Goal: Task Accomplishment & Management: Manage account settings

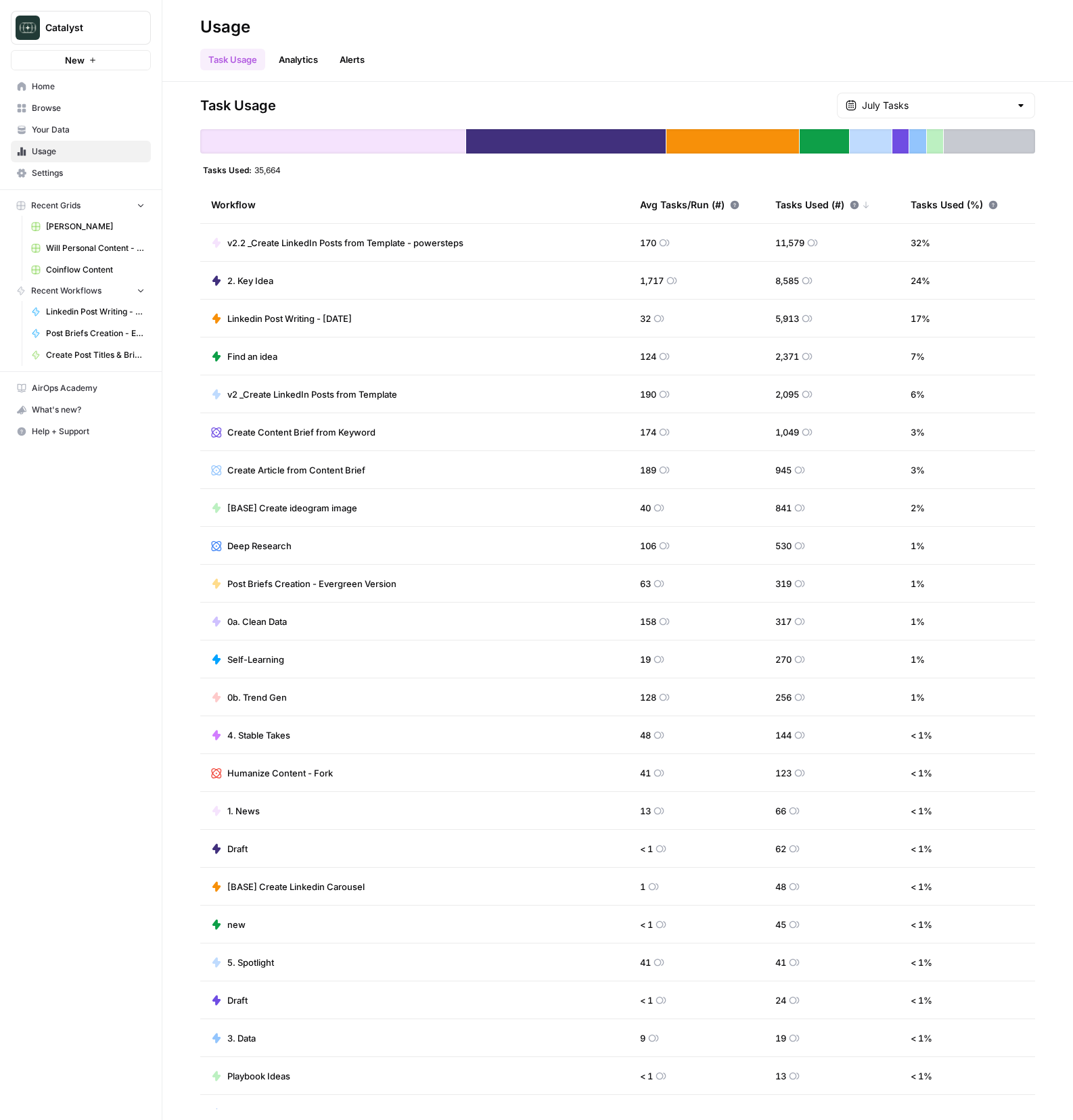
click at [54, 86] on span "Home" at bounding box center [88, 86] width 113 height 12
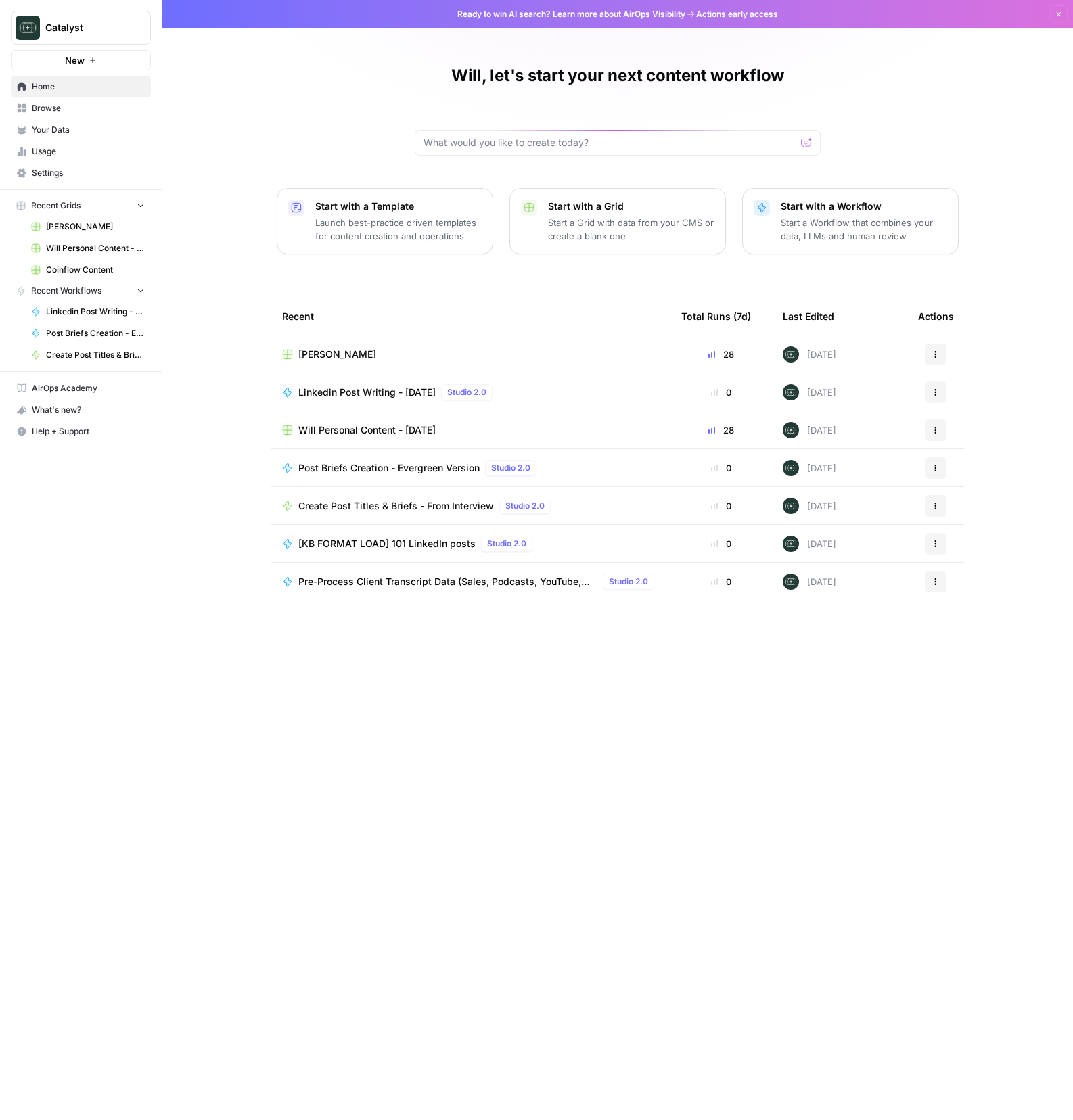
click at [90, 270] on span "Coinflow Content" at bounding box center [95, 270] width 99 height 12
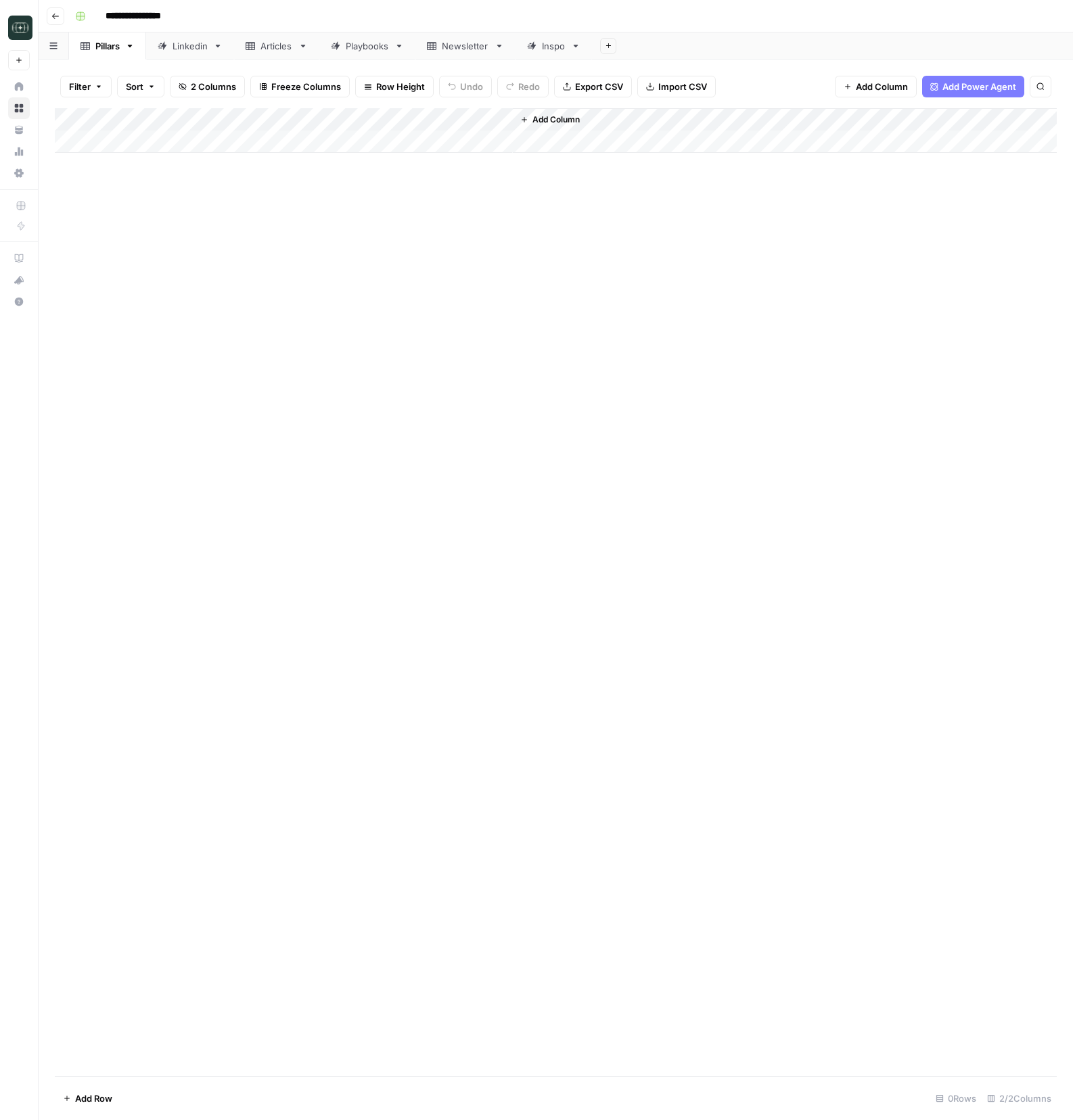
click at [355, 42] on div "Playbooks" at bounding box center [367, 46] width 43 height 14
click at [185, 222] on div "Add Column" at bounding box center [555, 592] width 1002 height 968
click at [189, 211] on div "Add Column" at bounding box center [555, 165] width 1002 height 114
type textarea "**********"
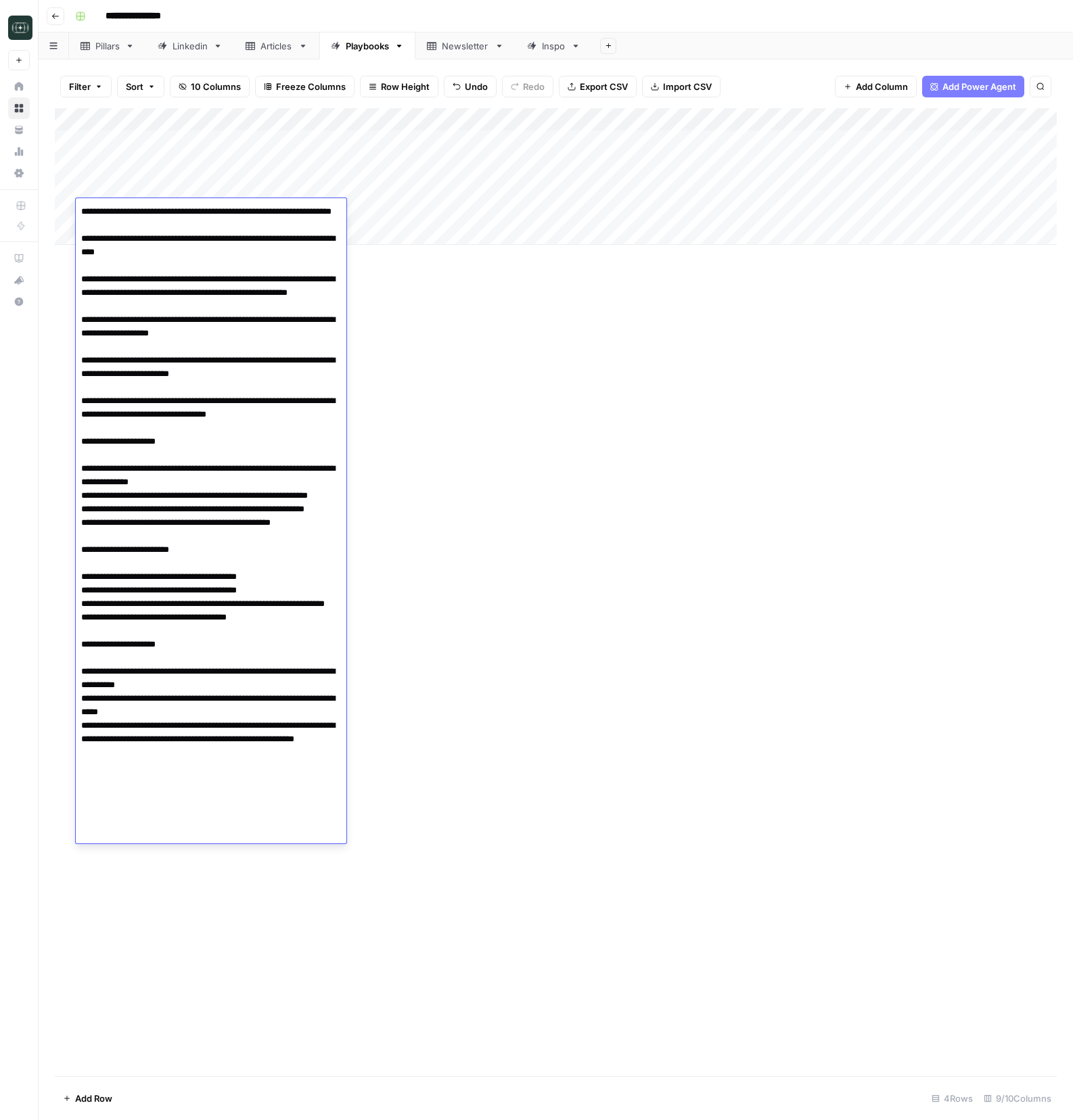
click at [498, 366] on div "Add Column" at bounding box center [555, 592] width 1002 height 968
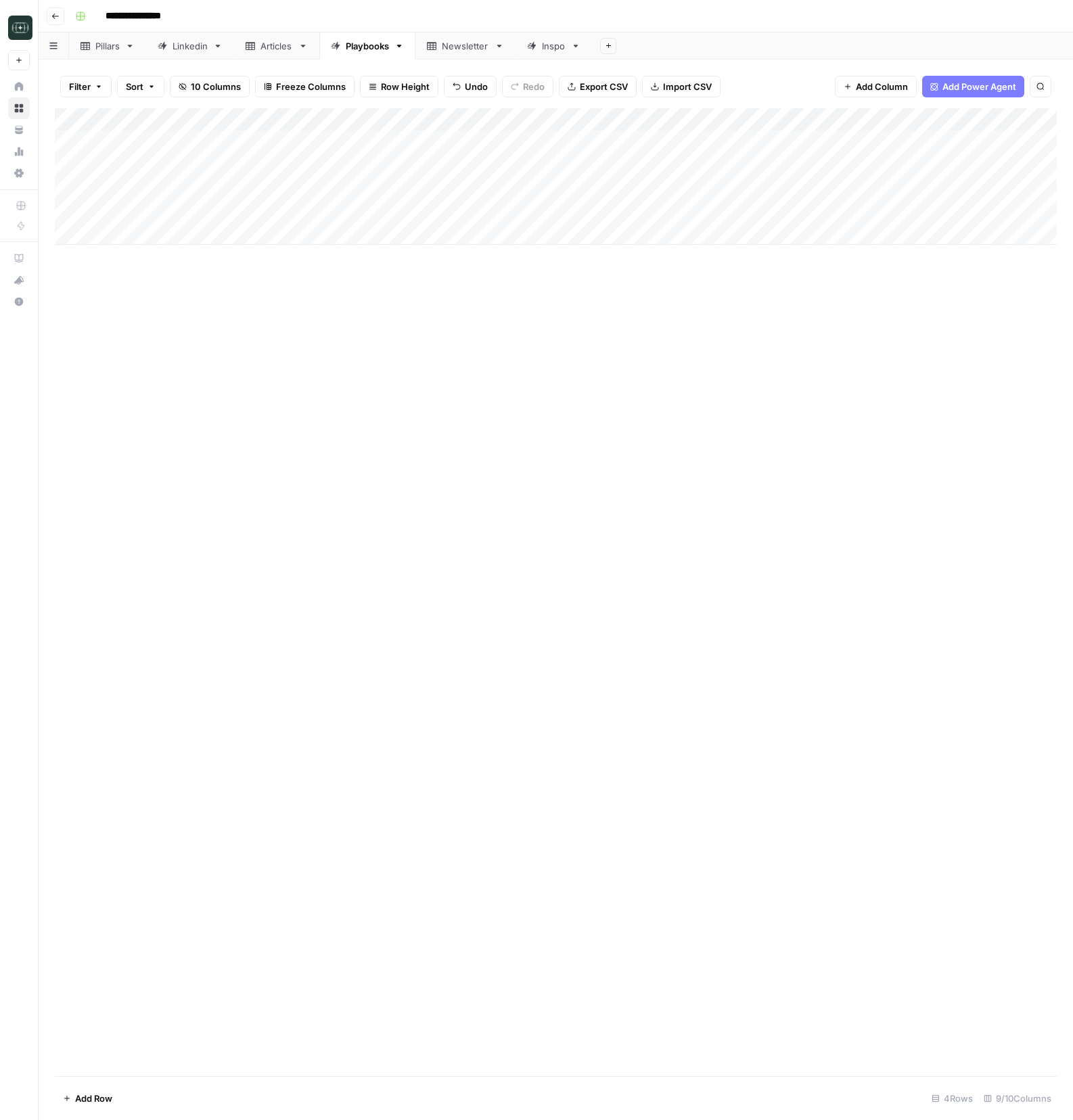
click at [586, 210] on div "Add Column" at bounding box center [555, 177] width 1002 height 137
click at [327, 211] on div "Add Column" at bounding box center [555, 177] width 1002 height 137
click at [562, 533] on div "Add Column" at bounding box center [555, 592] width 1002 height 968
click at [747, 213] on div "Add Column" at bounding box center [555, 177] width 1002 height 137
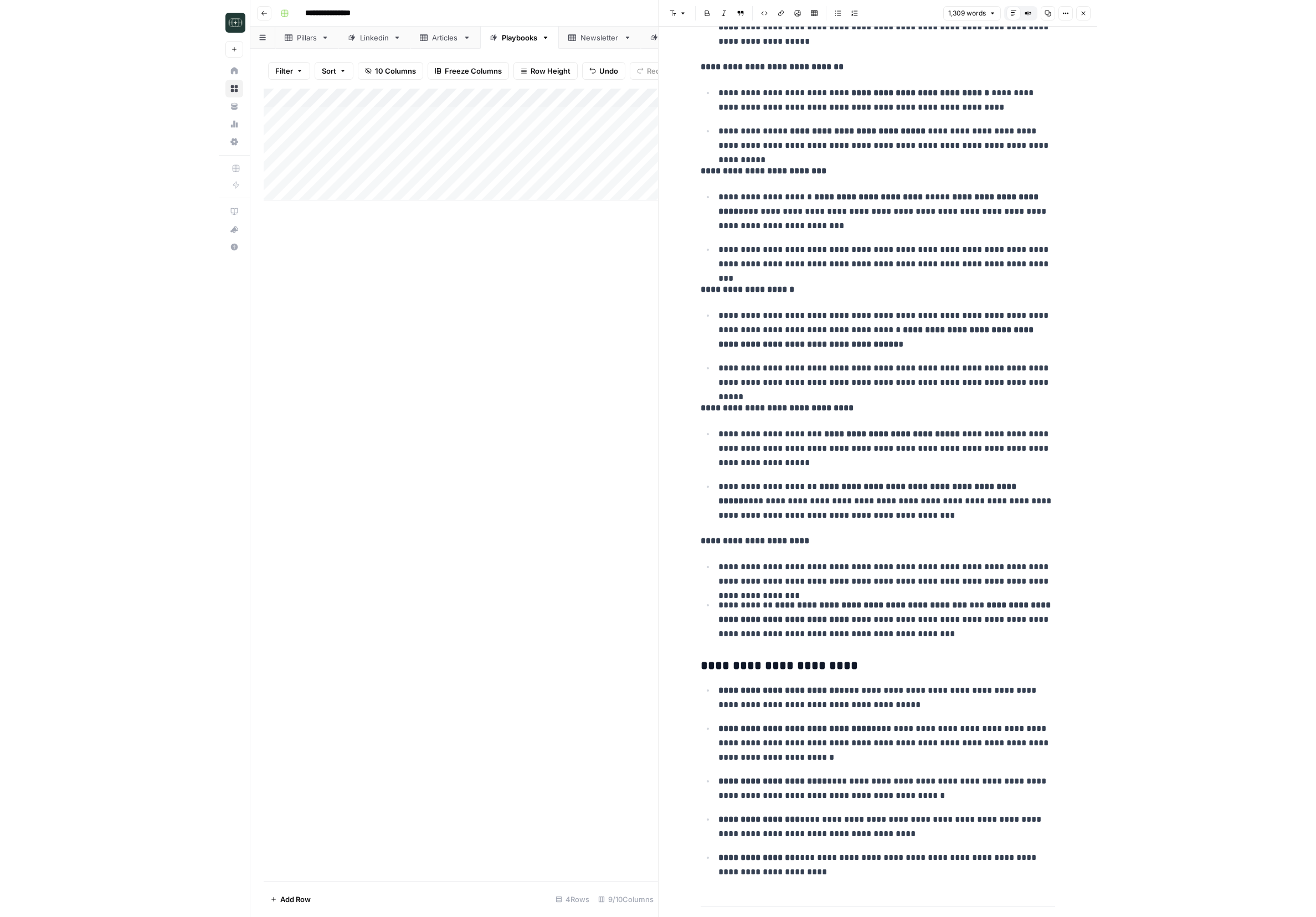
scroll to position [3273, 0]
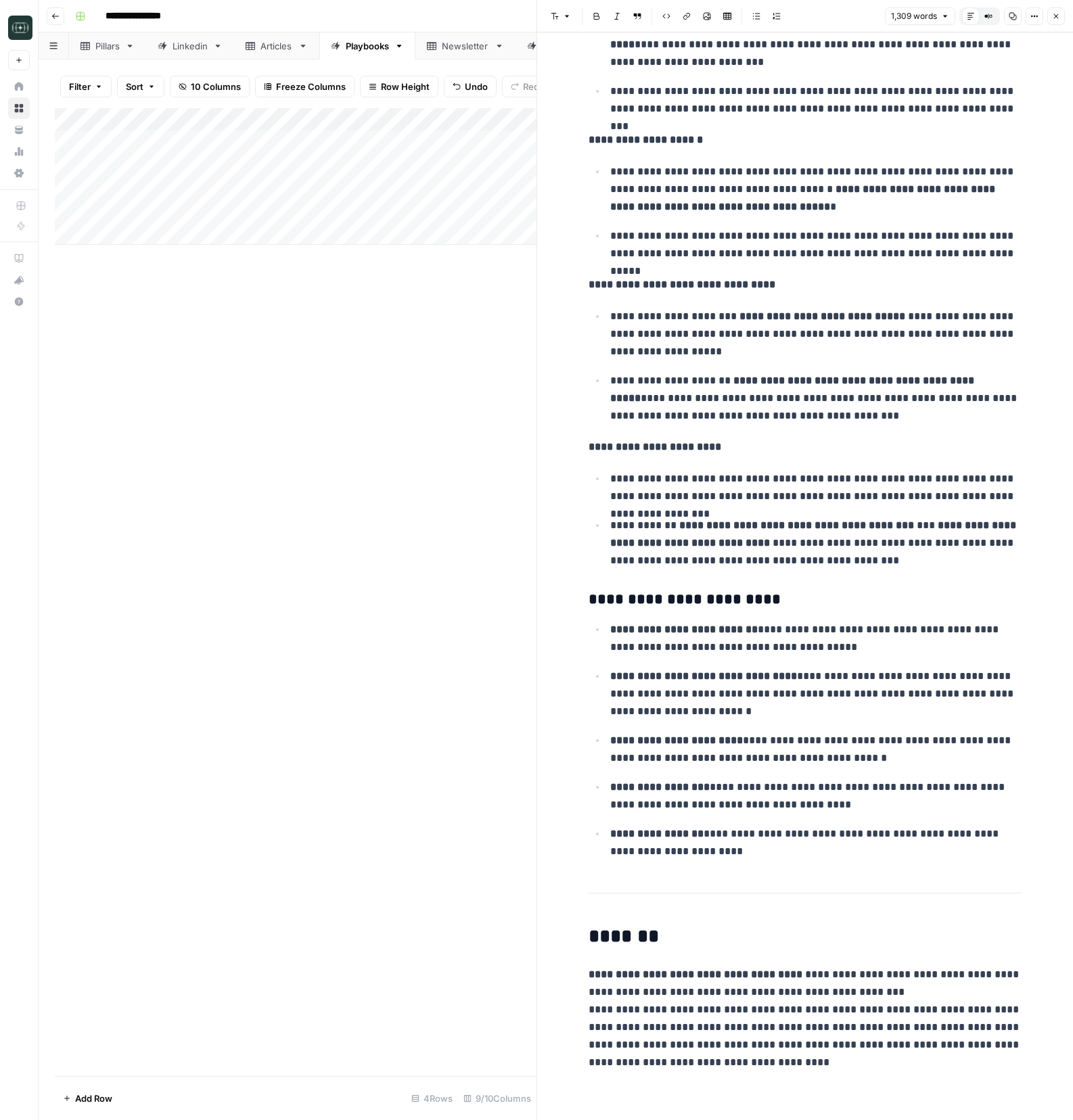
drag, startPoint x: 511, startPoint y: 449, endPoint x: 518, endPoint y: 443, distance: 9.2
click at [511, 449] on div "Add Column" at bounding box center [296, 592] width 482 height 968
click at [1054, 19] on icon "button" at bounding box center [1056, 16] width 8 height 8
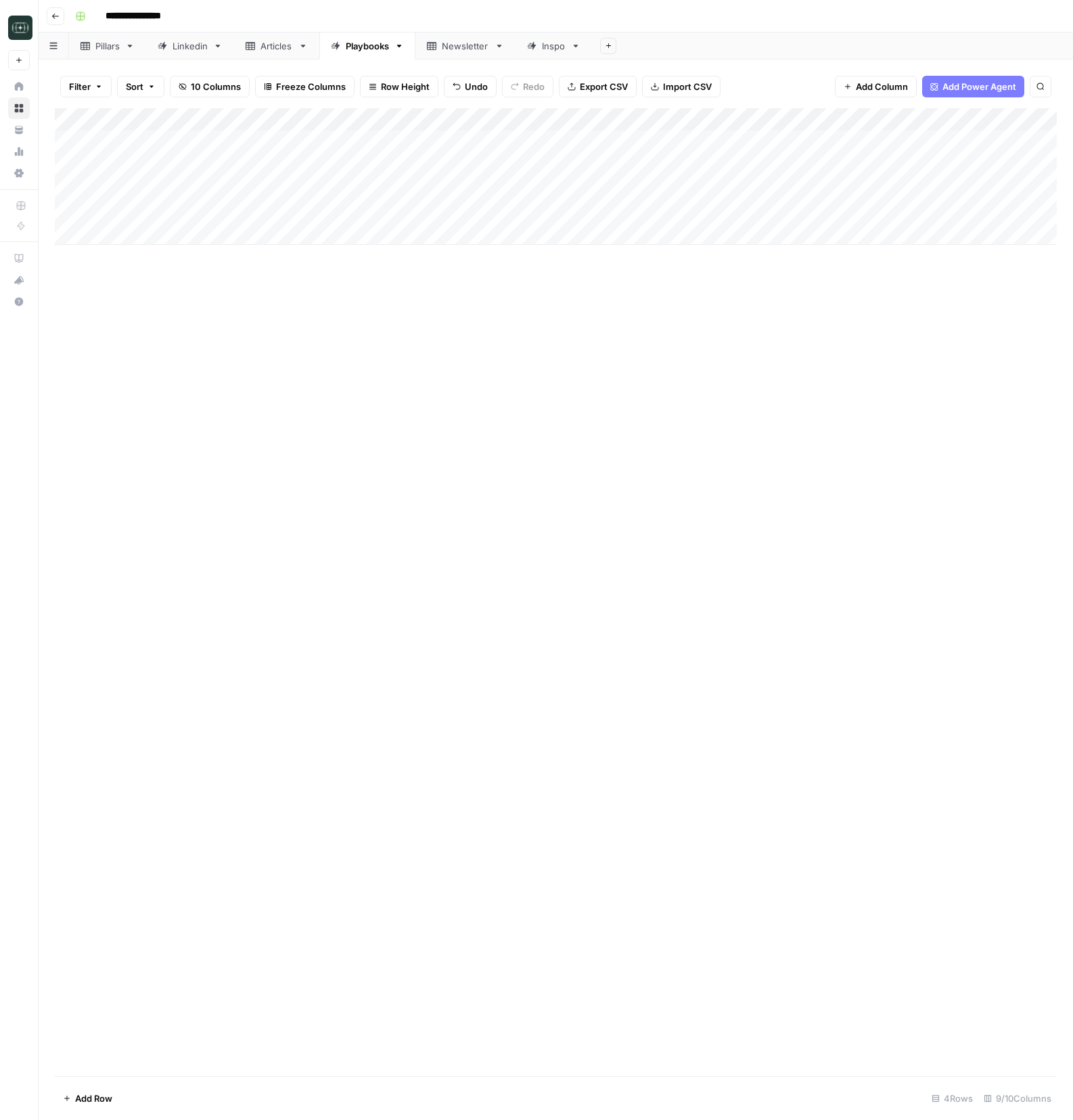
click at [636, 127] on div "Add Column" at bounding box center [555, 177] width 1002 height 137
click at [614, 245] on span "Edit Workflow" at bounding box center [626, 252] width 119 height 14
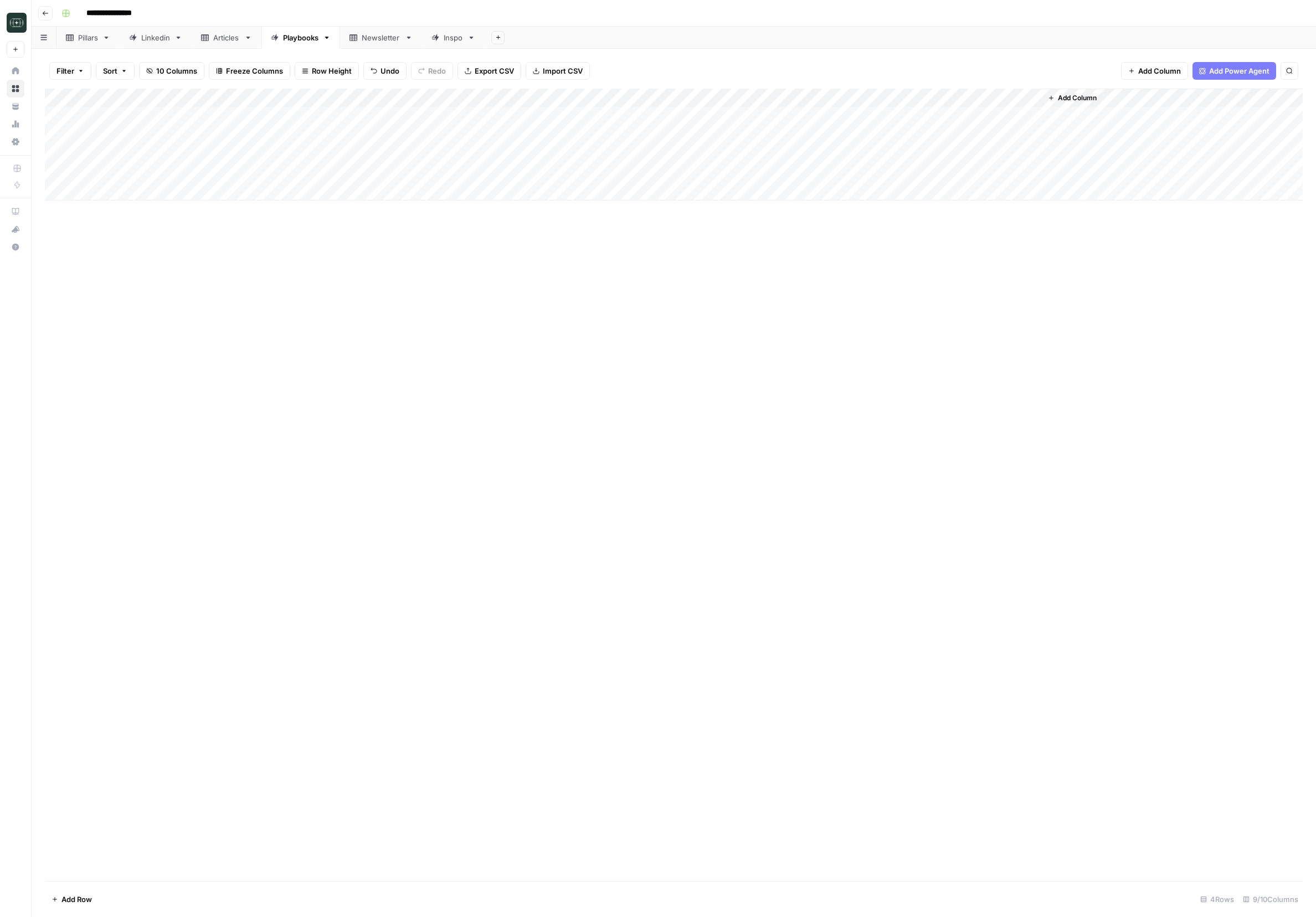
click at [630, 172] on div "Add Column" at bounding box center [674, 145] width 1258 height 112
click at [533, 172] on div "Add Column" at bounding box center [674, 145] width 1258 height 112
click at [515, 173] on div "Add Column" at bounding box center [674, 145] width 1258 height 112
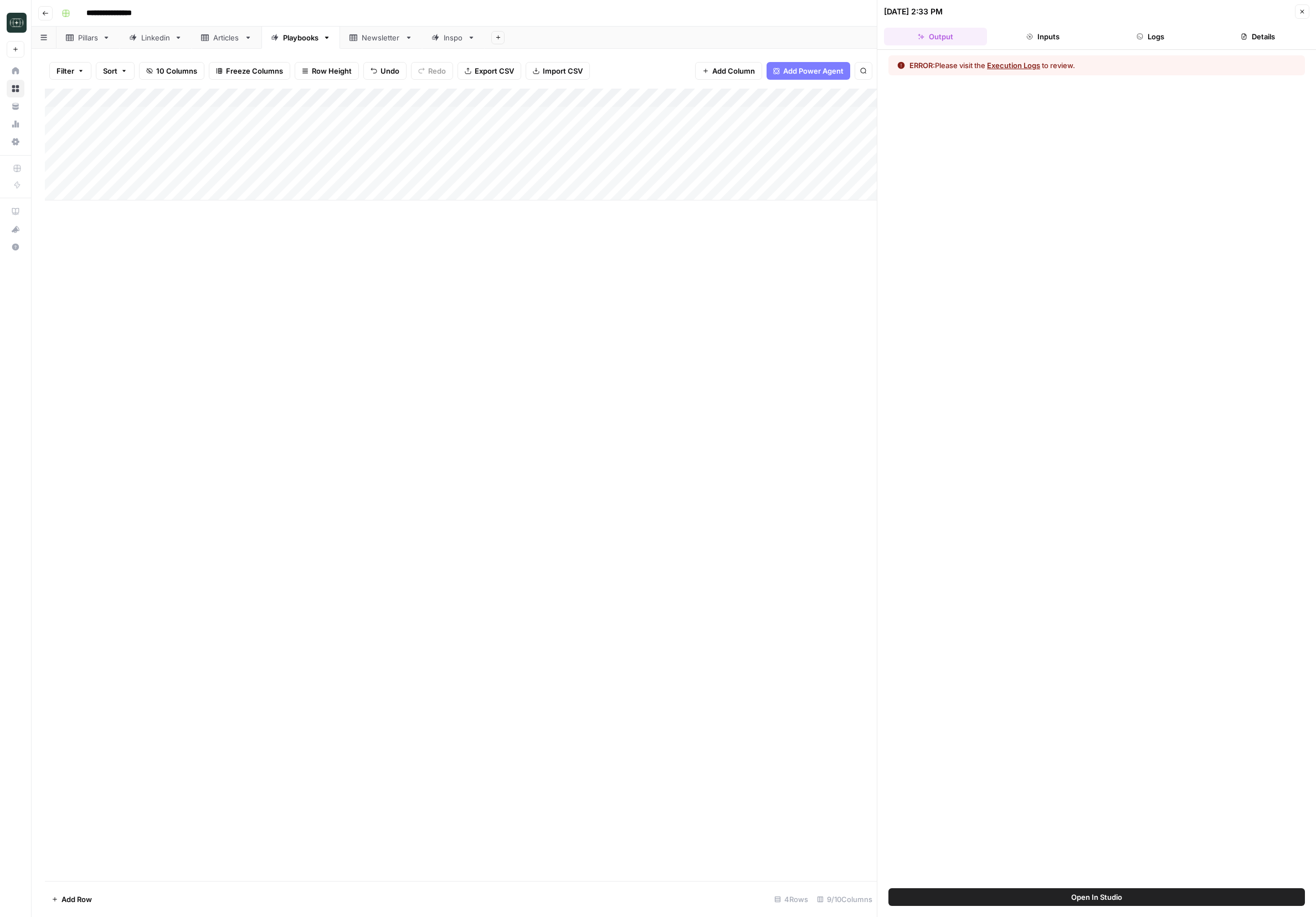
click at [878, 44] on button "Logs" at bounding box center [1150, 36] width 103 height 18
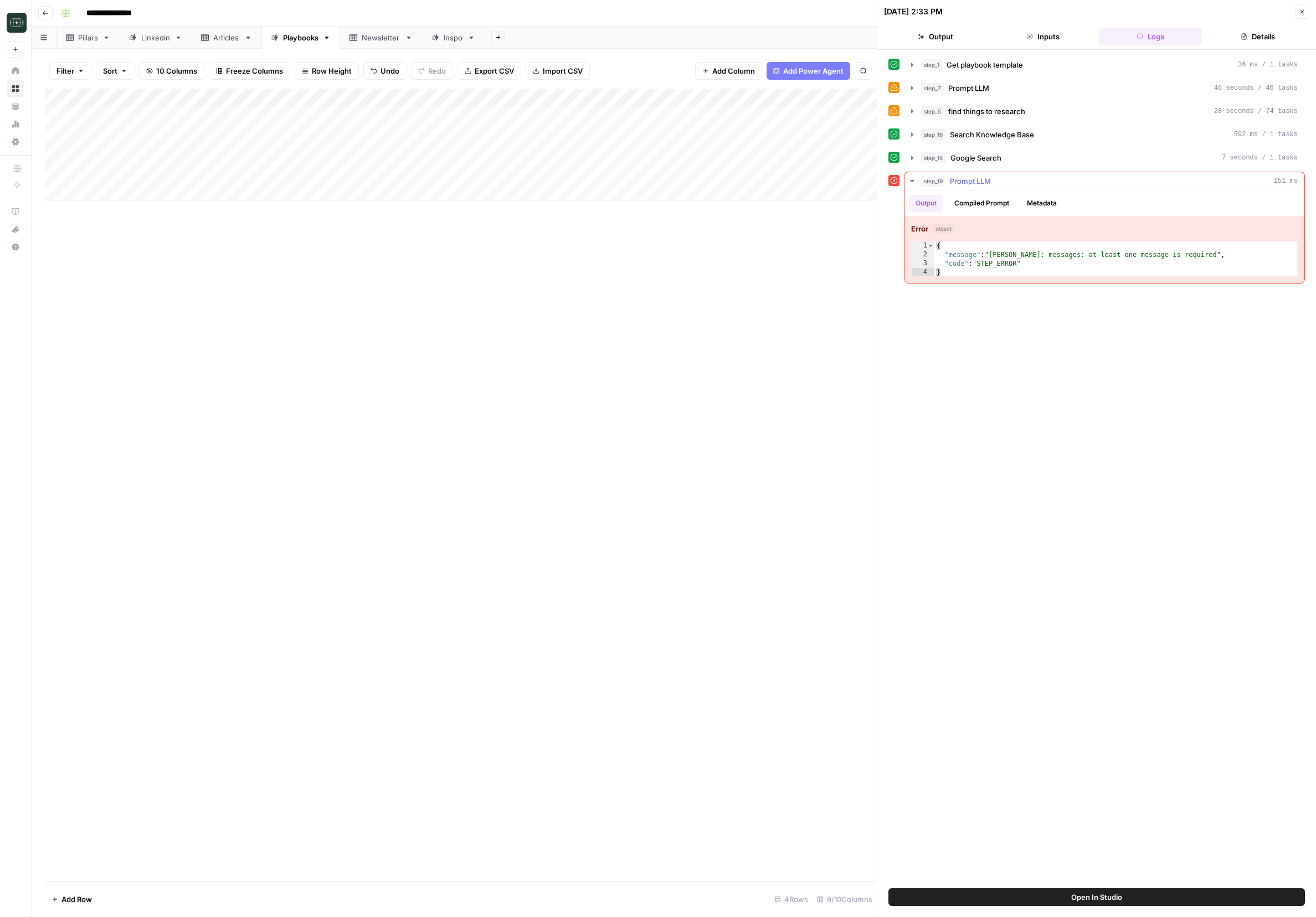
type textarea "**********"
click at [878, 267] on div "{ "message" : "Claude Error: messages: at least one message is required" , "cod…" at bounding box center [1116, 268] width 363 height 53
click at [532, 172] on div "Add Column" at bounding box center [460, 145] width 832 height 112
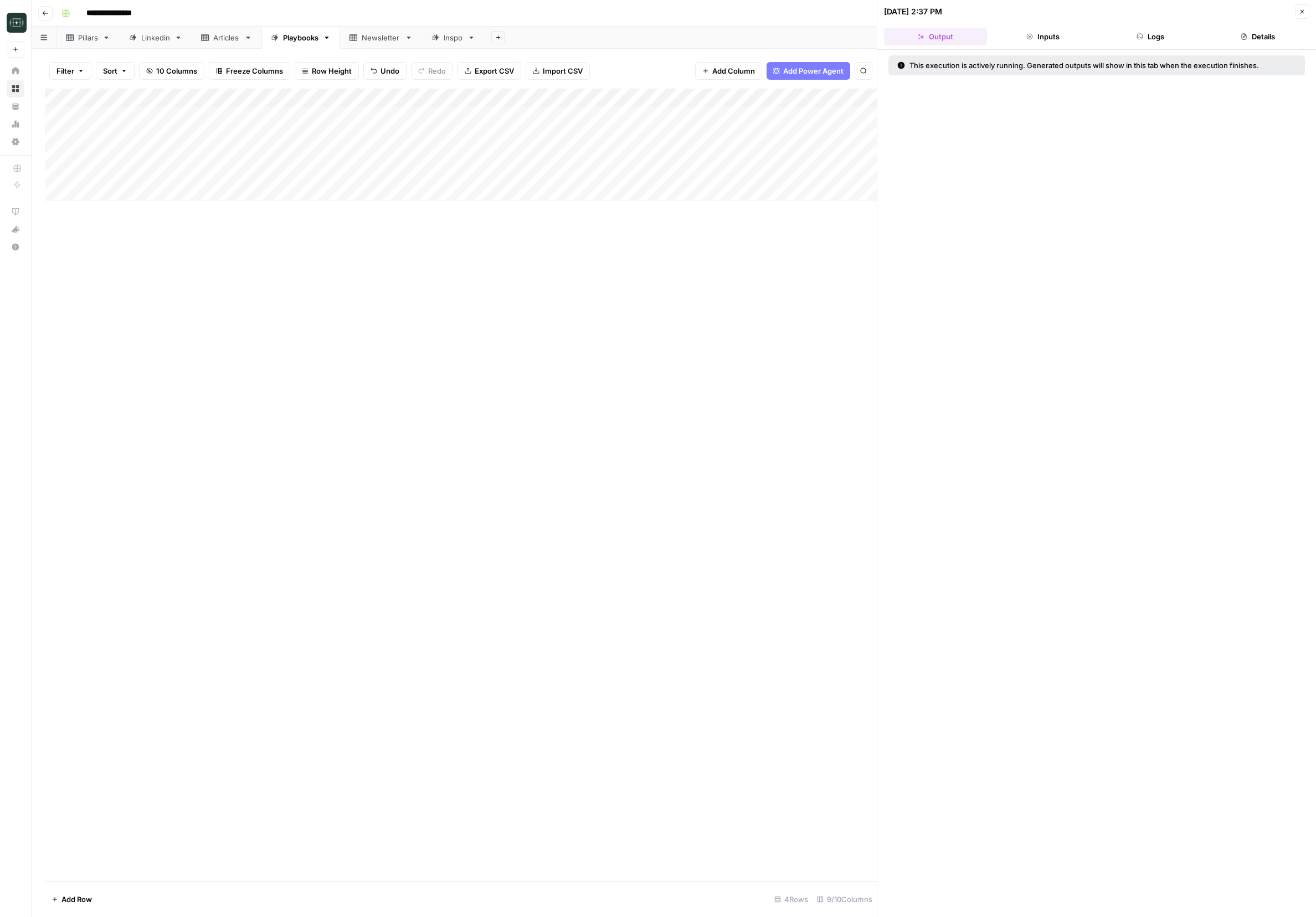
click at [878, 27] on header "08/12/25 at 2:37 PM Close Output Inputs Logs Details" at bounding box center [1096, 25] width 439 height 50
click at [878, 36] on button "Logs" at bounding box center [1150, 36] width 103 height 18
click at [878, 66] on icon "button" at bounding box center [912, 65] width 9 height 9
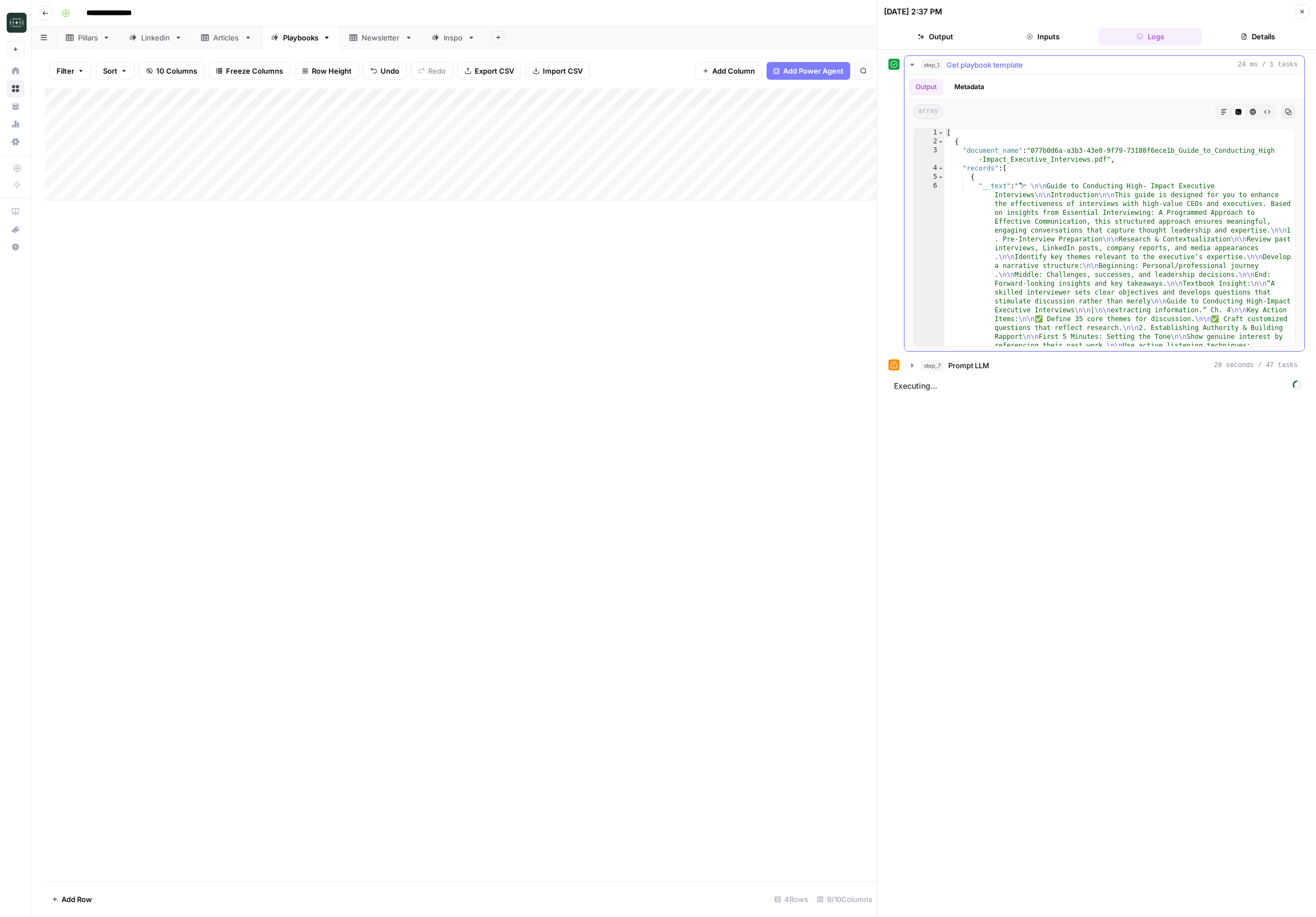
click at [878, 64] on icon "button" at bounding box center [912, 65] width 4 height 2
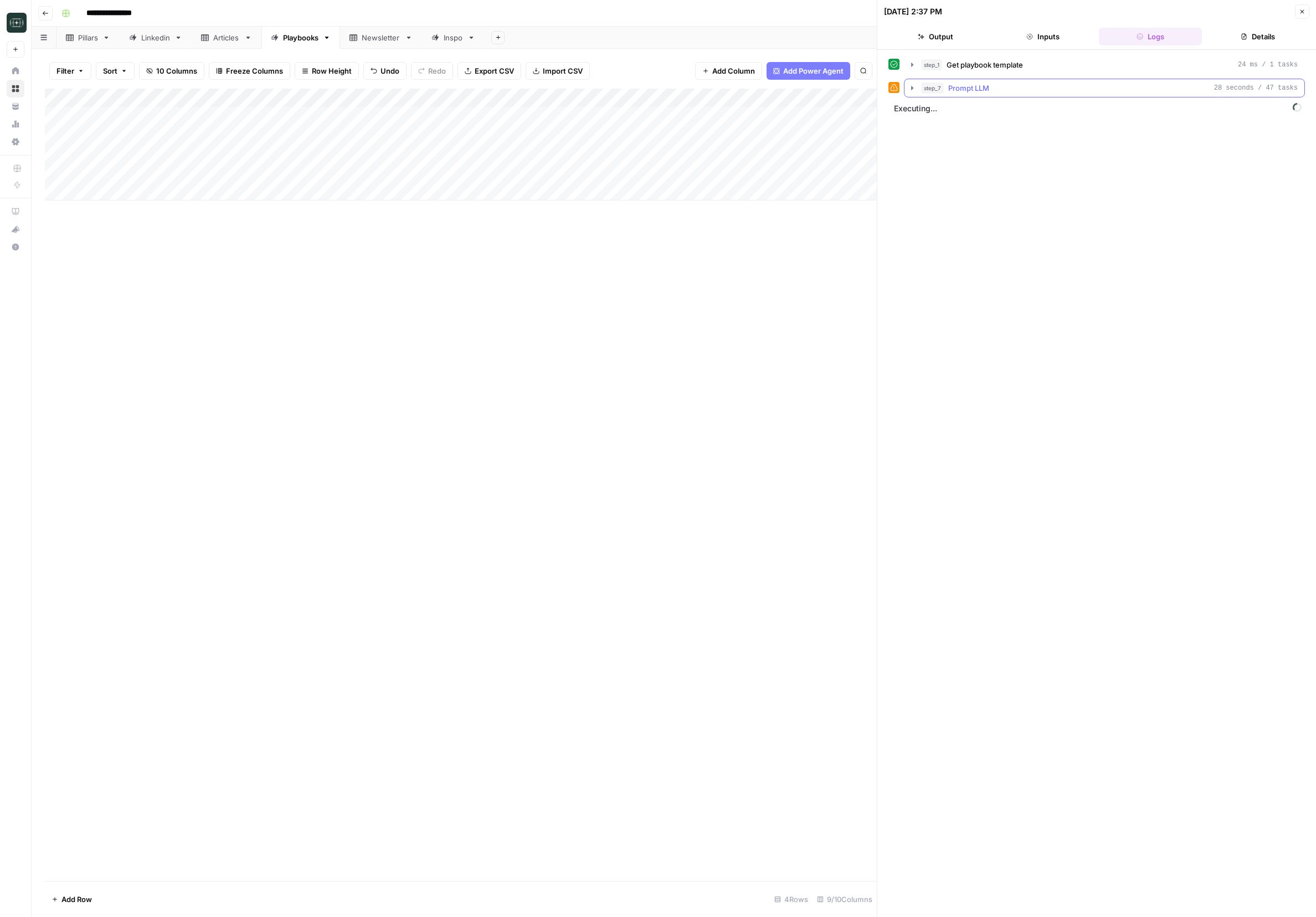
click at [878, 87] on icon "button" at bounding box center [912, 88] width 9 height 9
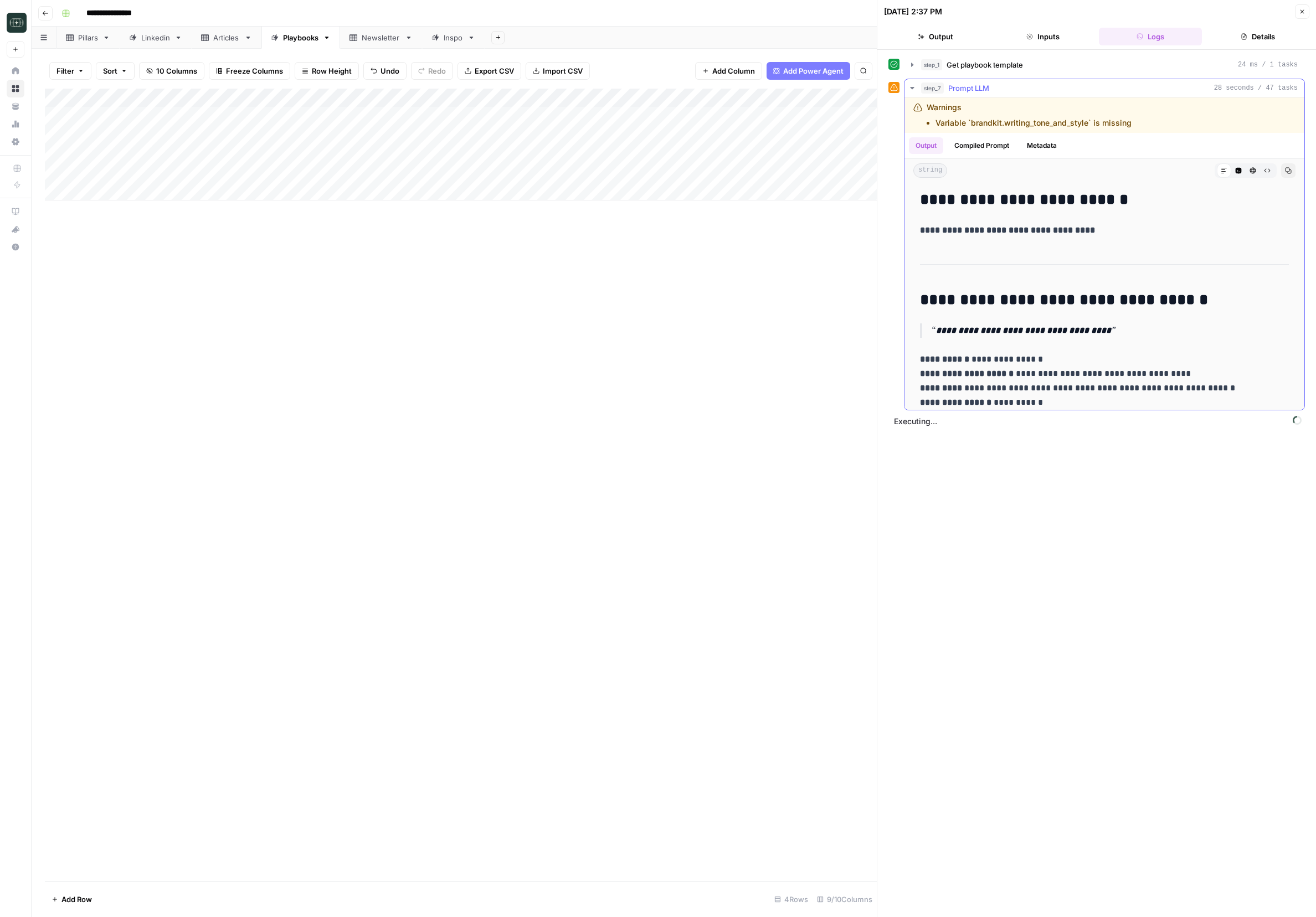
click at [878, 87] on icon "button" at bounding box center [912, 88] width 4 height 2
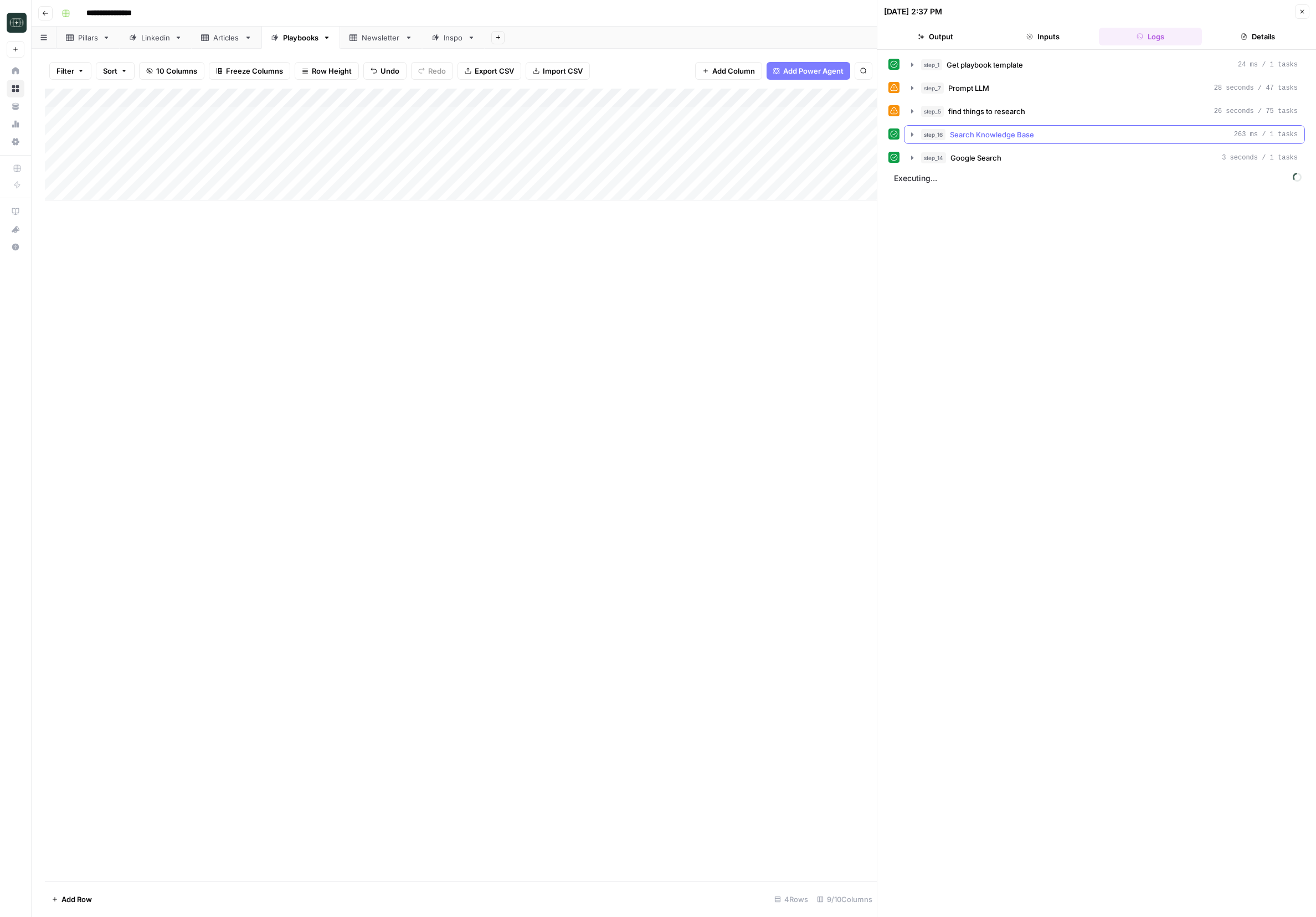
click at [878, 135] on icon "button" at bounding box center [913, 134] width 2 height 4
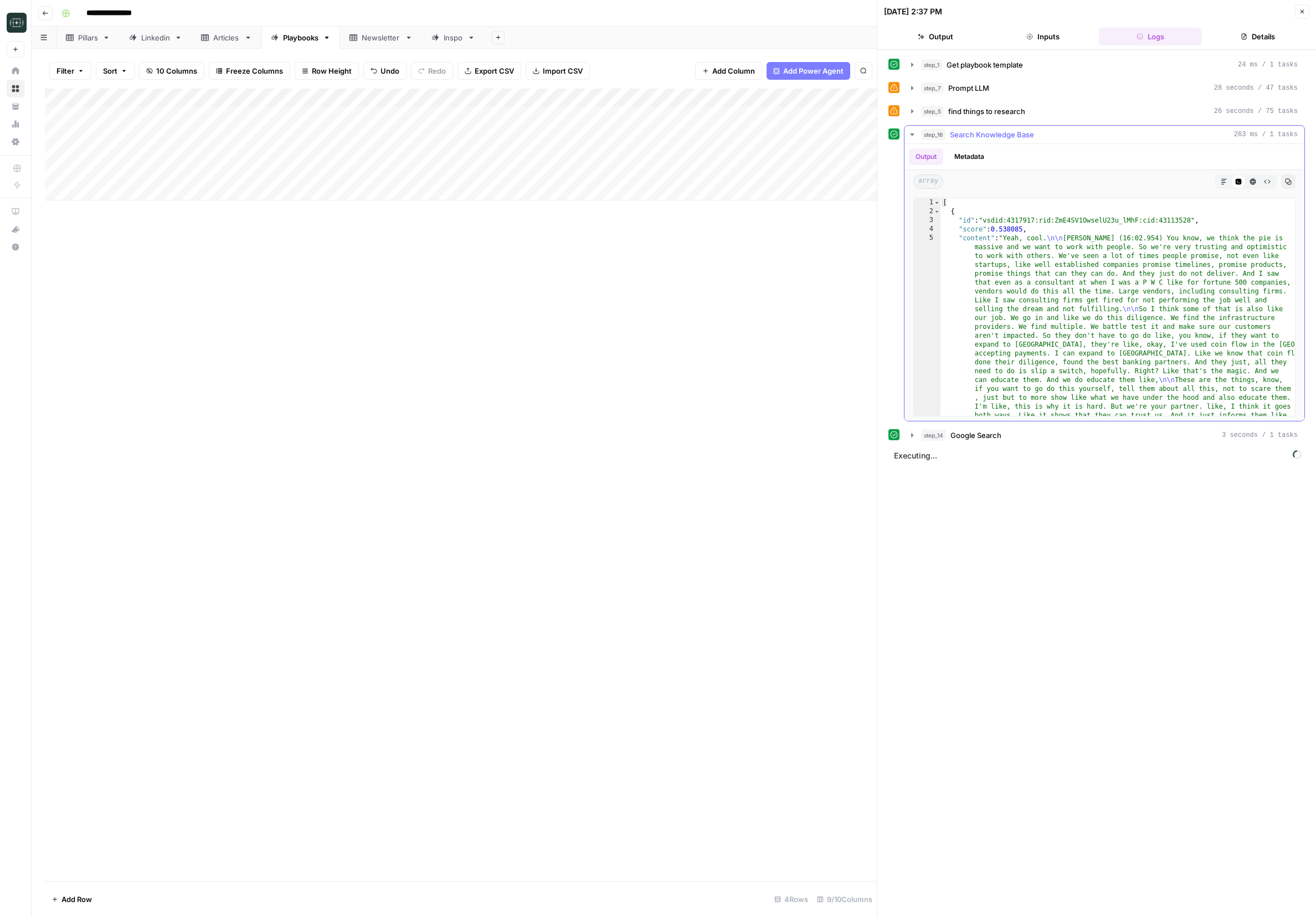
click at [878, 135] on icon "button" at bounding box center [912, 135] width 4 height 2
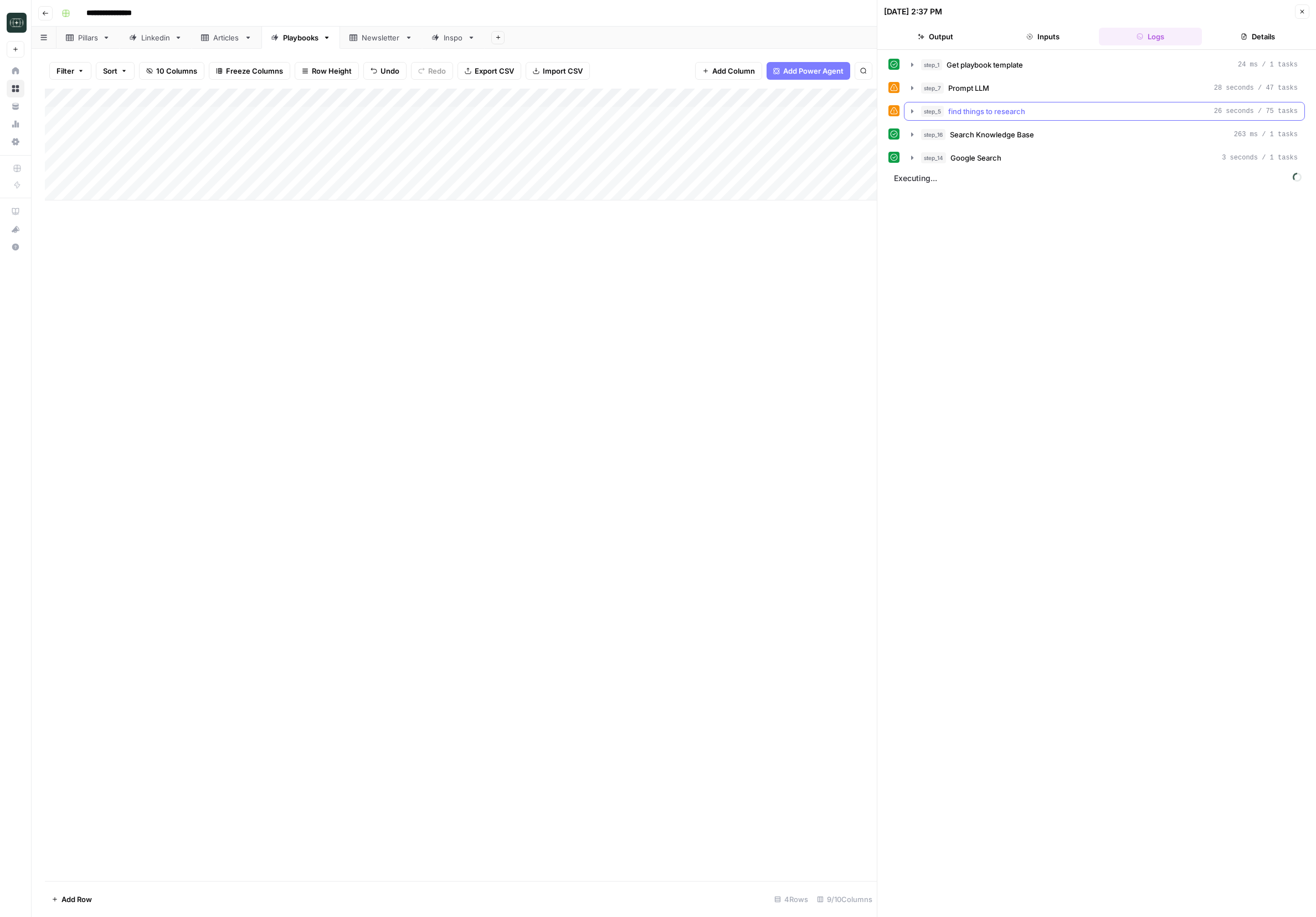
click at [878, 108] on icon "button" at bounding box center [912, 111] width 9 height 9
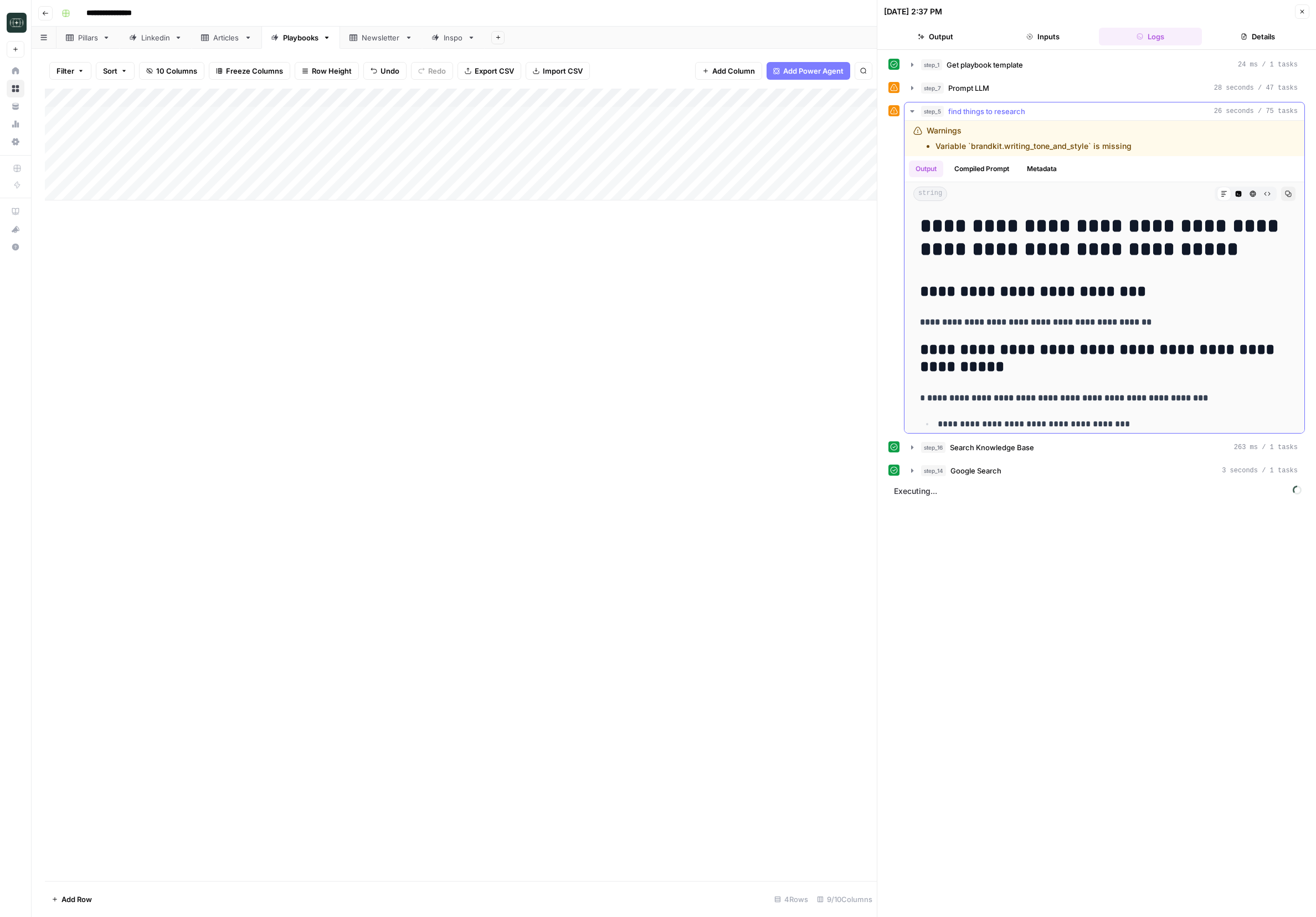
click at [878, 108] on icon "button" at bounding box center [912, 111] width 9 height 9
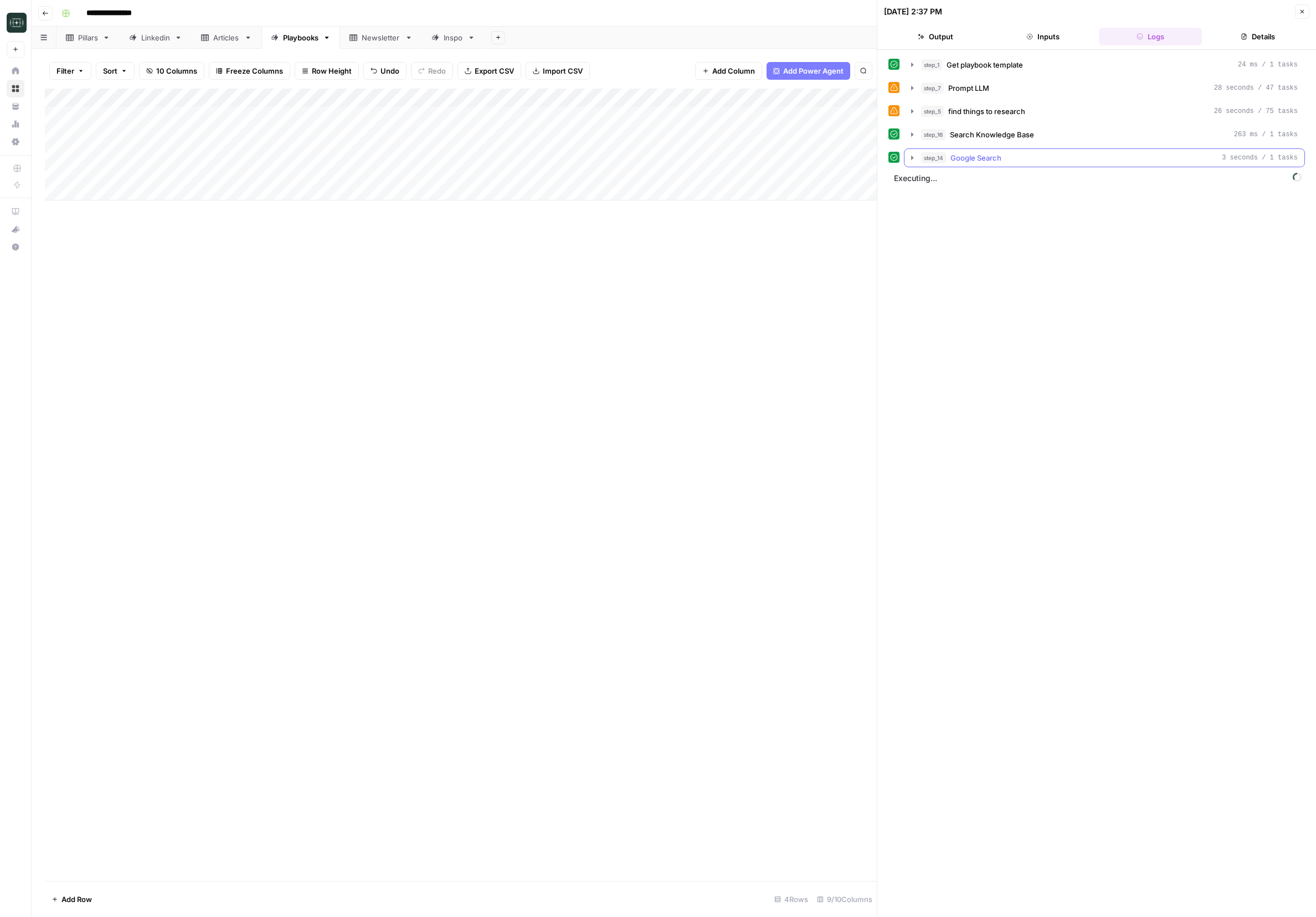
click at [878, 152] on button "step_14 Google Search 3 seconds / 1 tasks" at bounding box center [1104, 158] width 400 height 18
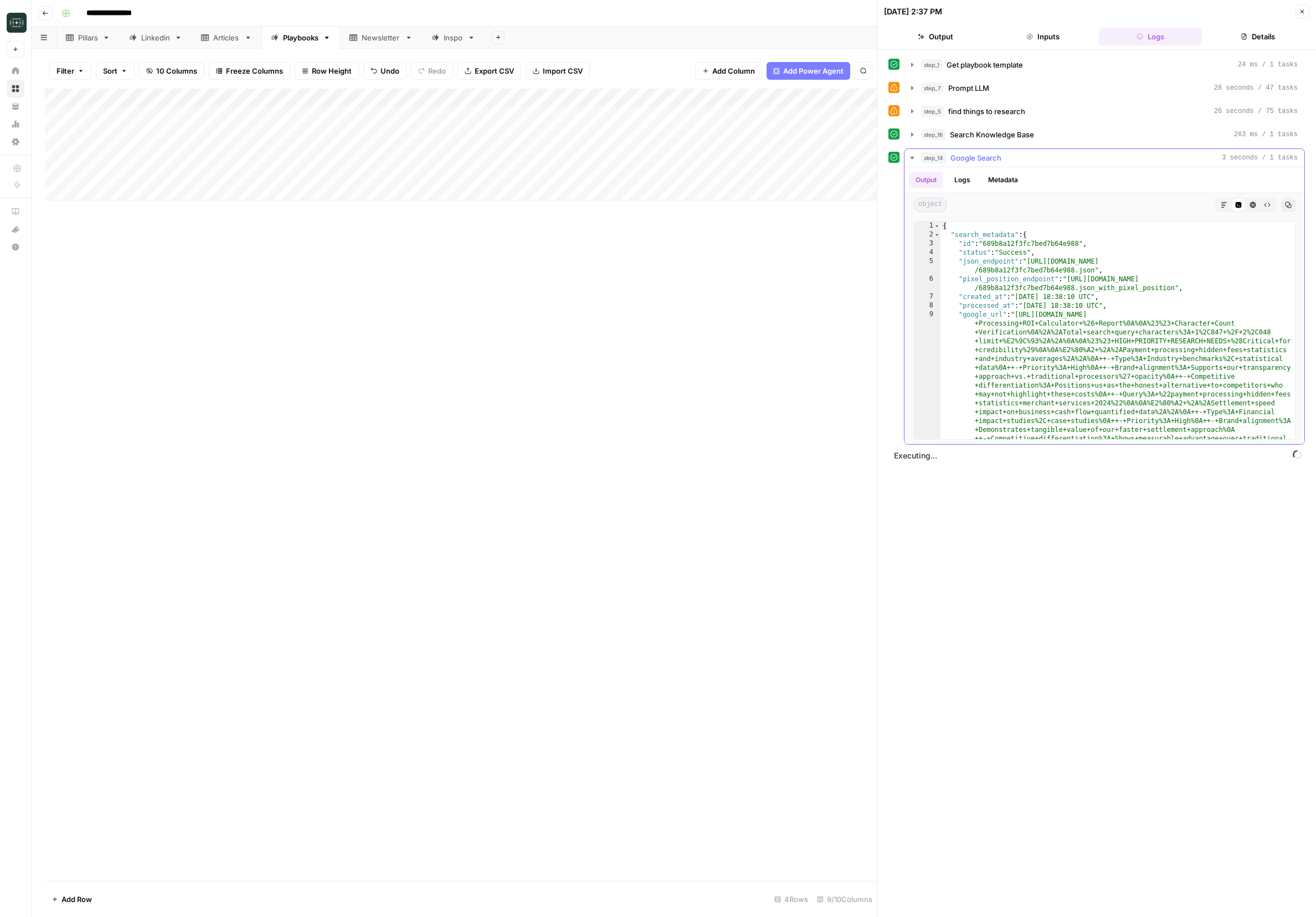
click at [878, 155] on icon "button" at bounding box center [912, 158] width 9 height 9
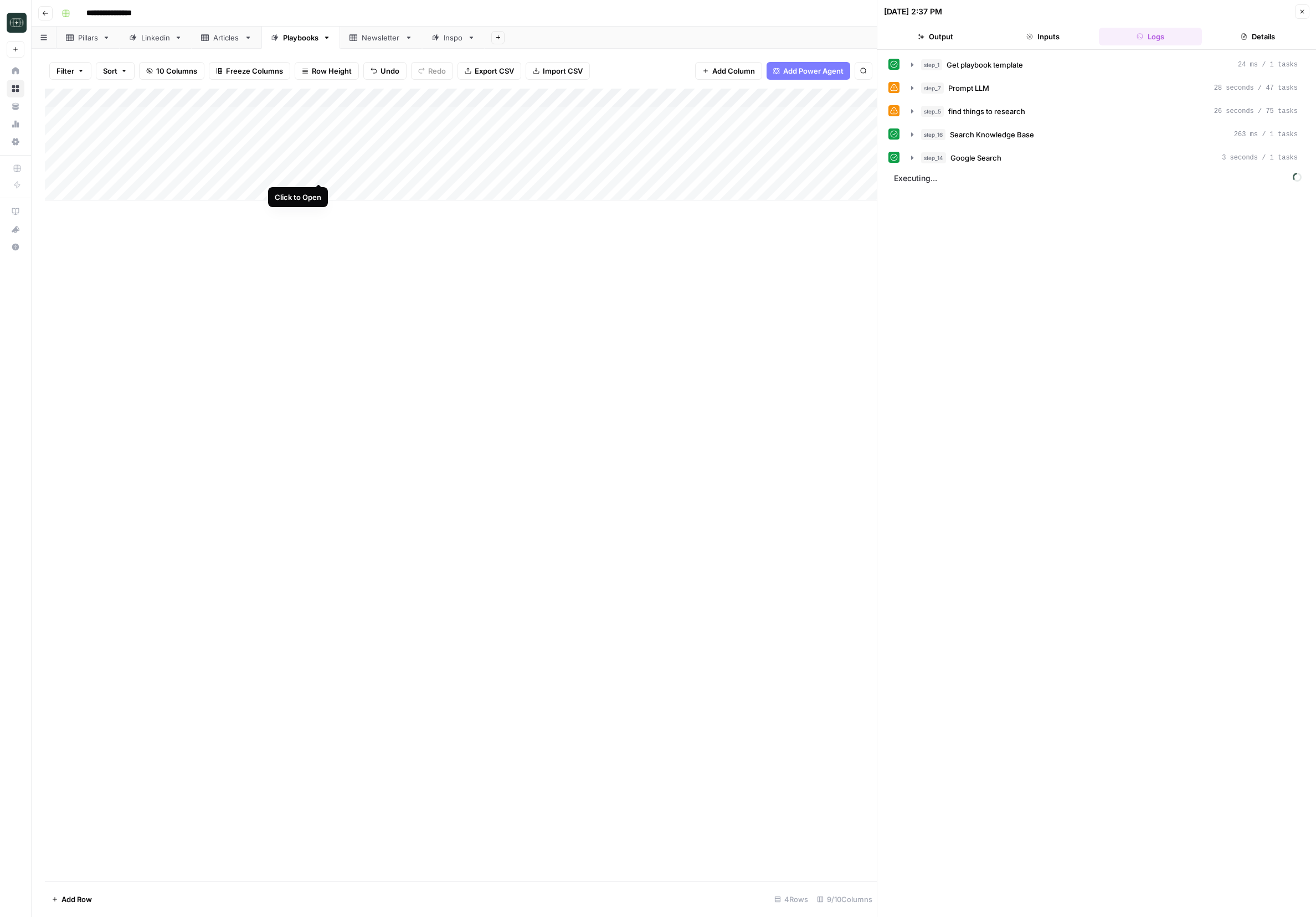
click at [318, 172] on div "Add Column" at bounding box center [460, 145] width 832 height 112
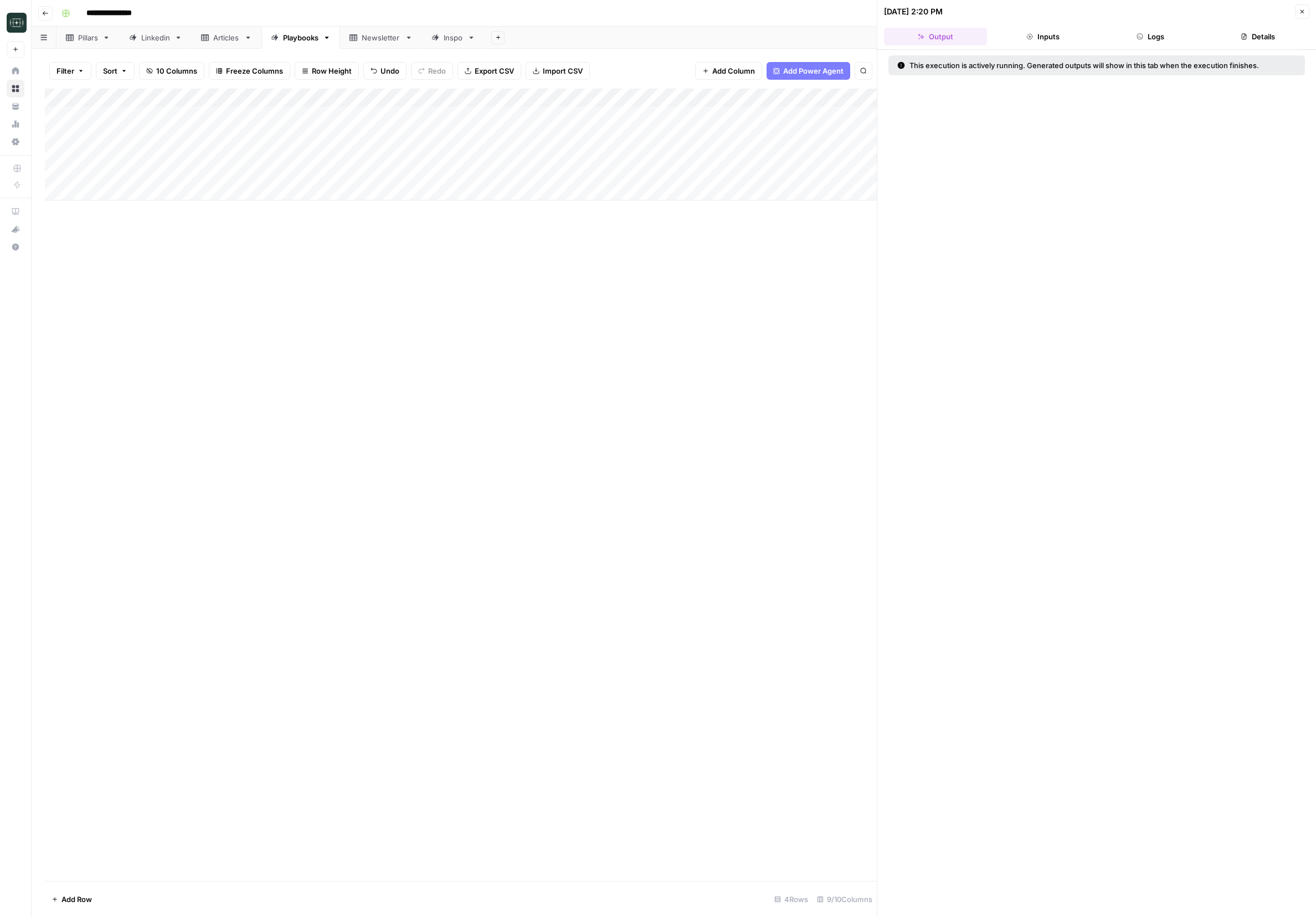
click at [878, 29] on button "Logs" at bounding box center [1150, 36] width 103 height 18
click at [878, 91] on span "Search Knowledge Base" at bounding box center [992, 88] width 84 height 11
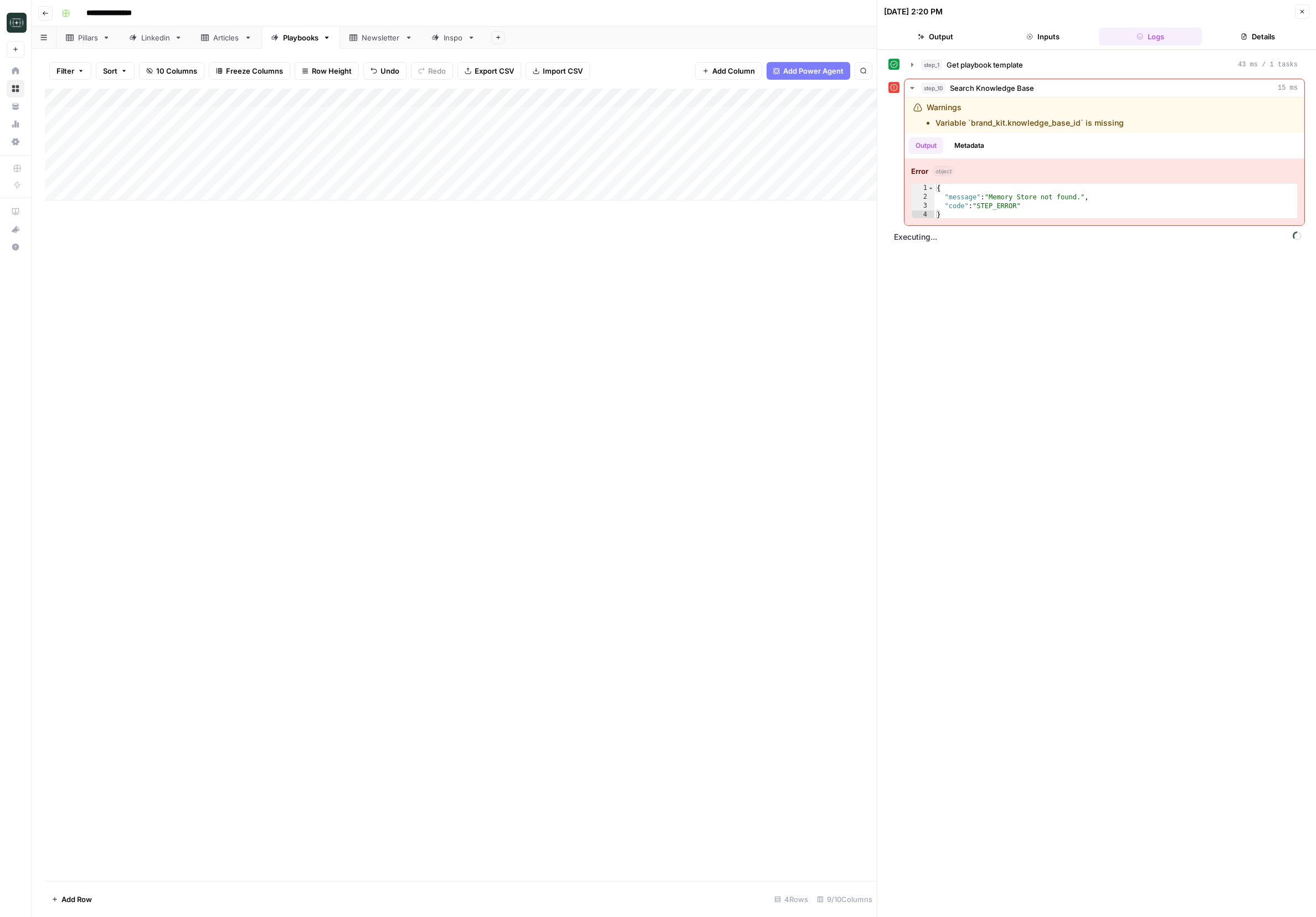
click at [330, 171] on div "Add Column" at bounding box center [460, 145] width 832 height 112
click at [320, 99] on div "Add Column" at bounding box center [460, 145] width 832 height 112
click at [290, 203] on span "Edit Workflow" at bounding box center [314, 206] width 97 height 11
click at [317, 173] on div "Add Column" at bounding box center [460, 145] width 832 height 112
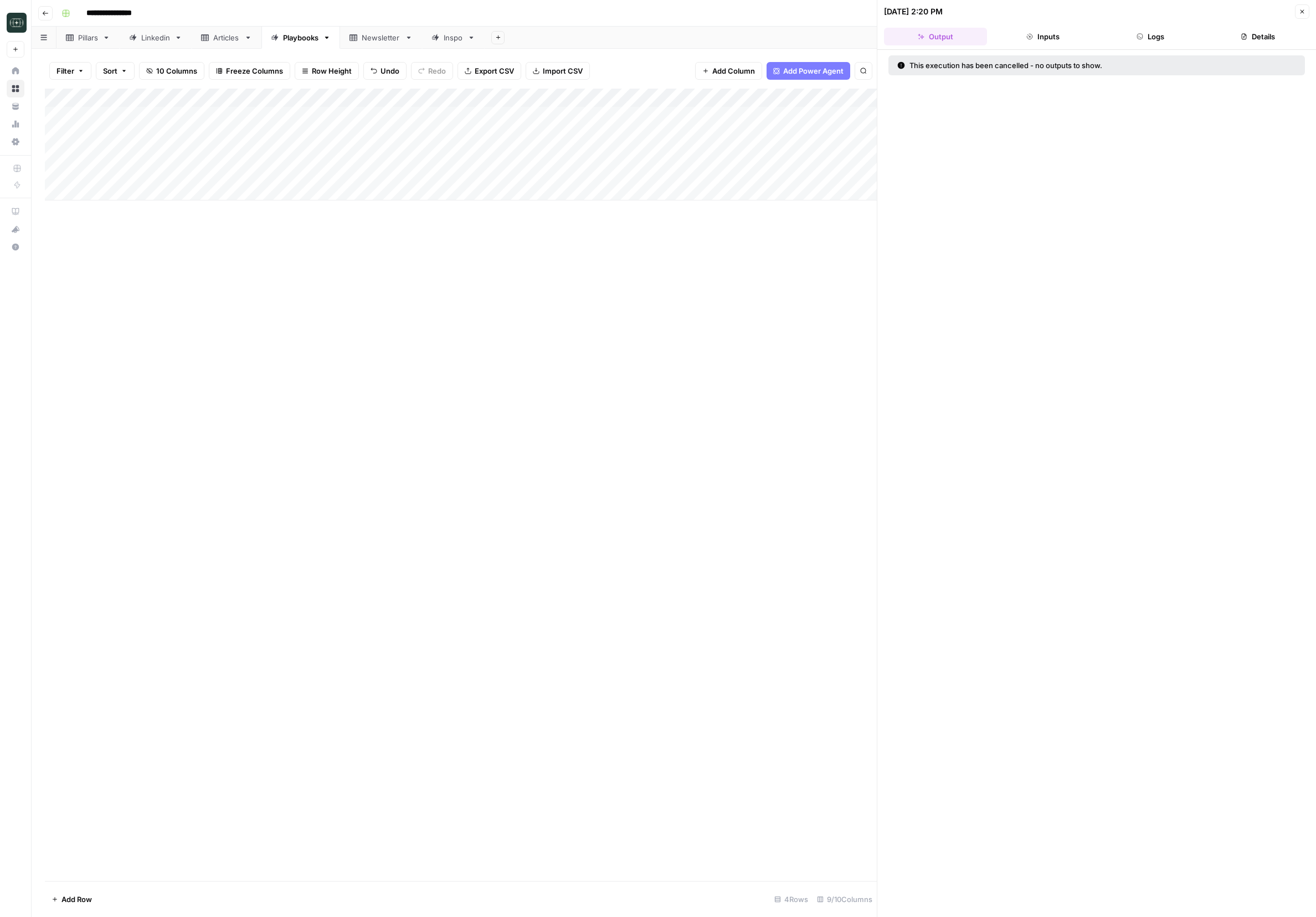
click at [324, 98] on div "Add Column" at bounding box center [460, 145] width 832 height 112
click at [294, 207] on span "Edit Workflow" at bounding box center [314, 206] width 97 height 11
click at [334, 173] on div "Add Column" at bounding box center [460, 145] width 832 height 112
click at [631, 172] on div "Add Column" at bounding box center [460, 145] width 832 height 112
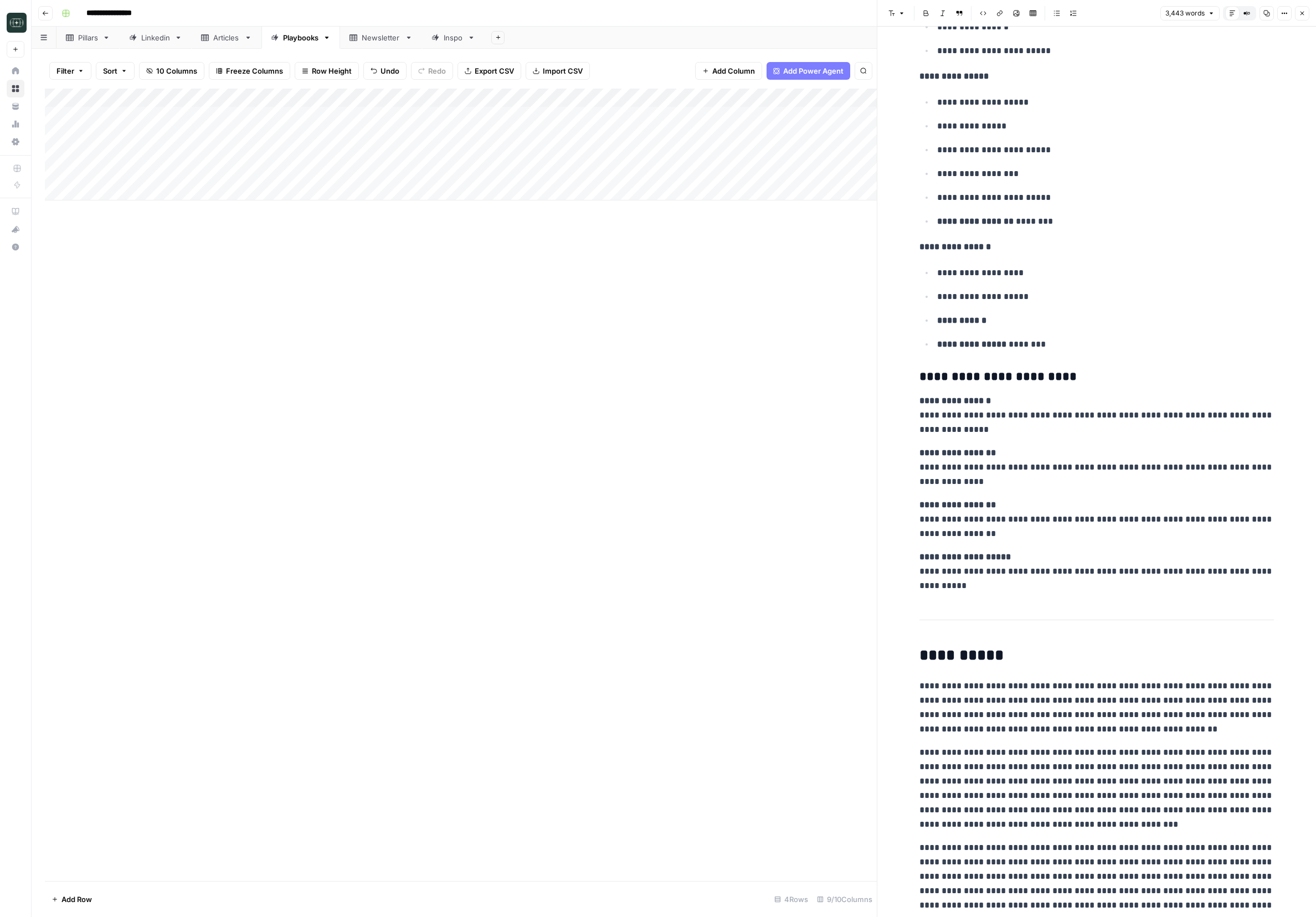
scroll to position [14570, 0]
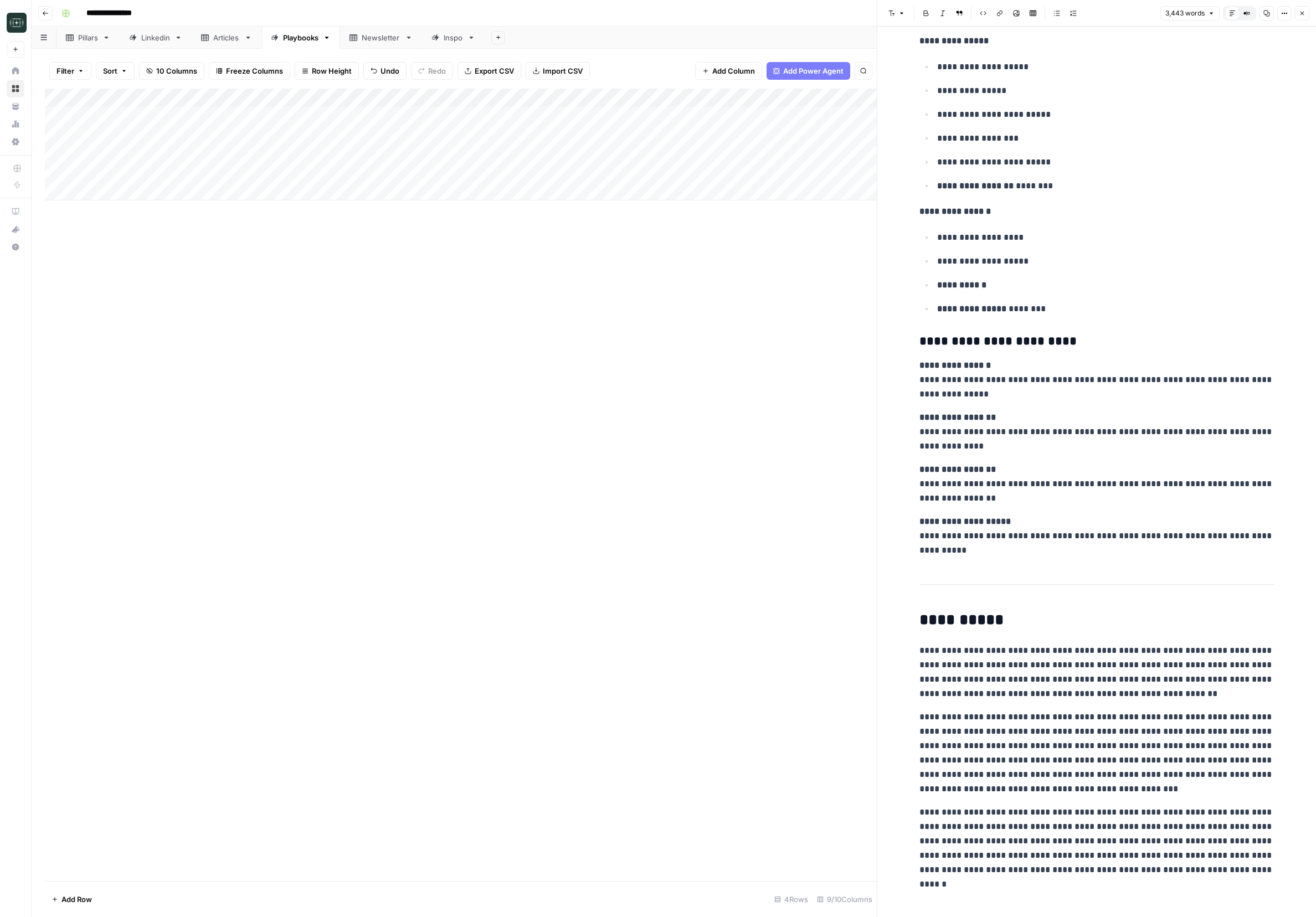
click at [878, 761] on p "**********" at bounding box center [1097, 753] width 354 height 87
click at [878, 697] on p "**********" at bounding box center [1097, 672] width 354 height 58
click at [731, 666] on div "Add Column" at bounding box center [460, 485] width 832 height 792
click at [878, 15] on icon "button" at bounding box center [1302, 13] width 6 height 6
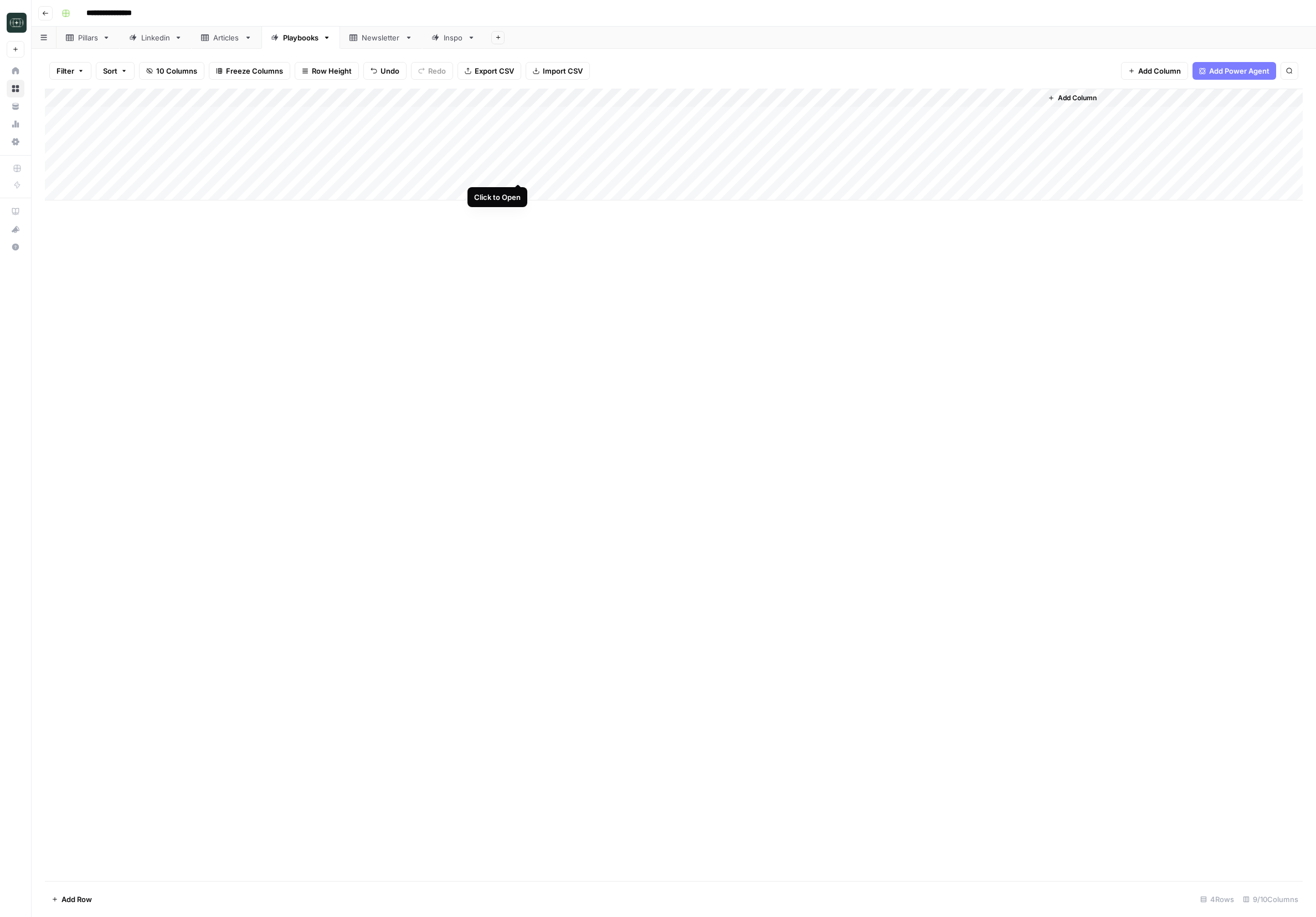
click at [520, 175] on div "Add Column" at bounding box center [674, 145] width 1258 height 112
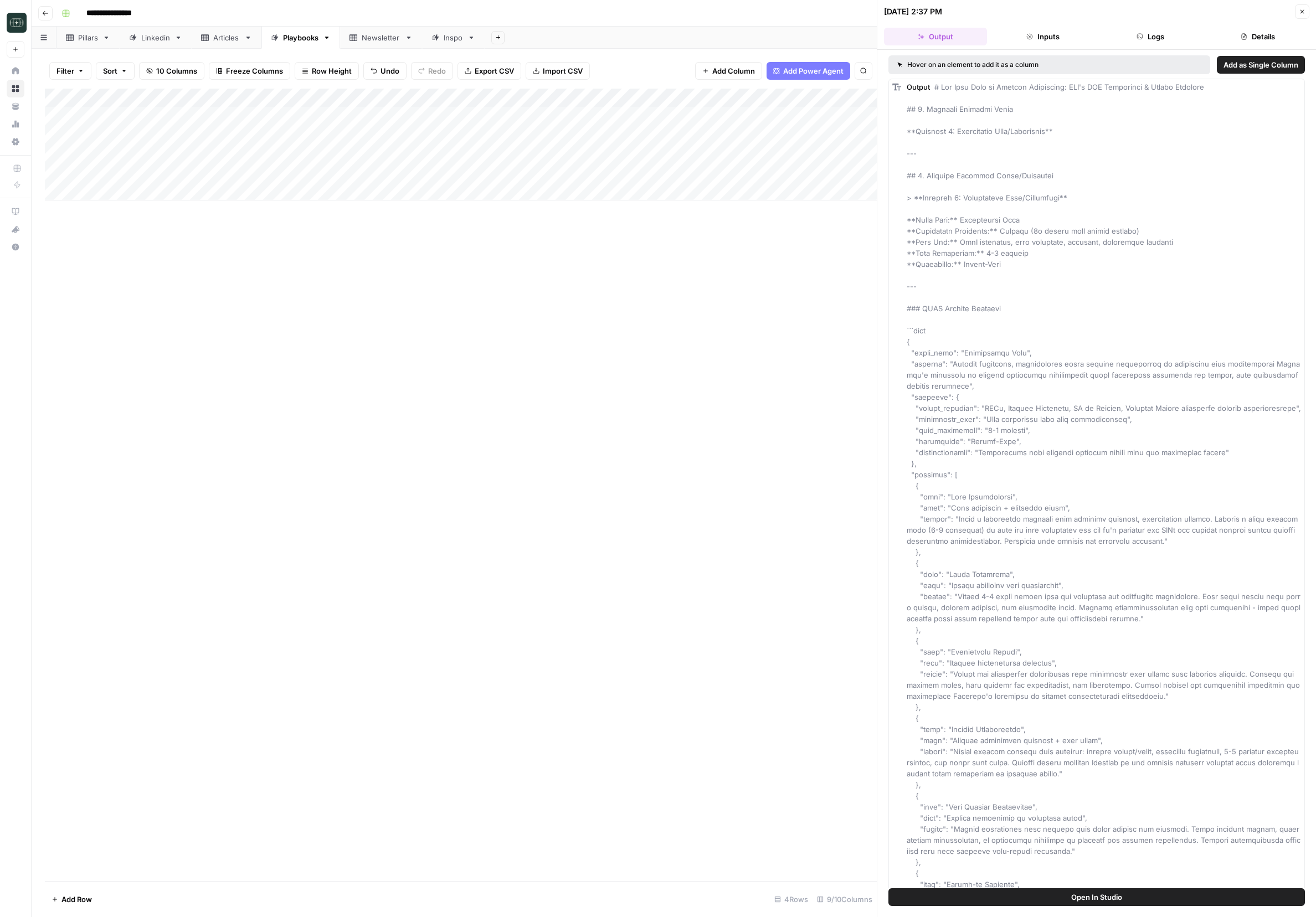
click at [878, 38] on button "Logs" at bounding box center [1150, 36] width 103 height 18
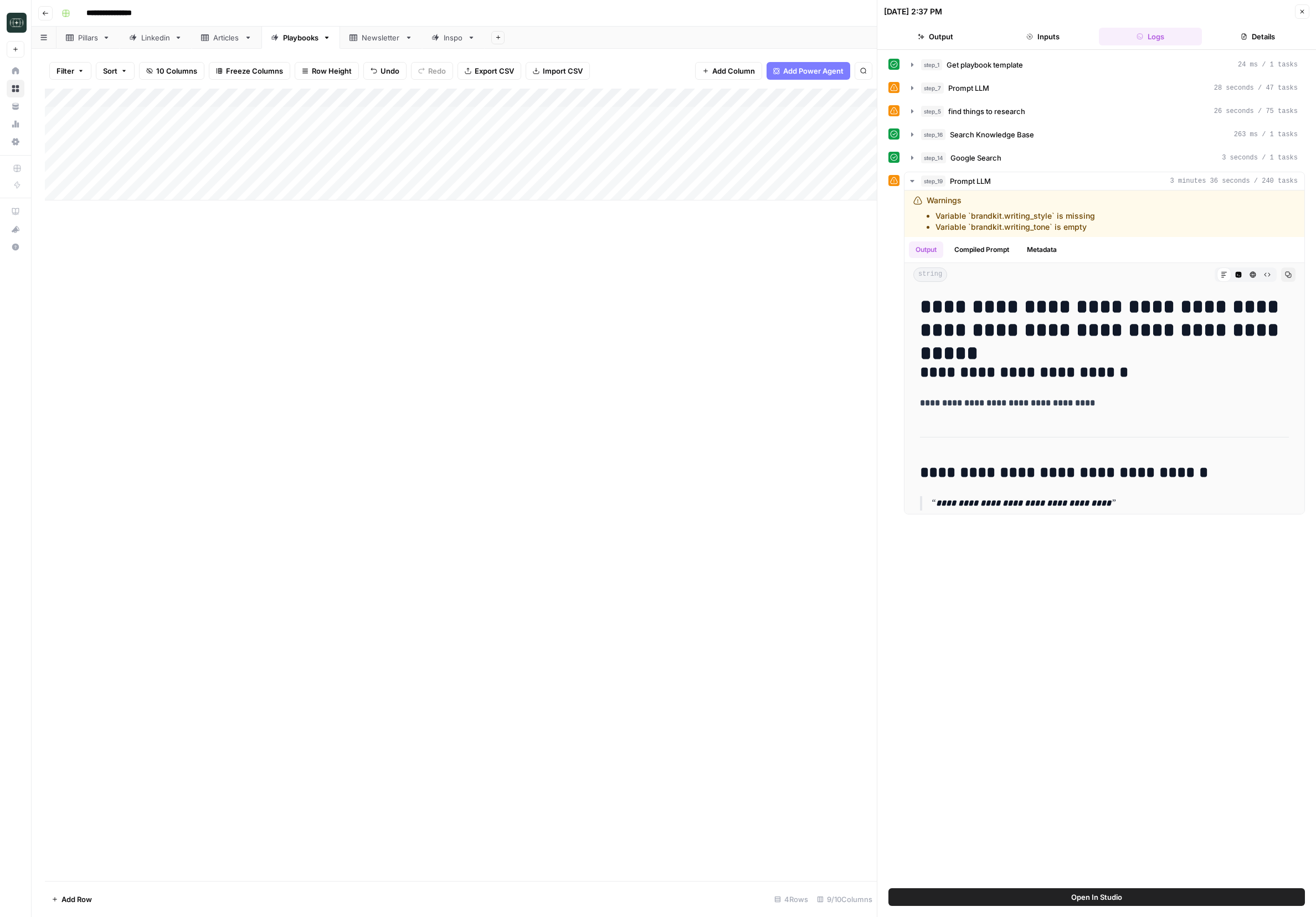
click at [878, 30] on button "Output" at bounding box center [935, 36] width 103 height 18
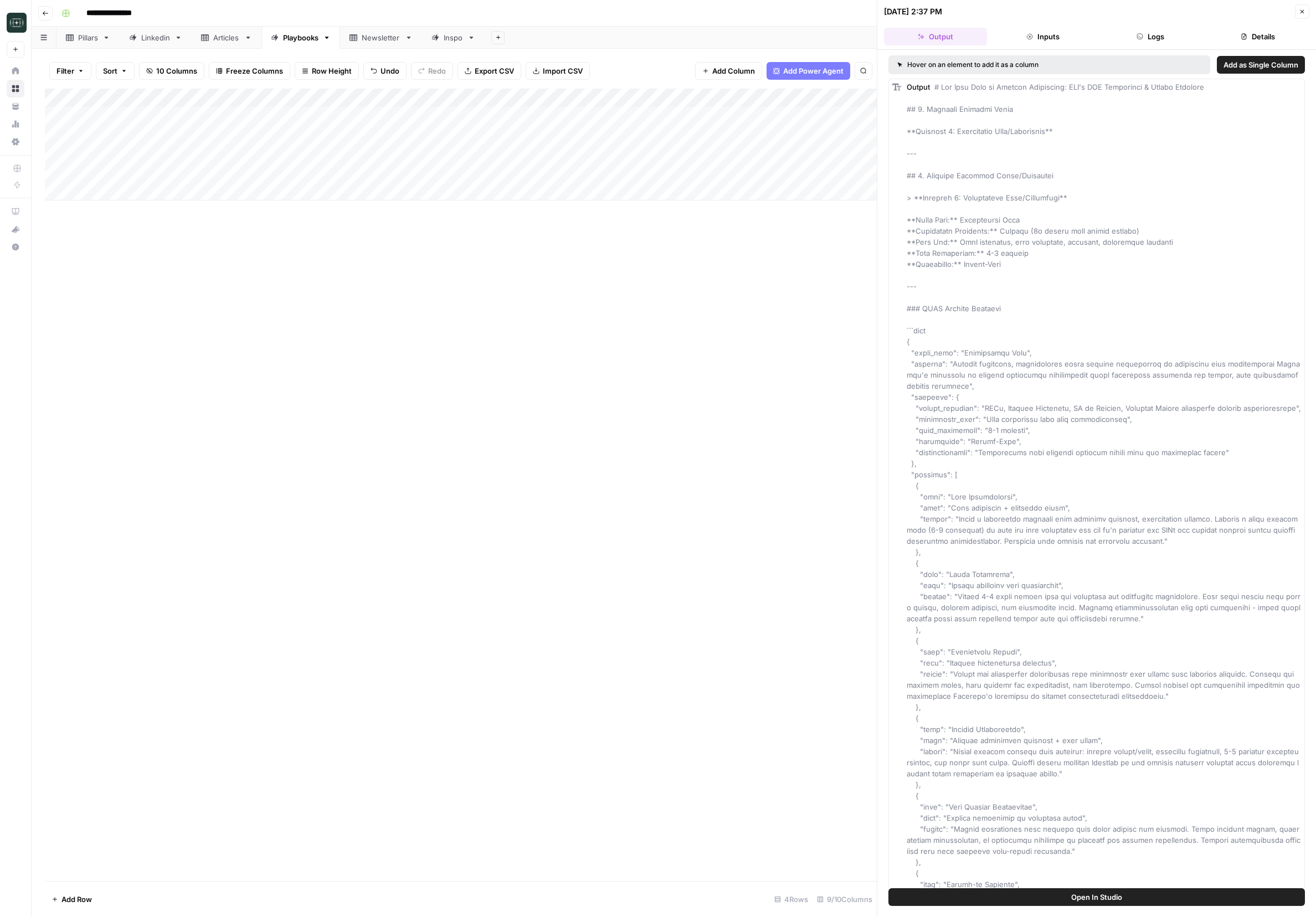
click at [878, 30] on button "Logs" at bounding box center [1150, 36] width 103 height 18
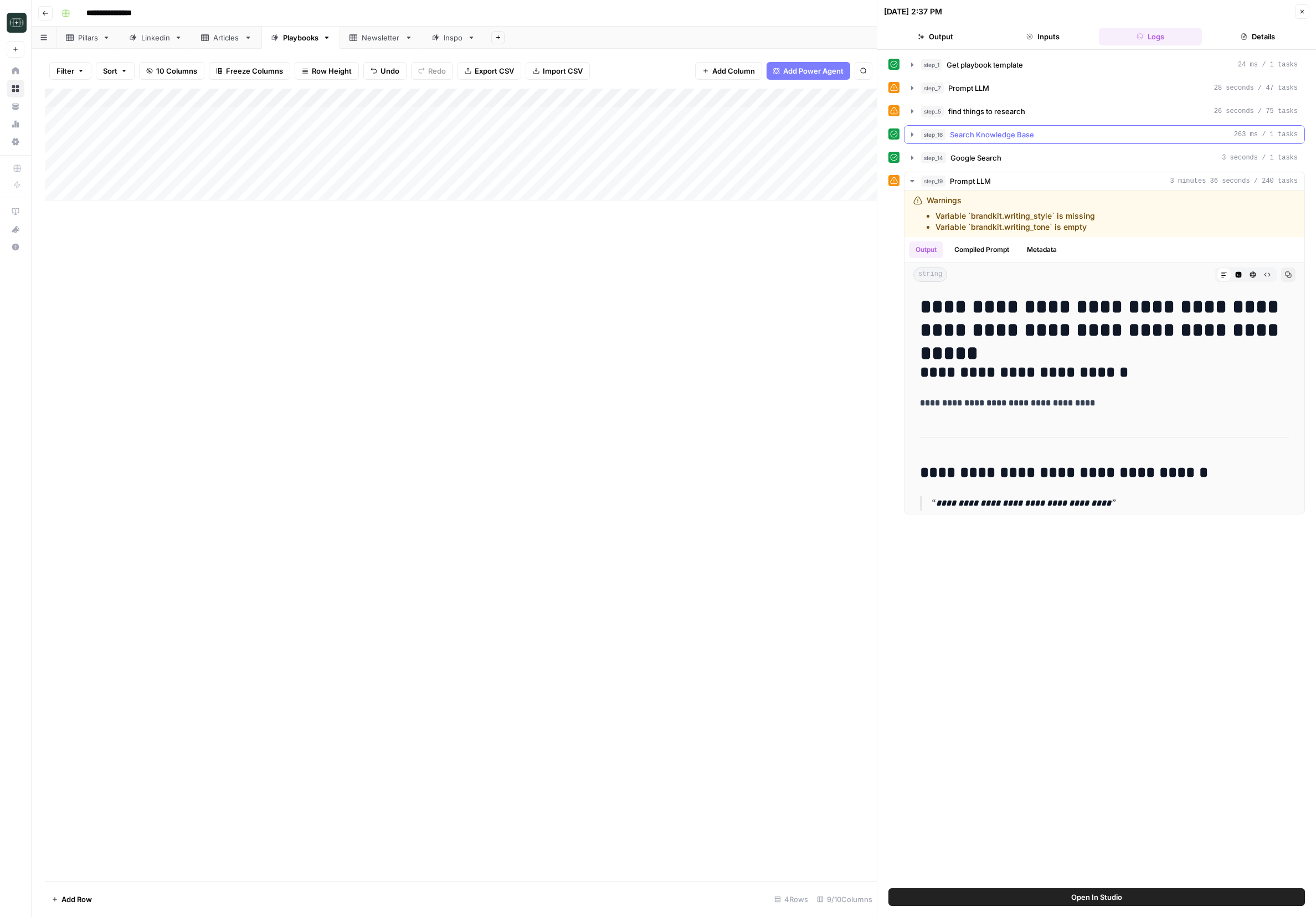
click at [878, 136] on icon "button" at bounding box center [912, 134] width 9 height 9
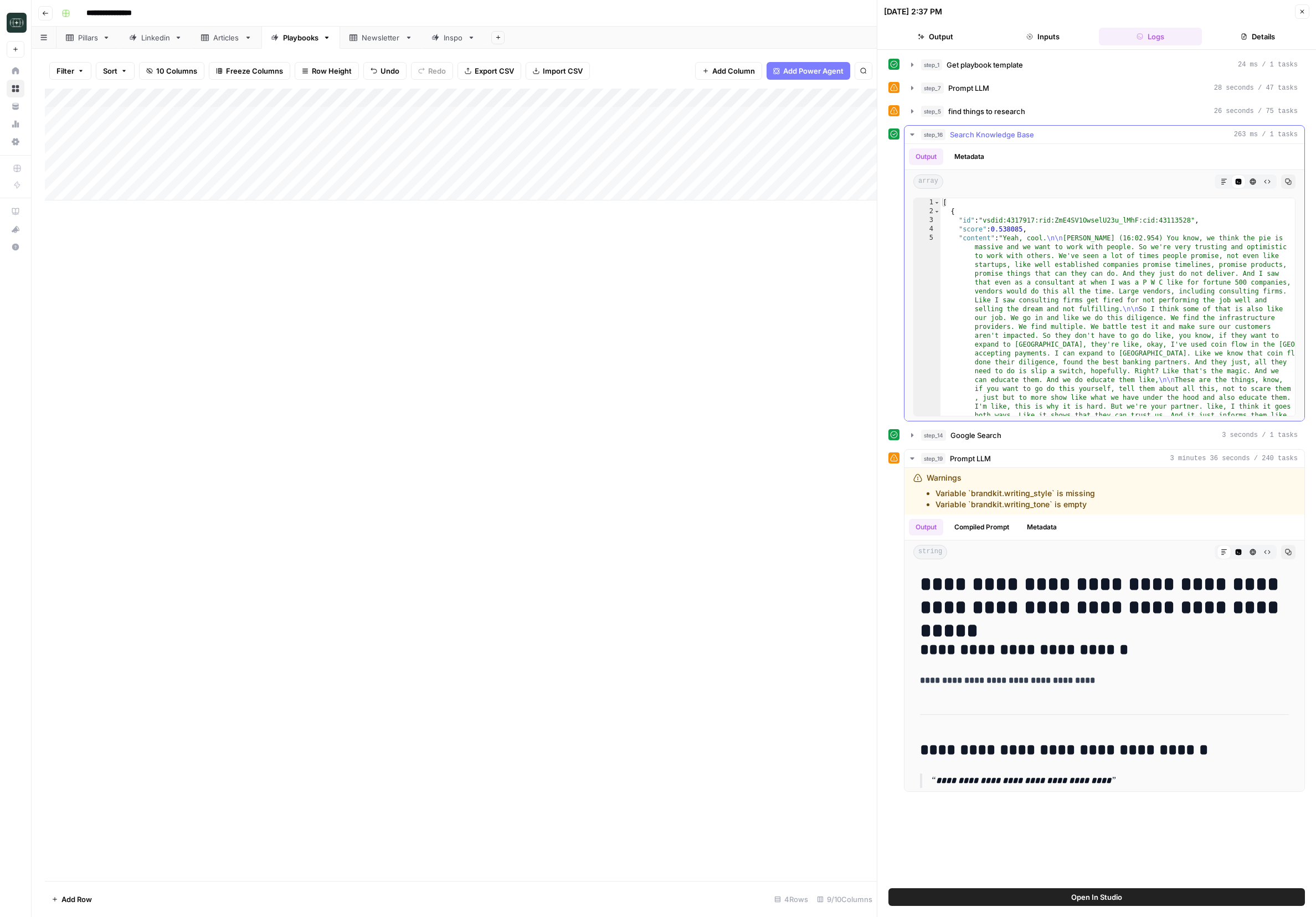
click at [878, 136] on icon "button" at bounding box center [912, 134] width 9 height 9
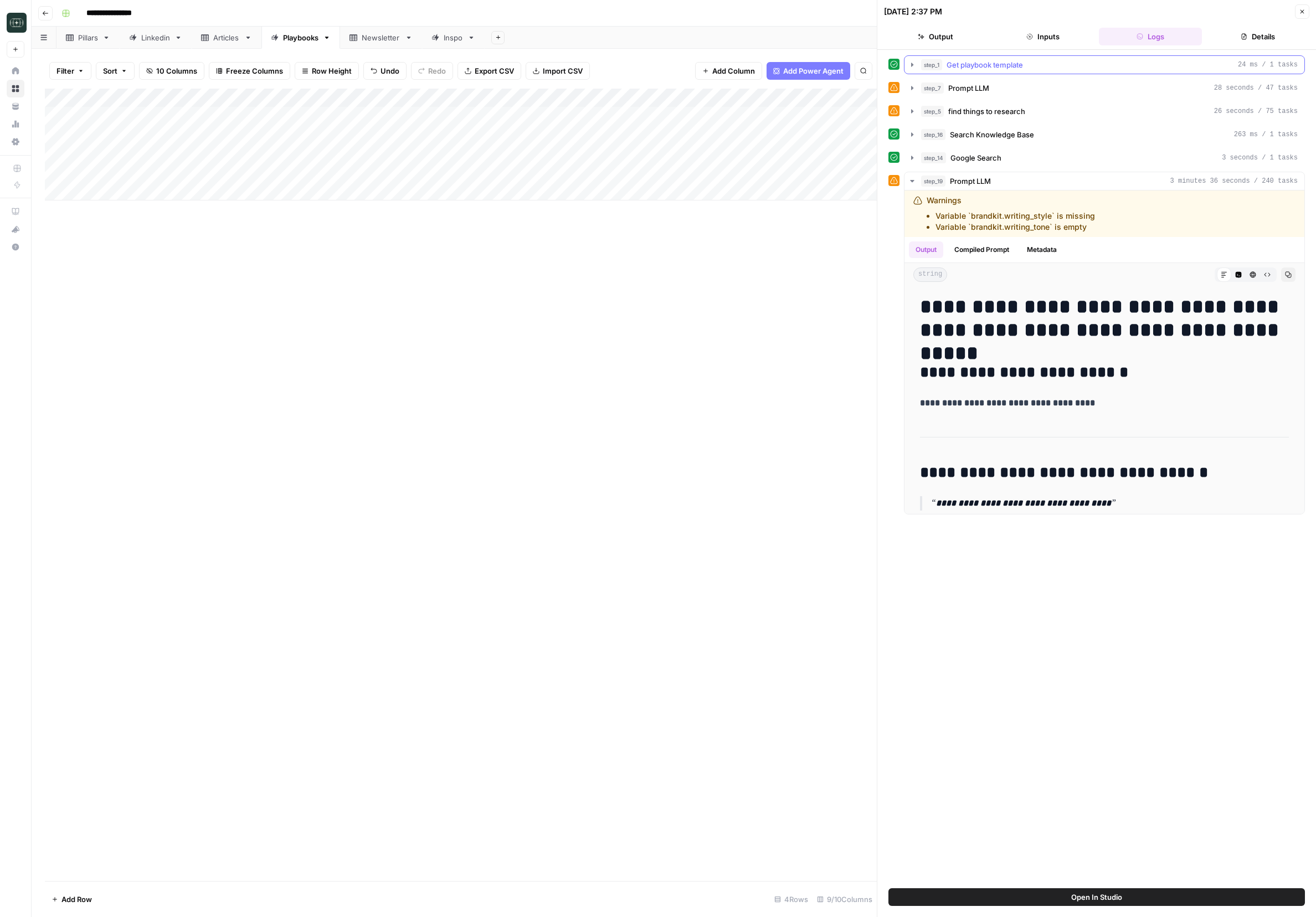
click at [878, 69] on icon "button" at bounding box center [912, 65] width 9 height 9
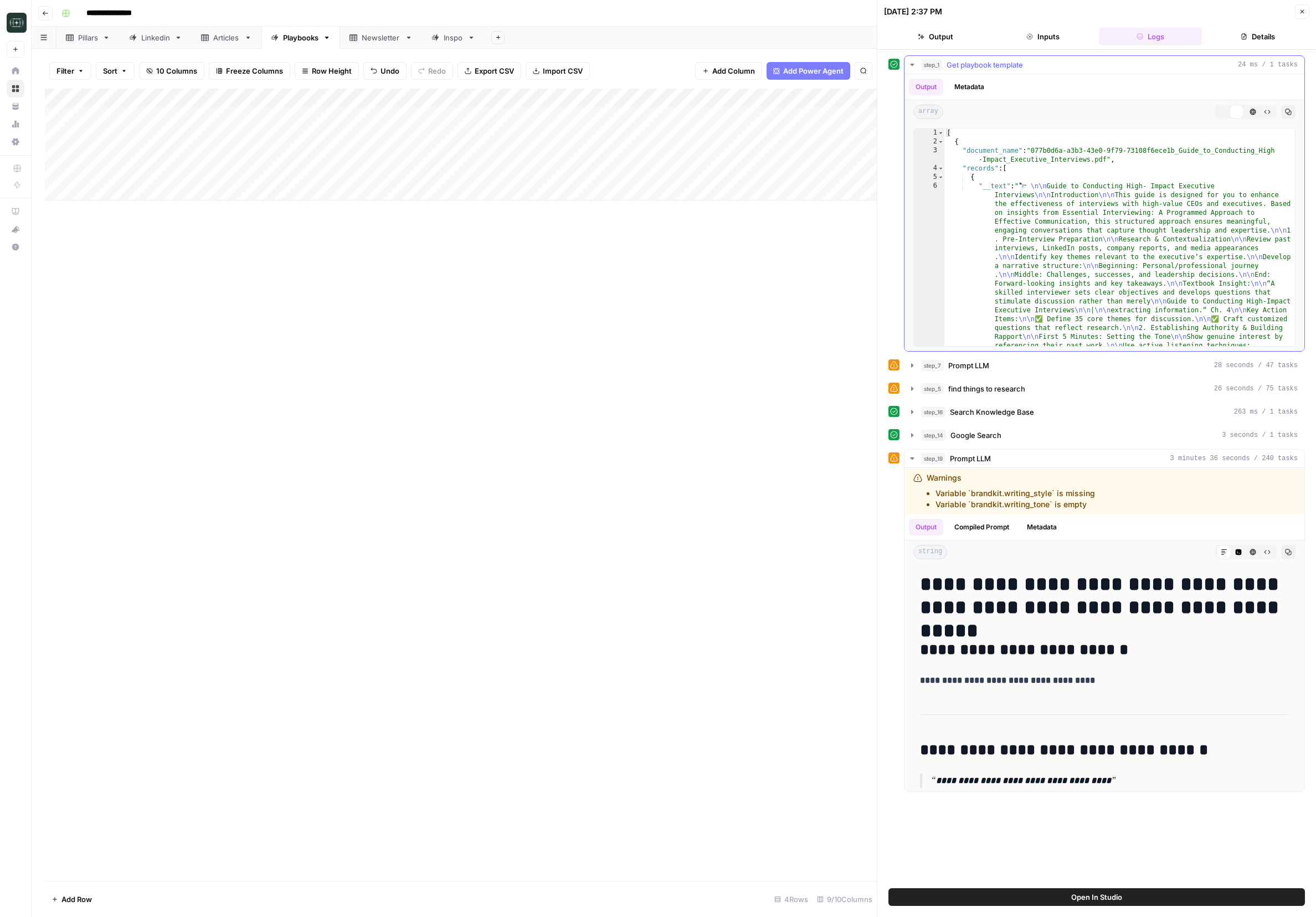
click at [878, 69] on icon "button" at bounding box center [912, 65] width 9 height 9
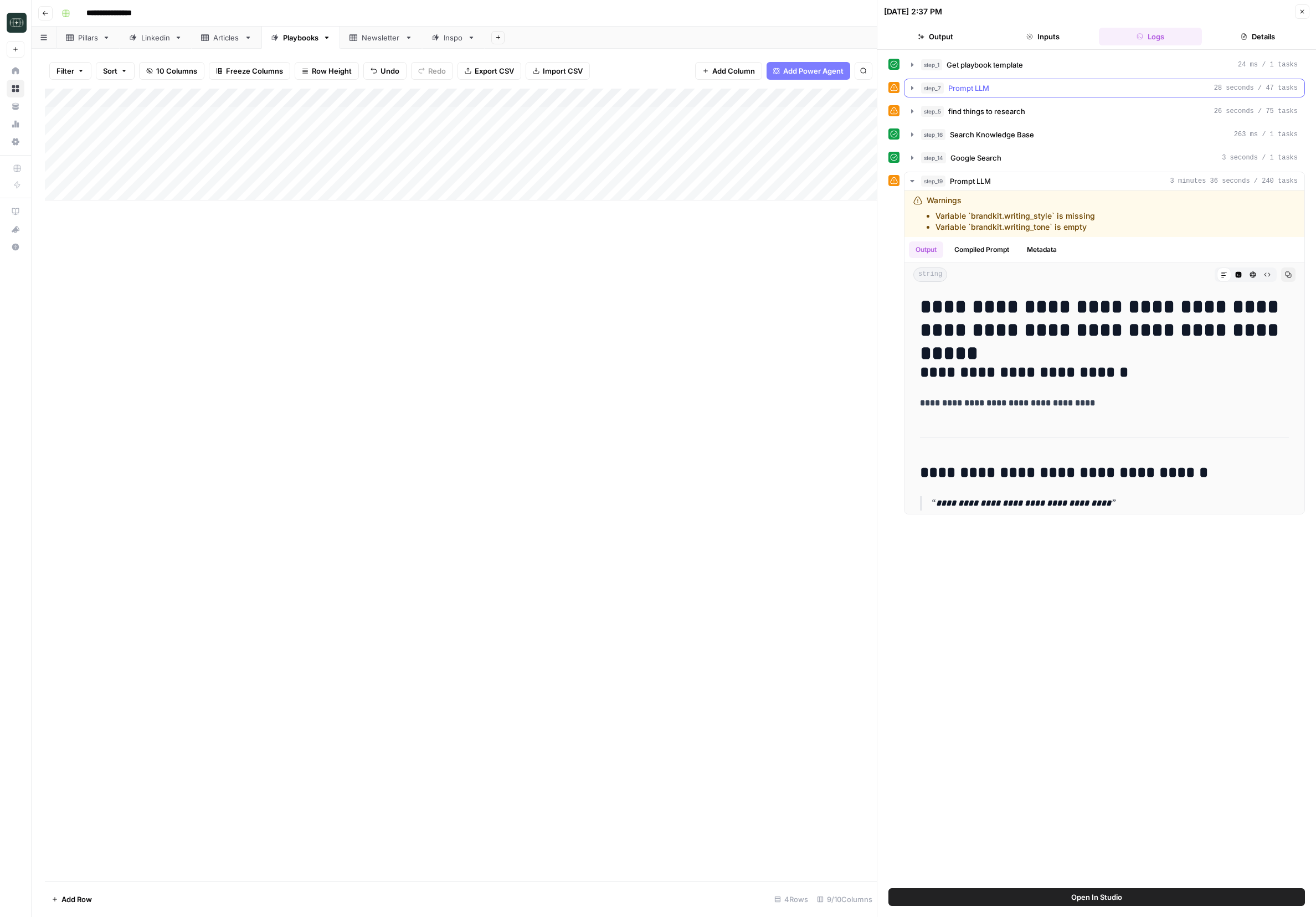
click at [878, 89] on icon "button" at bounding box center [912, 88] width 9 height 9
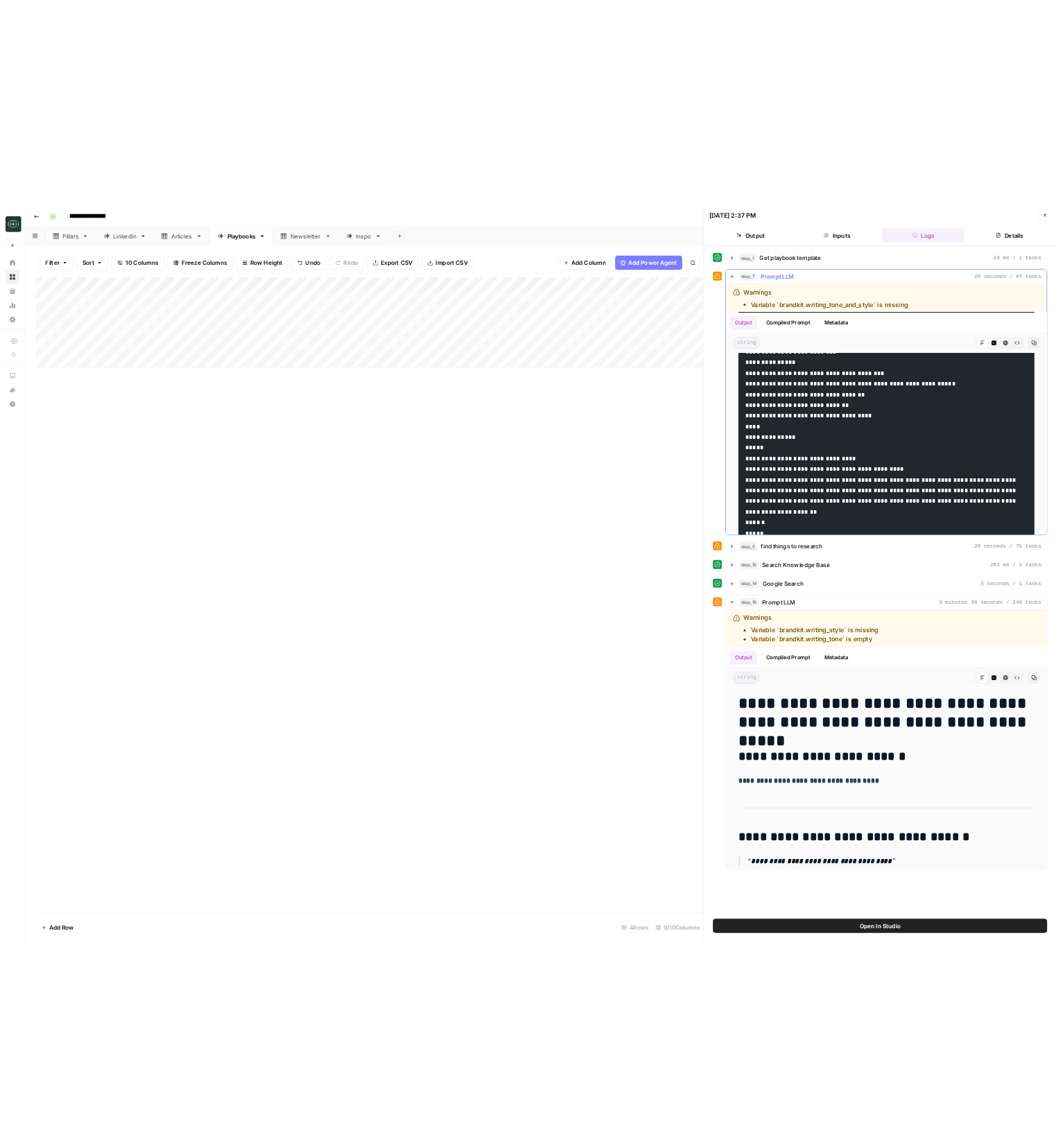
scroll to position [298, 0]
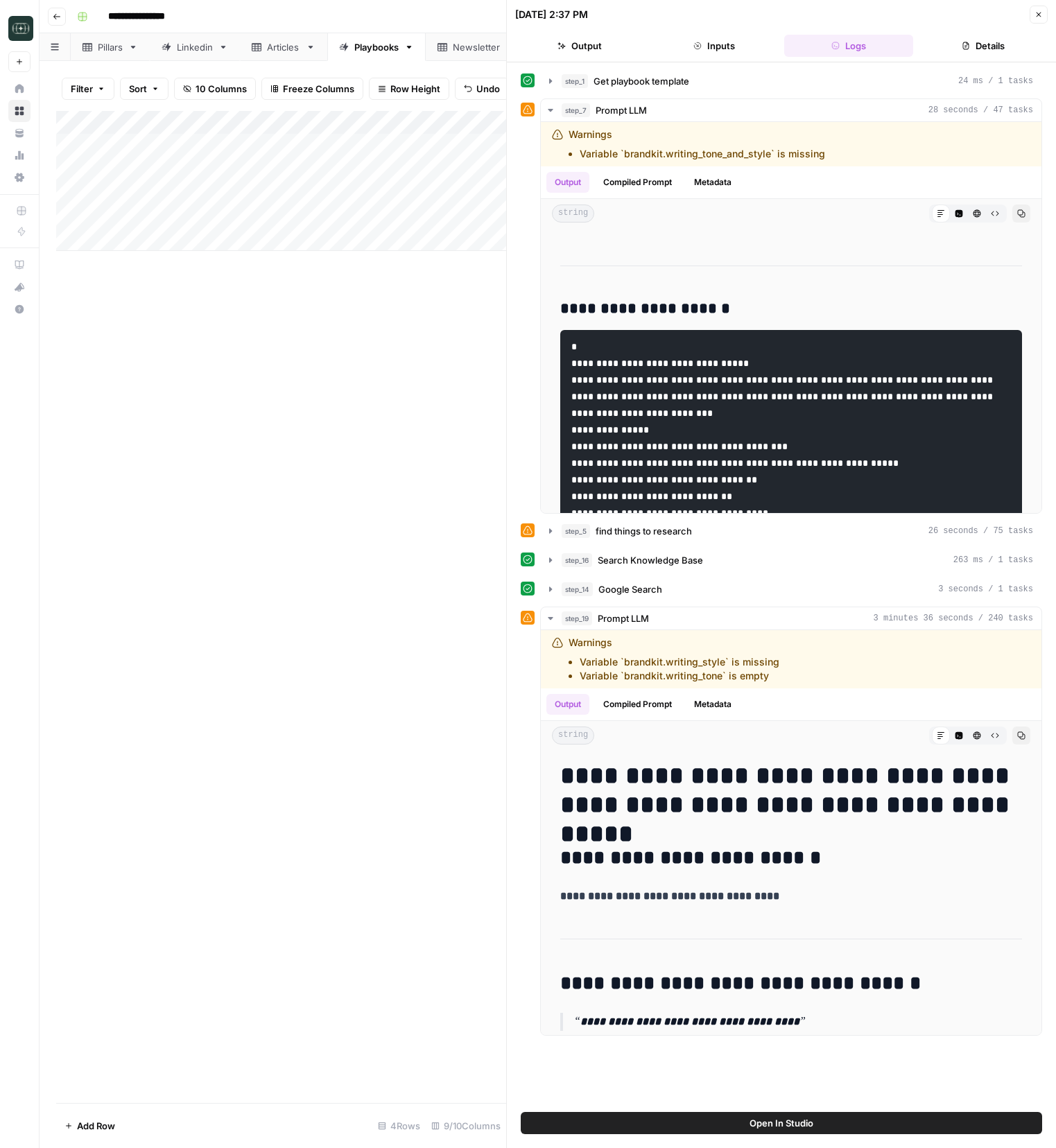
scroll to position [0, 0]
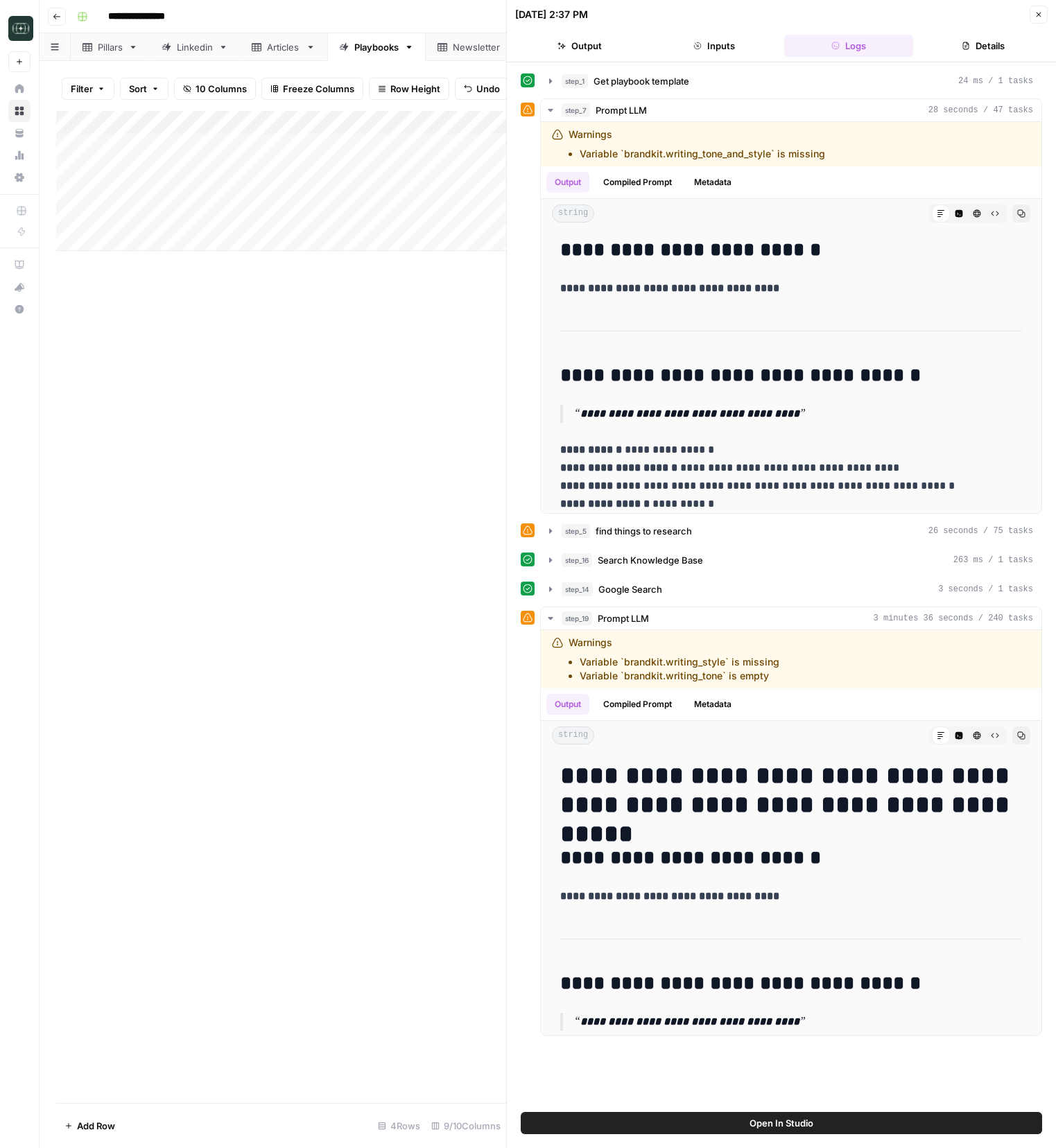
click at [1035, 13] on icon "button" at bounding box center [1038, 14] width 8 height 8
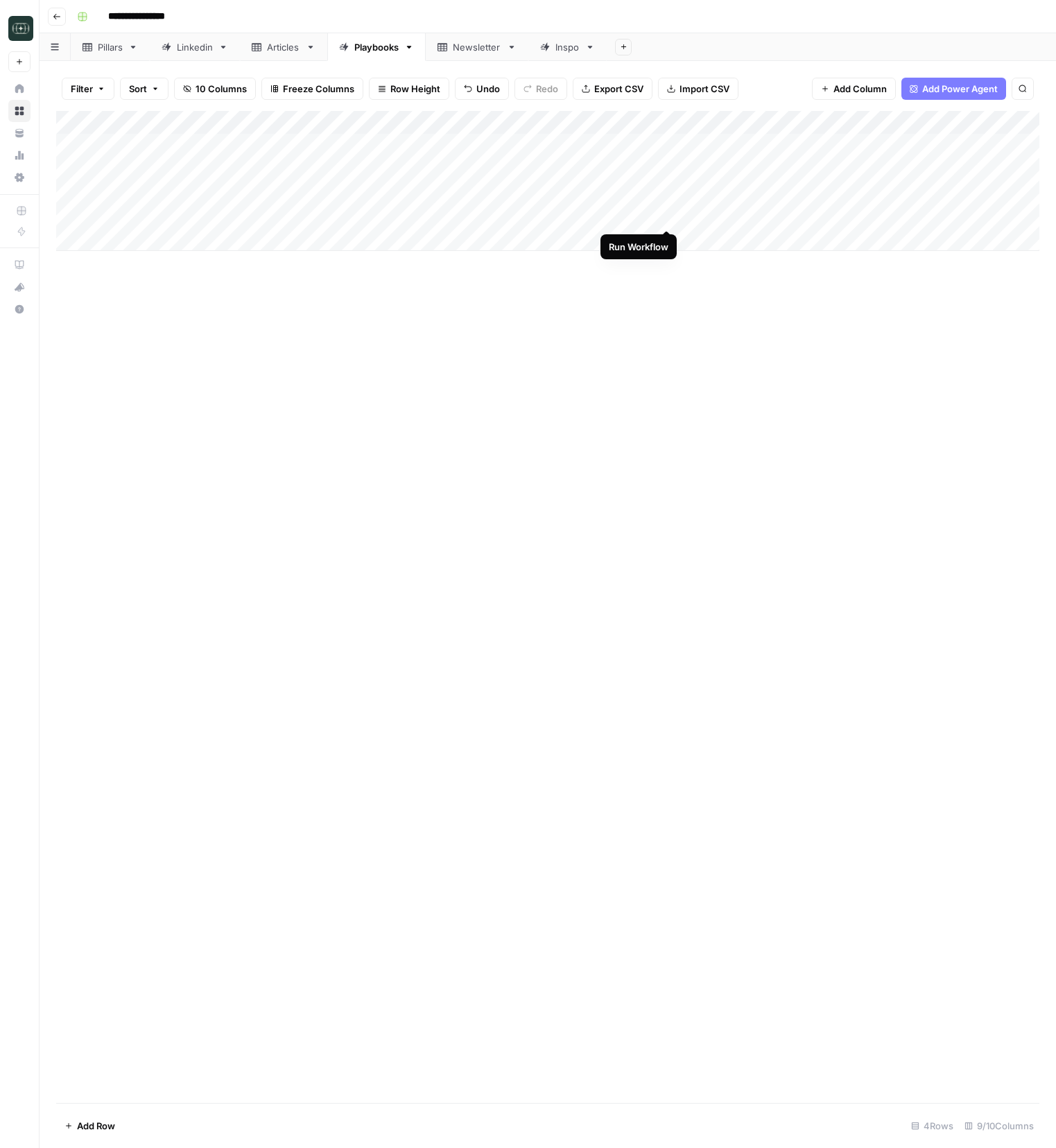
click at [668, 219] on div "Add Column" at bounding box center [548, 181] width 983 height 140
click at [399, 219] on div "Add Column" at bounding box center [548, 181] width 983 height 140
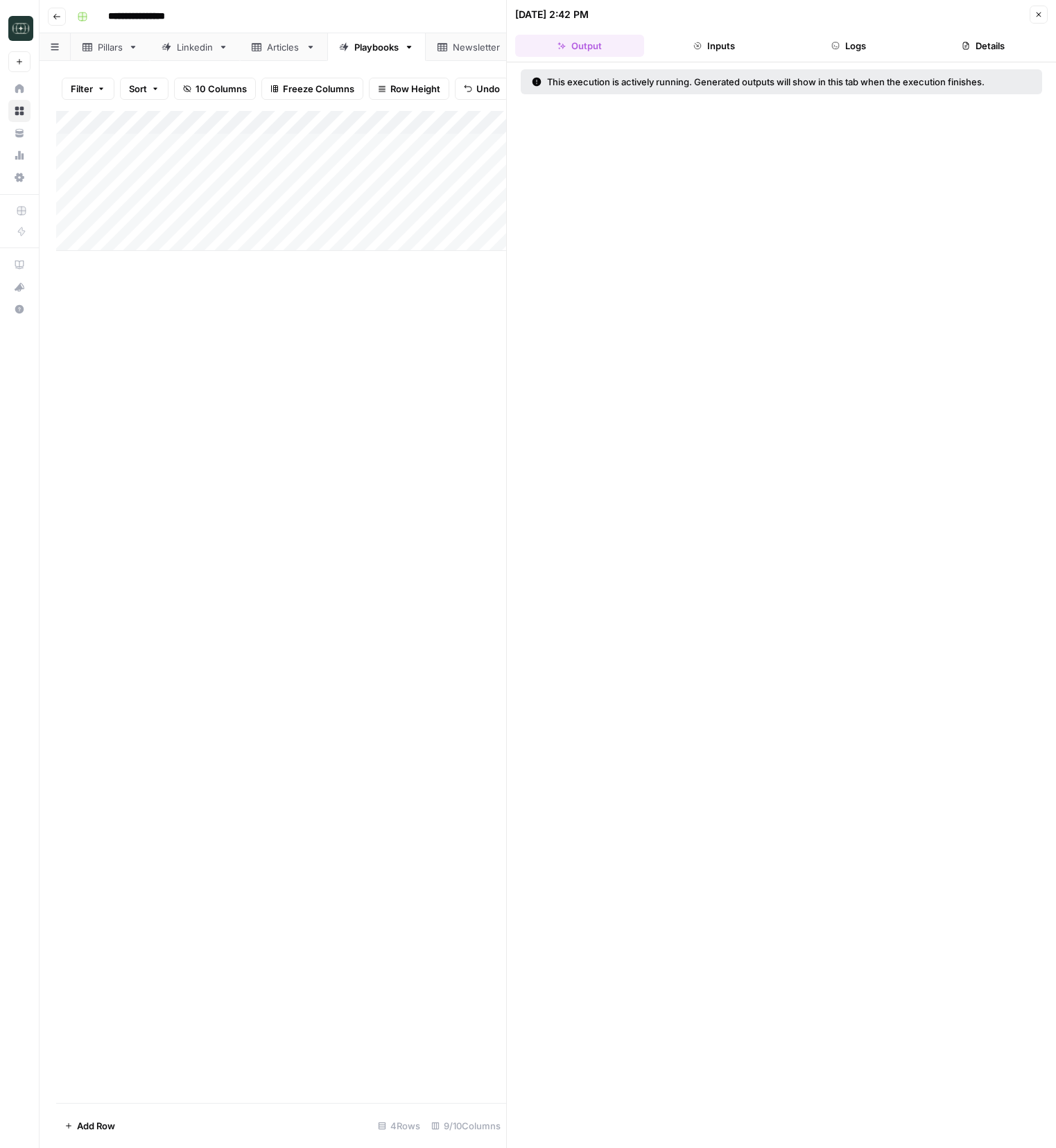
click at [852, 52] on button "Logs" at bounding box center [848, 46] width 129 height 22
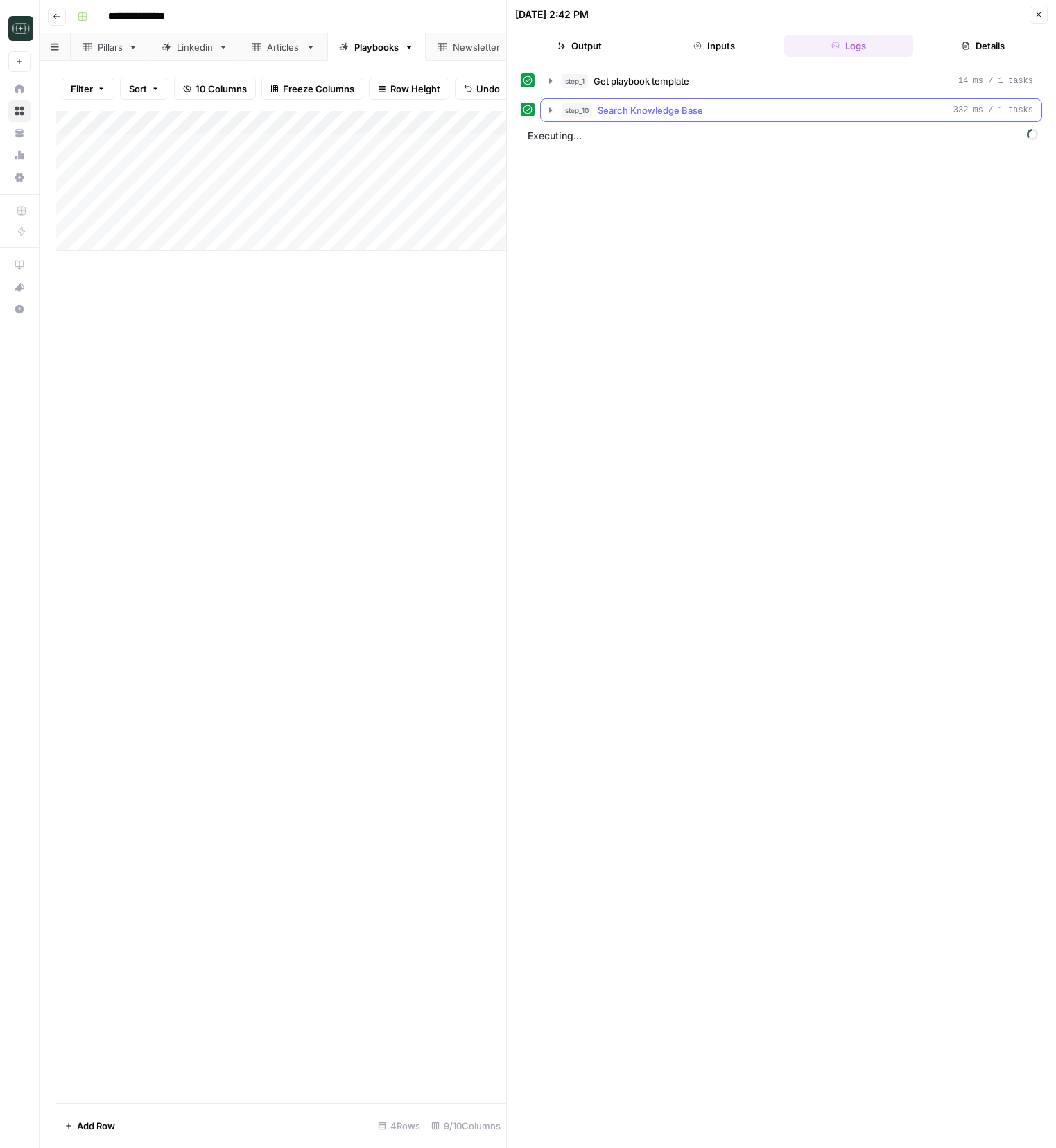
click at [550, 113] on icon "button" at bounding box center [550, 110] width 11 height 11
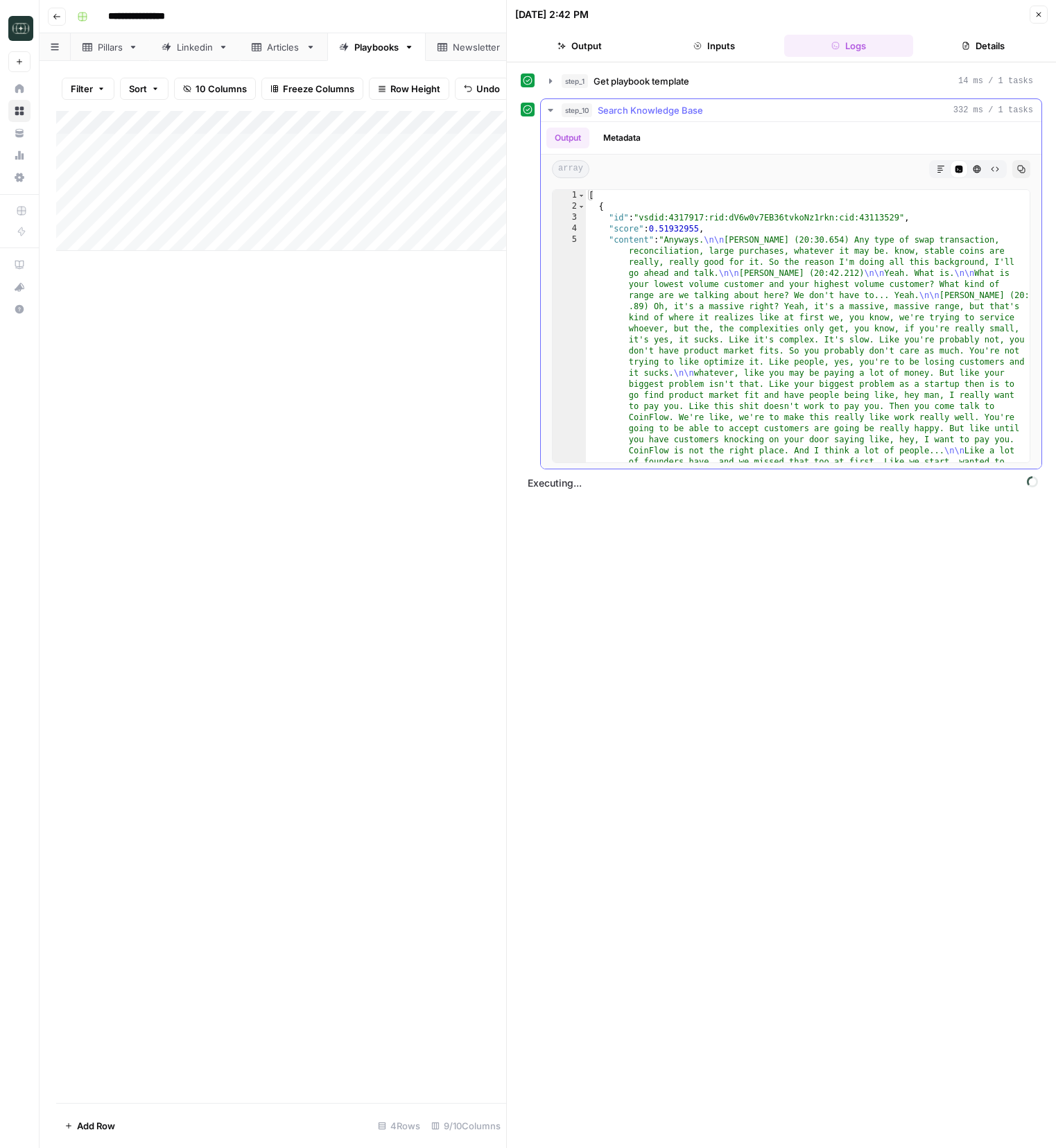
click at [550, 113] on icon "button" at bounding box center [550, 110] width 11 height 11
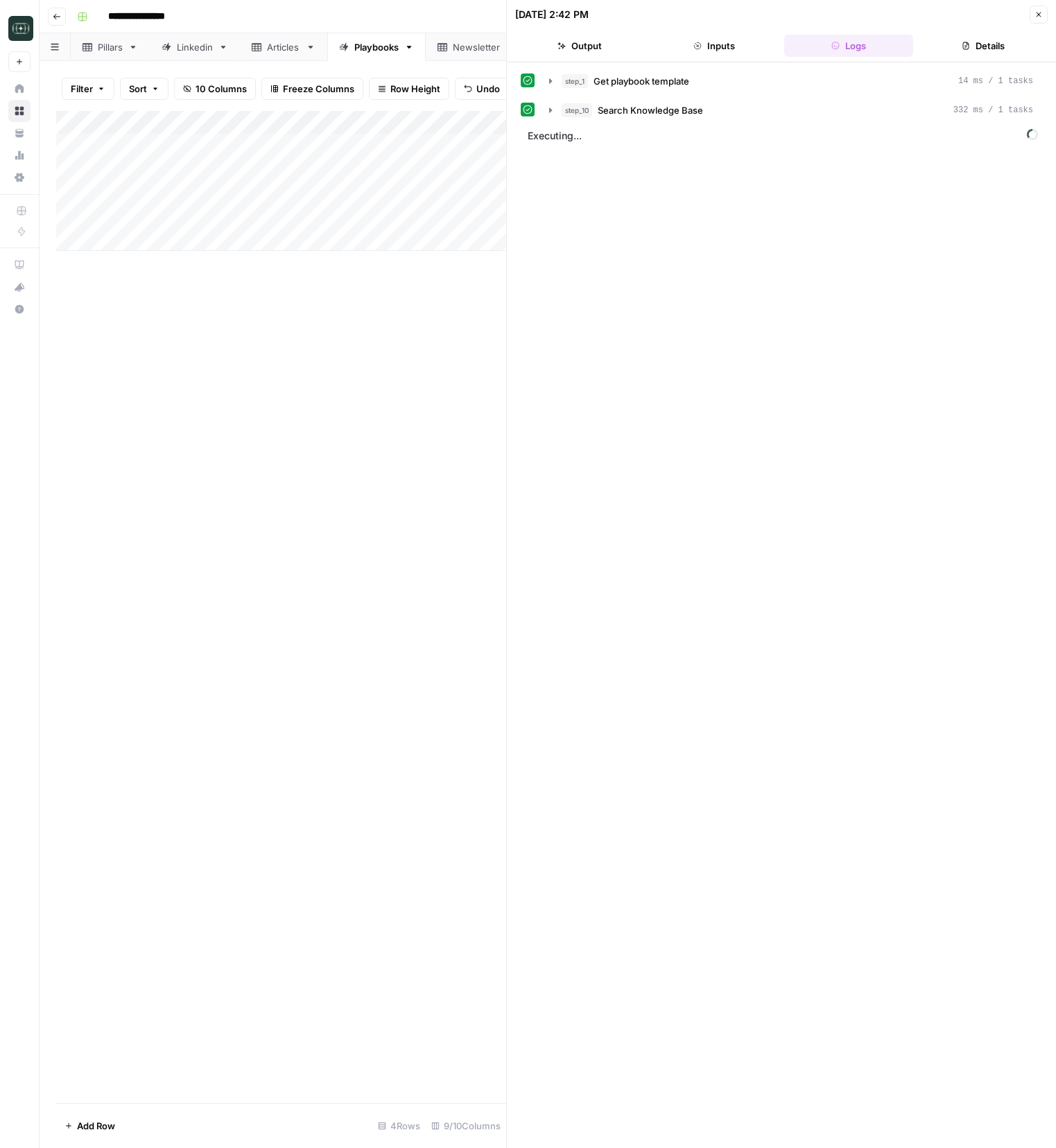
click at [1039, 13] on icon "button" at bounding box center [1038, 14] width 8 height 8
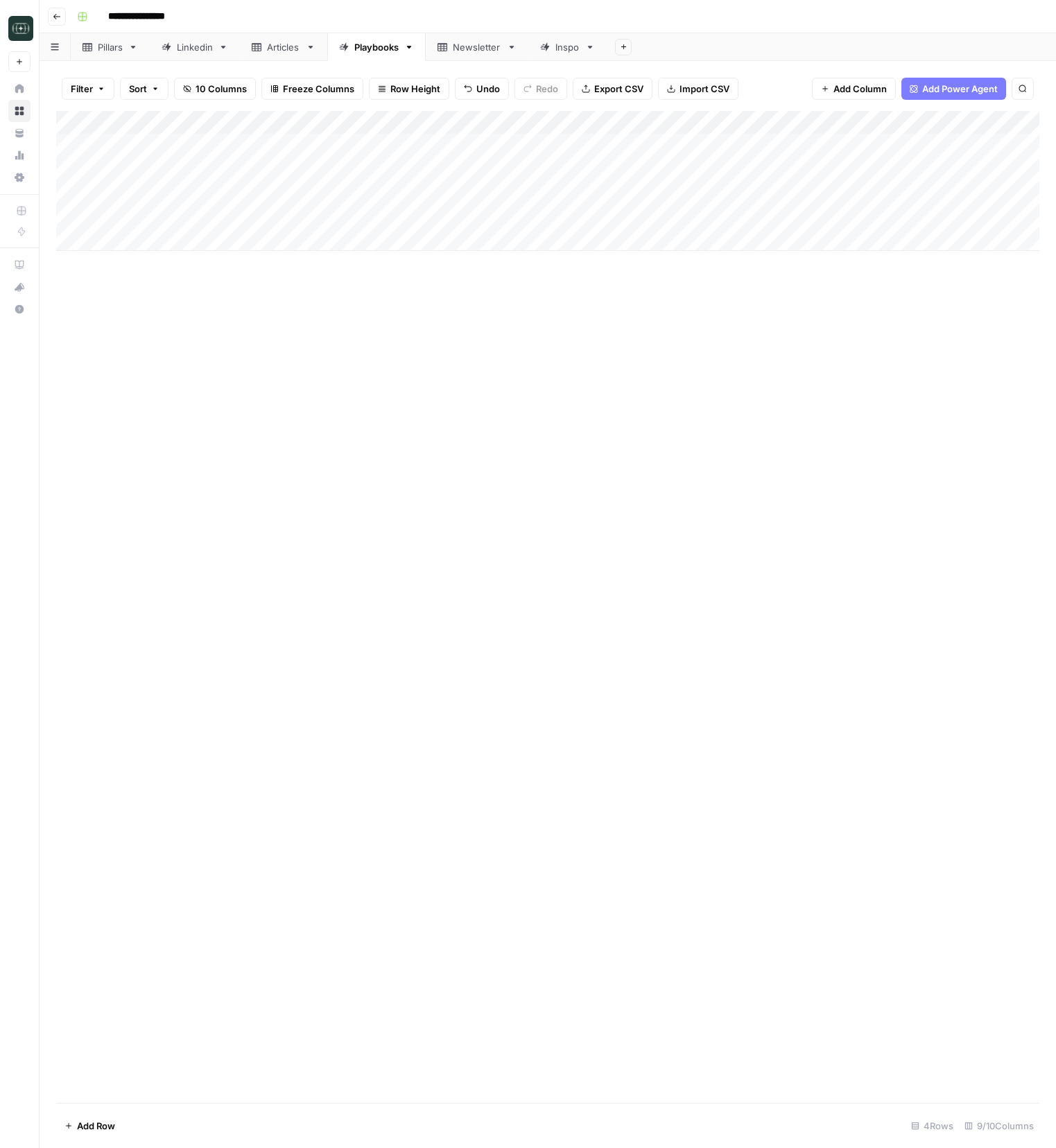
click at [181, 215] on div "Add Column" at bounding box center [548, 181] width 983 height 140
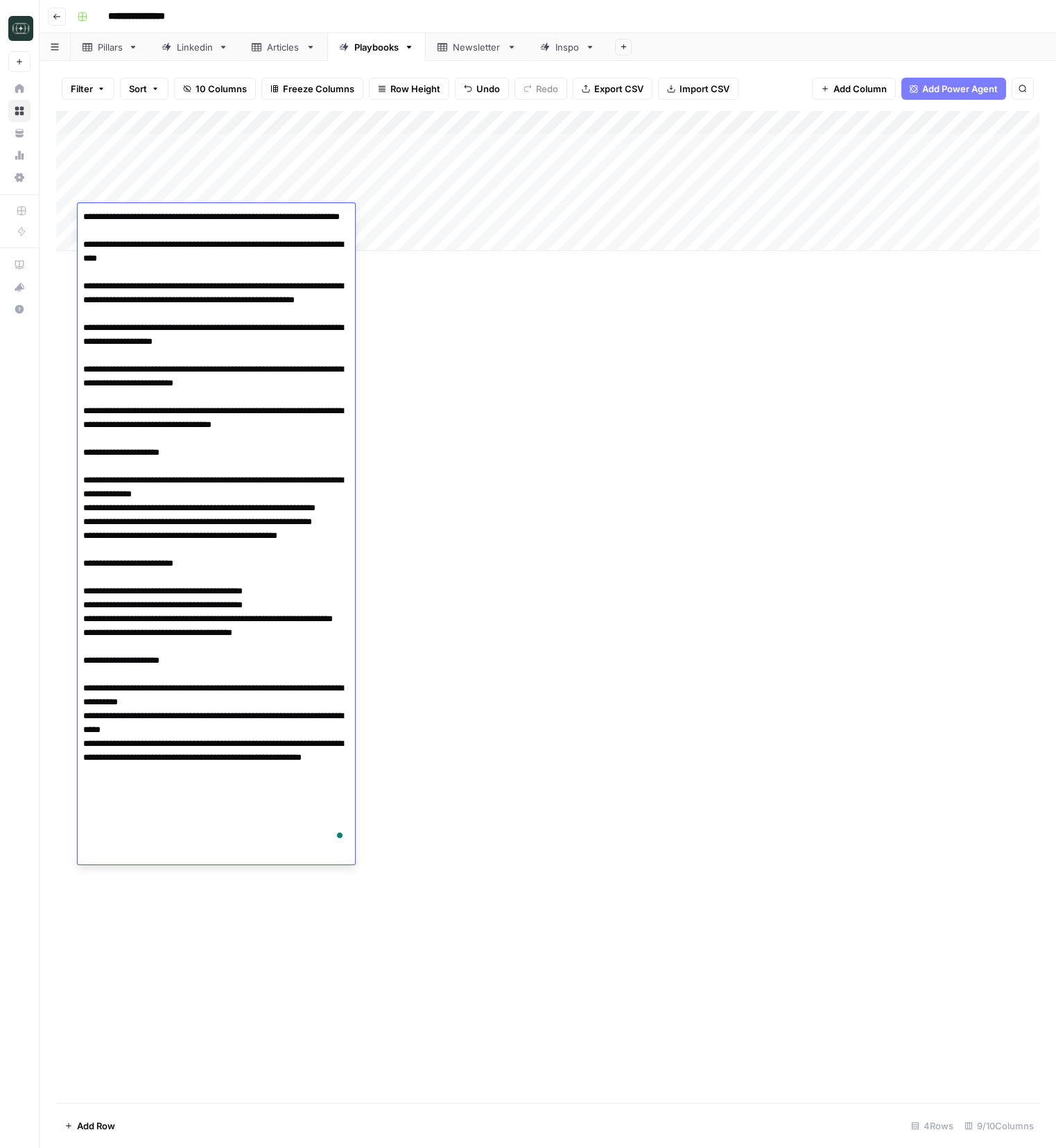
click at [263, 262] on textarea "To enrich screen reader interactions, please activate Accessibility in Grammarl…" at bounding box center [216, 528] width 277 height 643
click at [487, 584] on div "Add Column" at bounding box center [548, 607] width 983 height 992
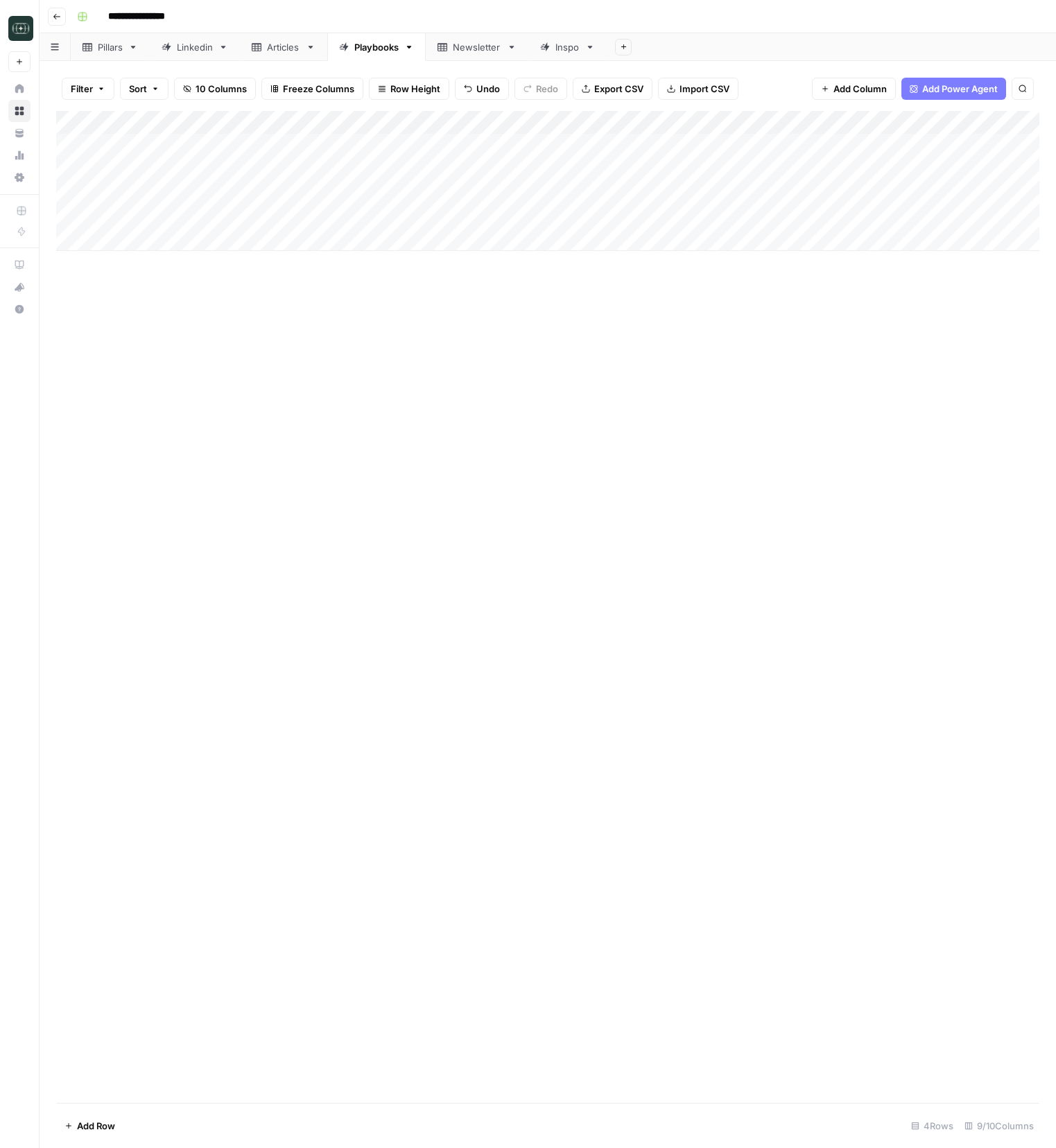
click at [232, 216] on div "Add Column" at bounding box center [548, 181] width 983 height 140
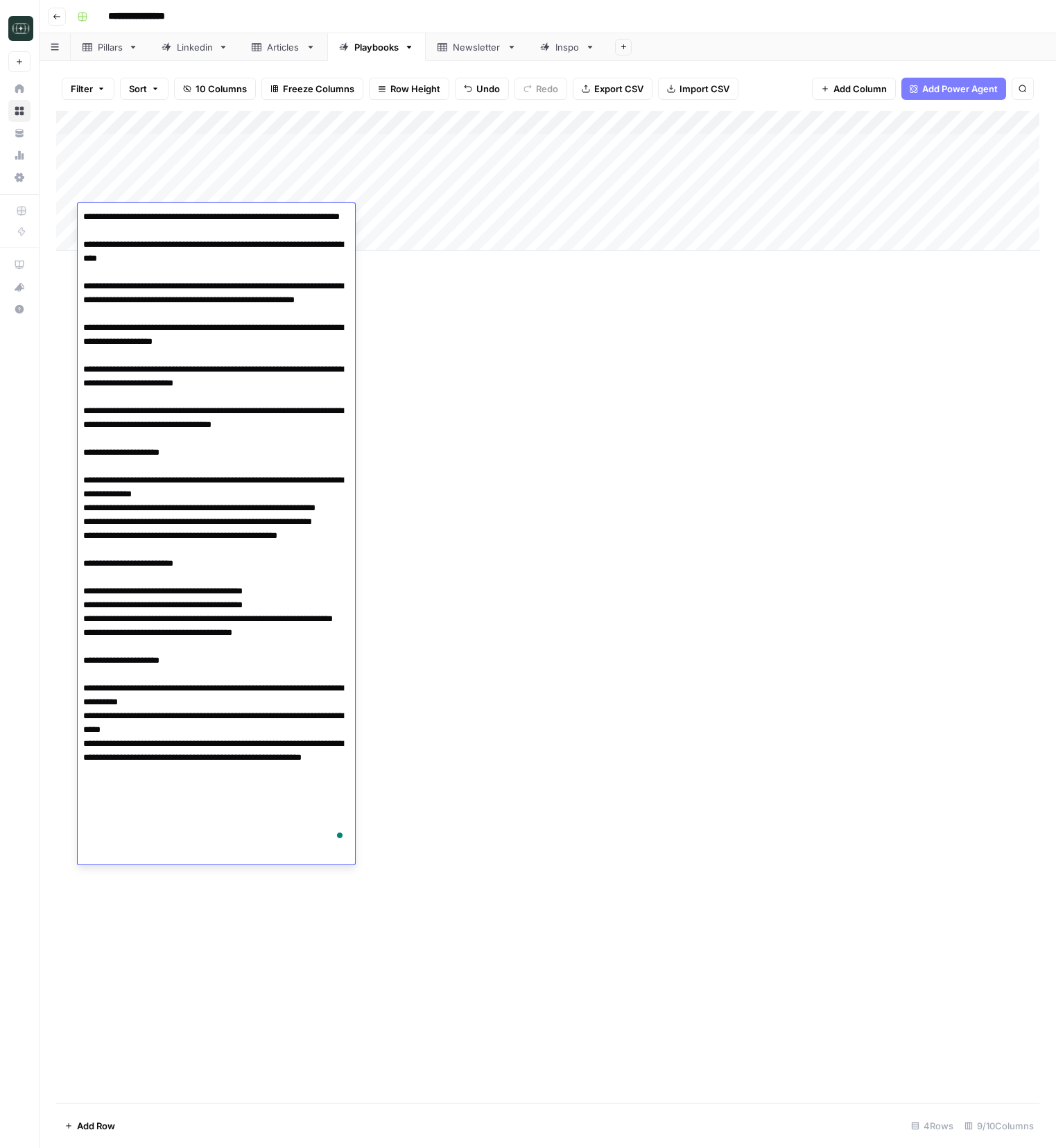
click at [488, 377] on div "Add Column" at bounding box center [548, 607] width 983 height 992
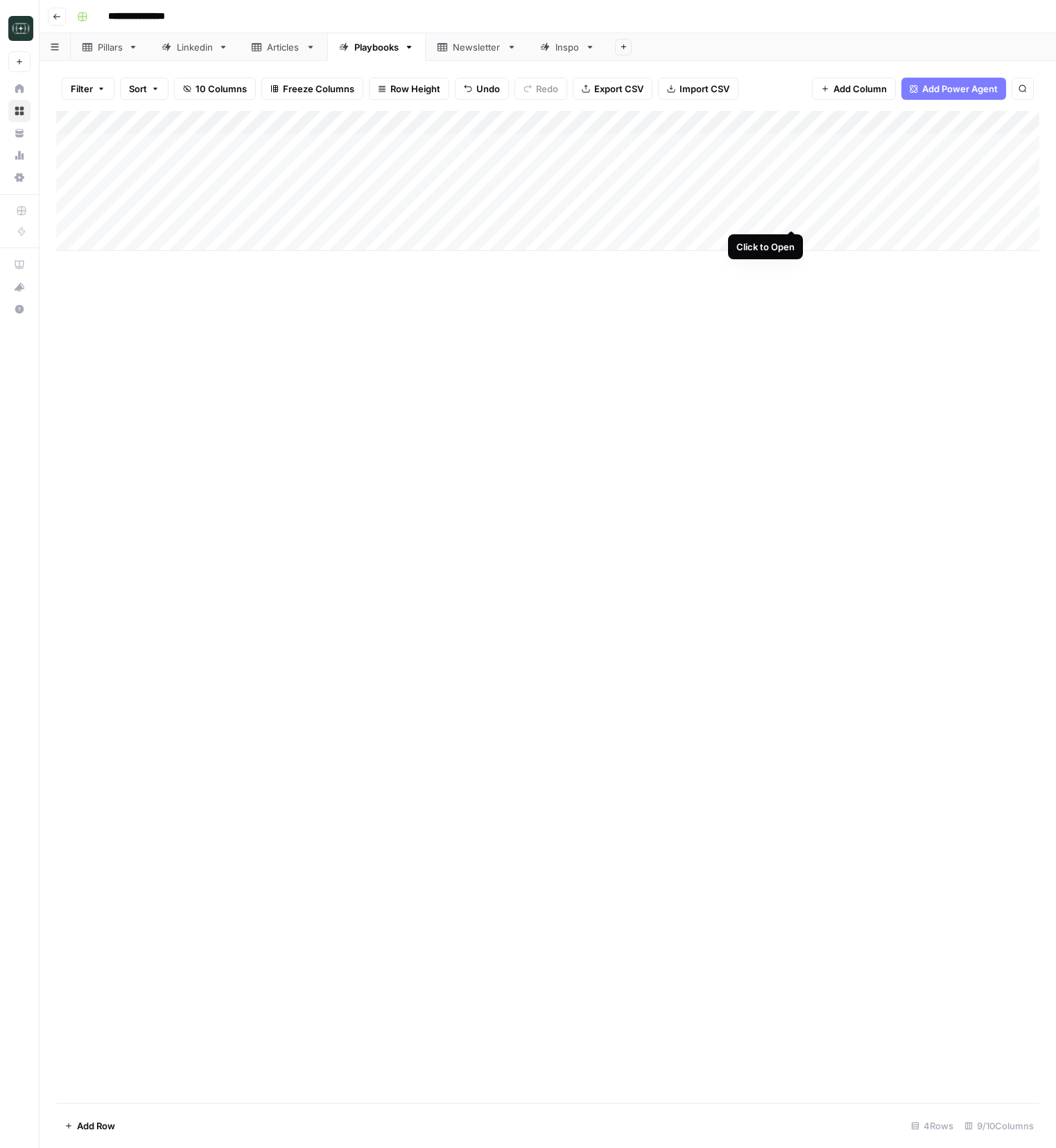
click at [794, 217] on div "Add Column" at bounding box center [548, 181] width 983 height 140
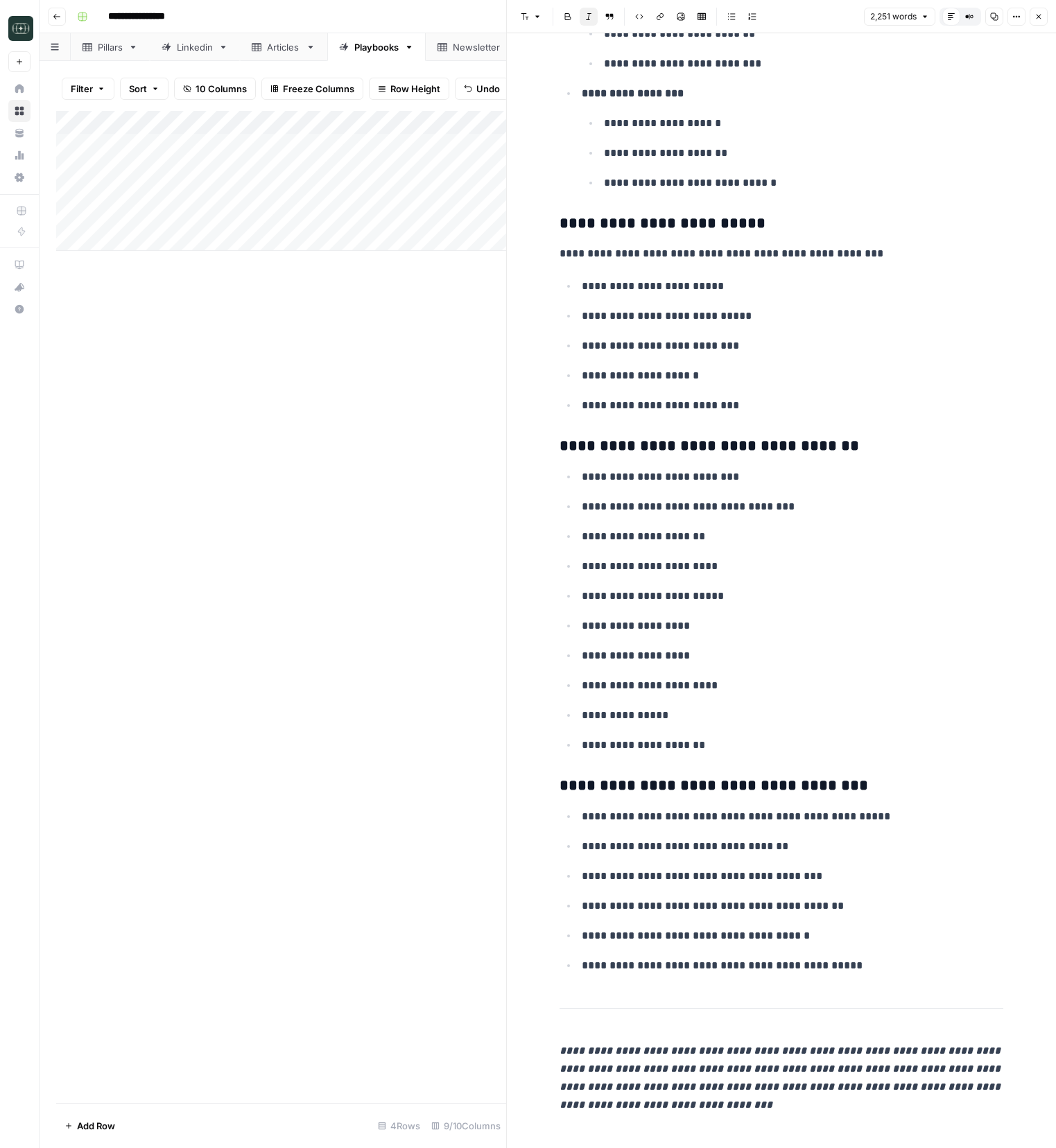
scroll to position [12634, 0]
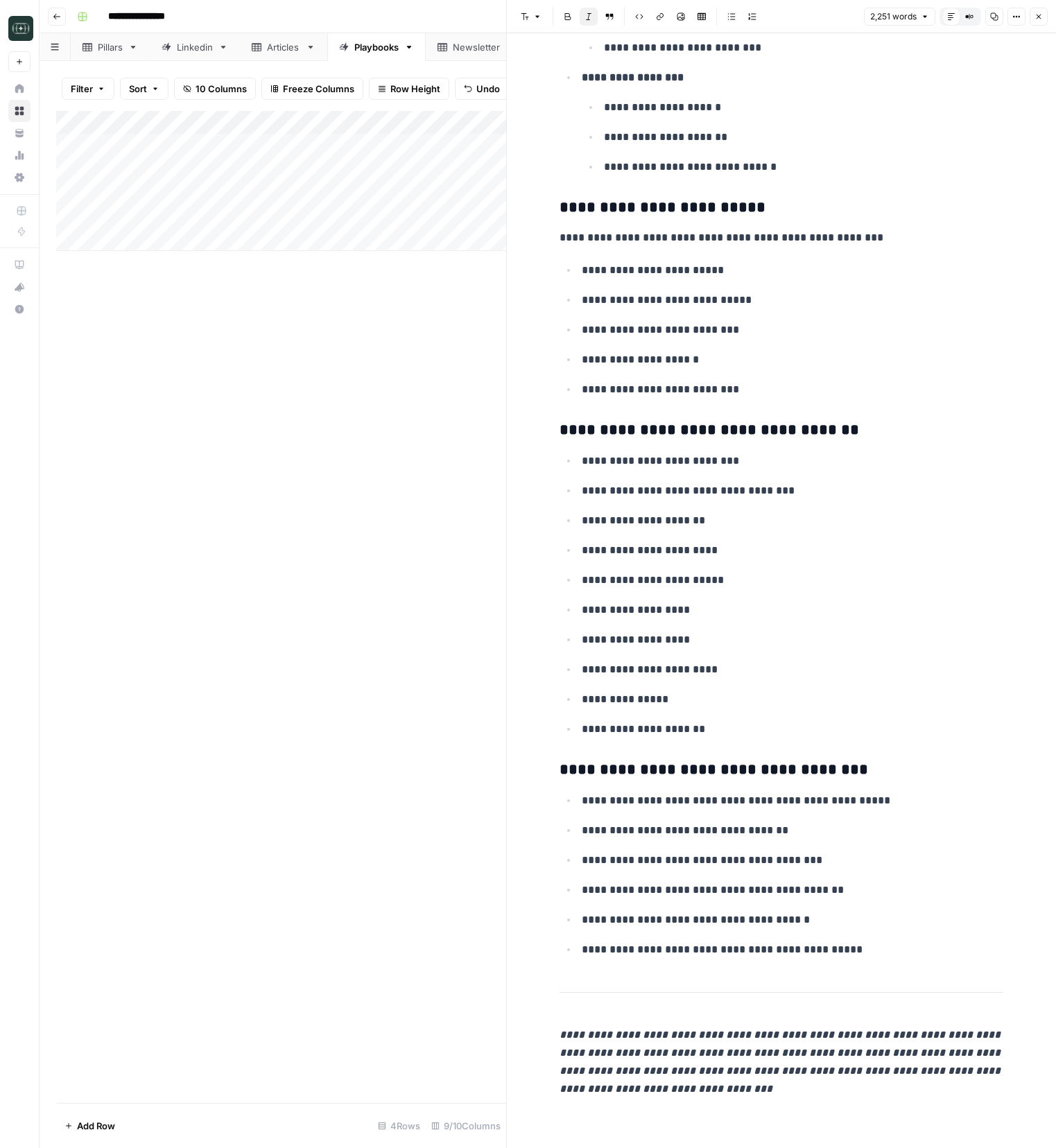
click at [777, 452] on p "**********" at bounding box center [792, 461] width 422 height 18
click at [735, 497] on p "**********" at bounding box center [792, 491] width 422 height 18
copy div "**********"
click at [791, 522] on p "**********" at bounding box center [792, 520] width 422 height 18
click at [1039, 20] on icon "button" at bounding box center [1038, 16] width 8 height 8
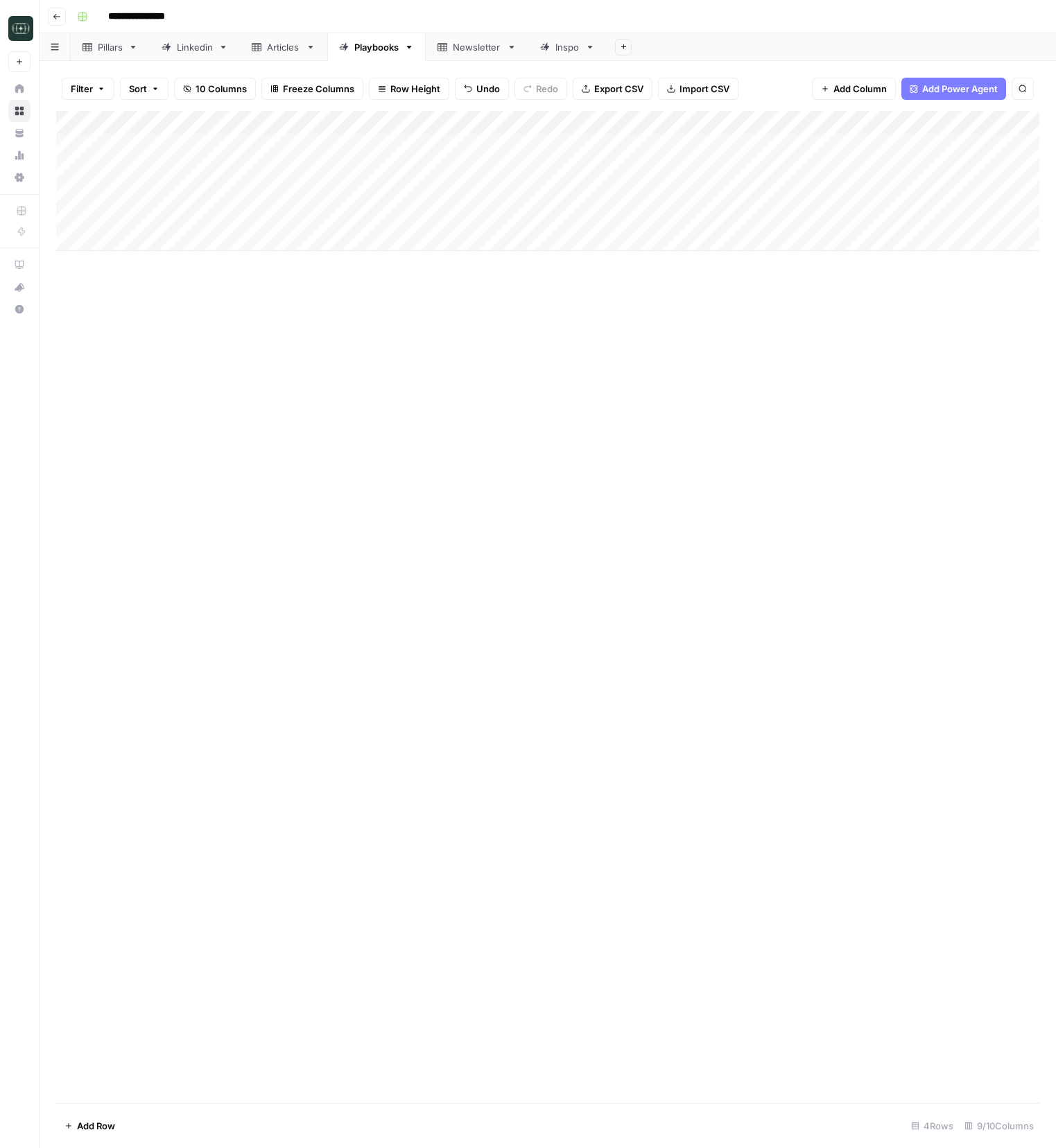
click at [186, 242] on div "Add Column" at bounding box center [548, 181] width 983 height 140
type textarea "**********"
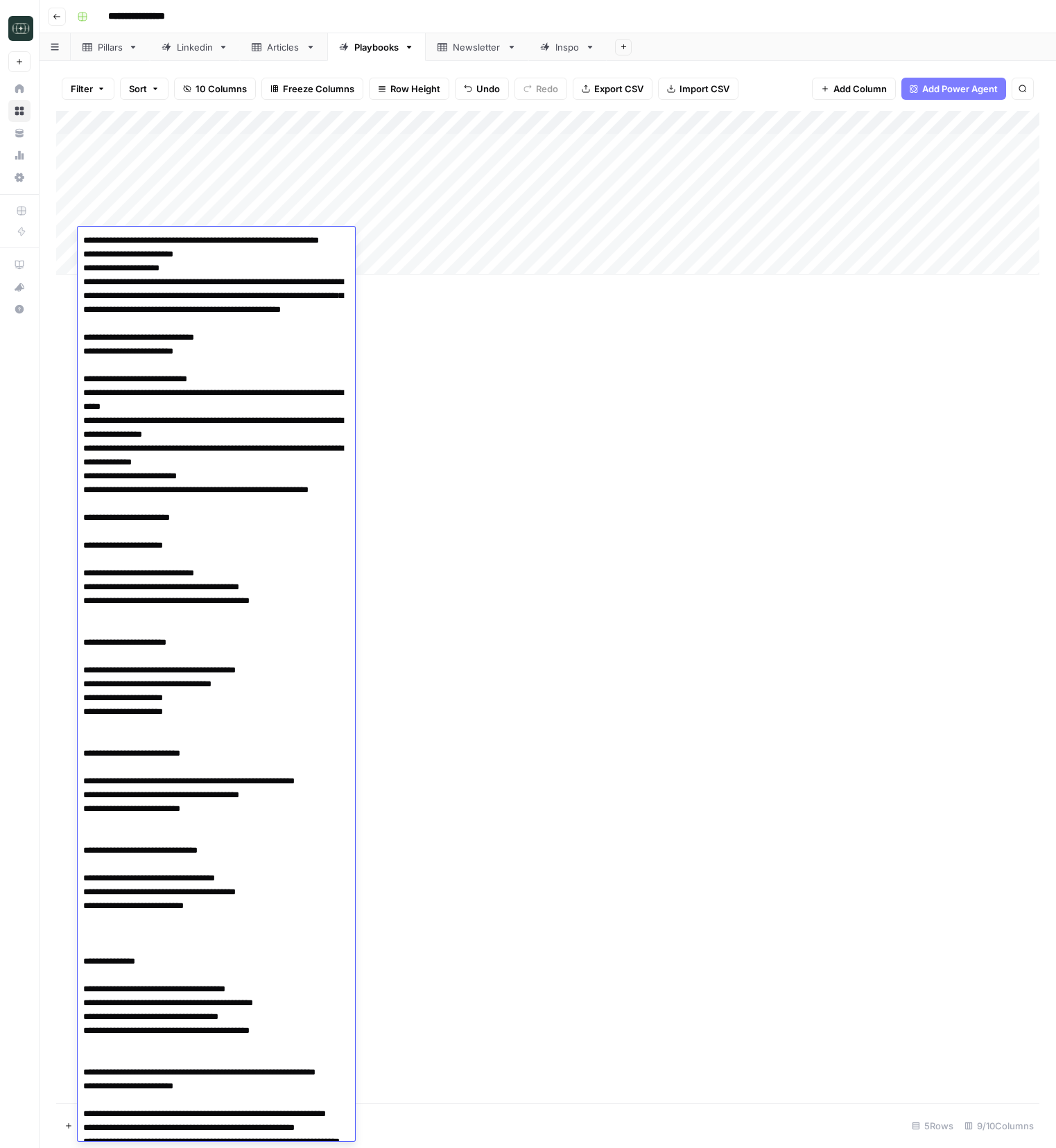
scroll to position [1239, 0]
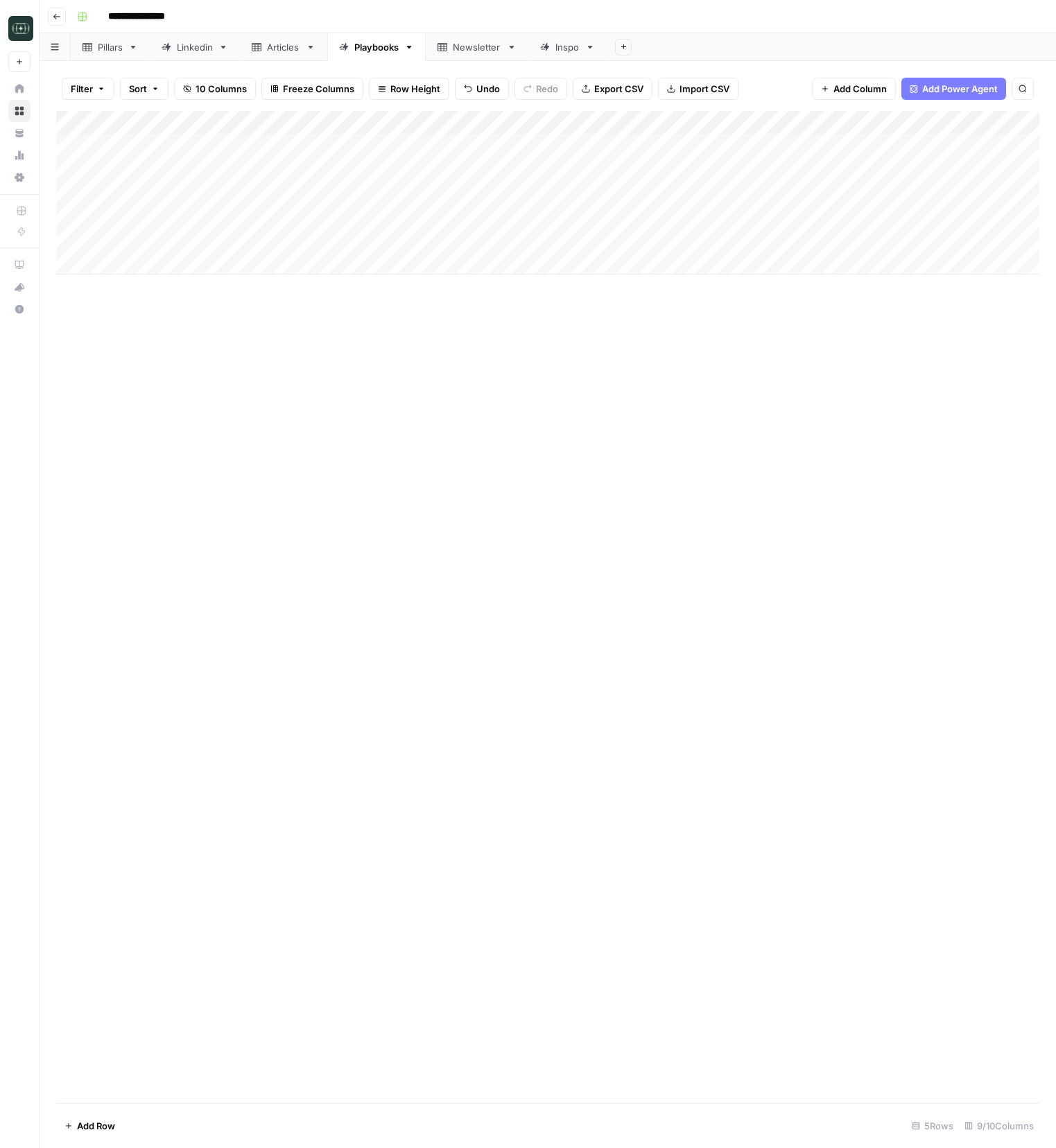
click at [480, 329] on div "Add Column" at bounding box center [548, 607] width 983 height 992
click at [580, 245] on div "Add Column" at bounding box center [548, 193] width 983 height 164
click at [620, 662] on div "Add Column" at bounding box center [548, 607] width 983 height 992
click at [650, 241] on div "Add Column" at bounding box center [548, 193] width 983 height 164
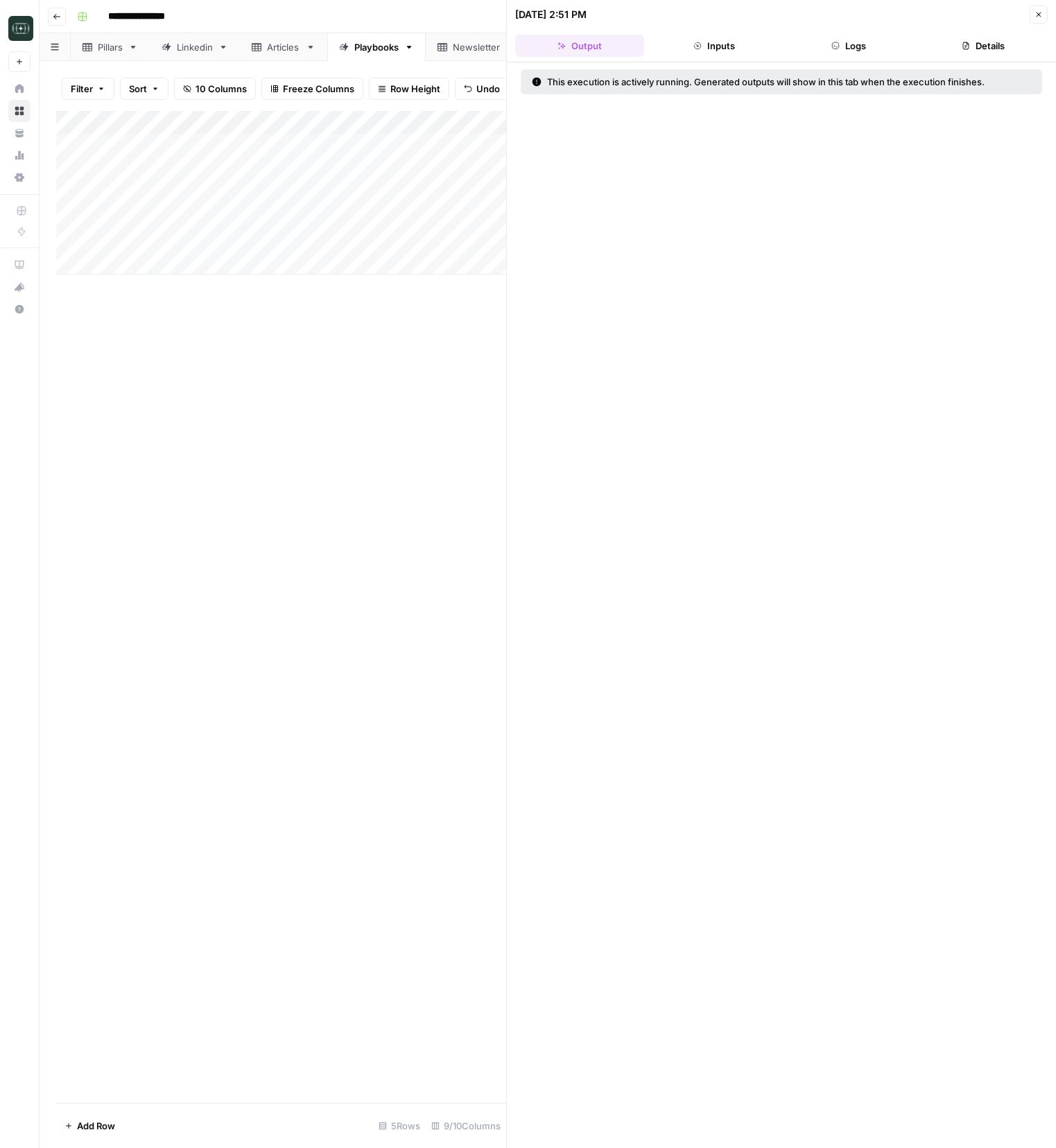
click at [763, 46] on button "Inputs" at bounding box center [714, 46] width 129 height 22
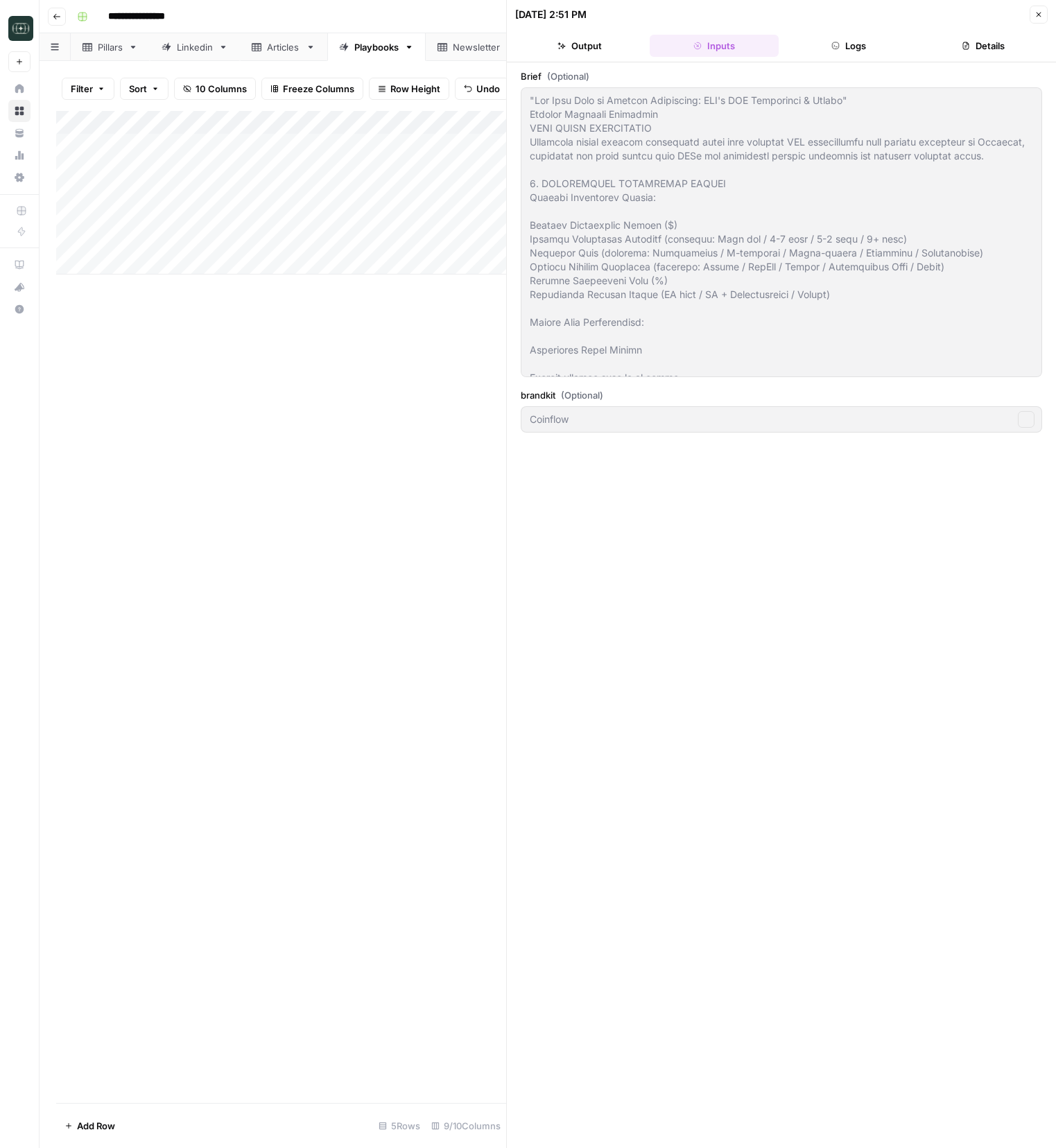
click at [878, 41] on button "Logs" at bounding box center [848, 46] width 129 height 22
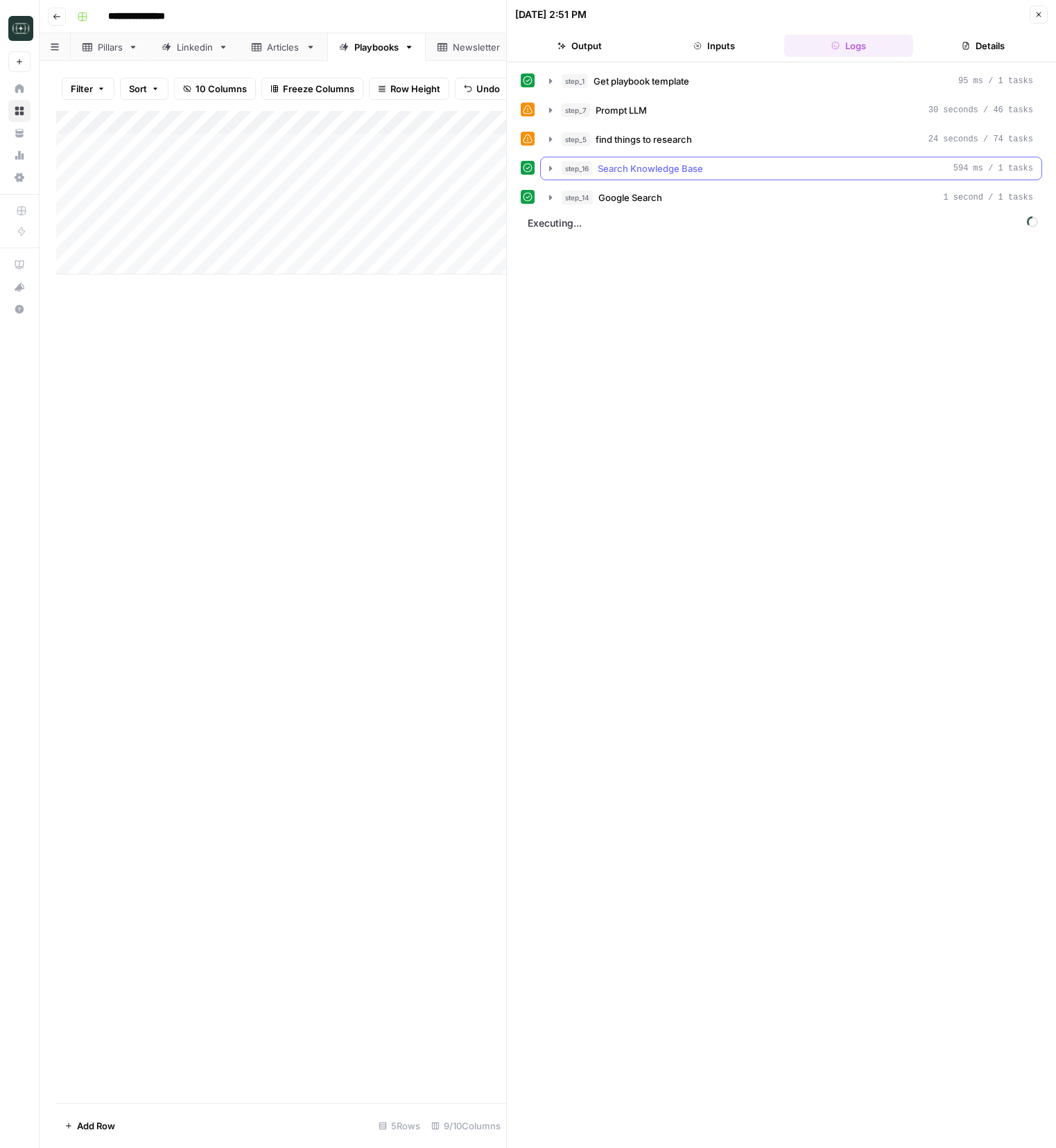
click at [644, 169] on span "Search Knowledge Base" at bounding box center [650, 168] width 105 height 14
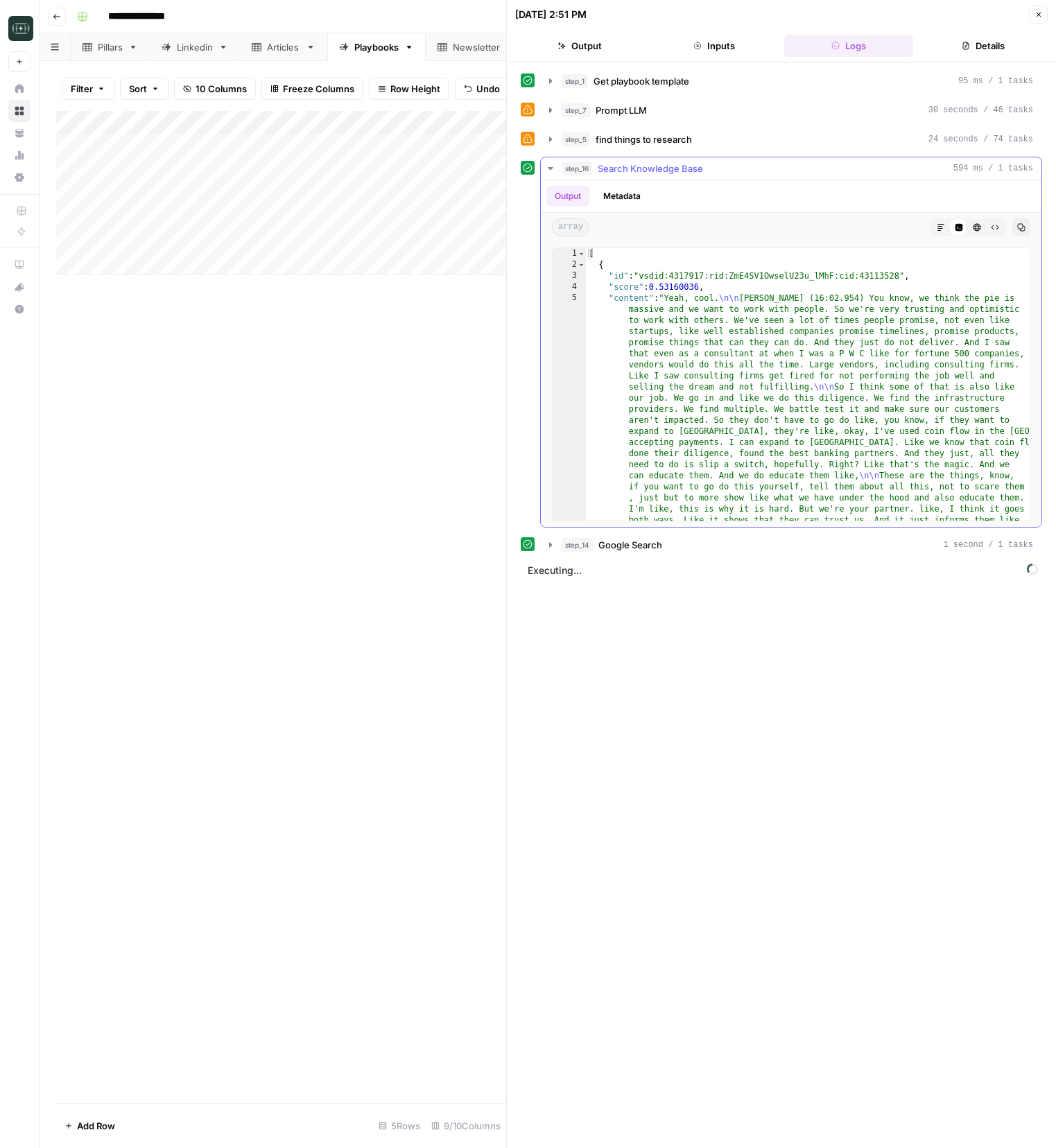
click at [646, 167] on span "Search Knowledge Base" at bounding box center [650, 168] width 105 height 14
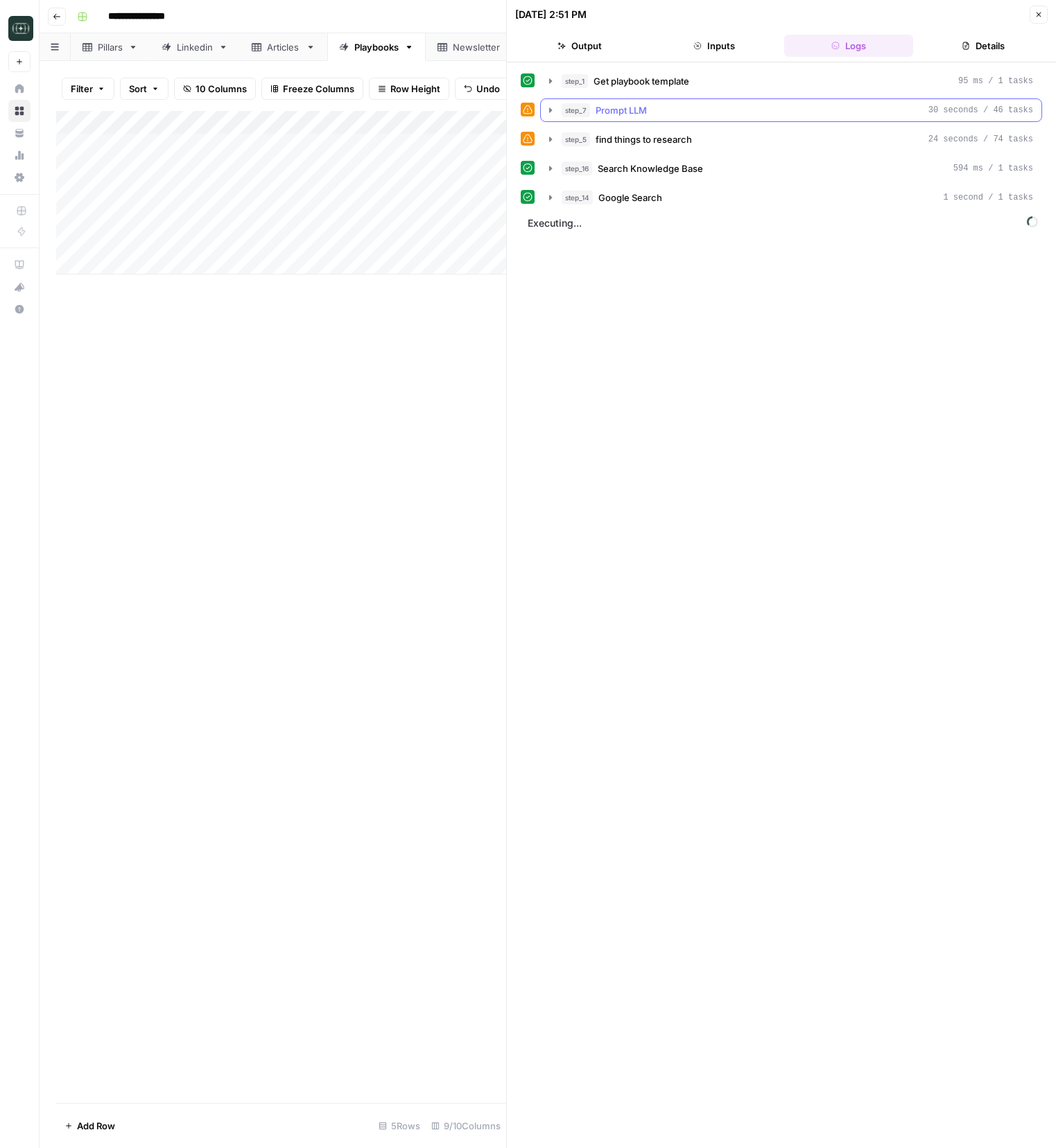
click at [648, 121] on button "step_7 Prompt LLM 30 seconds / 46 tasks" at bounding box center [791, 111] width 500 height 22
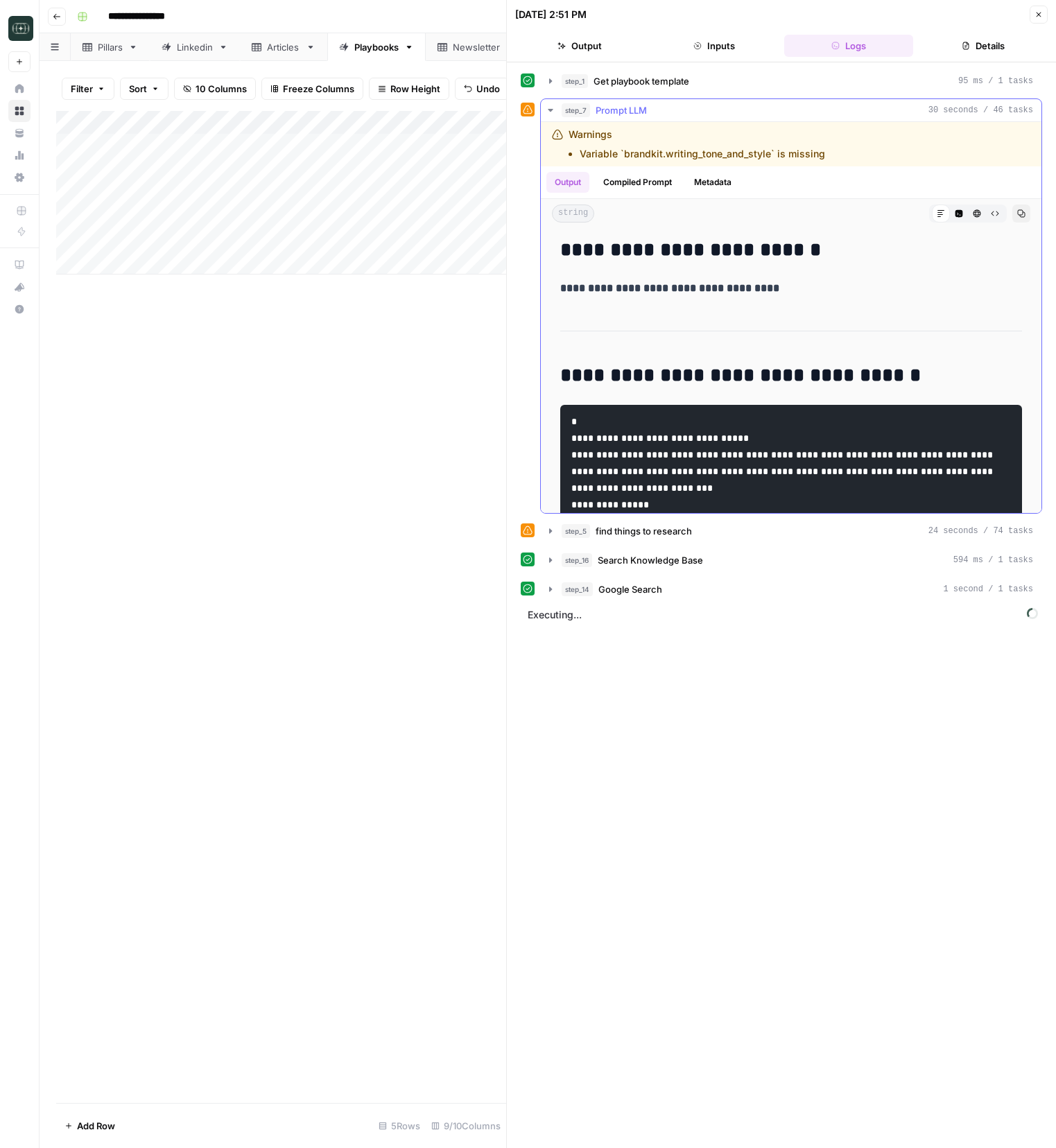
click at [643, 112] on span "Prompt LLM" at bounding box center [621, 110] width 52 height 14
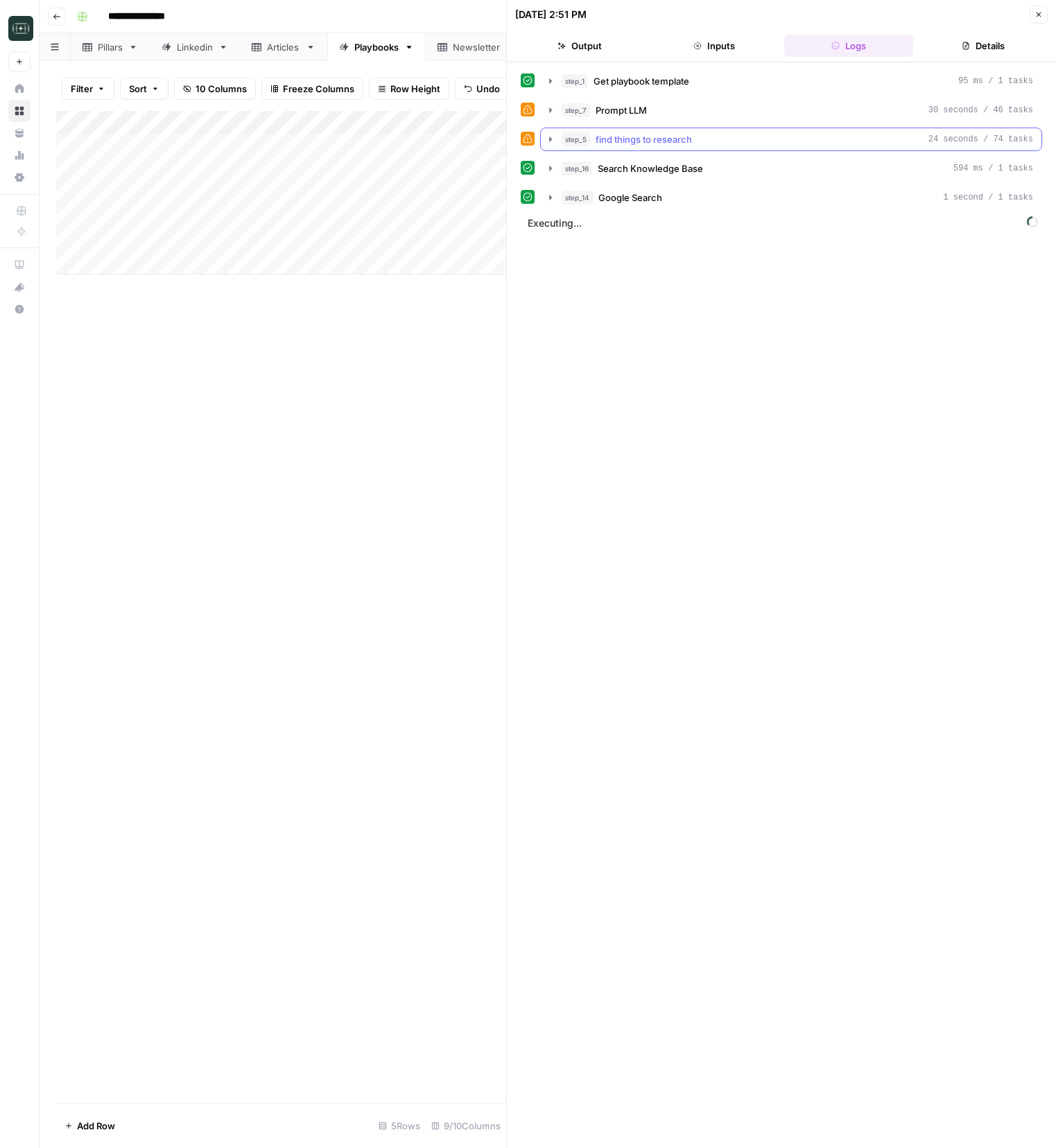
click at [643, 145] on span "find things to research" at bounding box center [643, 139] width 97 height 14
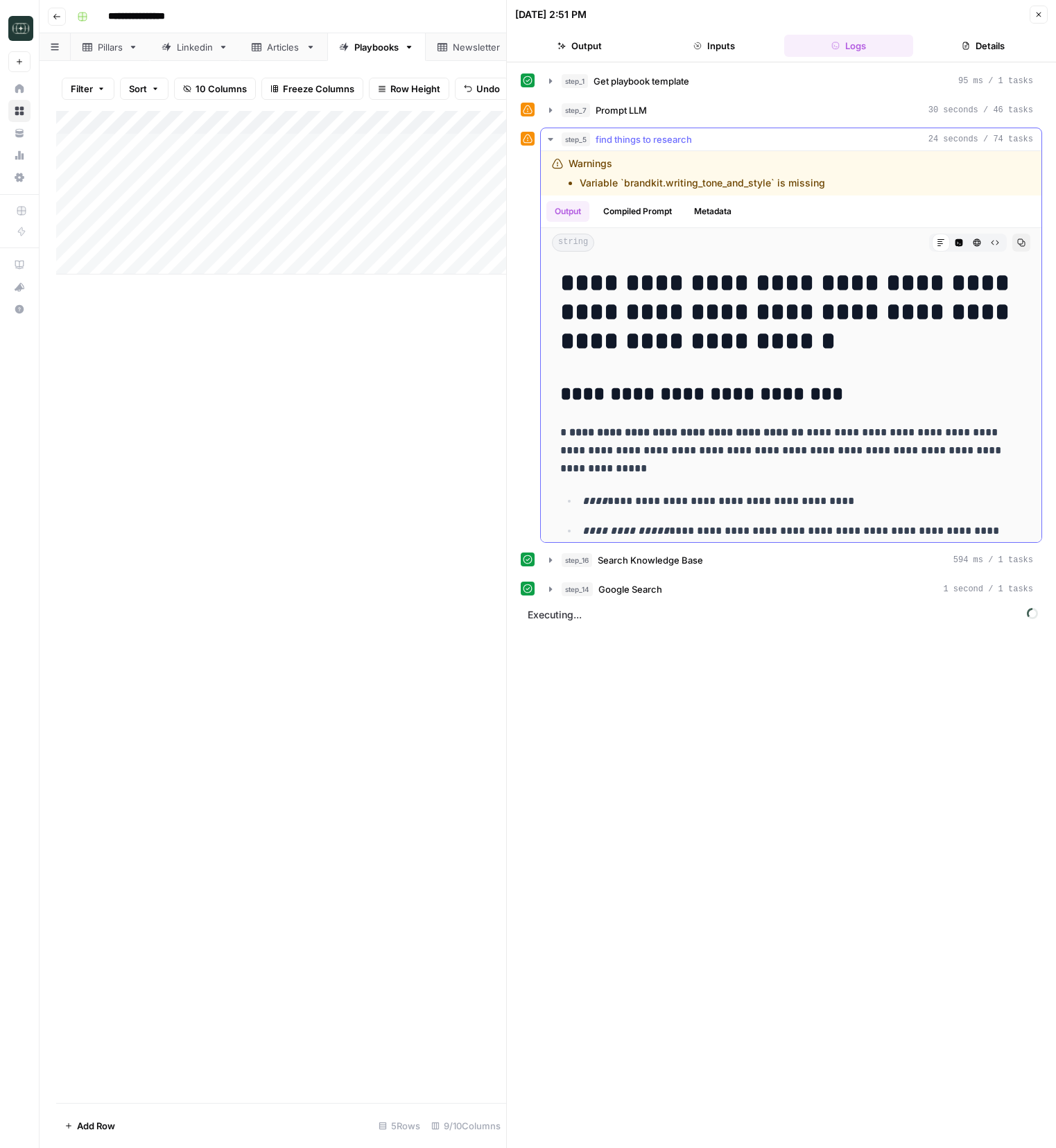
click at [643, 145] on span "find things to research" at bounding box center [643, 139] width 97 height 14
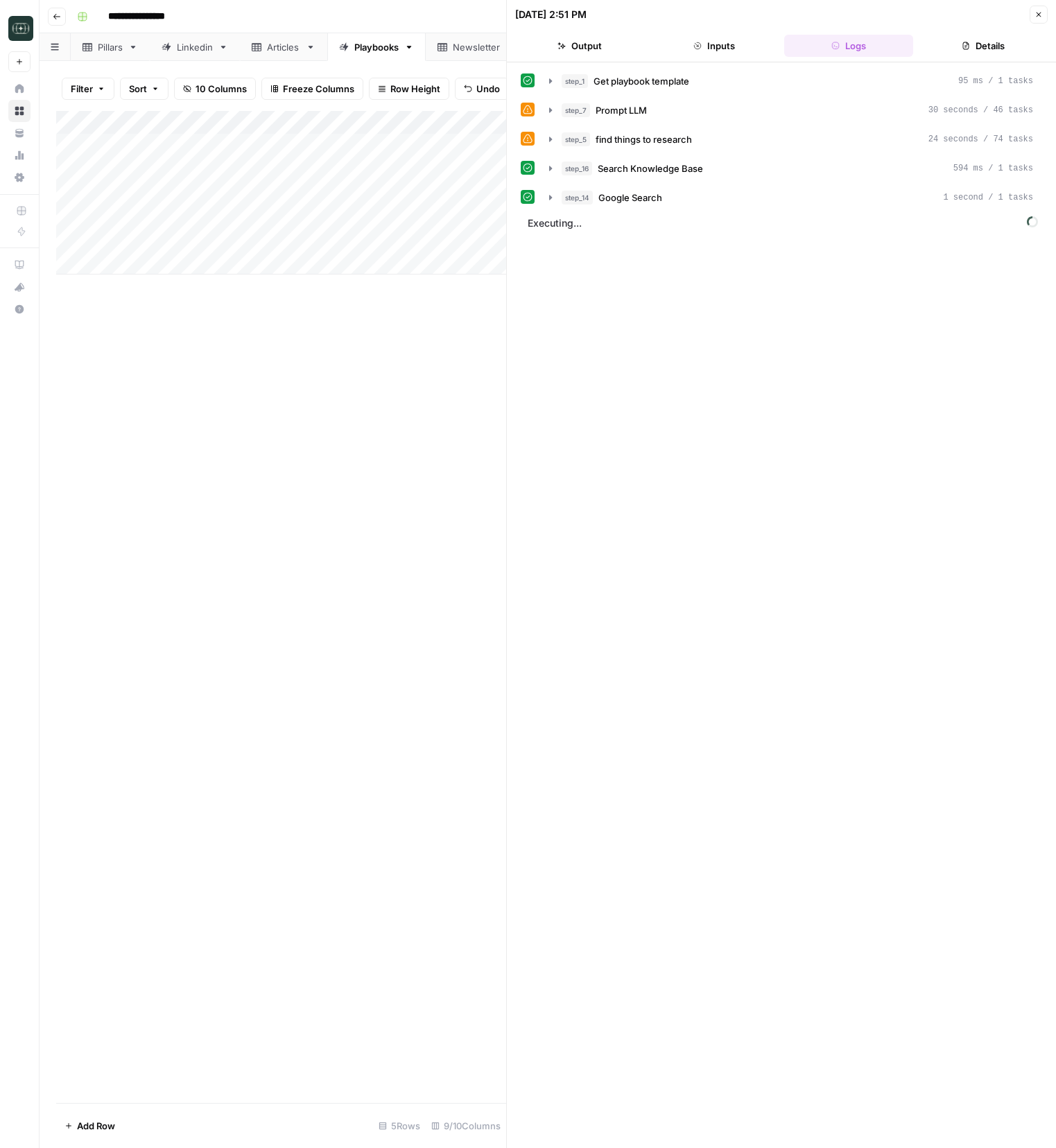
click at [1037, 18] on icon "button" at bounding box center [1038, 14] width 8 height 8
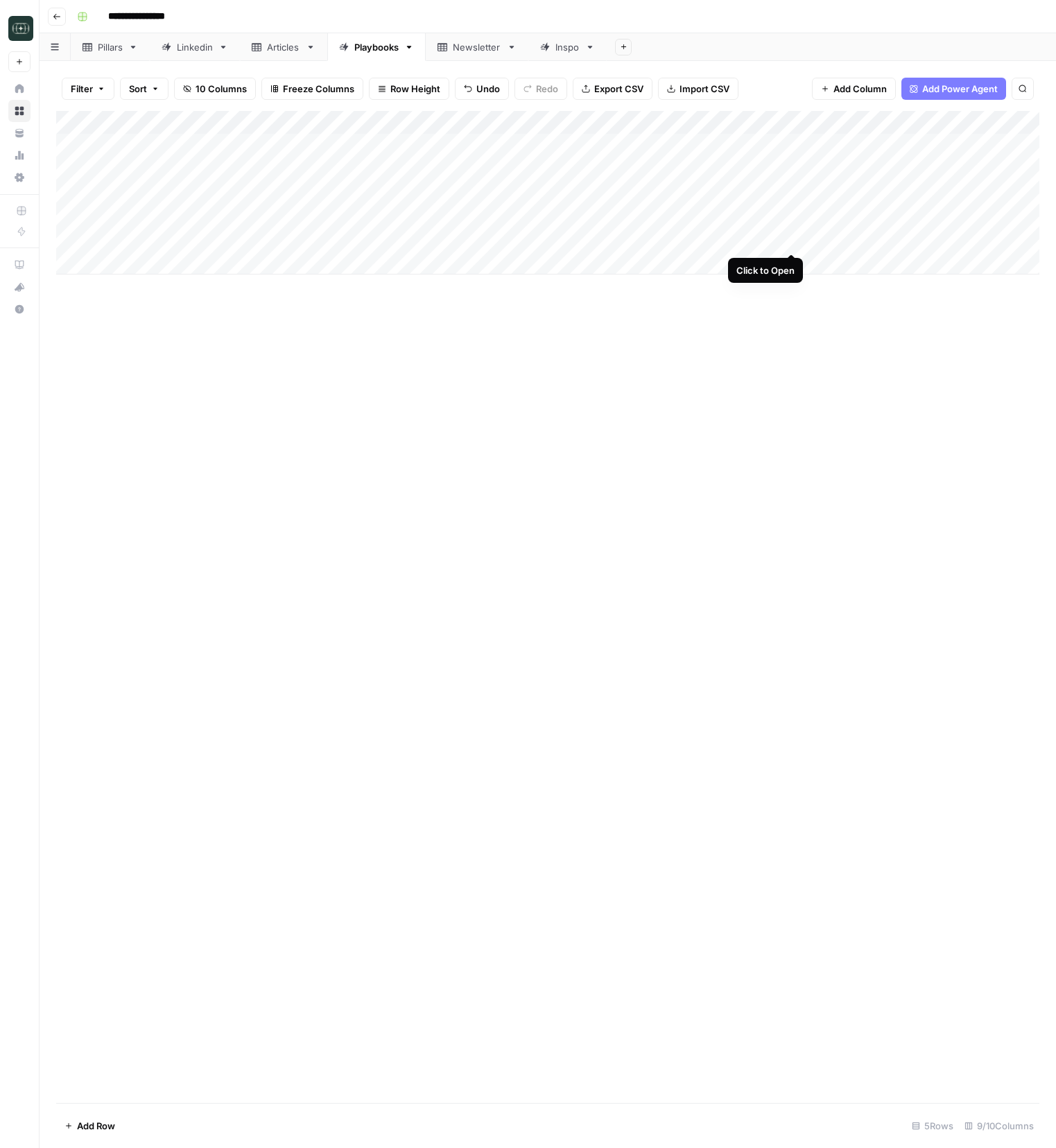
click at [790, 238] on div "Add Column" at bounding box center [548, 193] width 983 height 164
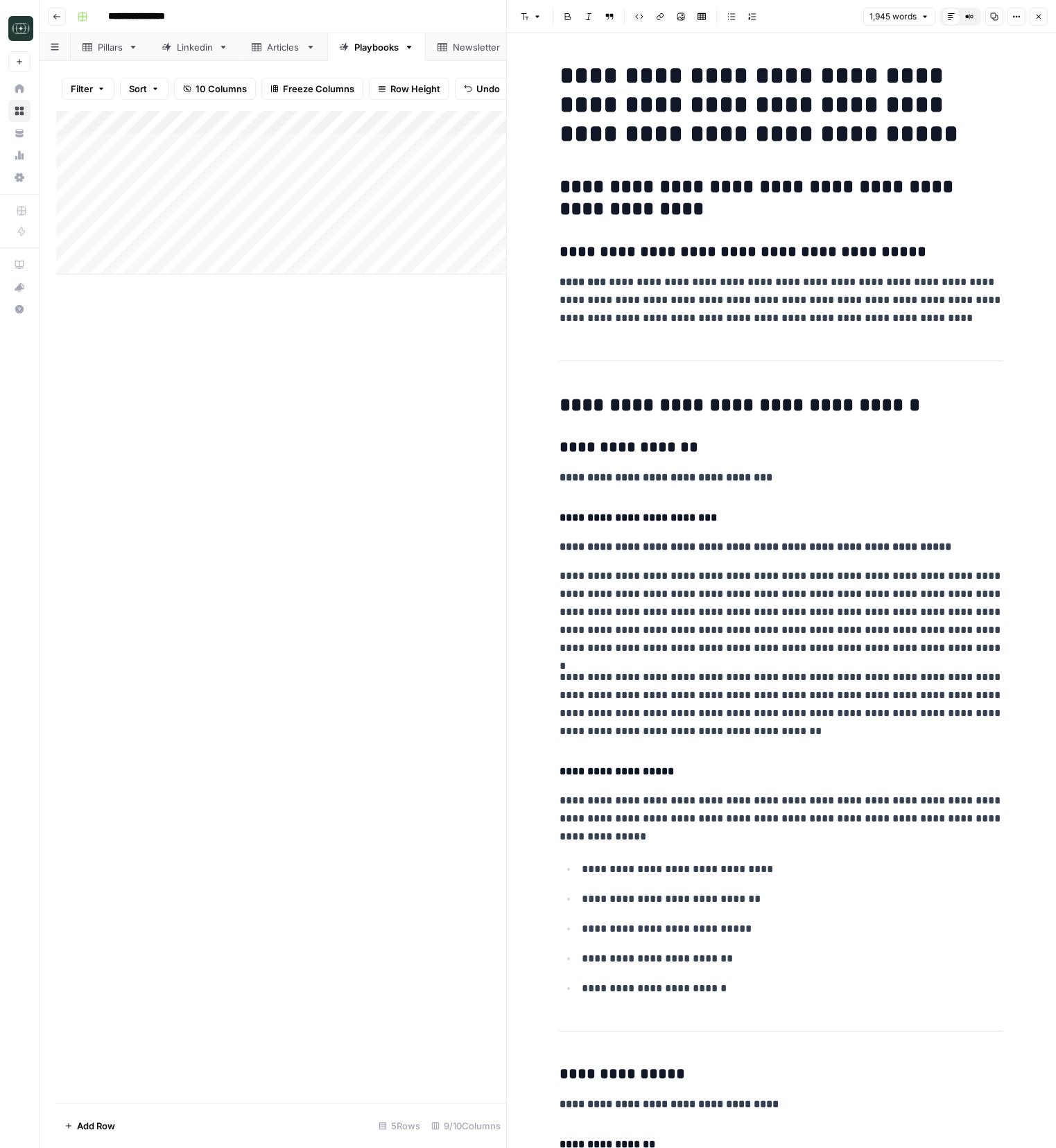
click at [1041, 19] on icon "button" at bounding box center [1038, 16] width 8 height 8
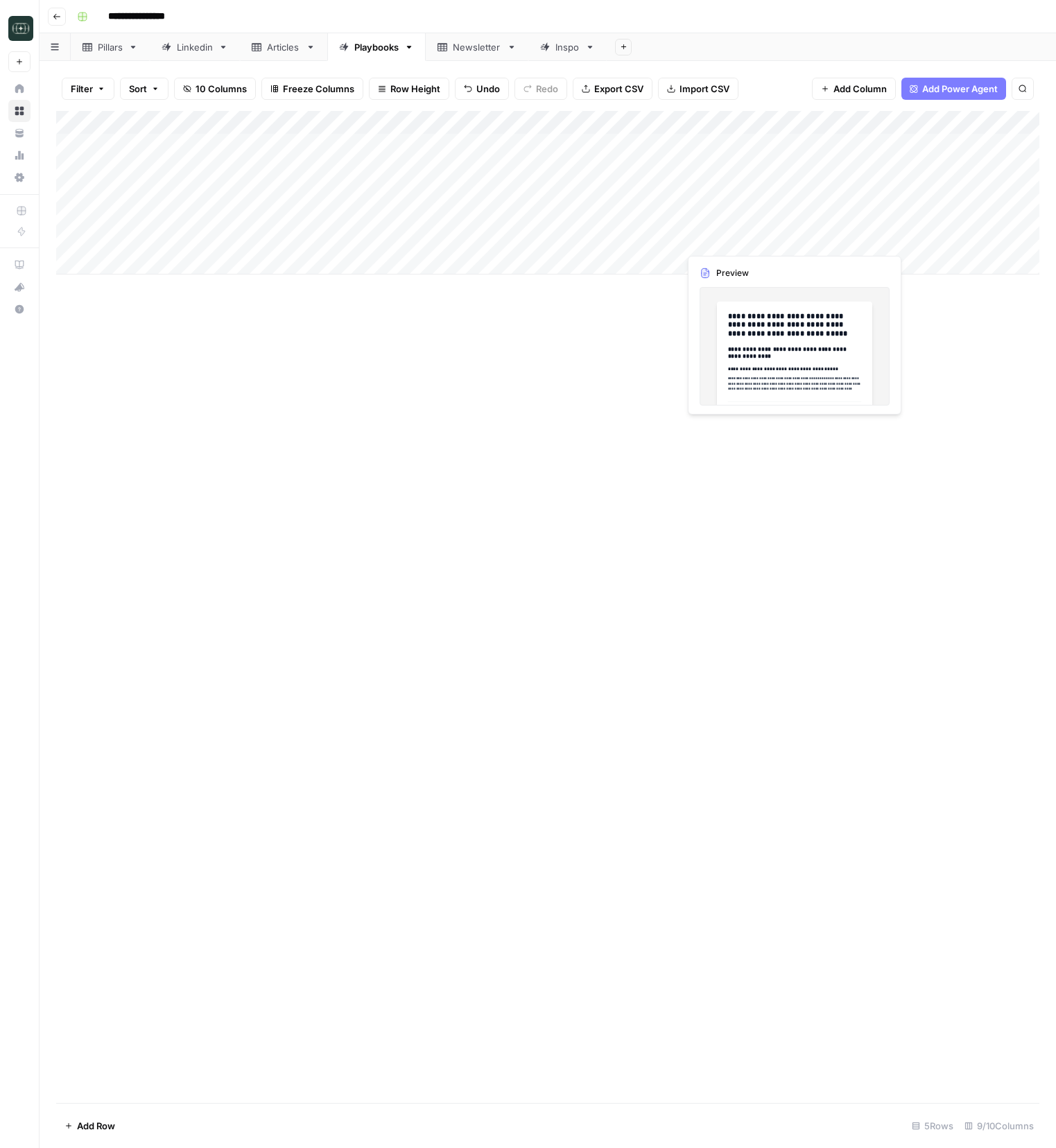
click at [710, 239] on div "Add Column" at bounding box center [548, 193] width 983 height 164
click at [710, 239] on div "Add Column" at bounding box center [548, 193] width 983 height 164
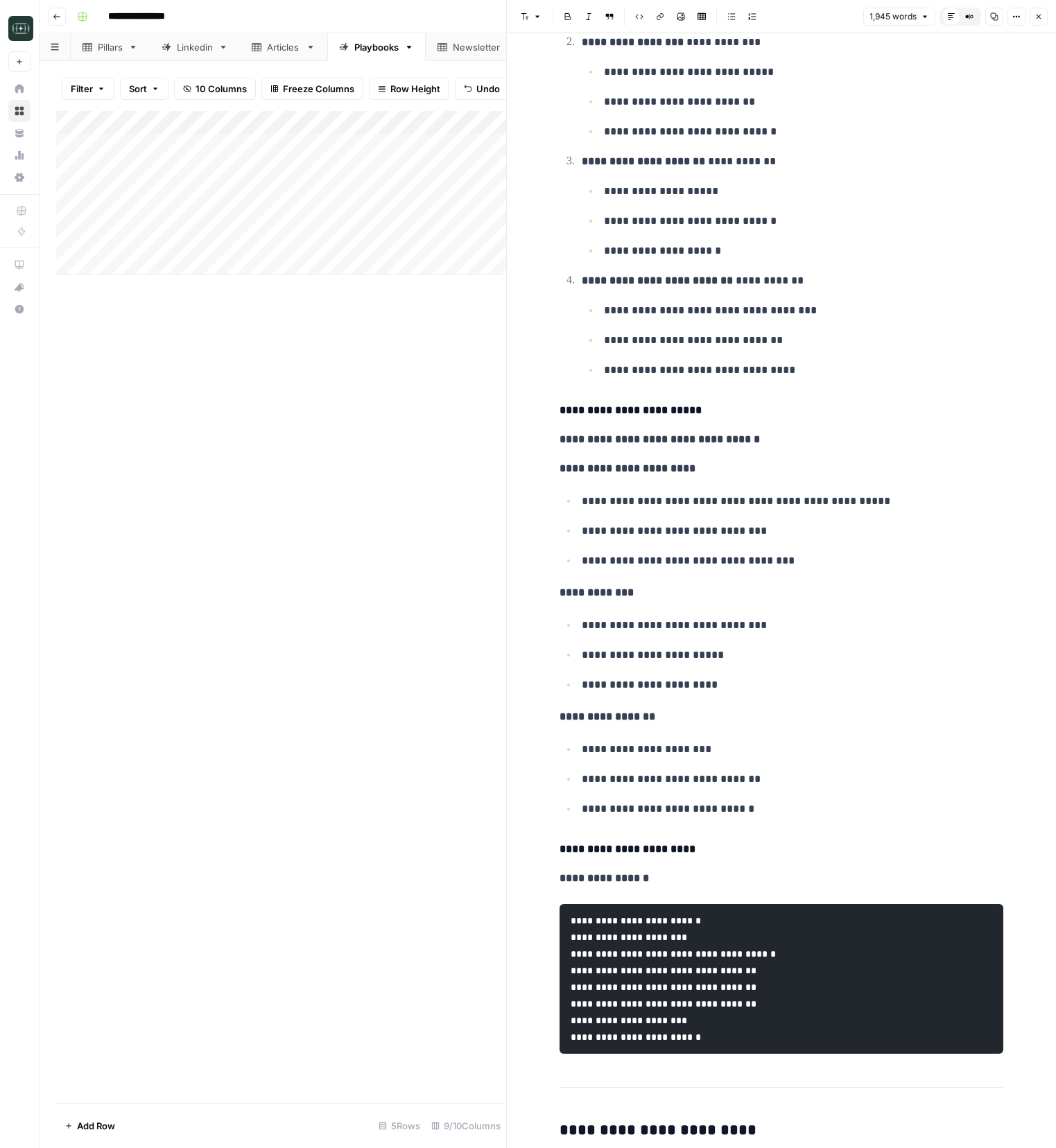
scroll to position [3979, 0]
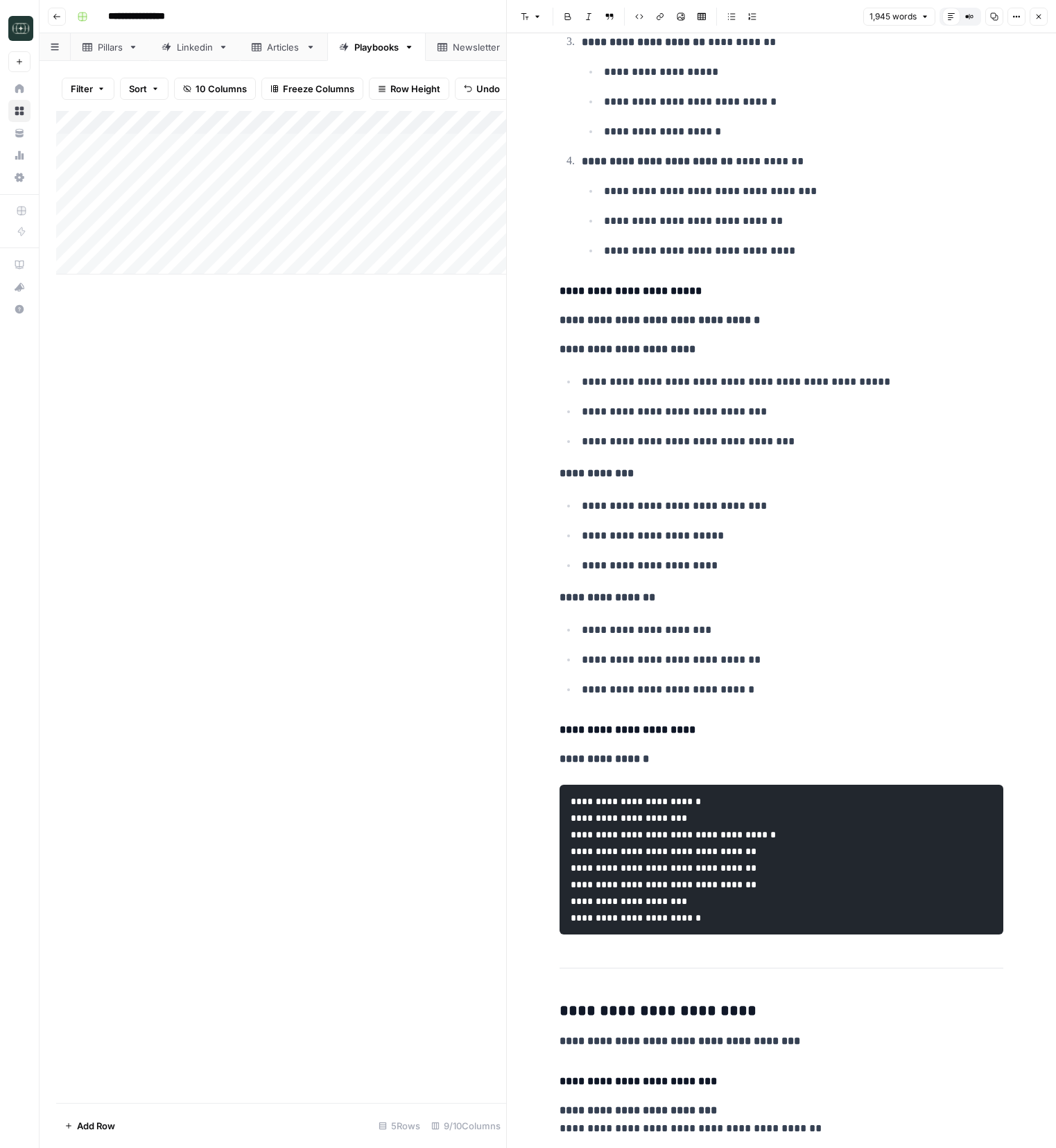
click at [464, 393] on div "Add Column" at bounding box center [281, 607] width 450 height 992
click at [1038, 18] on icon "button" at bounding box center [1038, 16] width 8 height 8
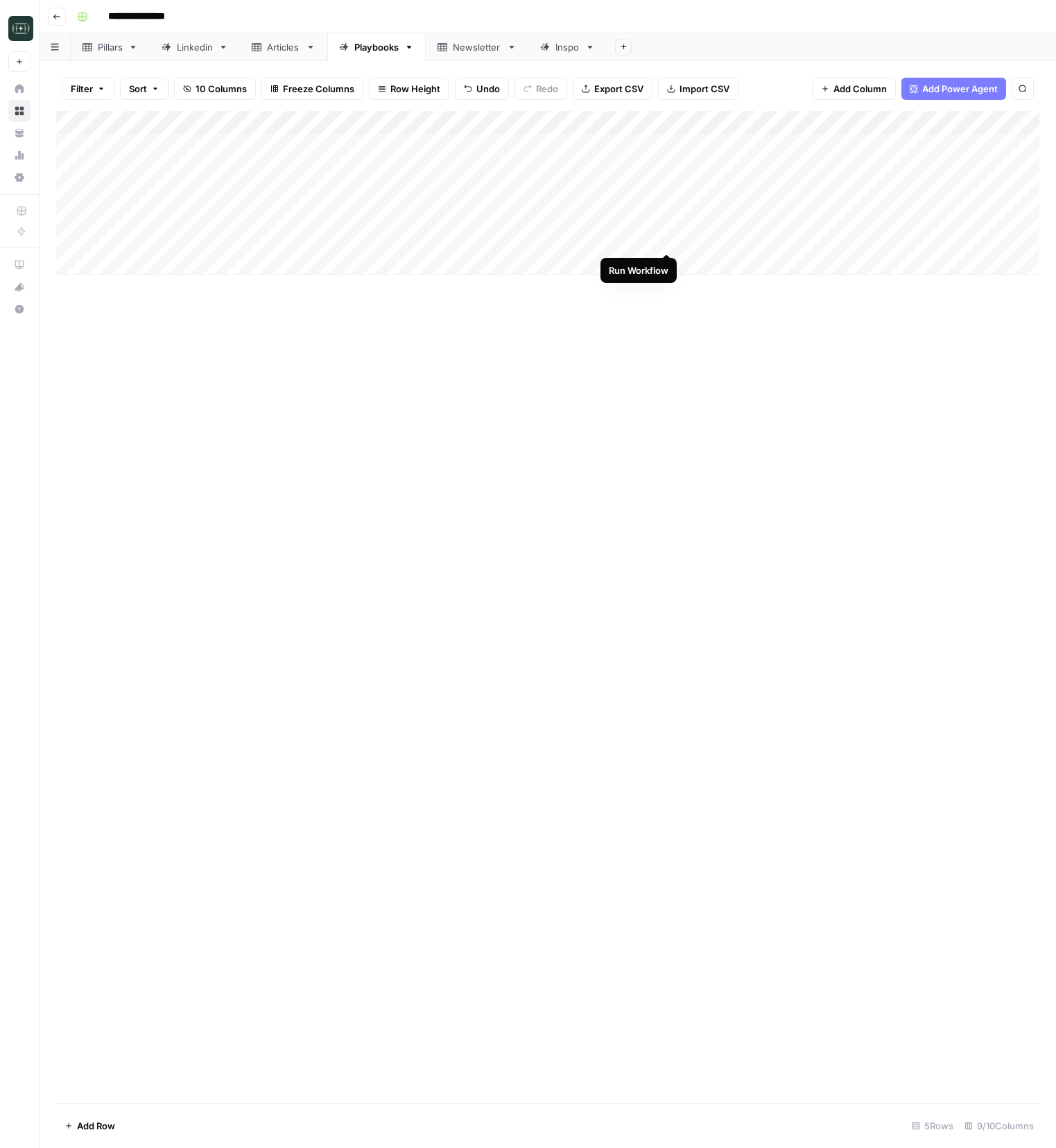
click at [665, 237] on div "Add Column" at bounding box center [548, 193] width 983 height 164
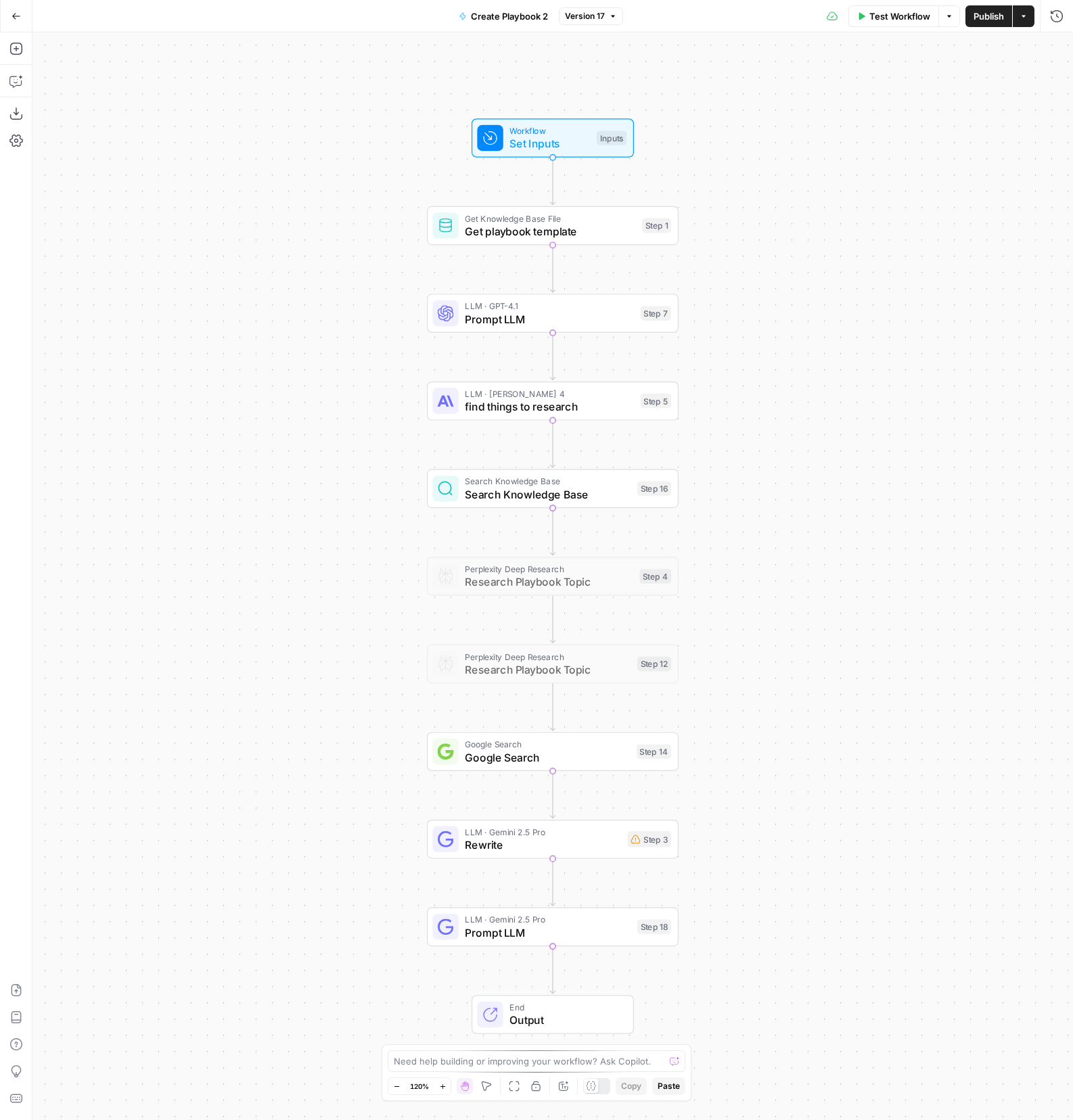
click at [527, 223] on span "Get playbook template" at bounding box center [549, 231] width 170 height 17
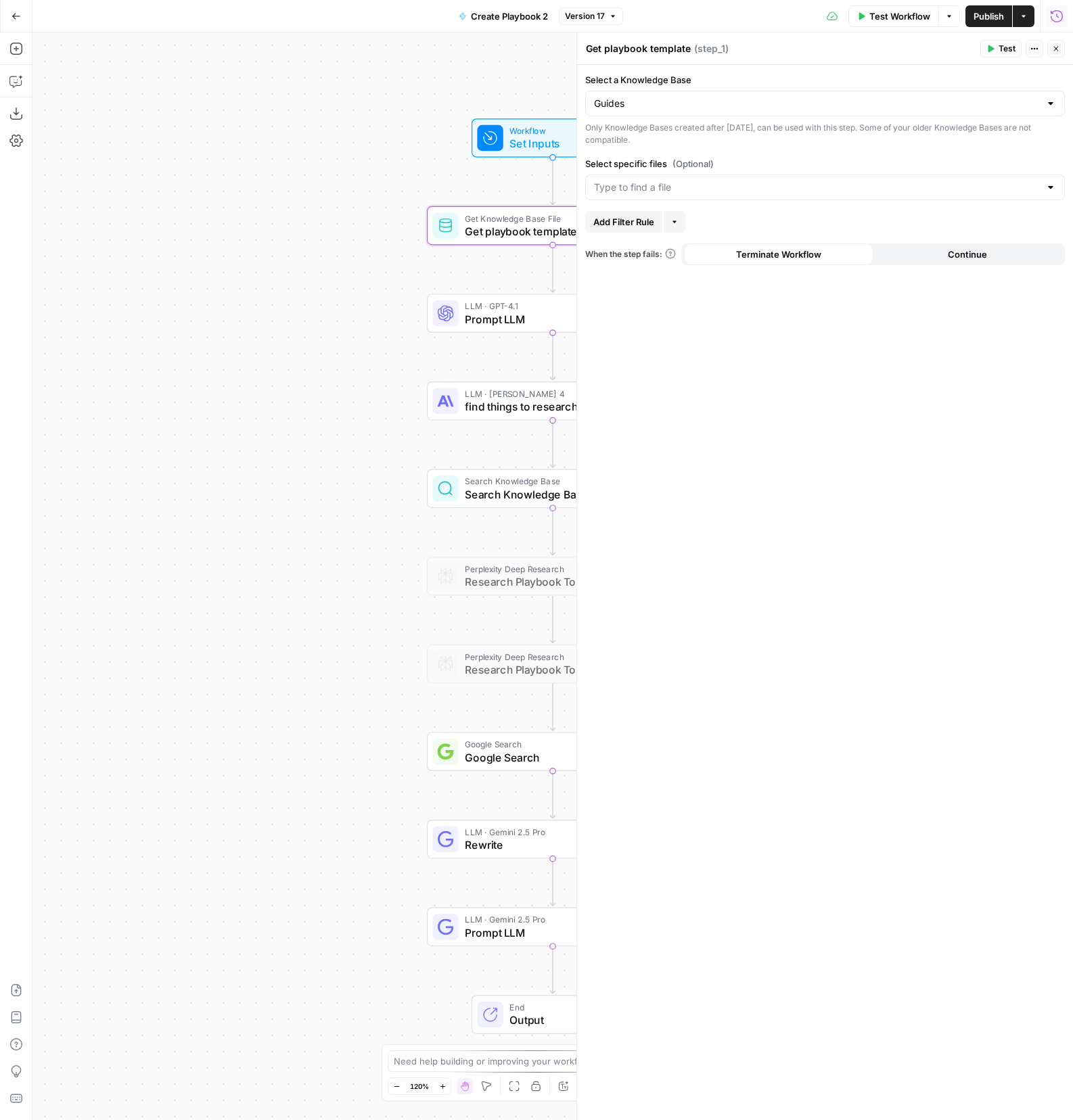
click at [1065, 12] on button "Run History" at bounding box center [1056, 17] width 22 height 22
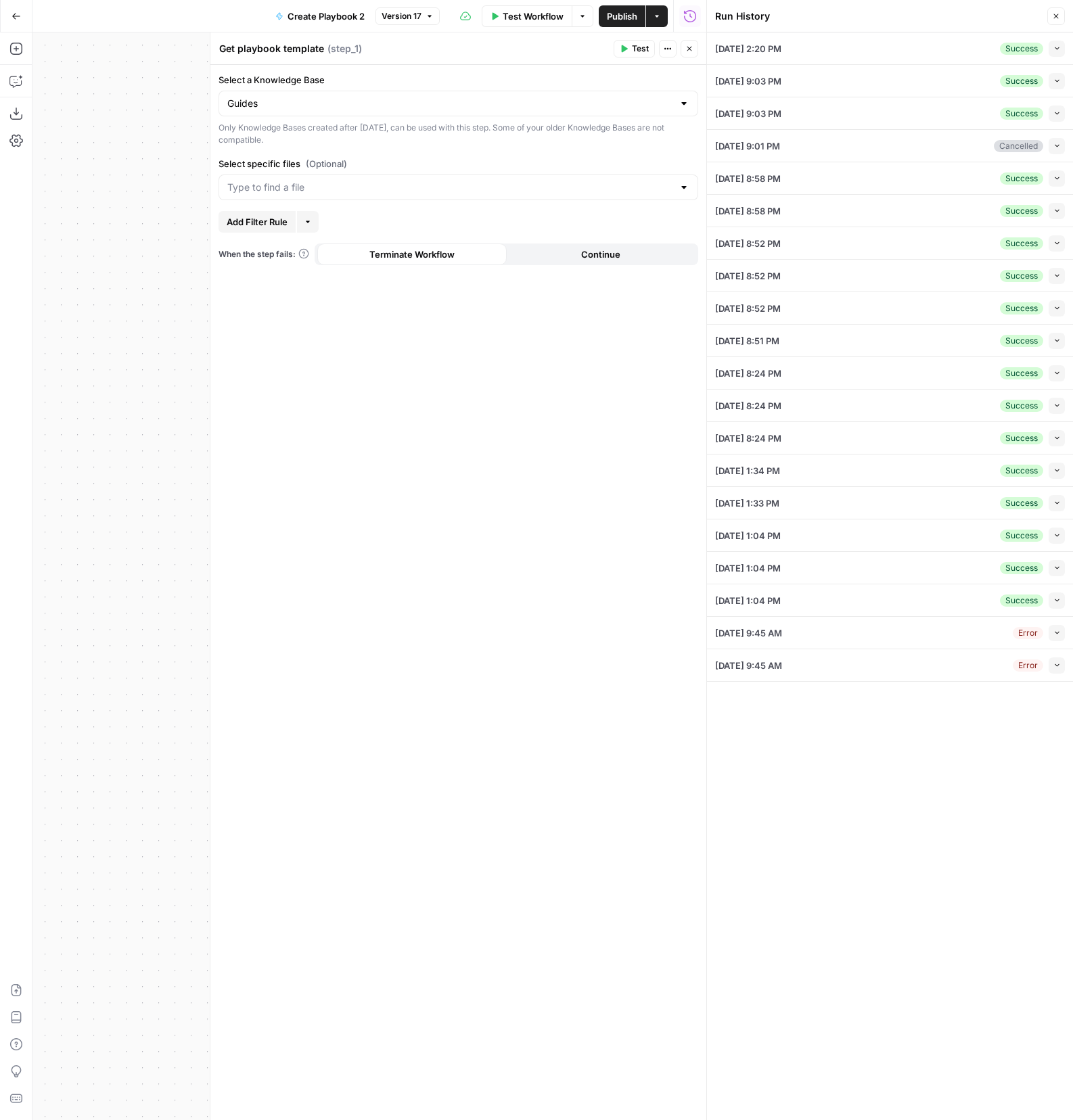
click at [879, 53] on div "[DATE] 2:20 PM Success Collapse" at bounding box center [890, 48] width 350 height 32
click at [1050, 50] on button "Collapse" at bounding box center [1056, 48] width 17 height 17
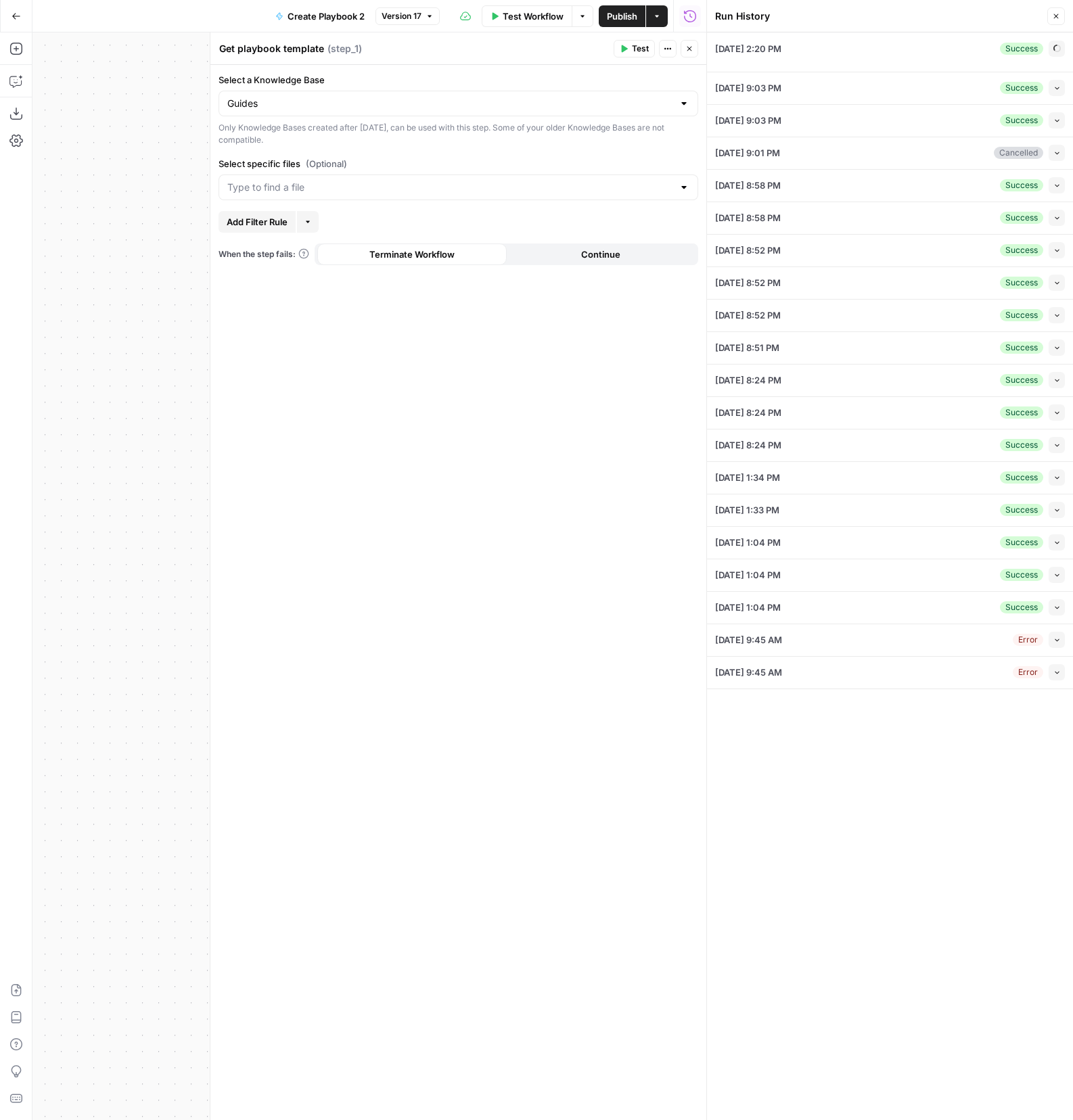
type input "Coinflow"
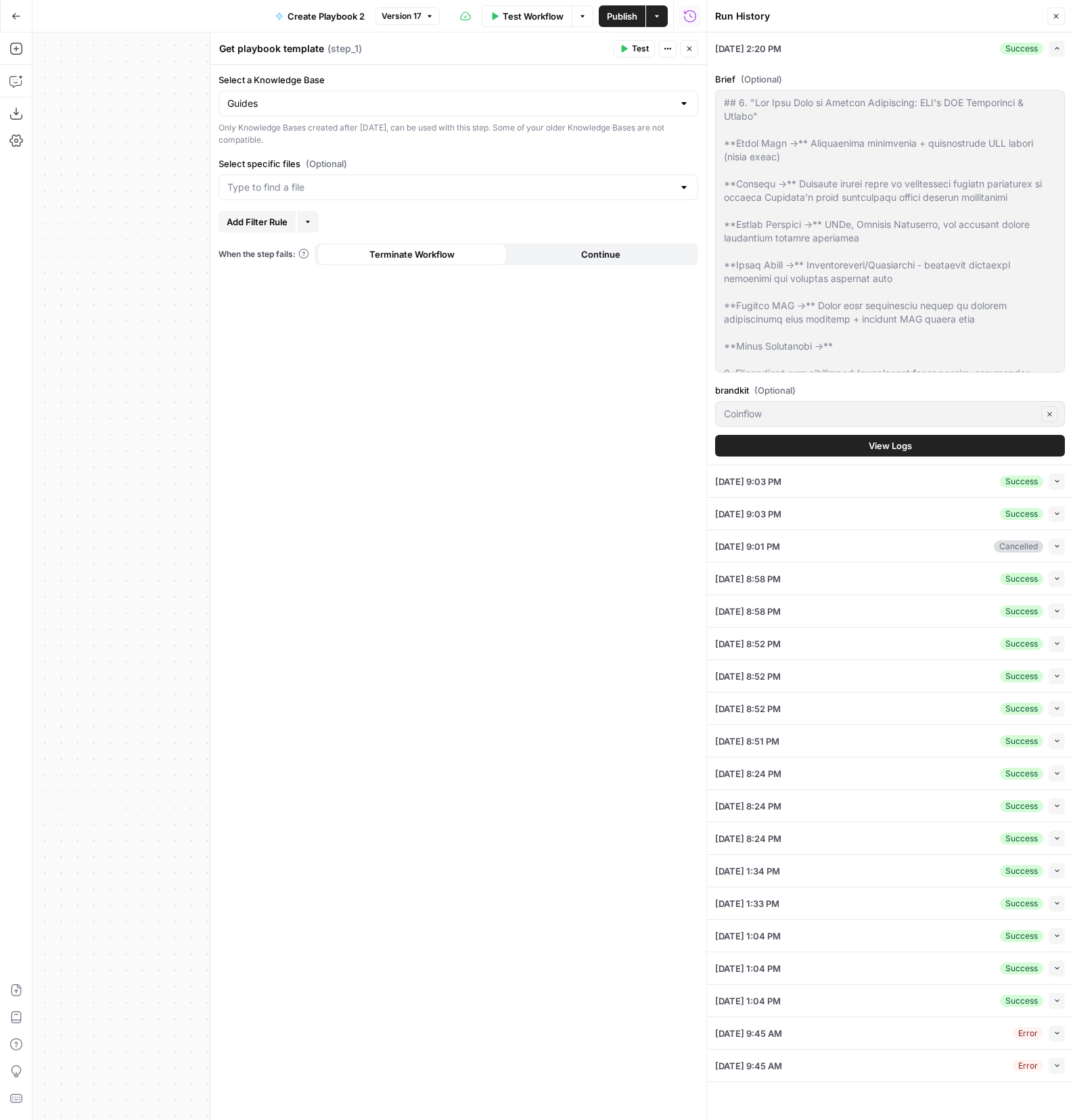
click at [865, 439] on button "View Logs" at bounding box center [890, 446] width 350 height 22
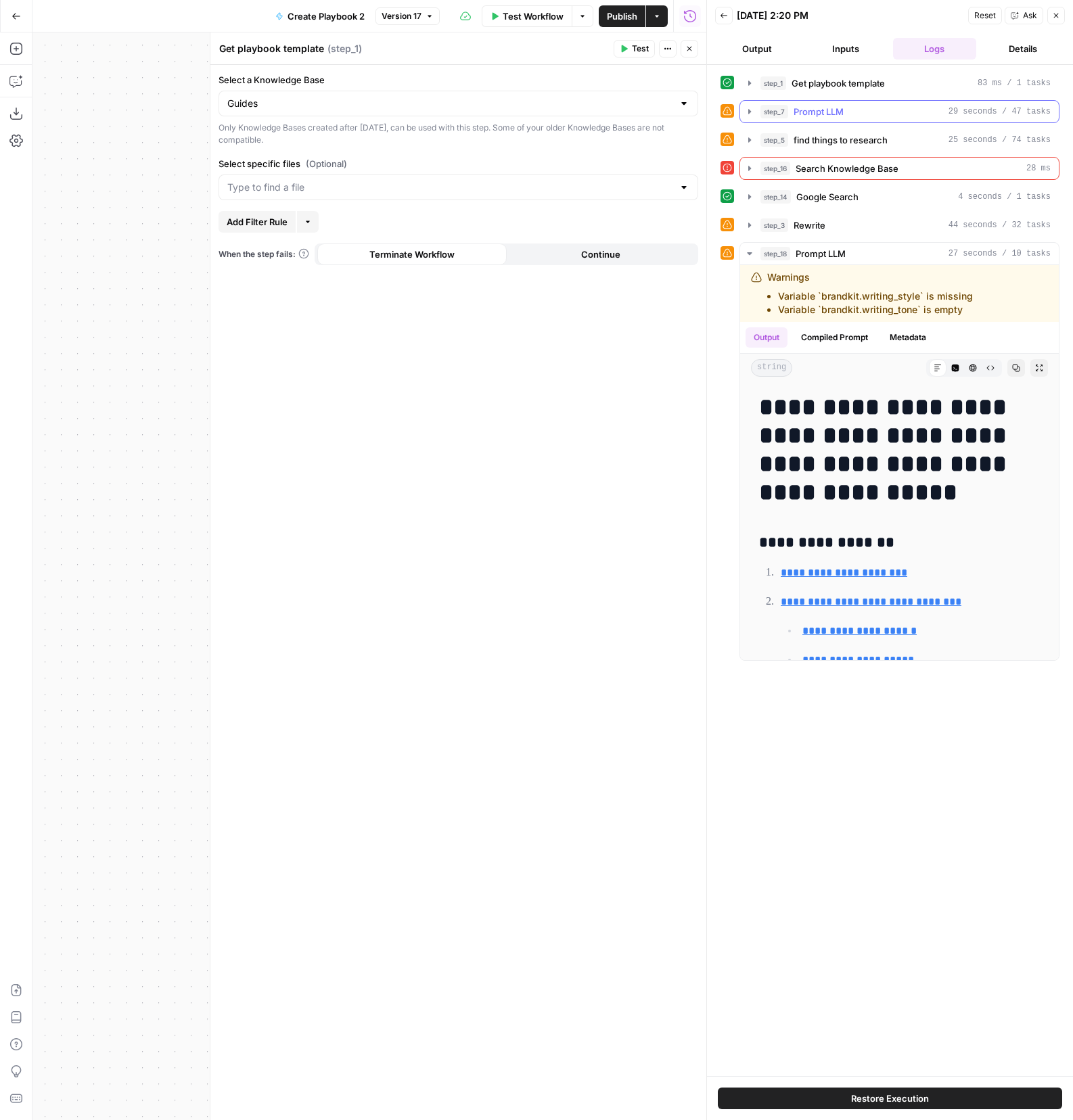
click at [751, 111] on icon "button" at bounding box center [749, 111] width 11 height 11
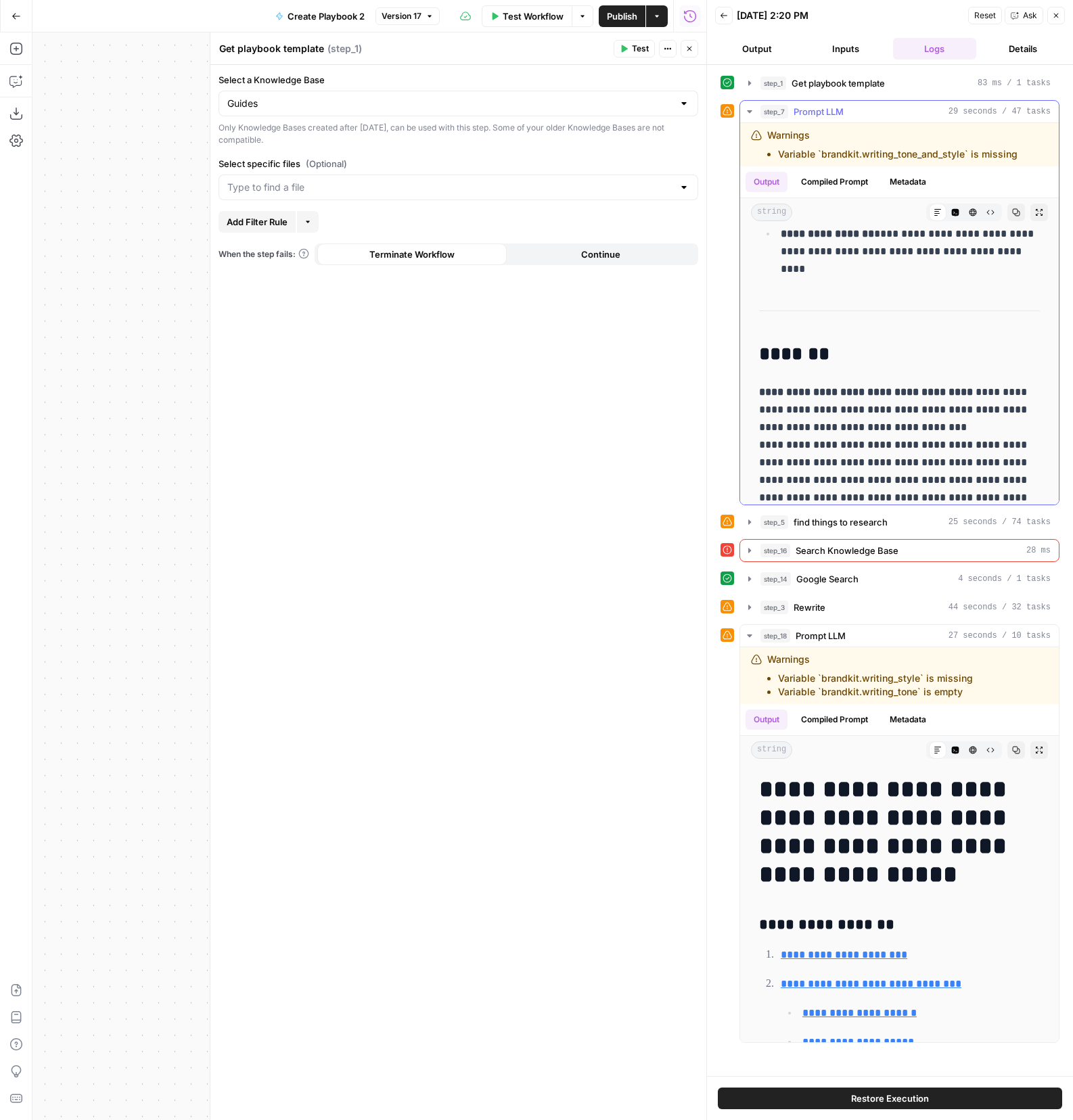
scroll to position [4840, 0]
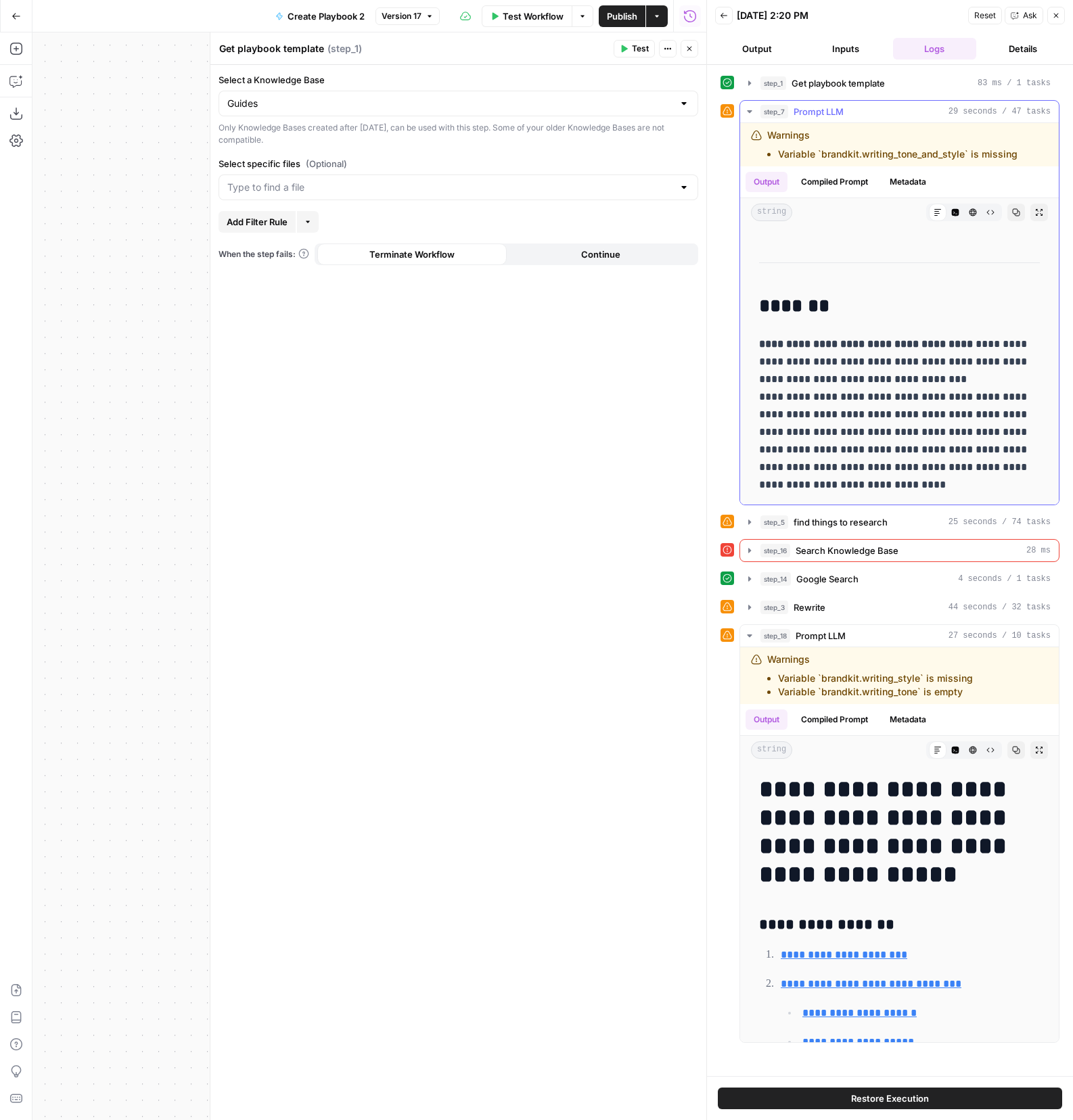
click at [752, 109] on icon "button" at bounding box center [749, 111] width 11 height 11
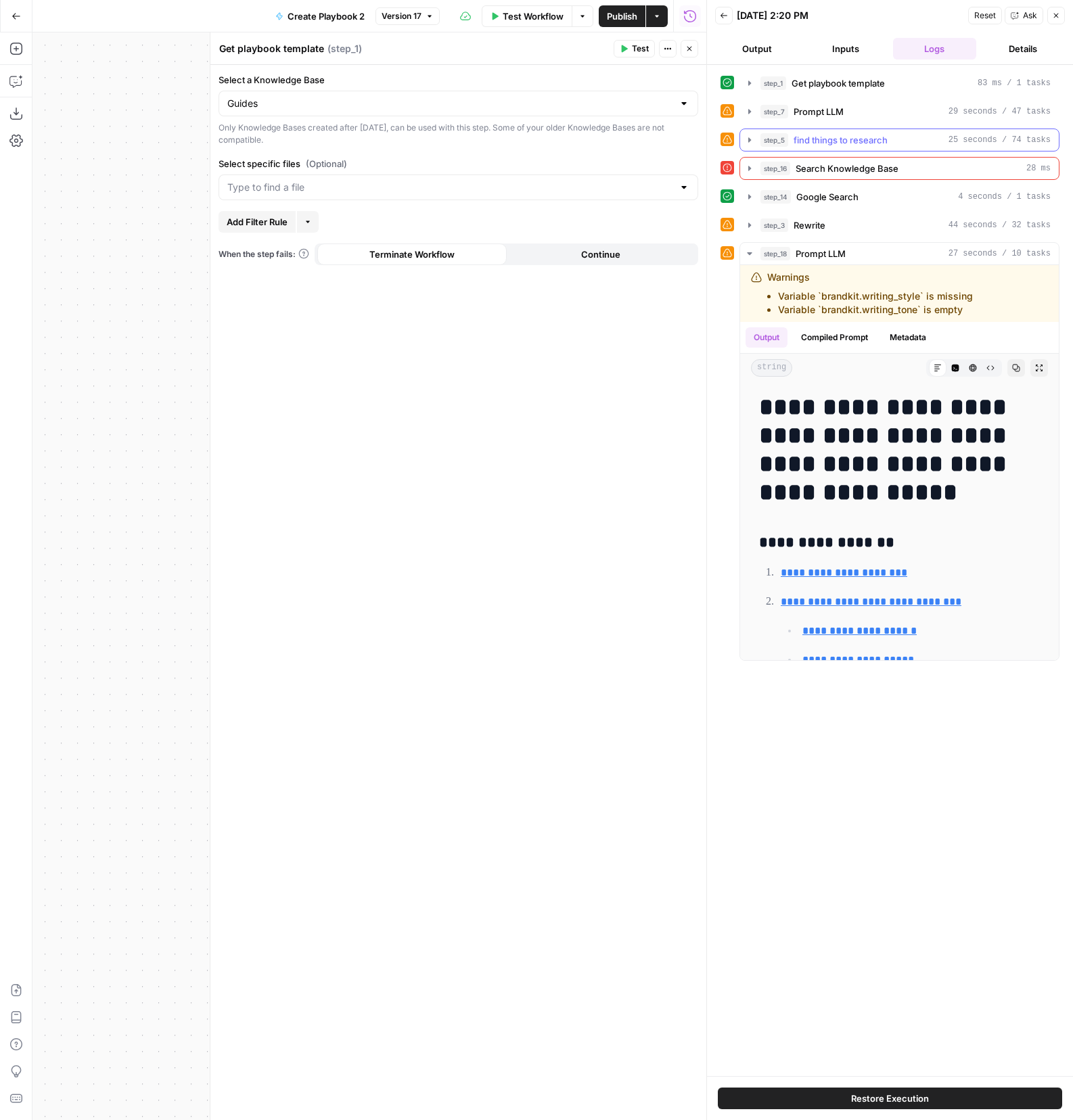
click at [756, 141] on button "step_5 find things to research 25 seconds / 74 tasks" at bounding box center [899, 140] width 319 height 22
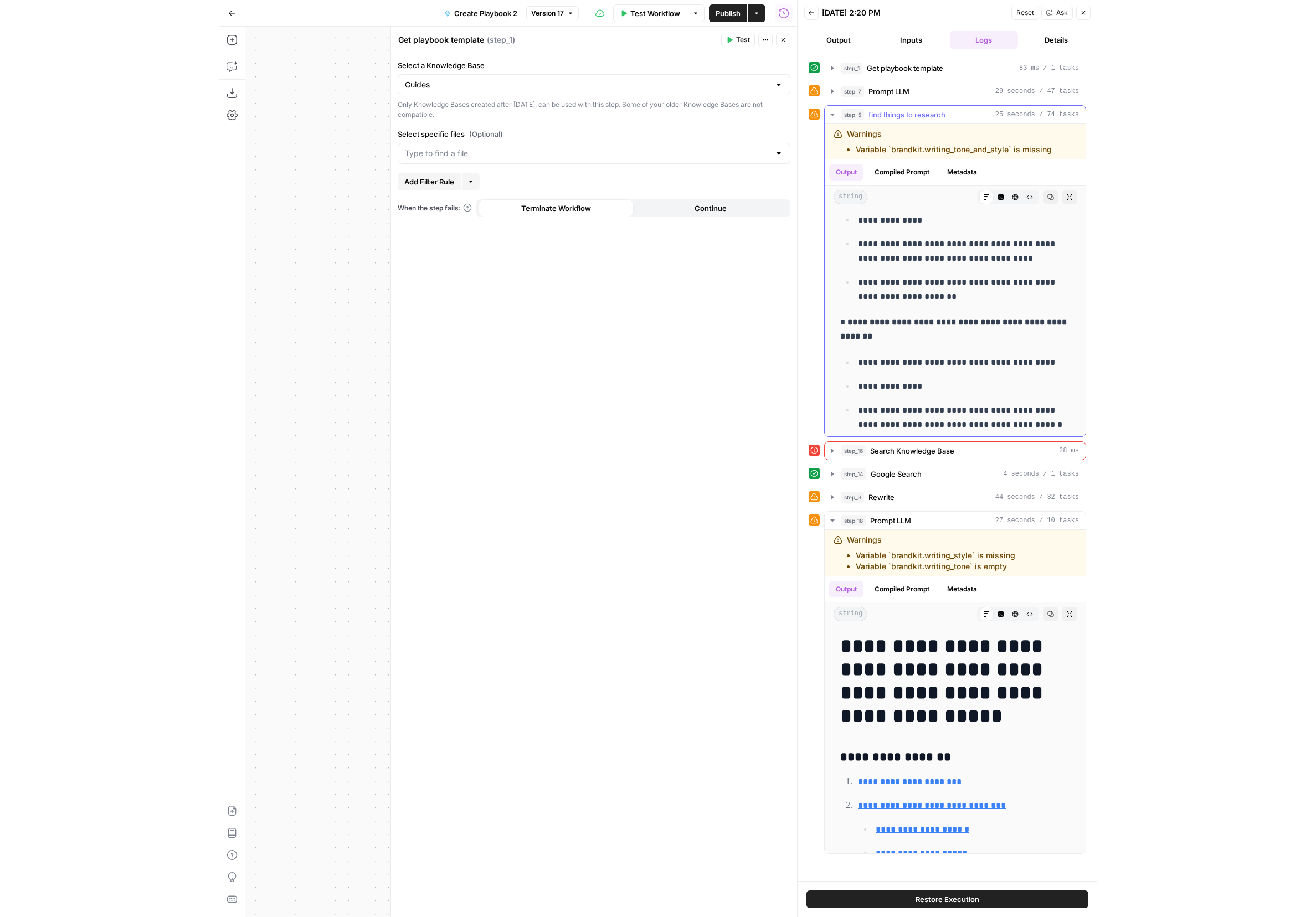
scroll to position [641, 0]
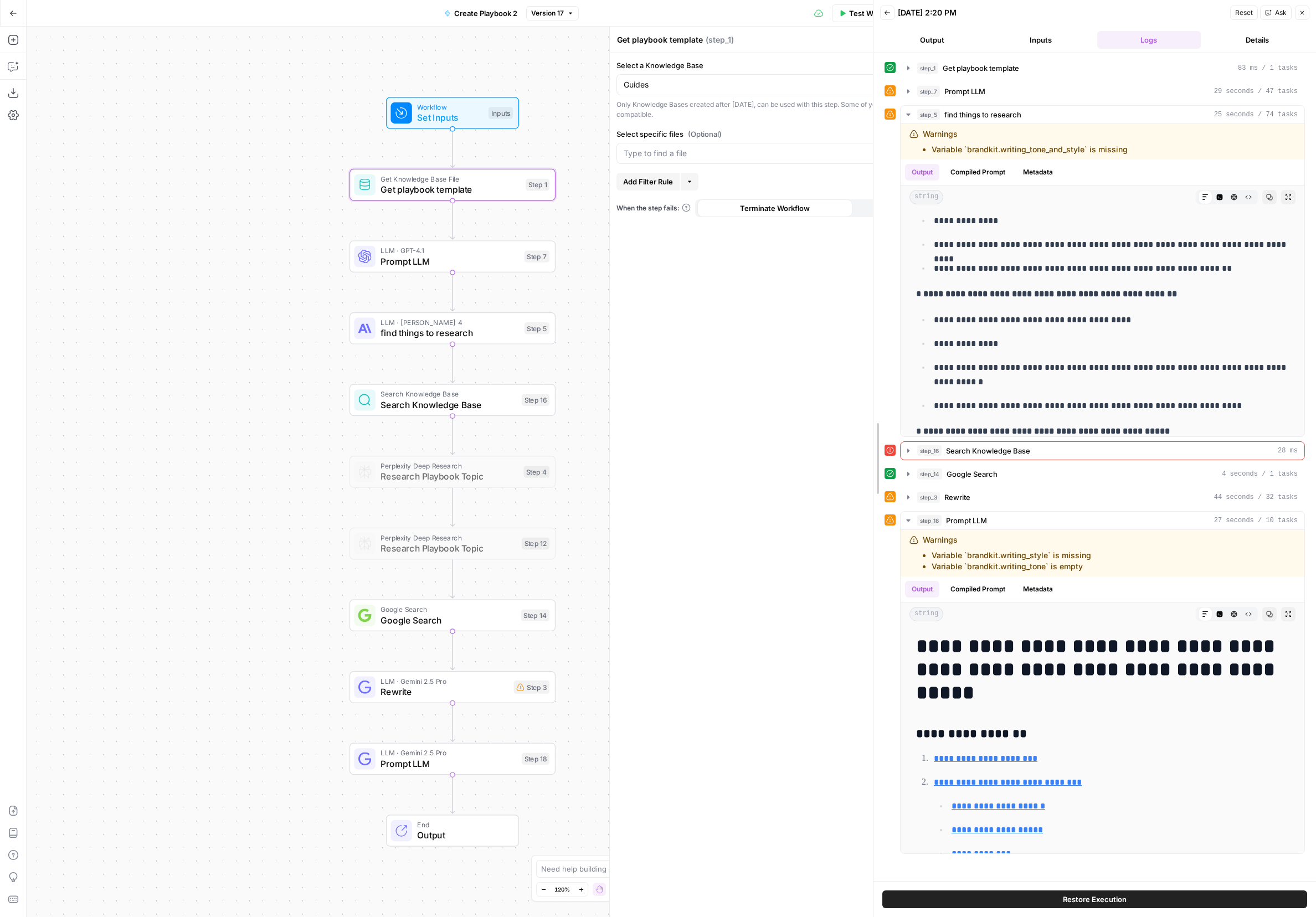
drag, startPoint x: 1016, startPoint y: 334, endPoint x: 794, endPoint y: 333, distance: 222.0
click at [708, 345] on body "Catalyst New Home Browse Your Data Usage Settings Recent Grids Coinflow Content…" at bounding box center [658, 458] width 1316 height 917
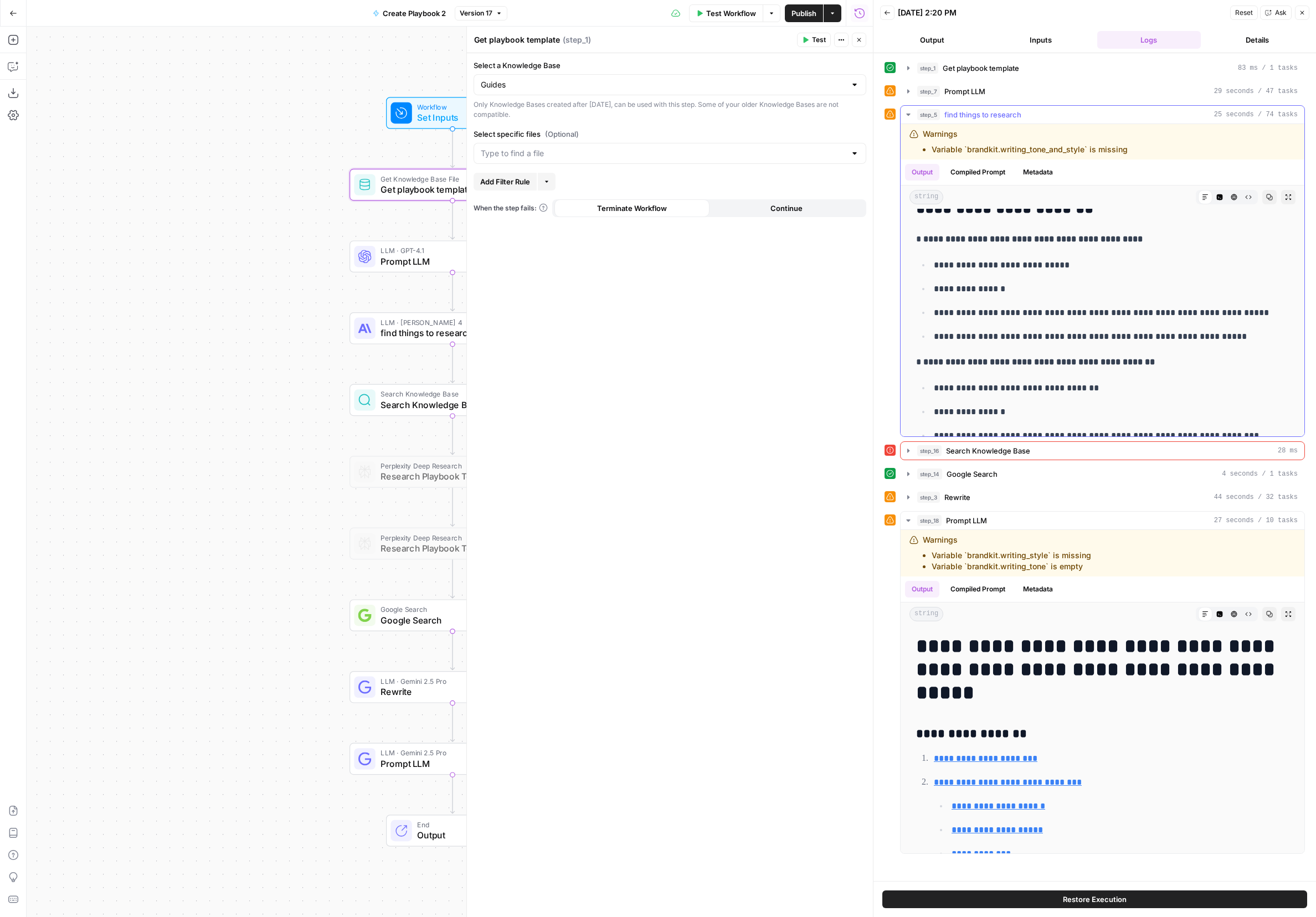
scroll to position [865, 0]
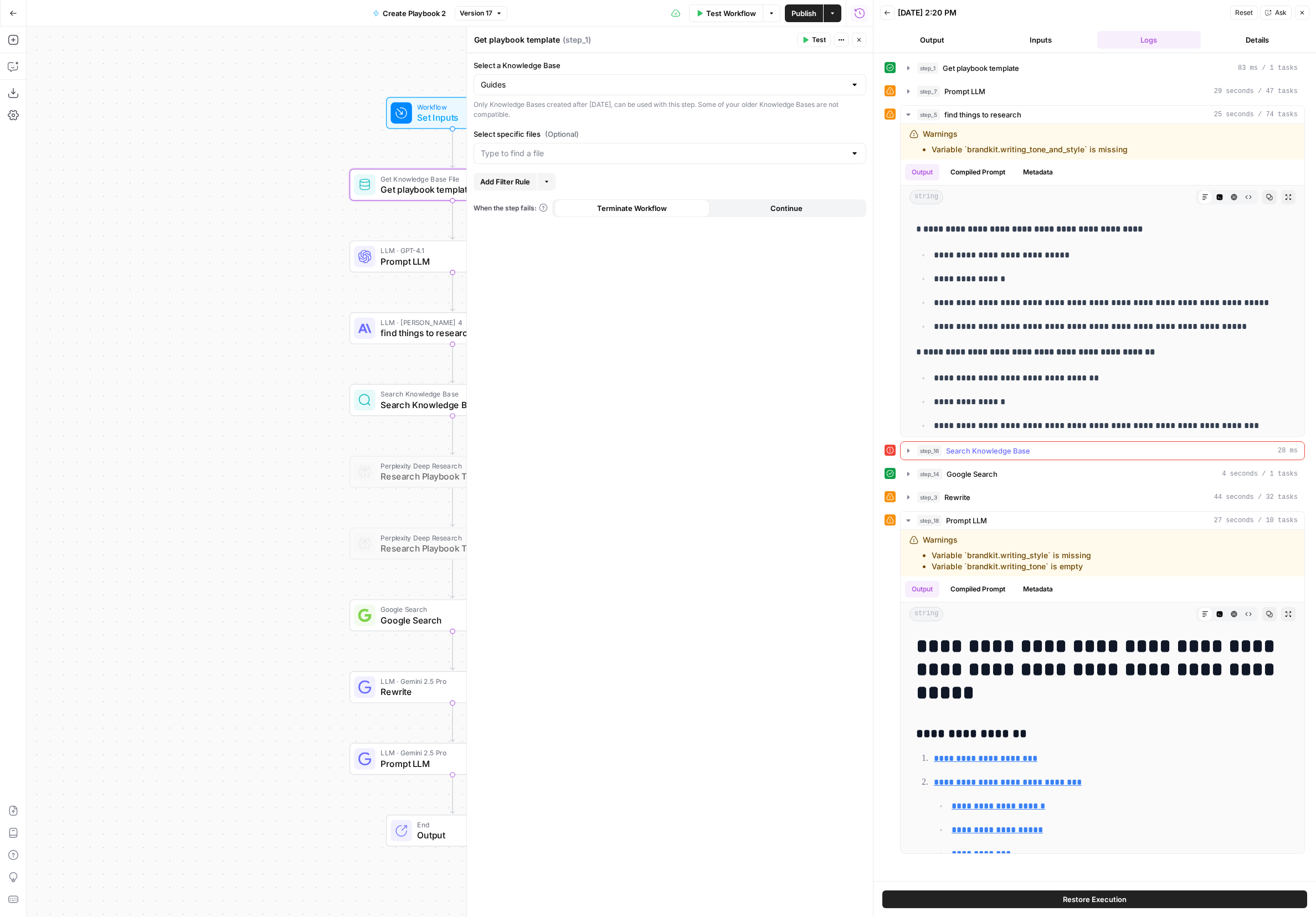
click at [878, 449] on button "step_16 Search Knowledge Base 28 ms" at bounding box center [1103, 451] width 404 height 18
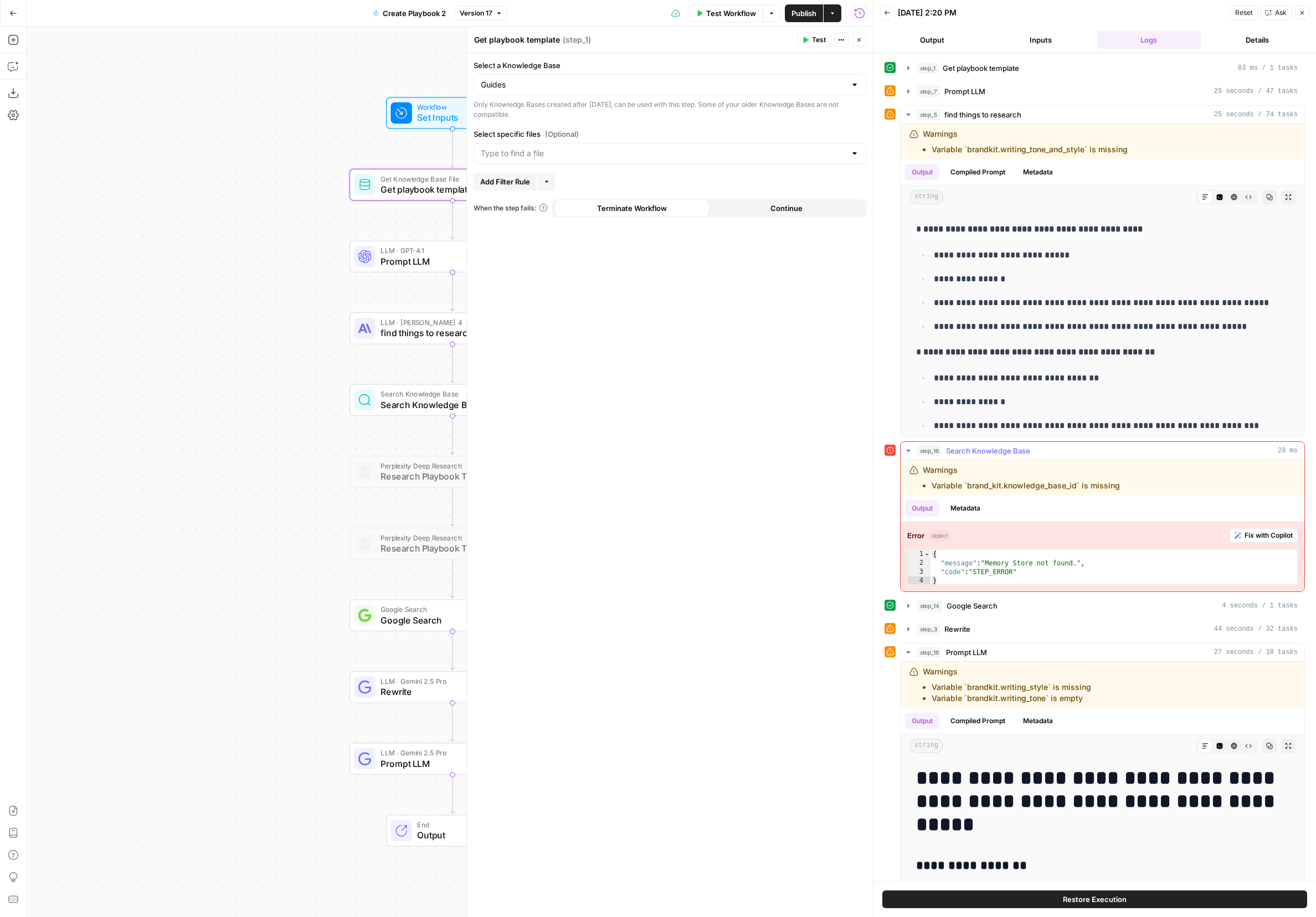
click at [878, 452] on icon "button" at bounding box center [908, 450] width 9 height 9
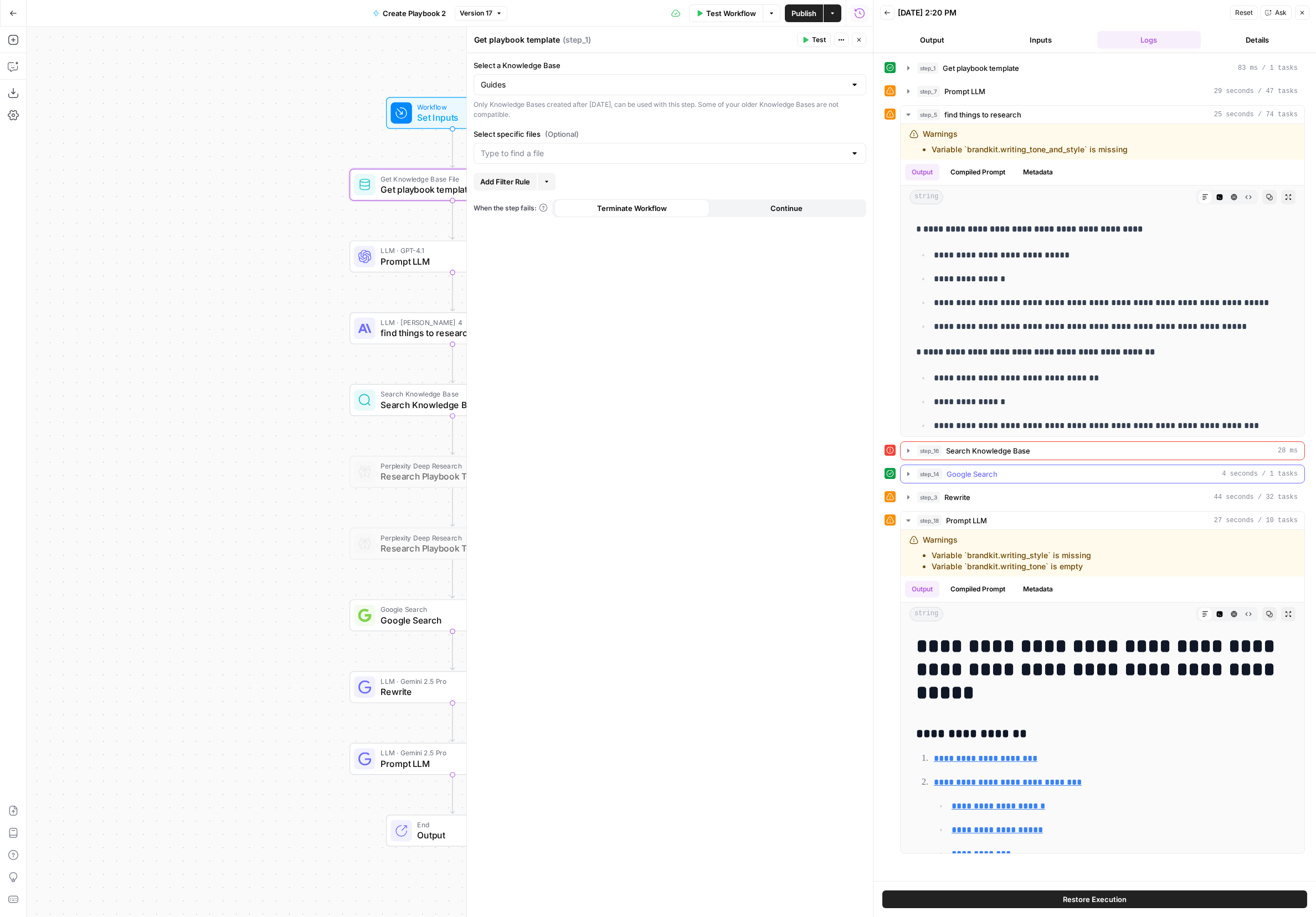
click at [878, 476] on icon "button" at bounding box center [908, 474] width 9 height 9
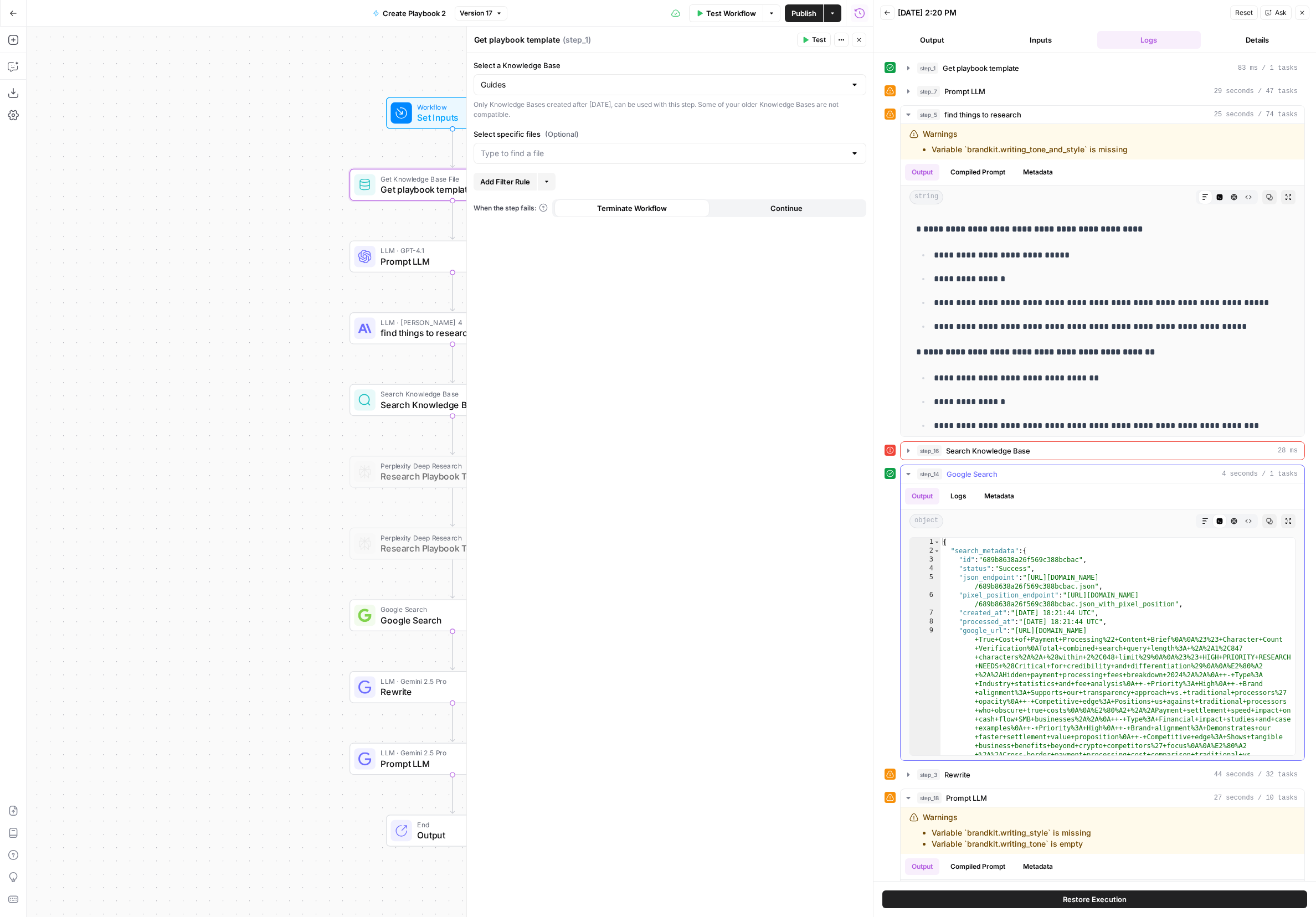
click at [878, 476] on icon "button" at bounding box center [908, 474] width 9 height 9
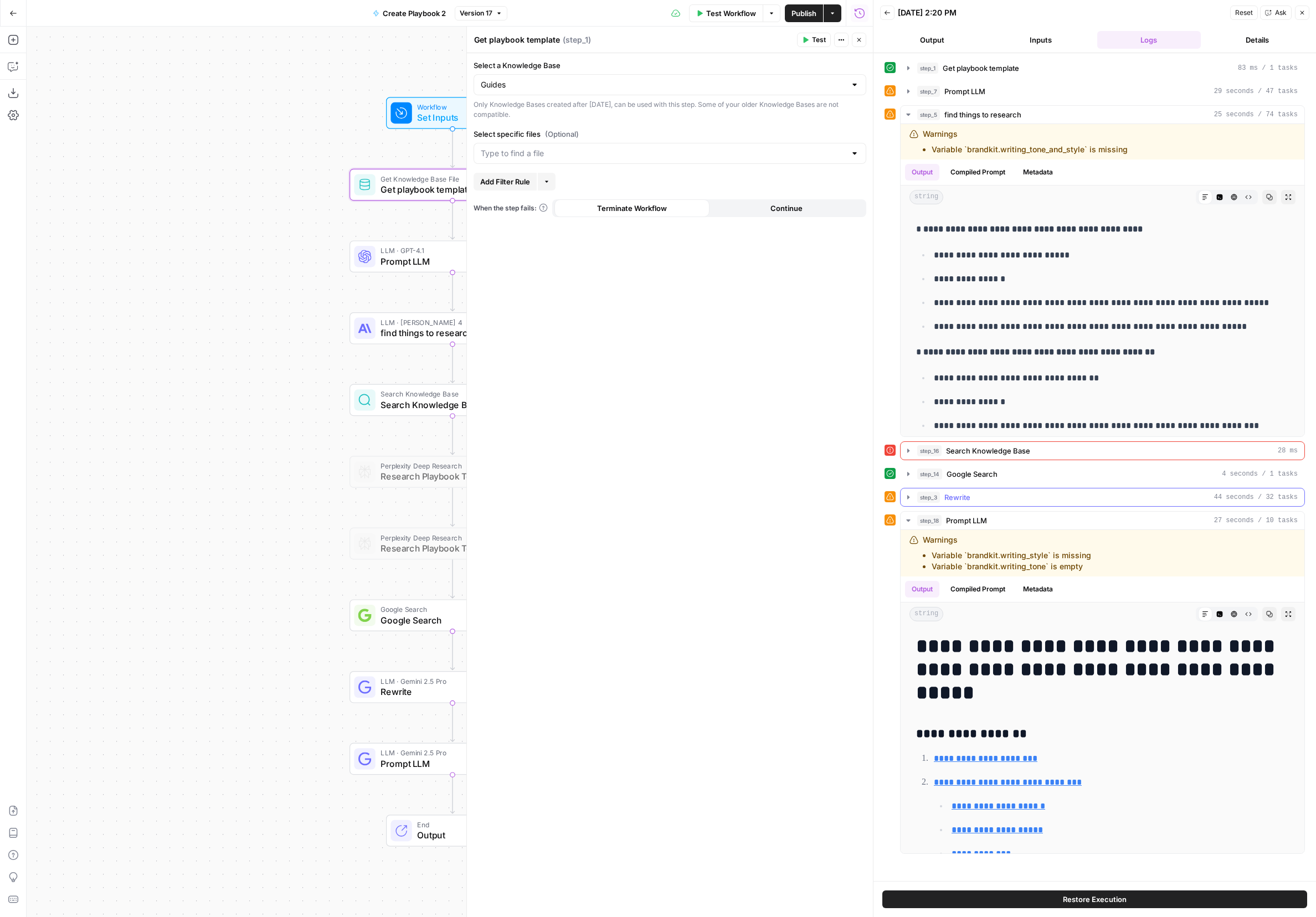
click at [878, 500] on icon "button" at bounding box center [908, 497] width 9 height 9
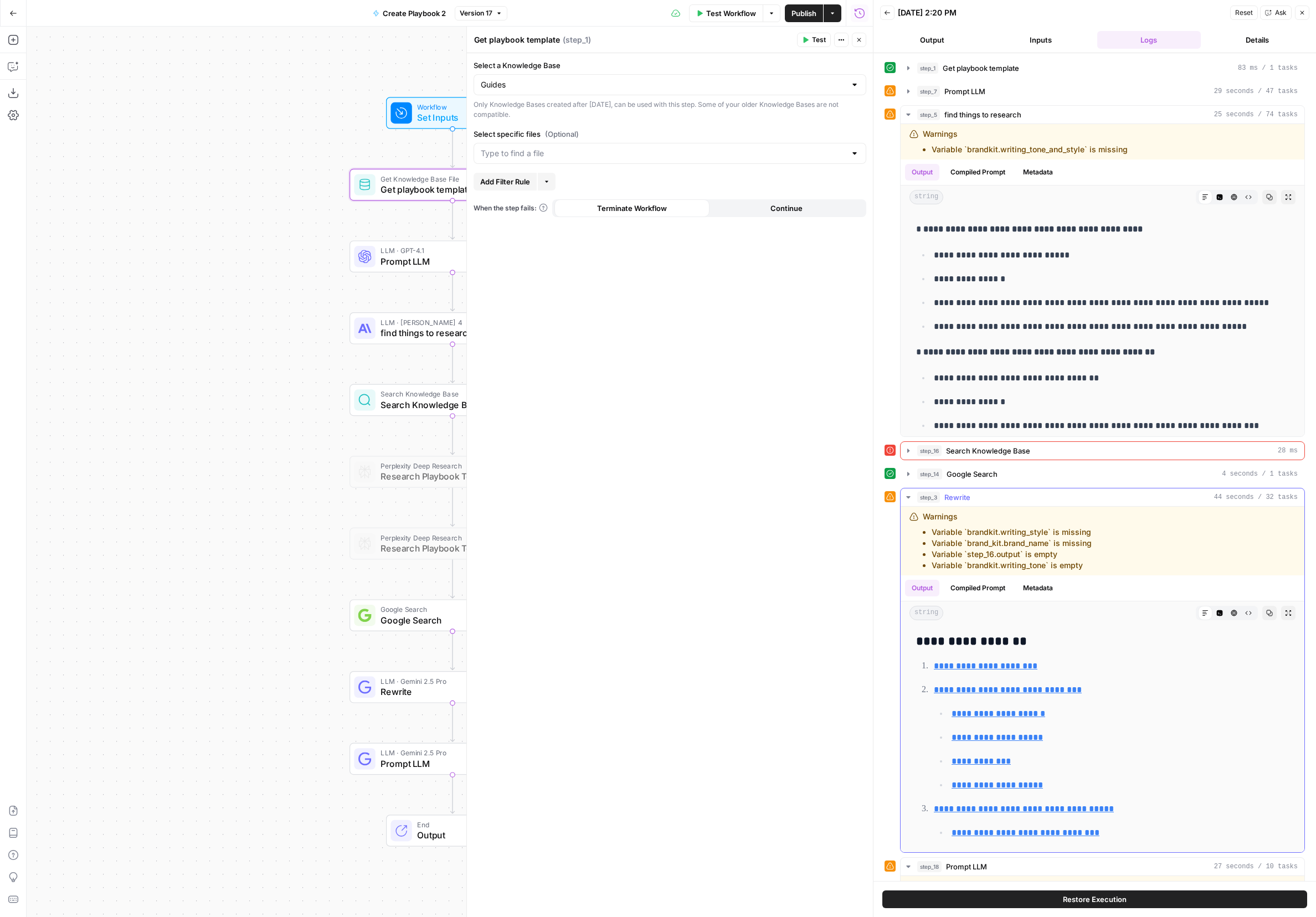
scroll to position [71, 0]
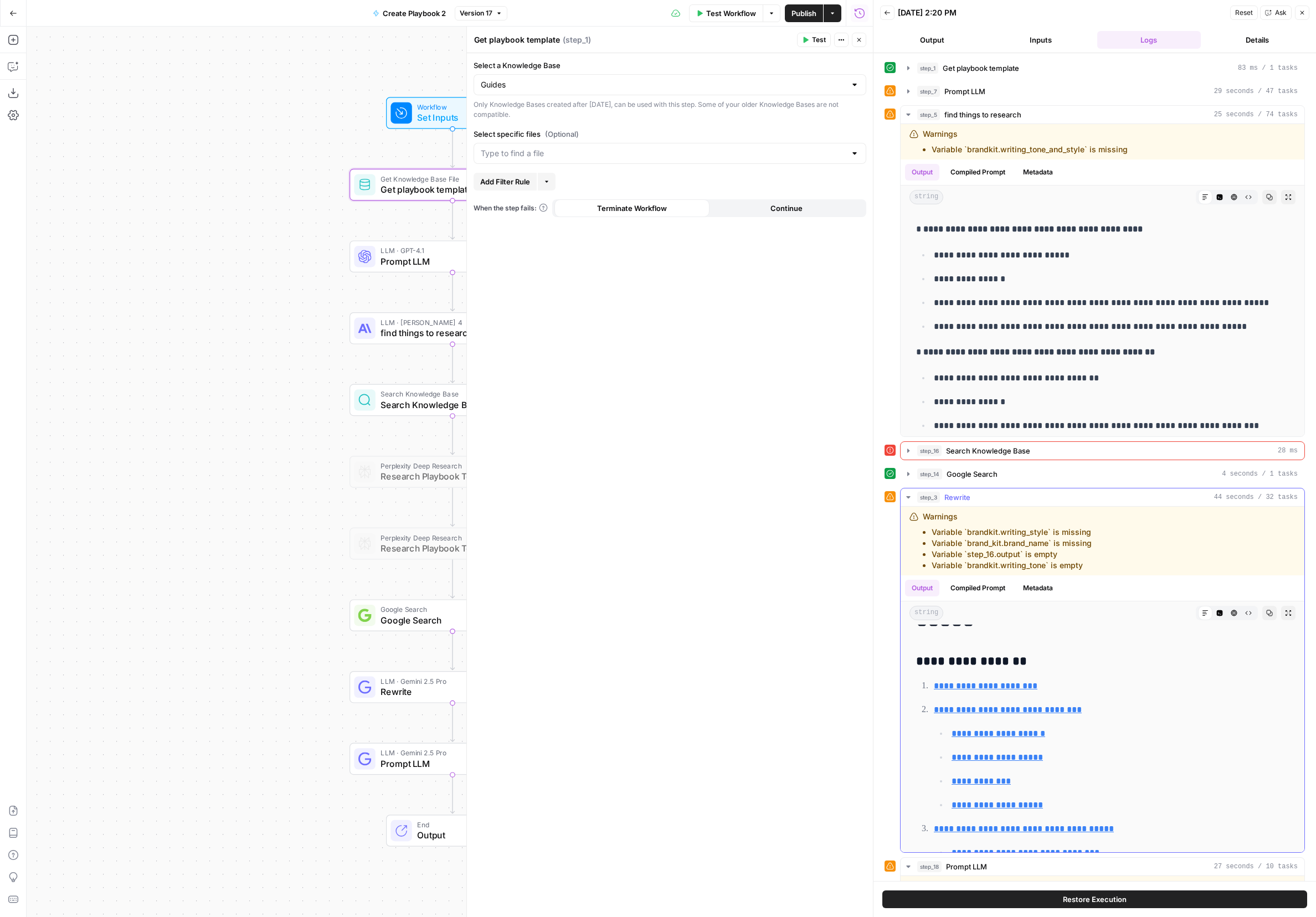
click at [878, 493] on icon "button" at bounding box center [908, 497] width 9 height 9
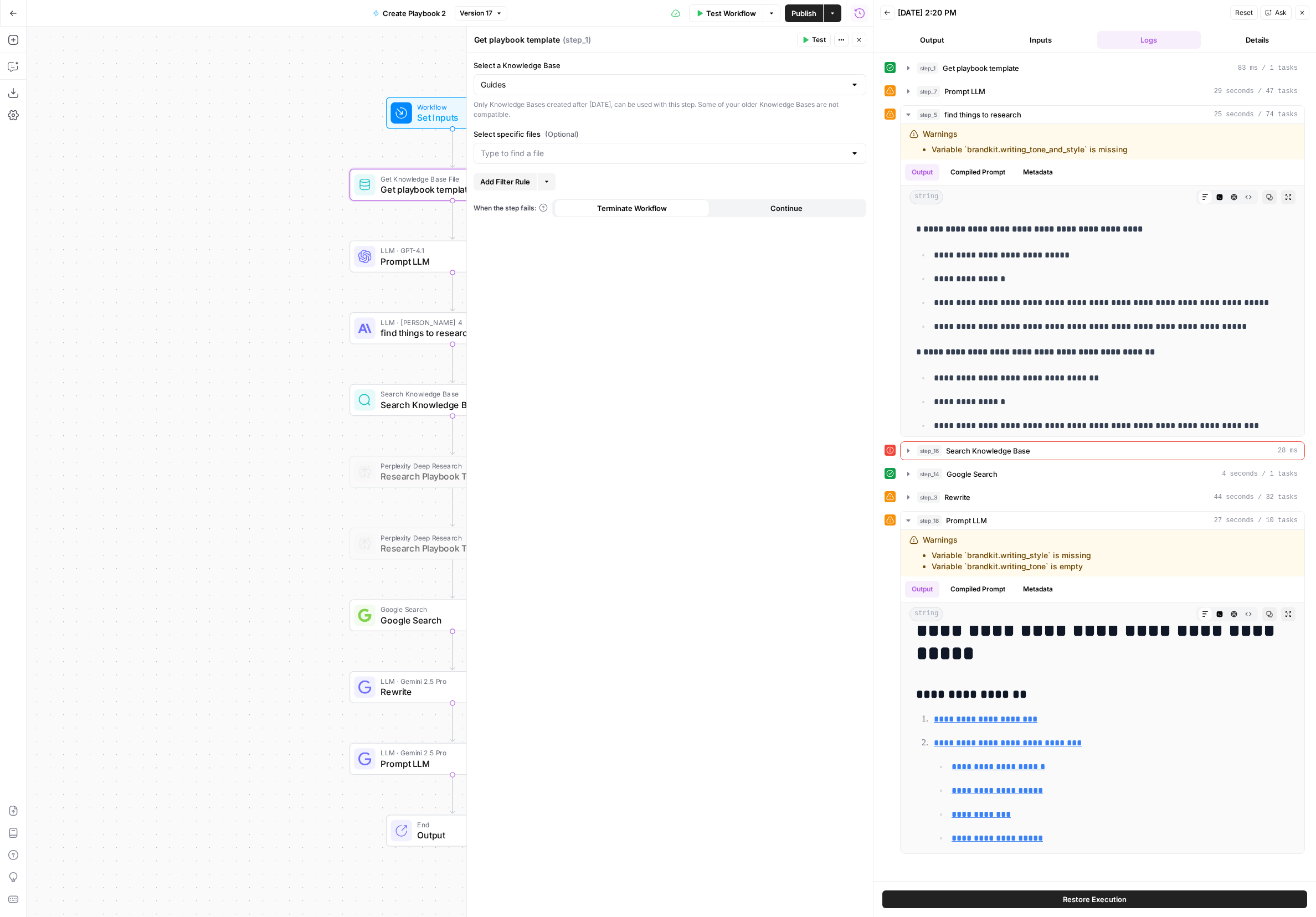
scroll to position [35, 0]
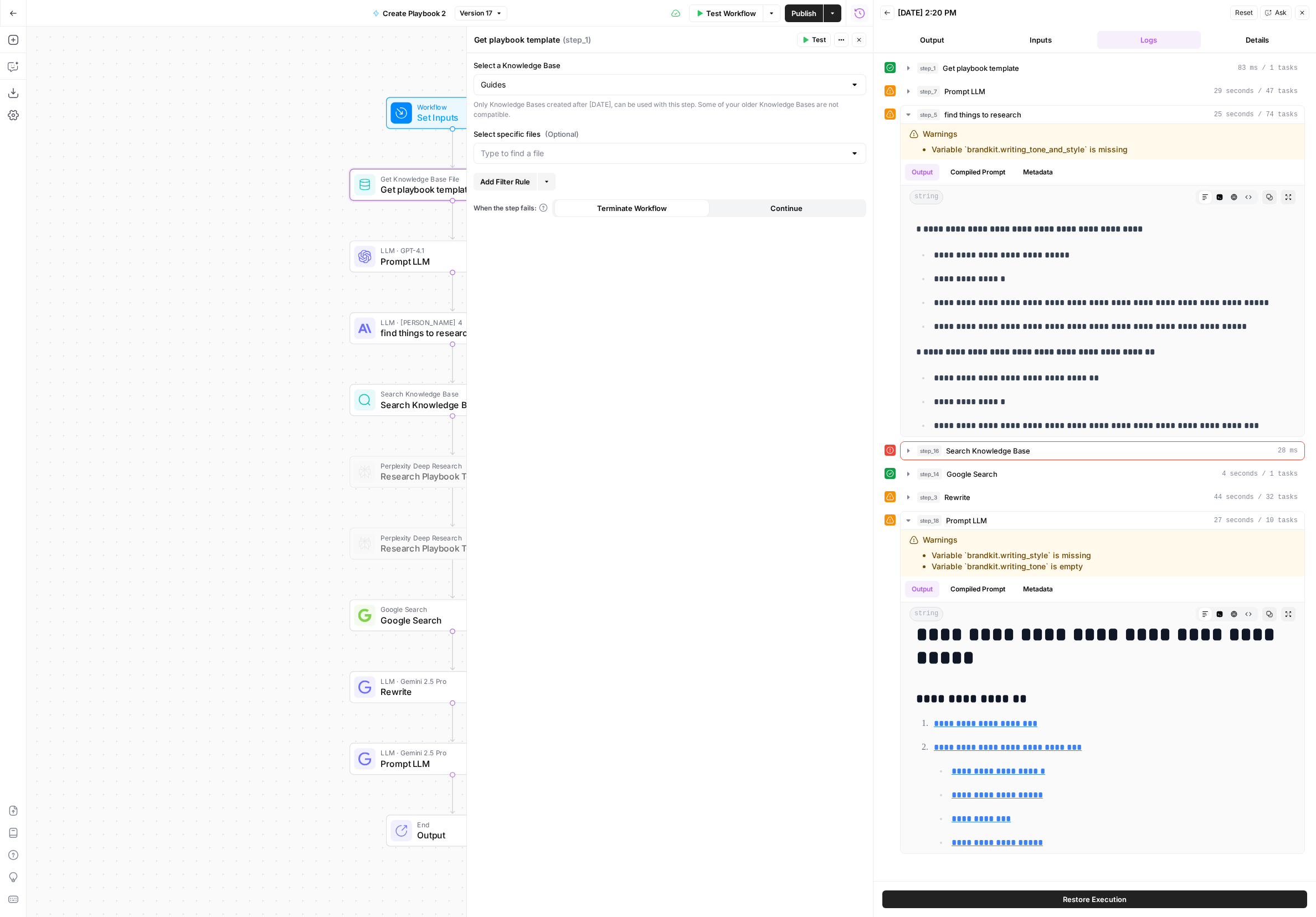
click at [878, 15] on icon "button" at bounding box center [1302, 12] width 6 height 6
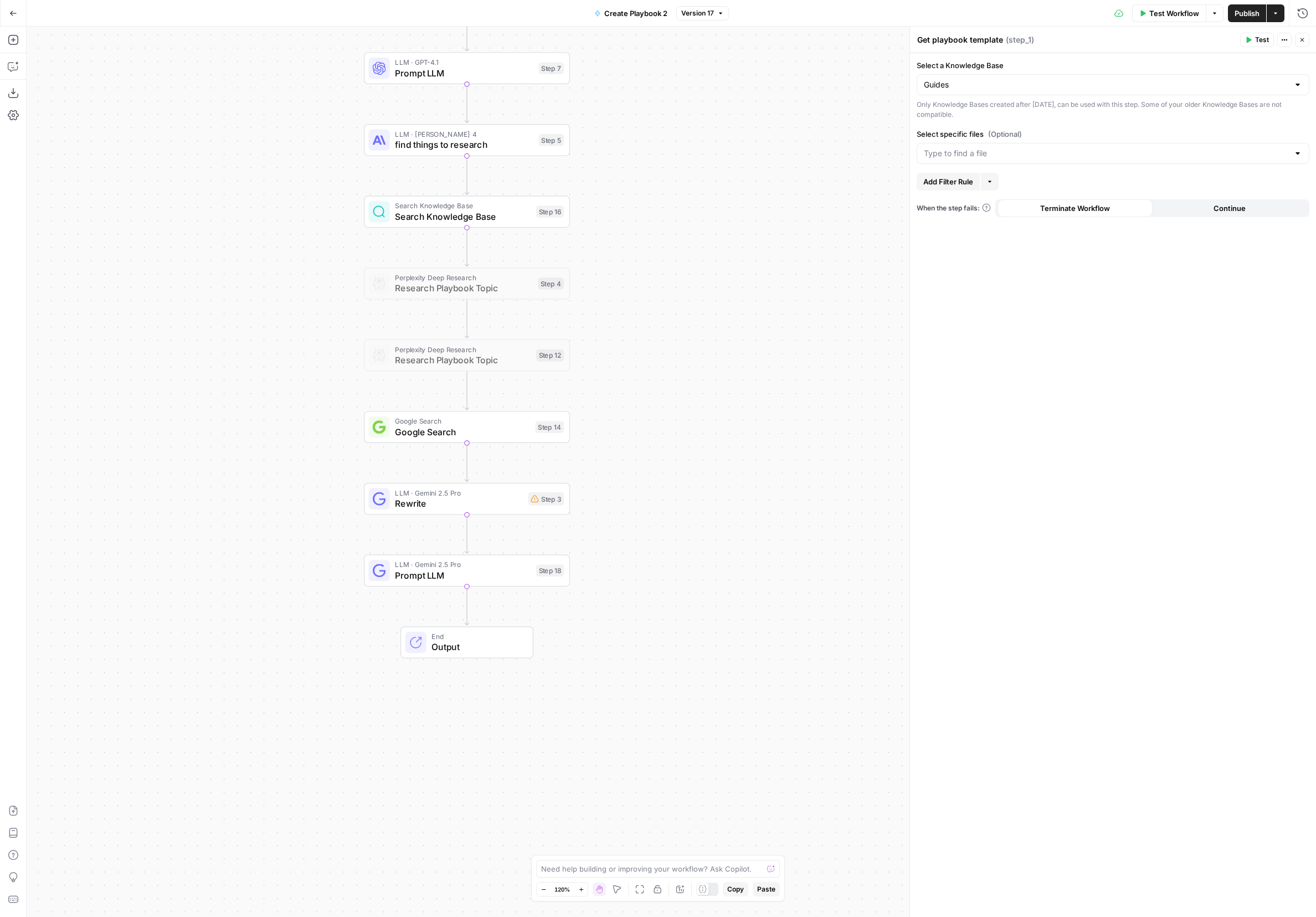
drag, startPoint x: 803, startPoint y: 339, endPoint x: 785, endPoint y: 304, distance: 39.4
click at [817, 234] on div "Workflow Set Inputs Inputs Get Knowledge Base File Get playbook template Step 1…" at bounding box center [671, 471] width 1290 height 891
click at [420, 504] on span "Rewrite" at bounding box center [460, 499] width 127 height 14
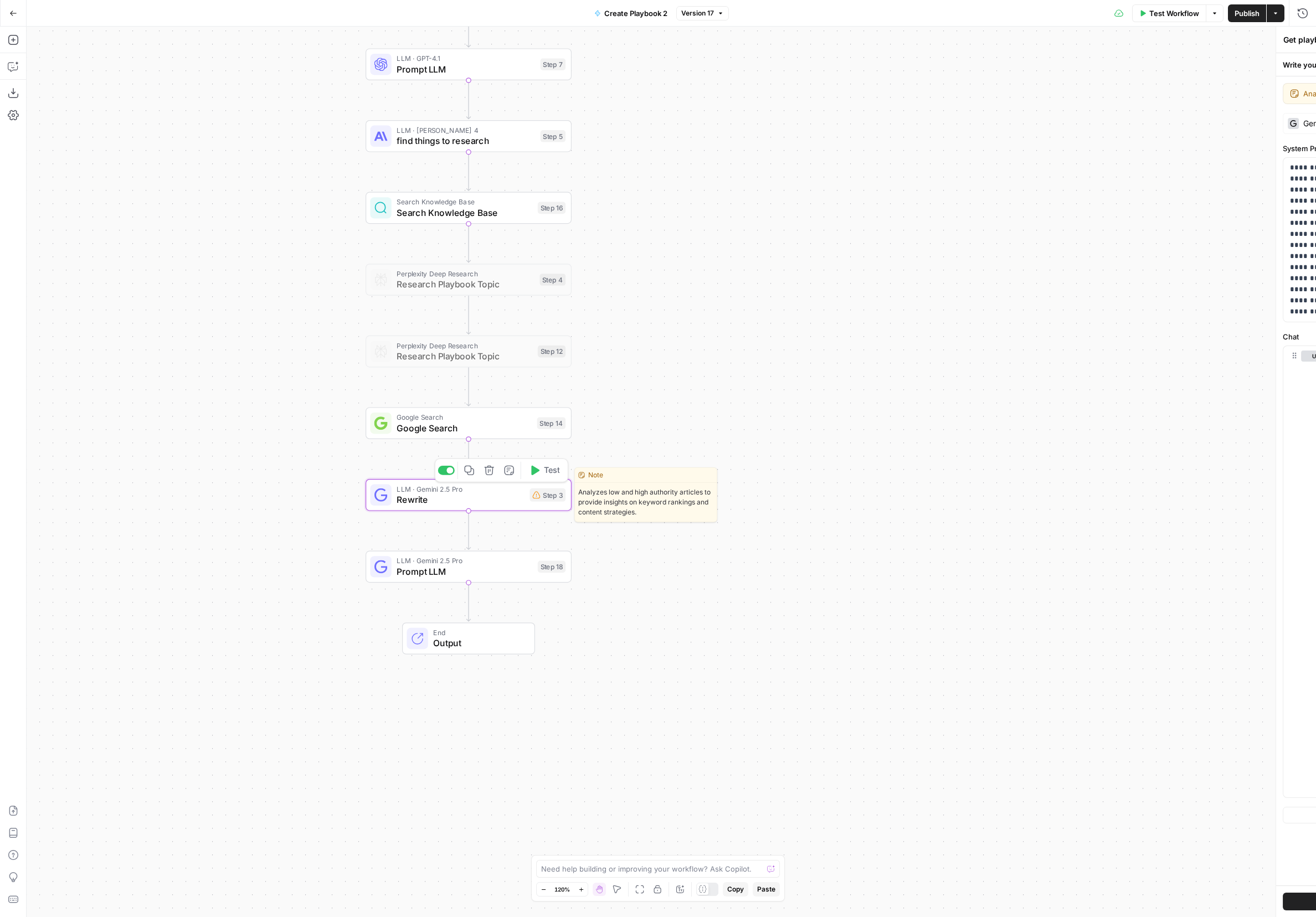
type textarea "Rewrite"
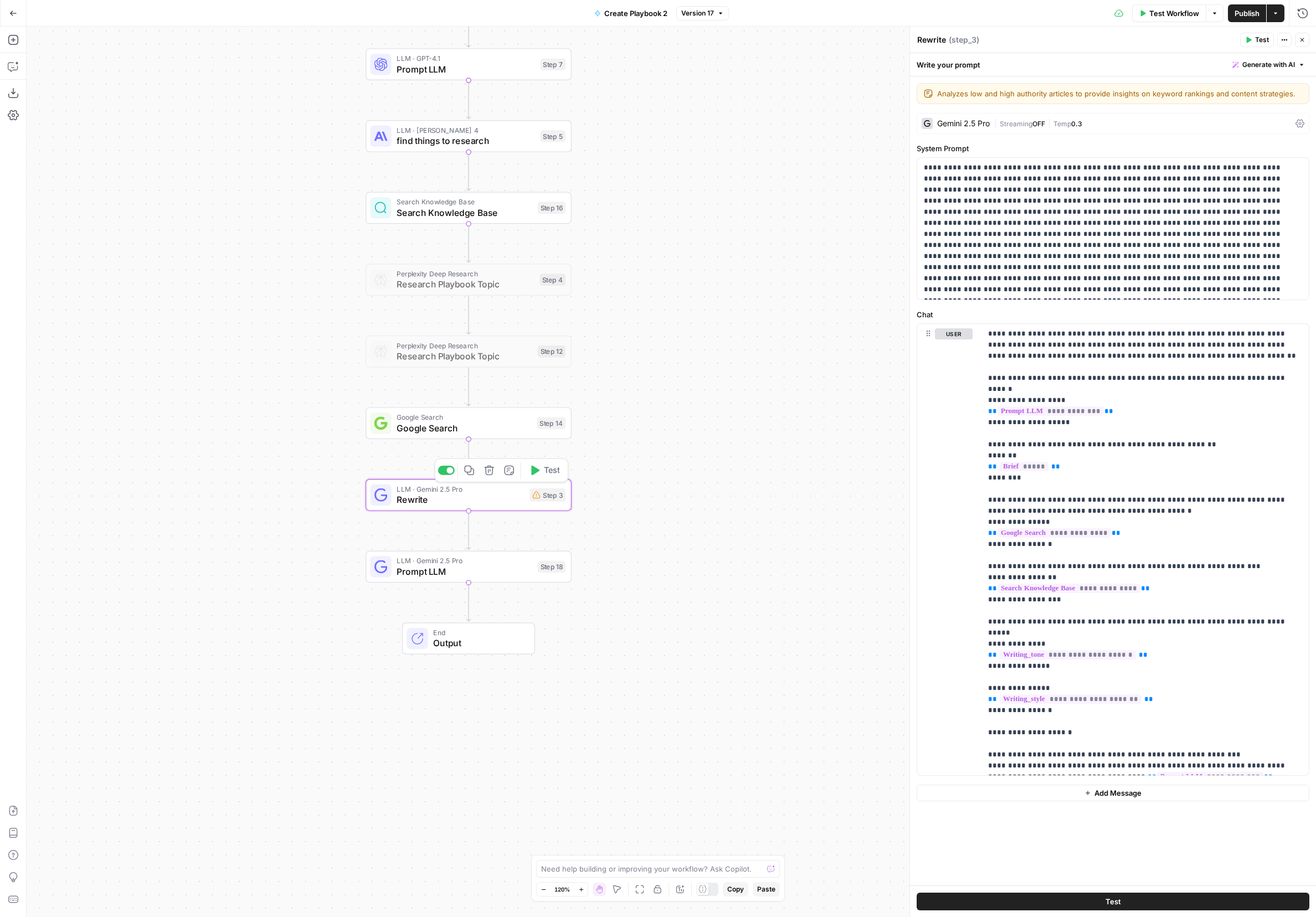
click at [432, 561] on span "LLM · Gemini 2.5 Pro" at bounding box center [465, 561] width 135 height 11
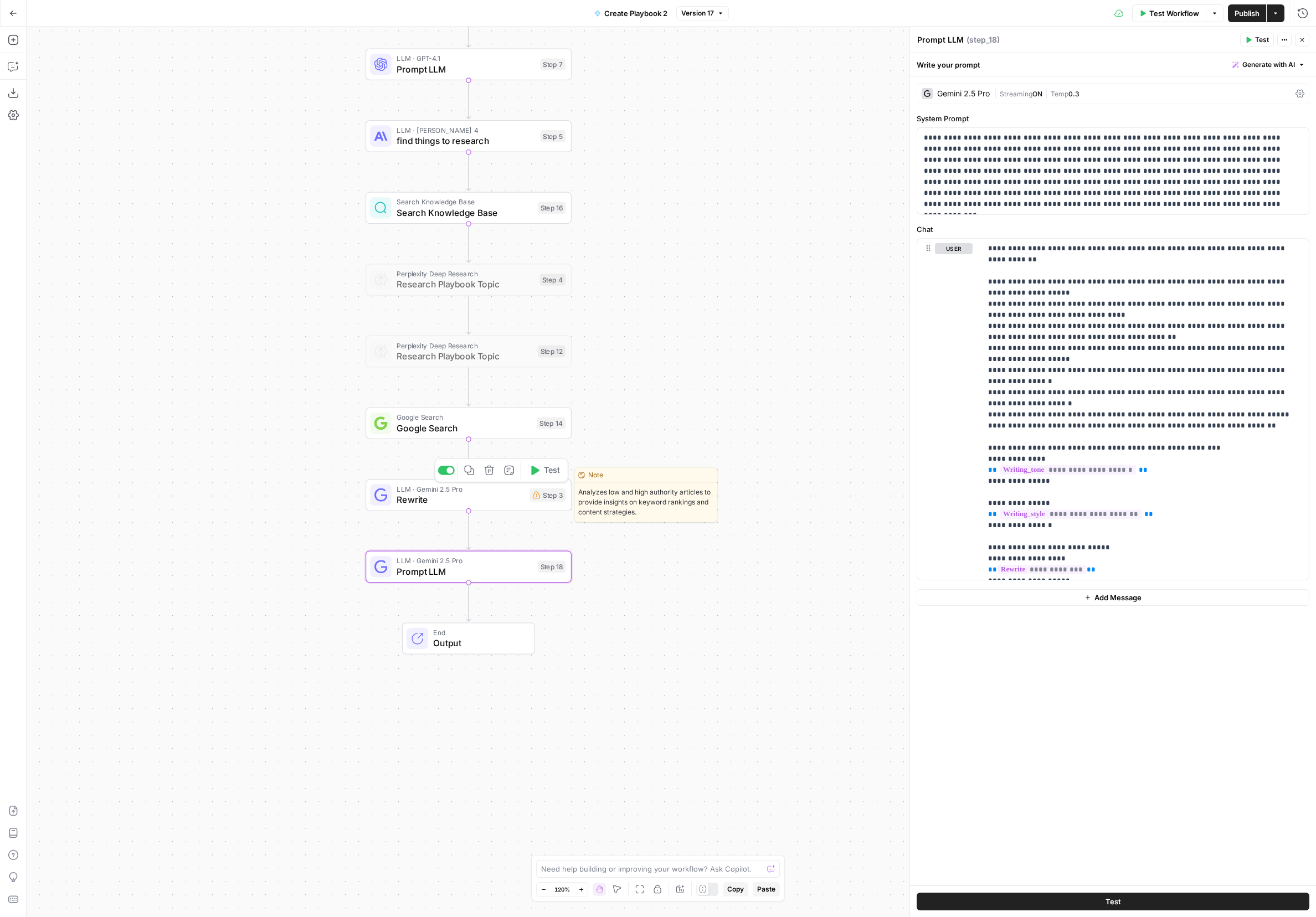
click at [406, 487] on span "LLM · Gemini 2.5 Pro" at bounding box center [460, 489] width 127 height 11
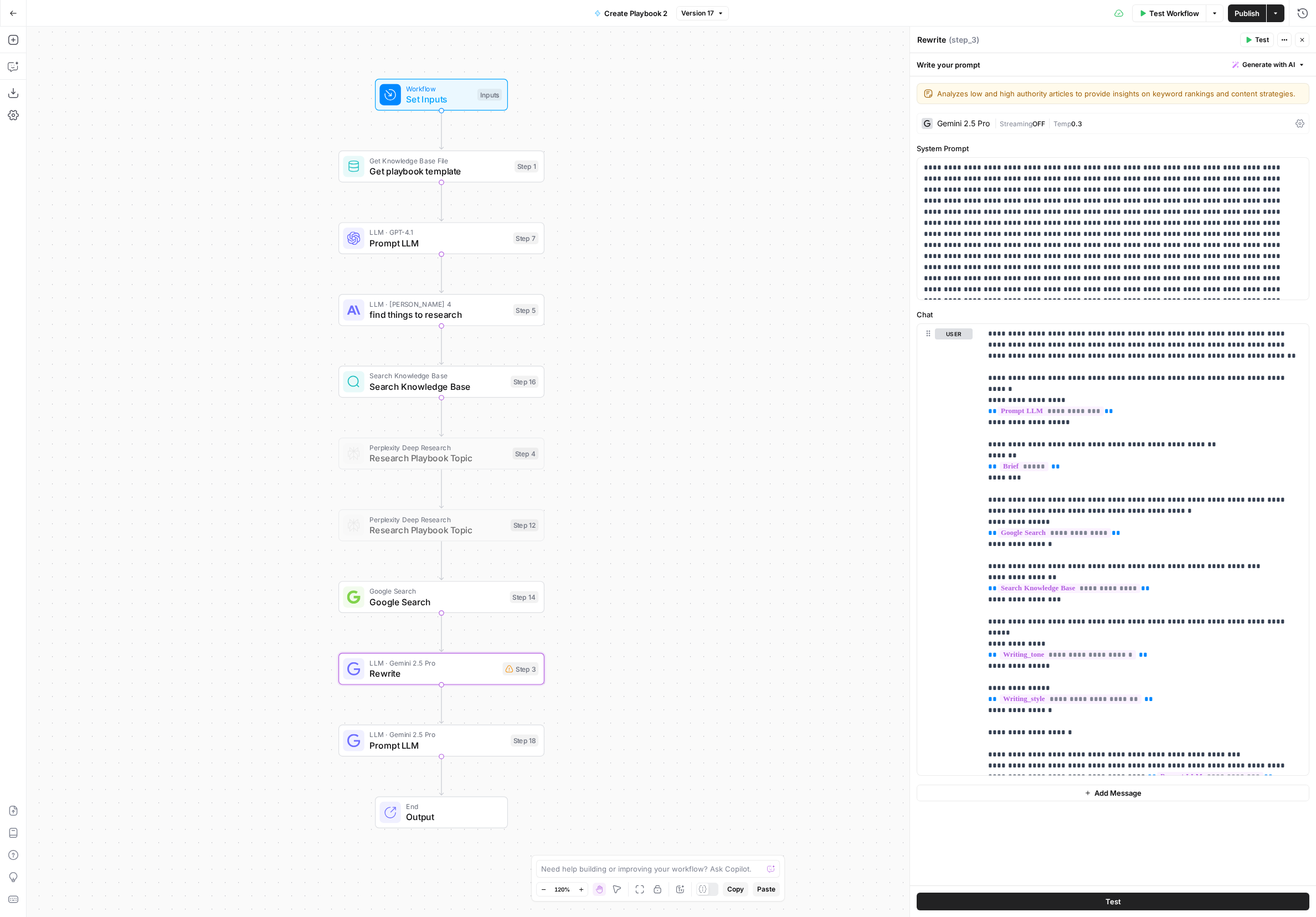
drag, startPoint x: 312, startPoint y: 320, endPoint x: 287, endPoint y: 481, distance: 162.9
click at [287, 481] on div "Workflow Set Inputs Inputs Get Knowledge Base File Get playbook template Step 1…" at bounding box center [671, 471] width 1290 height 891
click at [393, 168] on span "Get playbook template" at bounding box center [439, 171] width 140 height 14
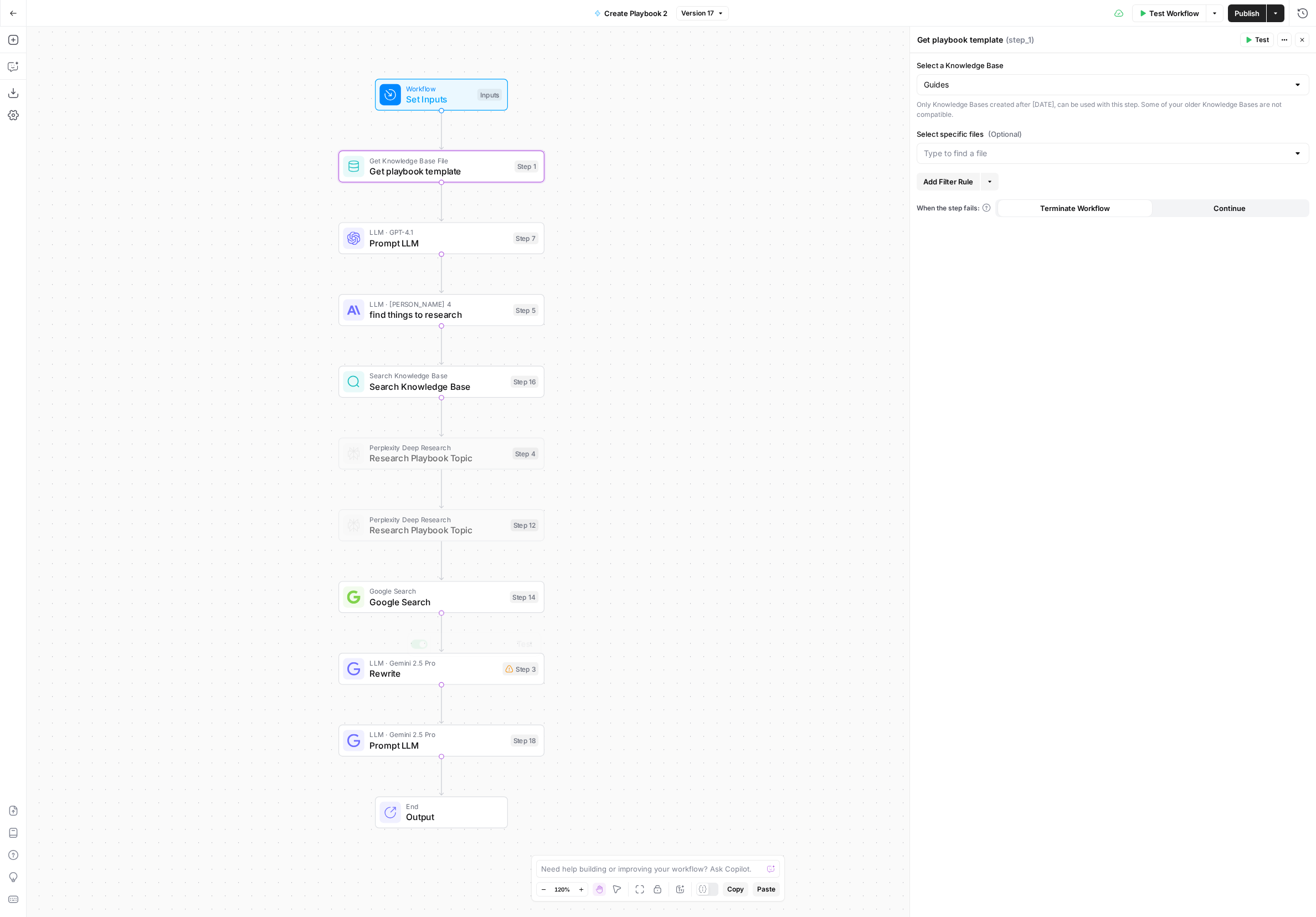
click at [396, 600] on span "Google Search" at bounding box center [437, 602] width 135 height 14
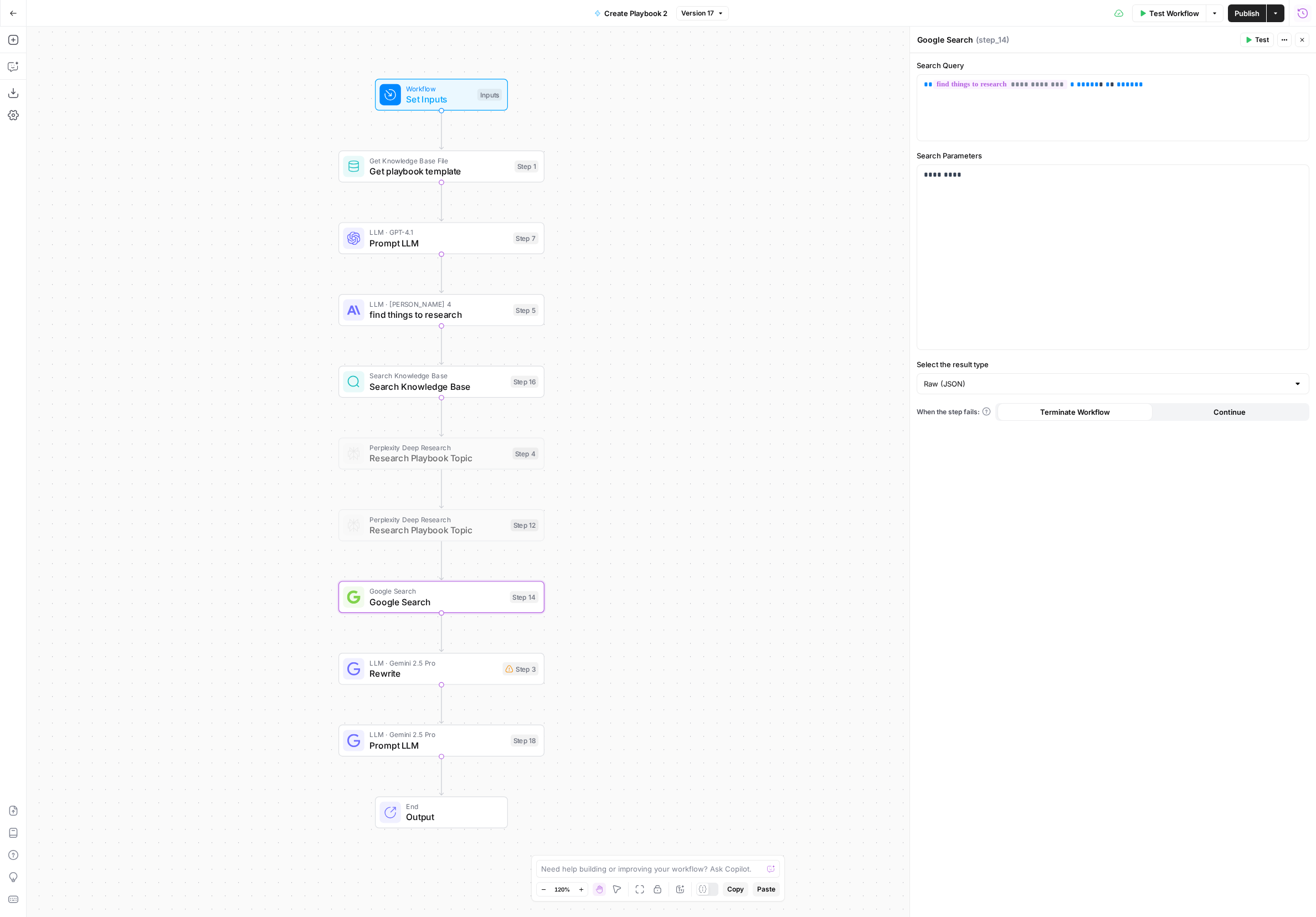
click at [878, 9] on icon "button" at bounding box center [1302, 13] width 11 height 11
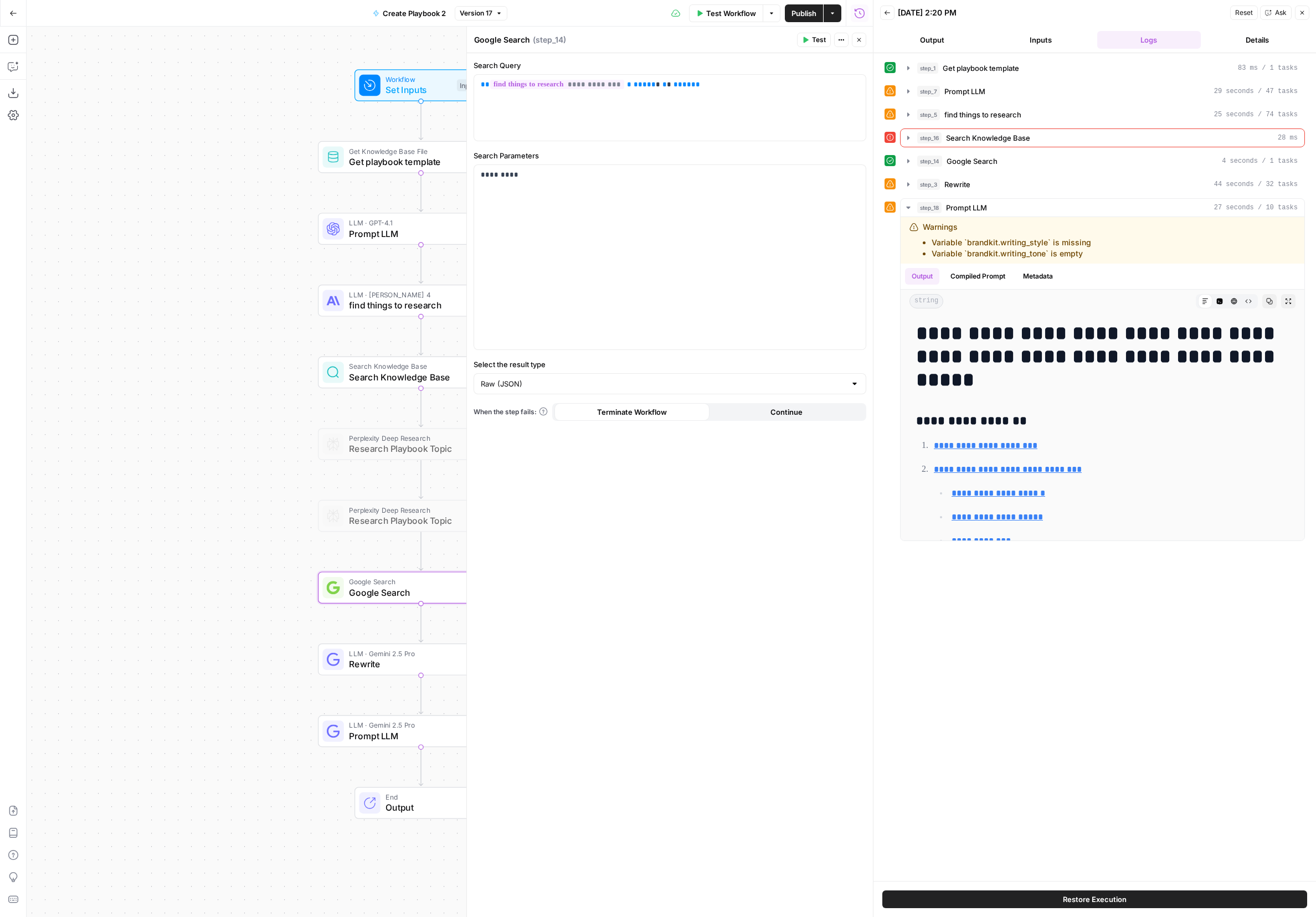
drag, startPoint x: 201, startPoint y: 523, endPoint x: 152, endPoint y: 496, distance: 55.9
click at [151, 496] on div "Workflow Set Inputs Inputs Get Knowledge Base File Get playbook template Step 1…" at bounding box center [449, 471] width 846 height 891
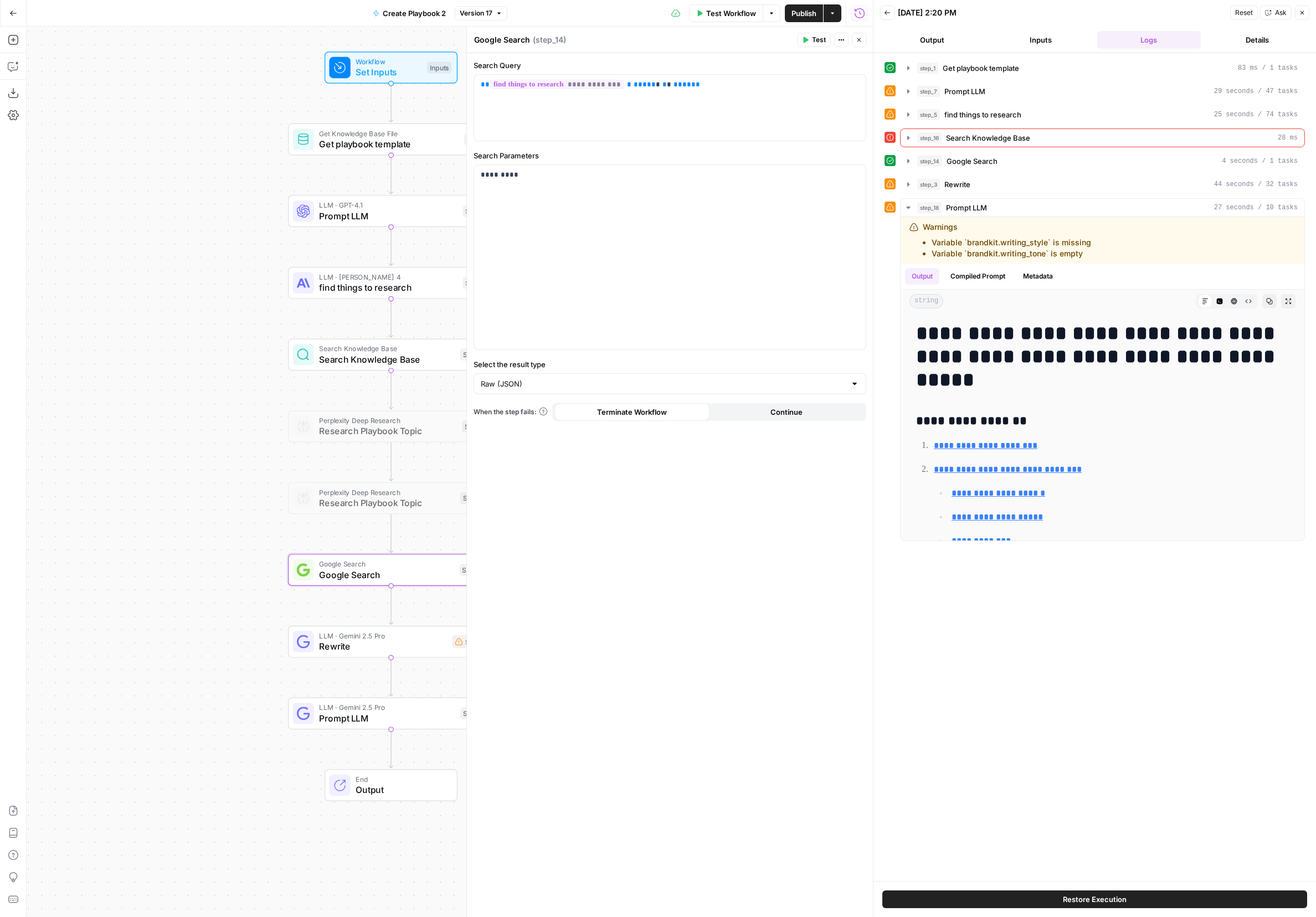
click at [341, 354] on span "Search Knowledge Base" at bounding box center [387, 359] width 135 height 14
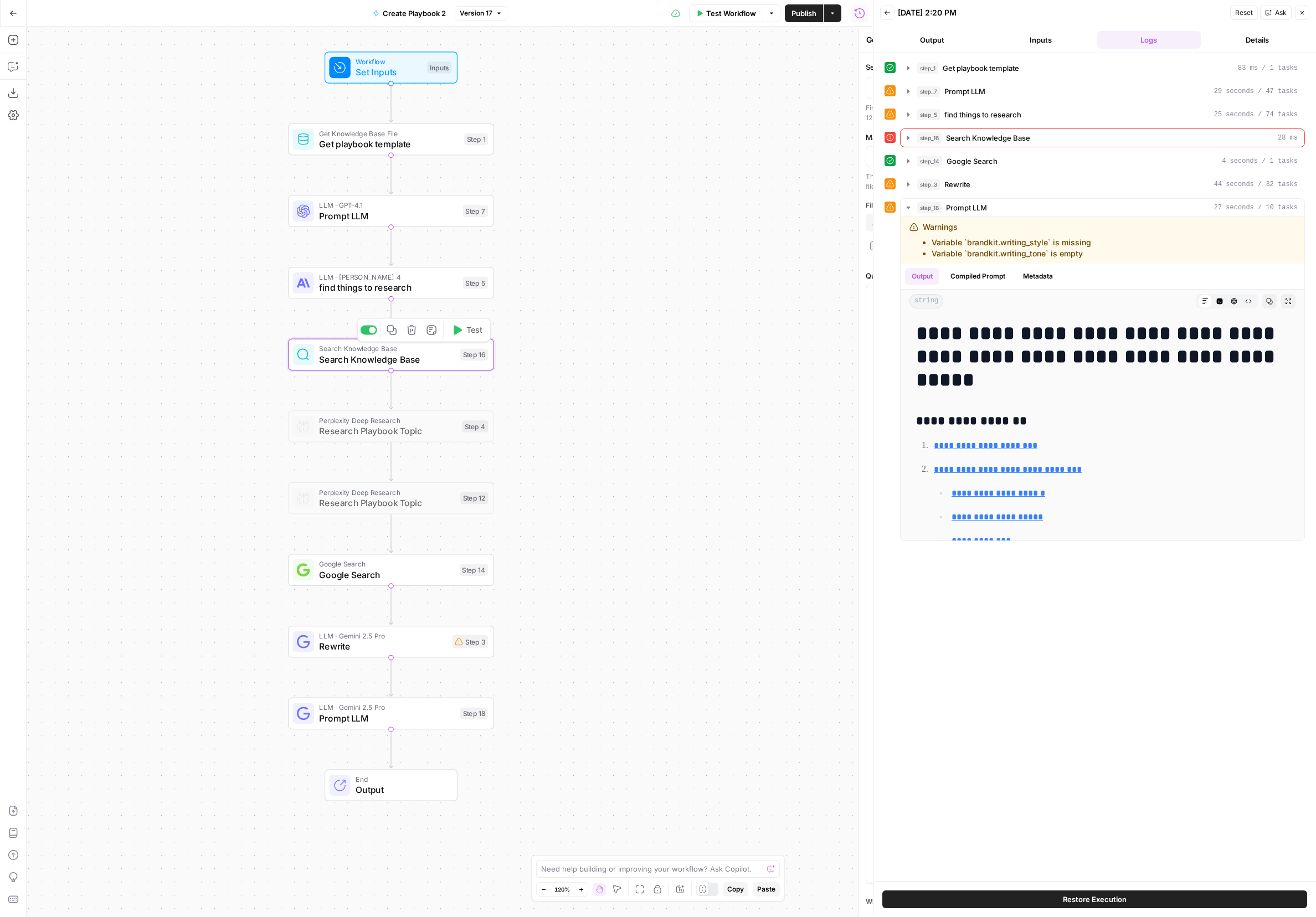
type textarea "Search Knowledge Base"
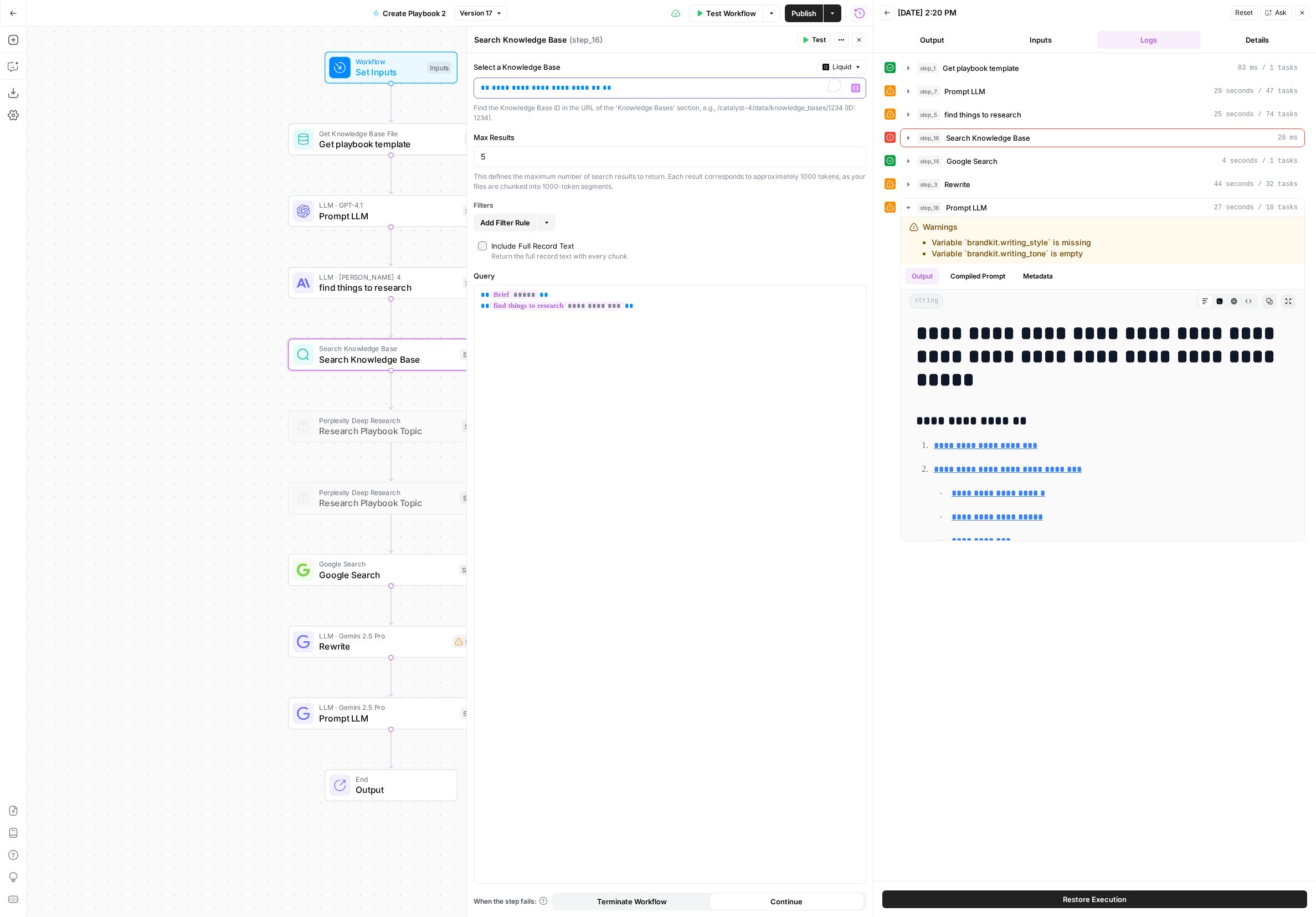
drag, startPoint x: 561, startPoint y: 93, endPoint x: 456, endPoint y: 91, distance: 105.0
click at [456, 91] on body "Catalyst New Home Browse Your Data Usage Settings Recent Grids Coinflow Content…" at bounding box center [658, 458] width 1316 height 917
drag, startPoint x: 860, startPoint y: 85, endPoint x: 837, endPoint y: 95, distance: 25.1
click at [860, 85] on button "Variables Menu" at bounding box center [856, 88] width 9 height 9
click at [828, 64] on icon "button" at bounding box center [826, 67] width 6 height 6
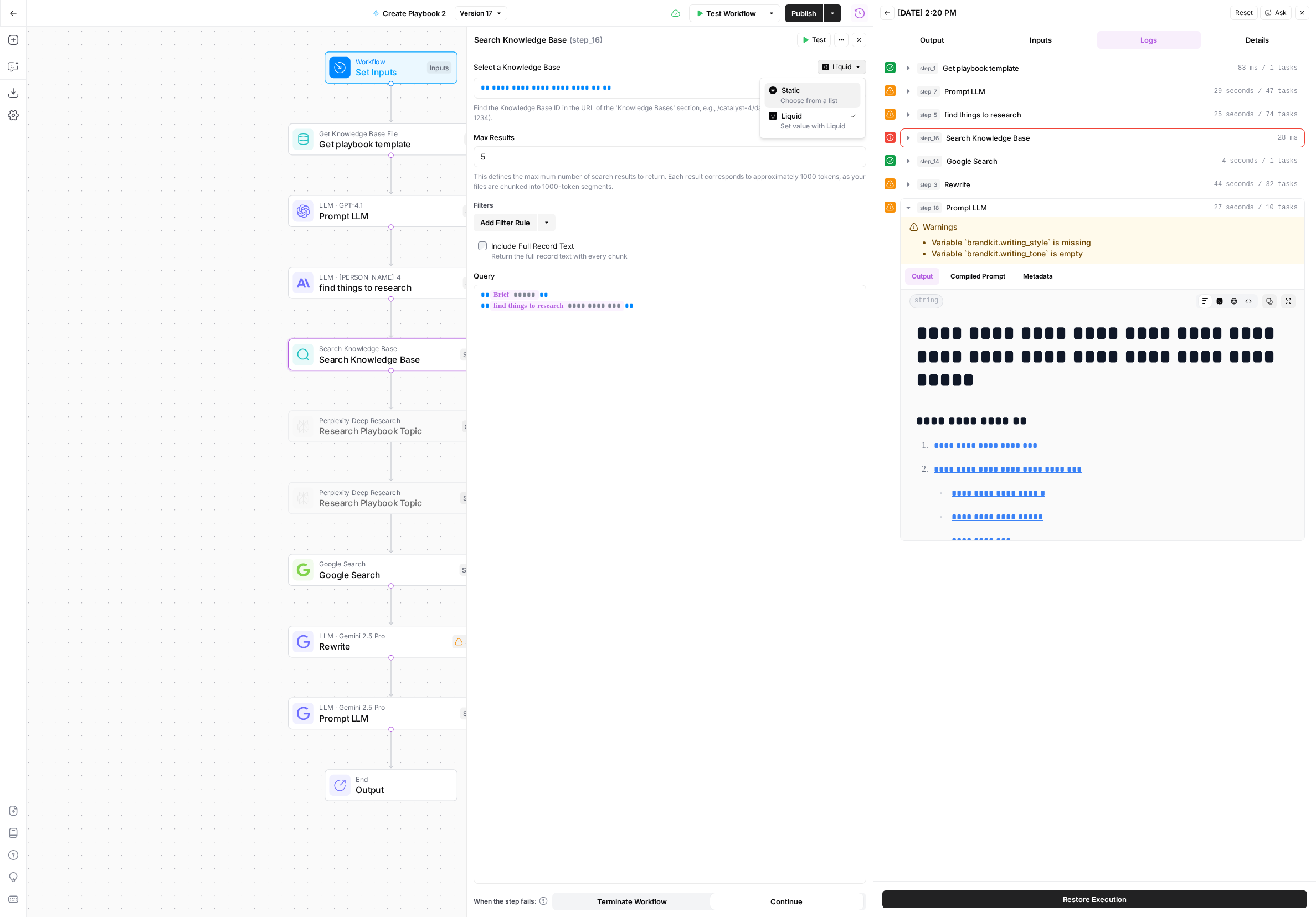
click at [802, 85] on span "Static" at bounding box center [816, 90] width 70 height 11
click at [655, 93] on input "Select a Knowledge Base" at bounding box center [664, 88] width 365 height 11
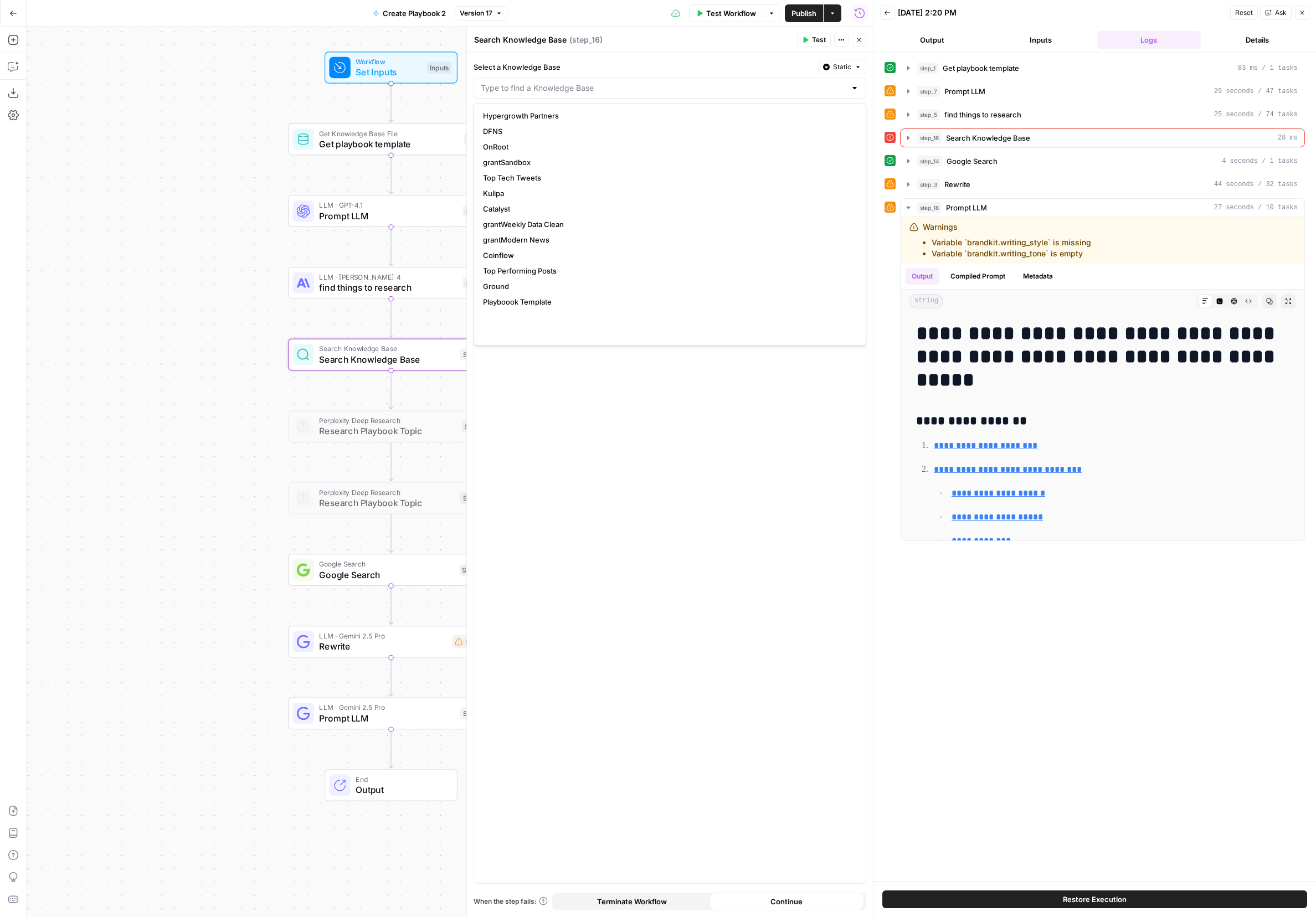
scroll to position [0, 0]
click at [523, 91] on input "Select a Knowledge Base" at bounding box center [664, 88] width 365 height 11
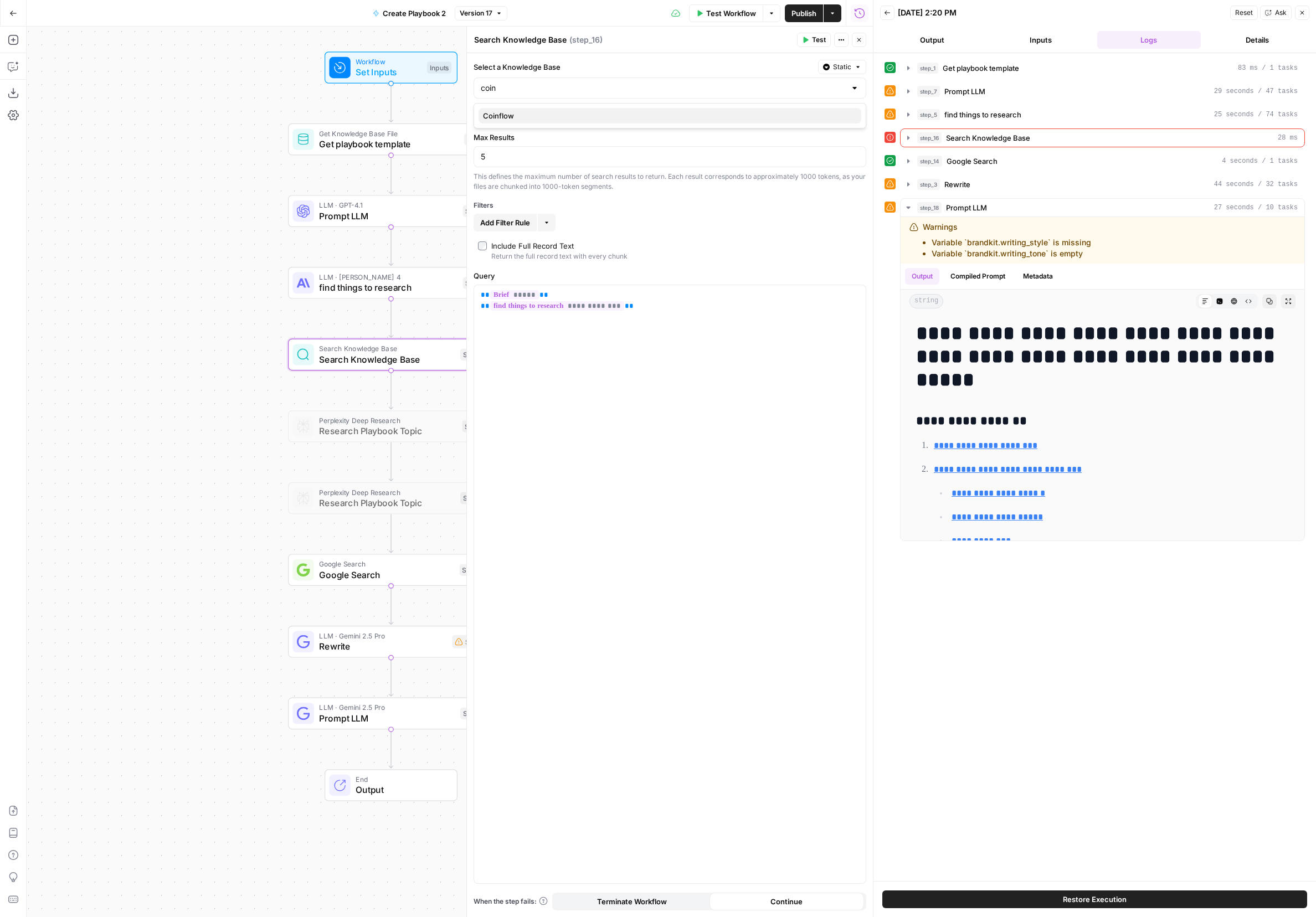
click at [537, 113] on span "Coinflow" at bounding box center [667, 115] width 369 height 11
type input "Coinflow"
click at [858, 45] on button "Close" at bounding box center [859, 40] width 14 height 14
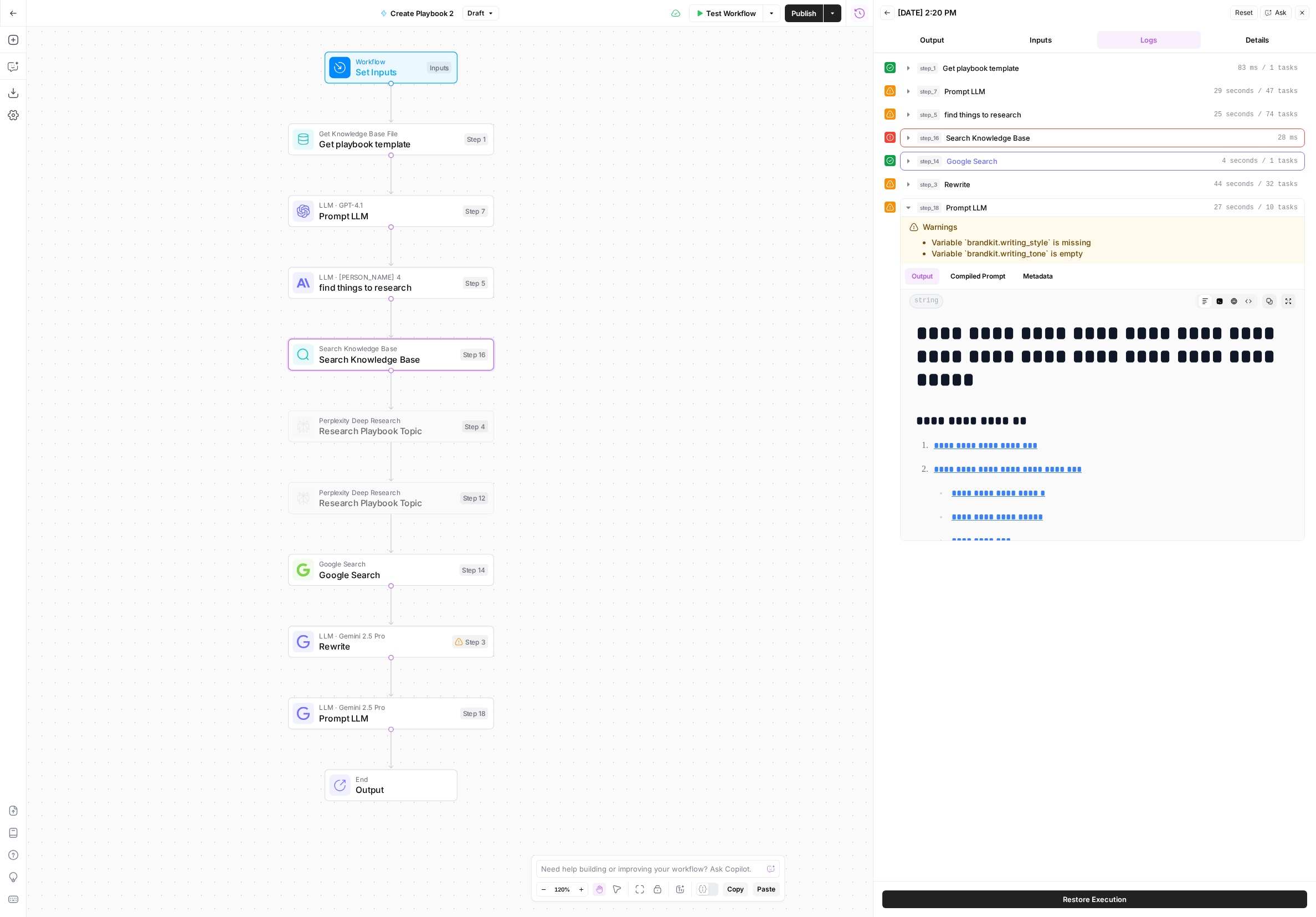
click at [878, 161] on button "step_14 Google Search 4 seconds / 1 tasks" at bounding box center [1103, 161] width 404 height 18
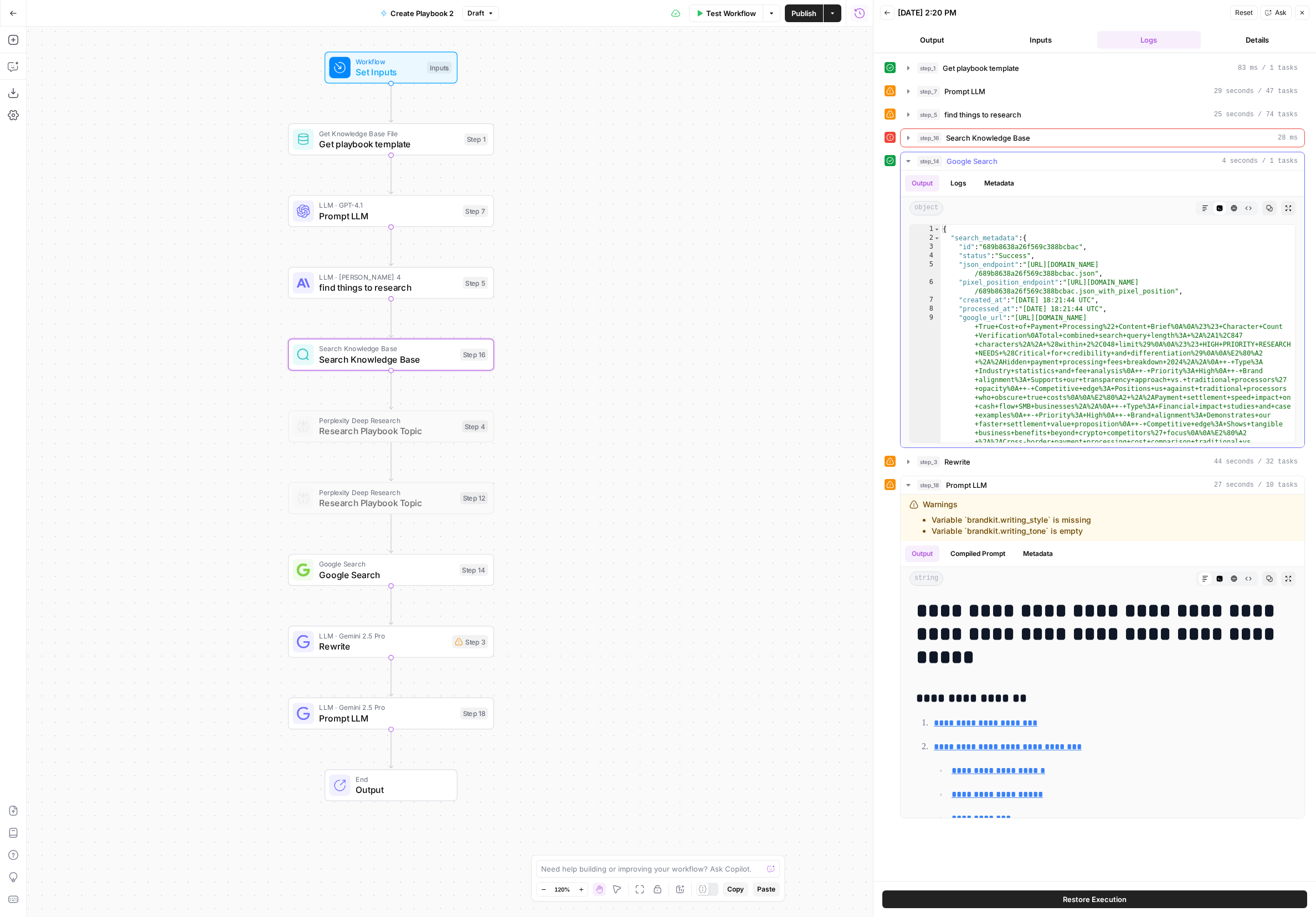
click at [878, 162] on icon "button" at bounding box center [908, 161] width 9 height 9
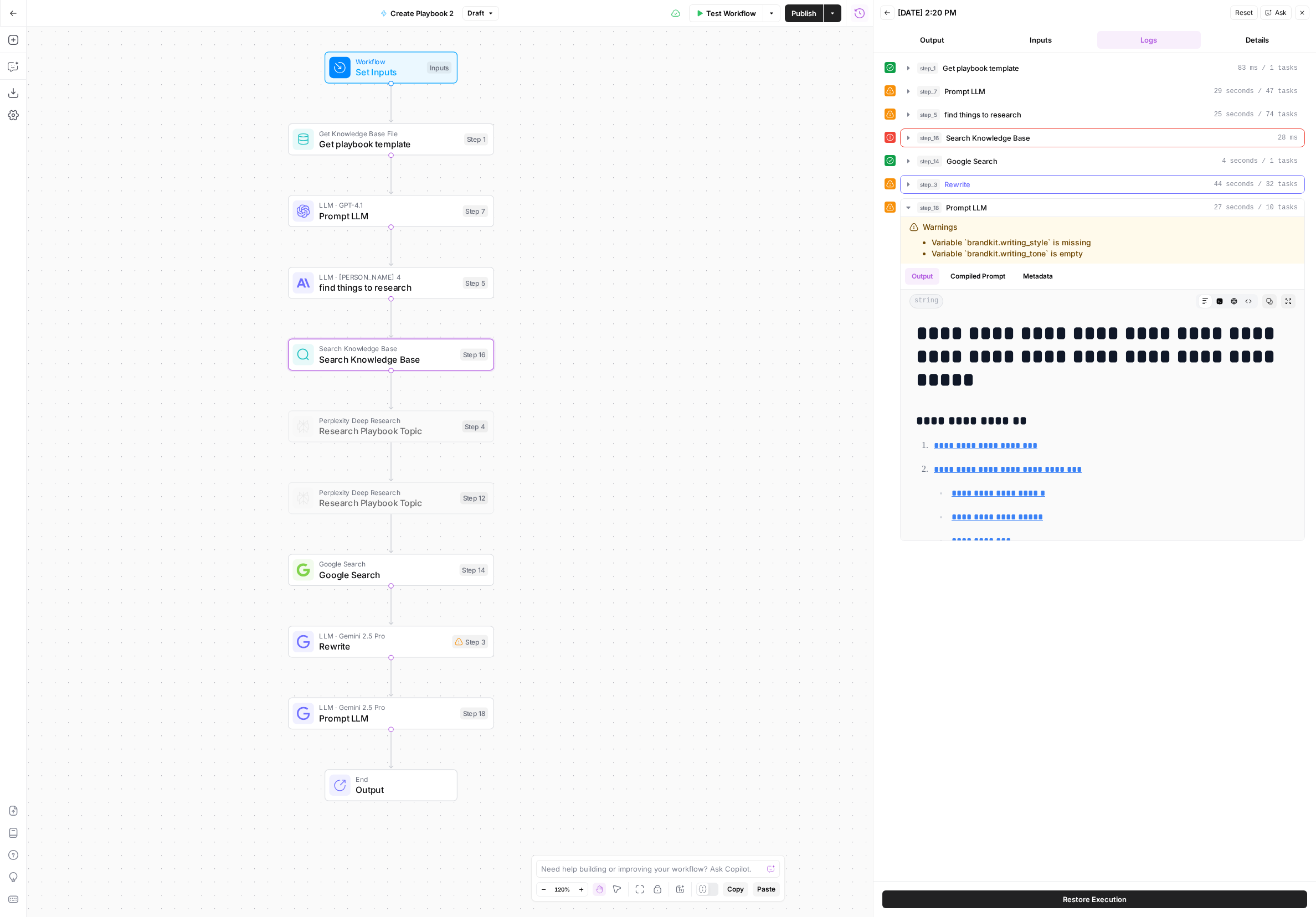
click at [878, 184] on icon "button" at bounding box center [909, 184] width 2 height 4
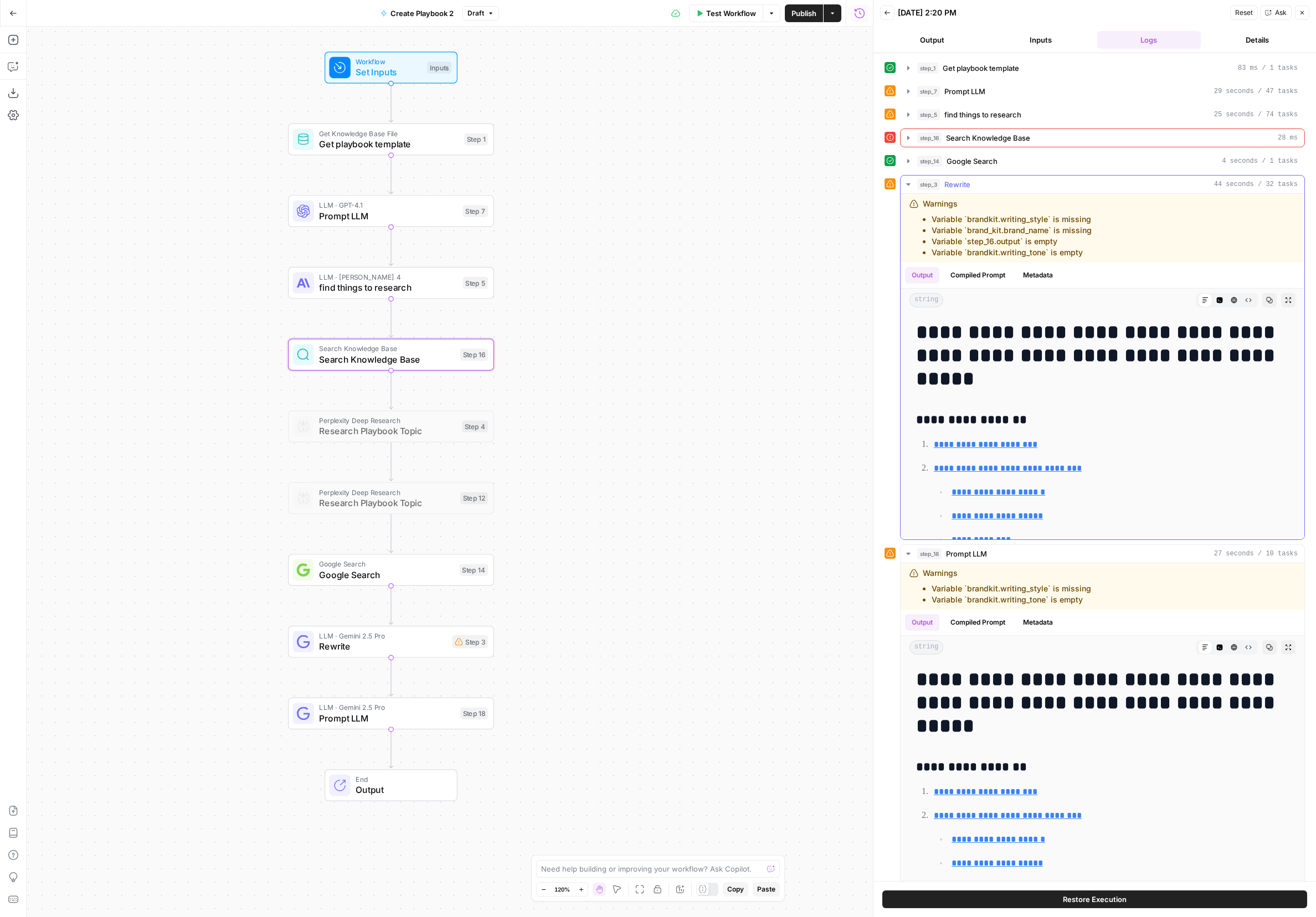
click at [878, 184] on icon "button" at bounding box center [908, 184] width 4 height 2
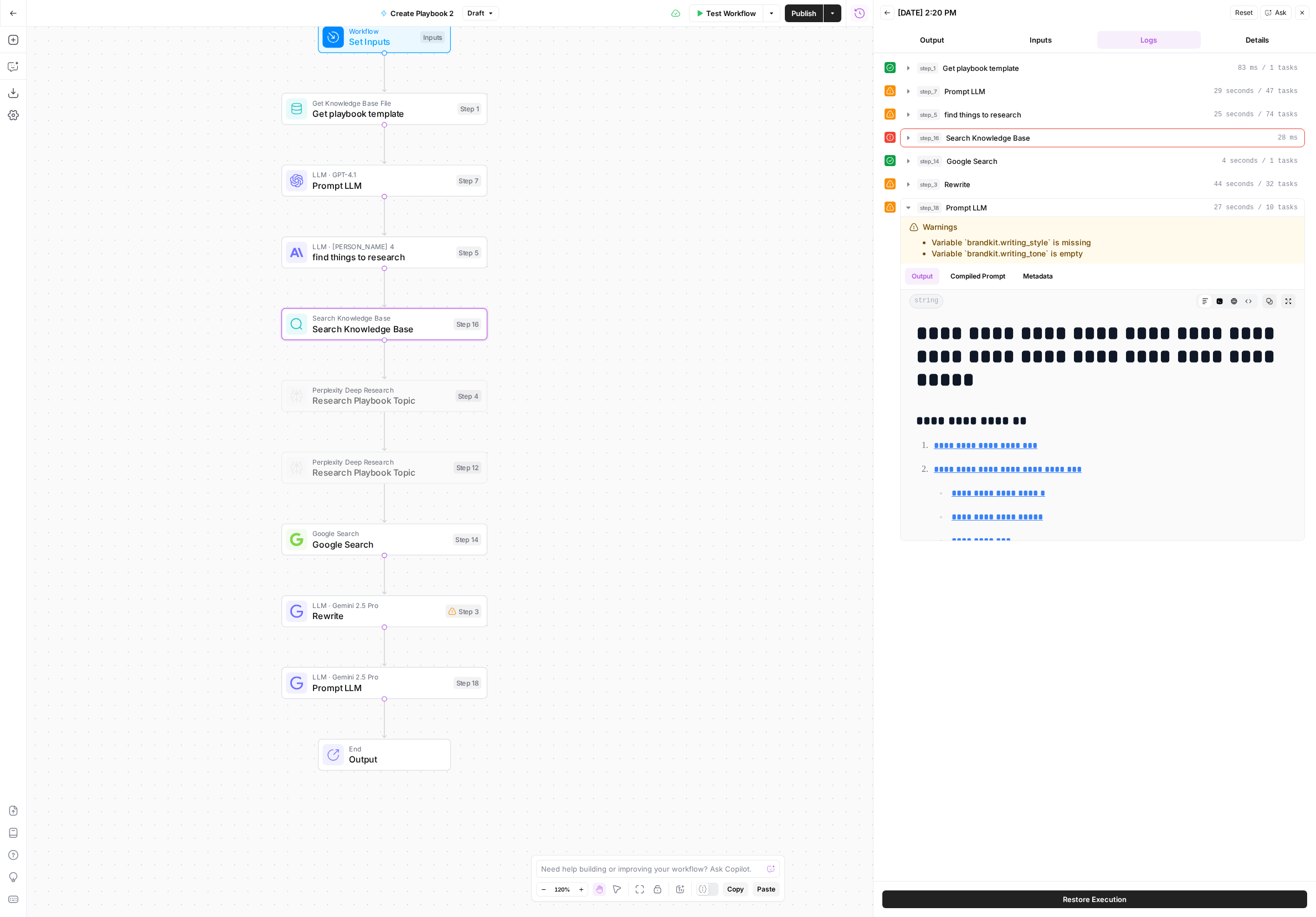
drag, startPoint x: 778, startPoint y: 239, endPoint x: 771, endPoint y: 209, distance: 30.8
click at [771, 209] on div "Workflow Set Inputs Inputs Get Knowledge Base File Get playbook template Step 1…" at bounding box center [449, 471] width 846 height 891
click at [489, 15] on icon "button" at bounding box center [490, 13] width 6 height 6
click at [137, 189] on div "Workflow Set Inputs Inputs Test Step Get Knowledge Base File Get playbook templ…" at bounding box center [449, 471] width 846 height 891
click at [395, 616] on span "Rewrite" at bounding box center [376, 616] width 127 height 14
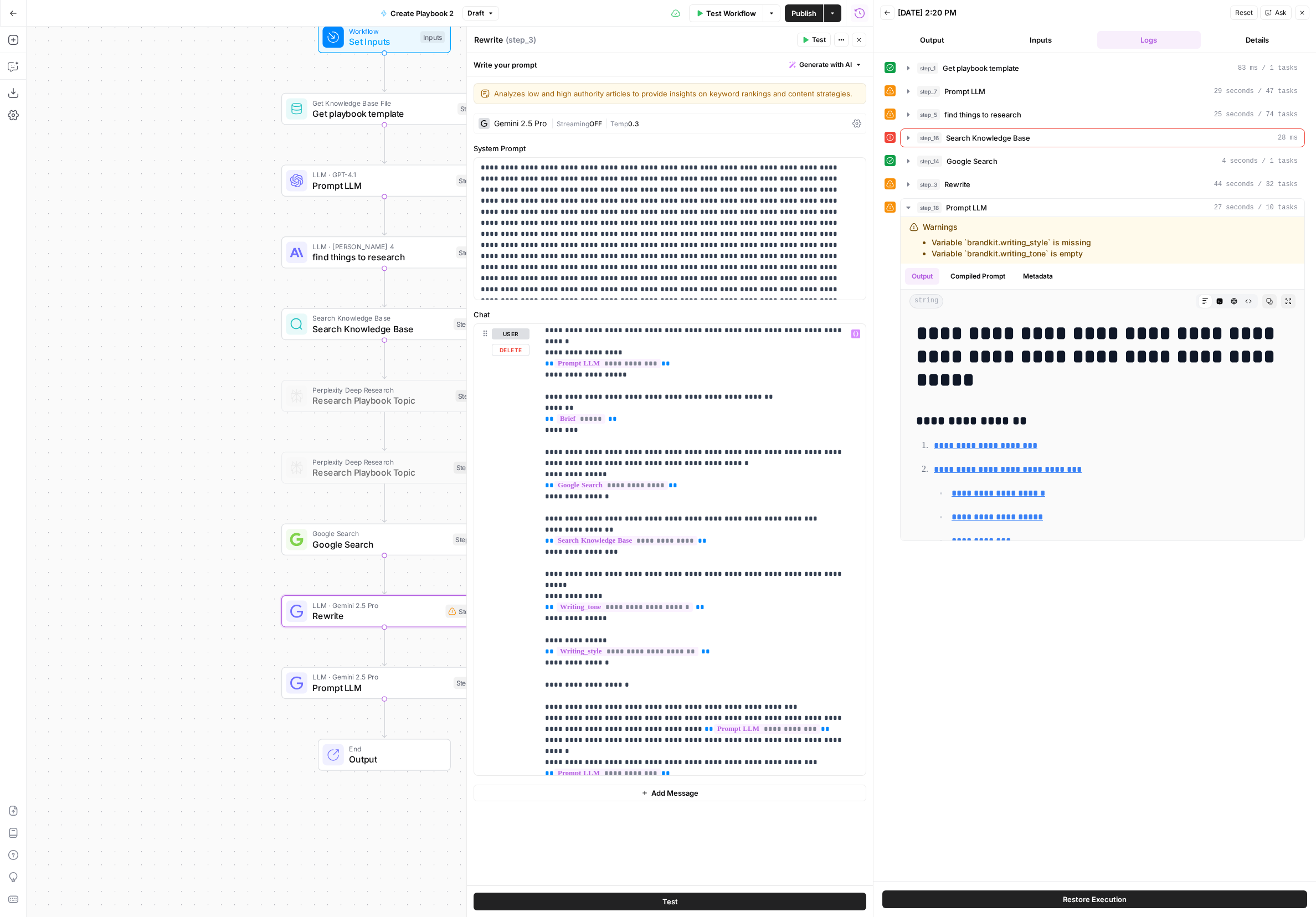
scroll to position [48, 0]
click at [781, 463] on p "**********" at bounding box center [702, 778] width 314 height 996
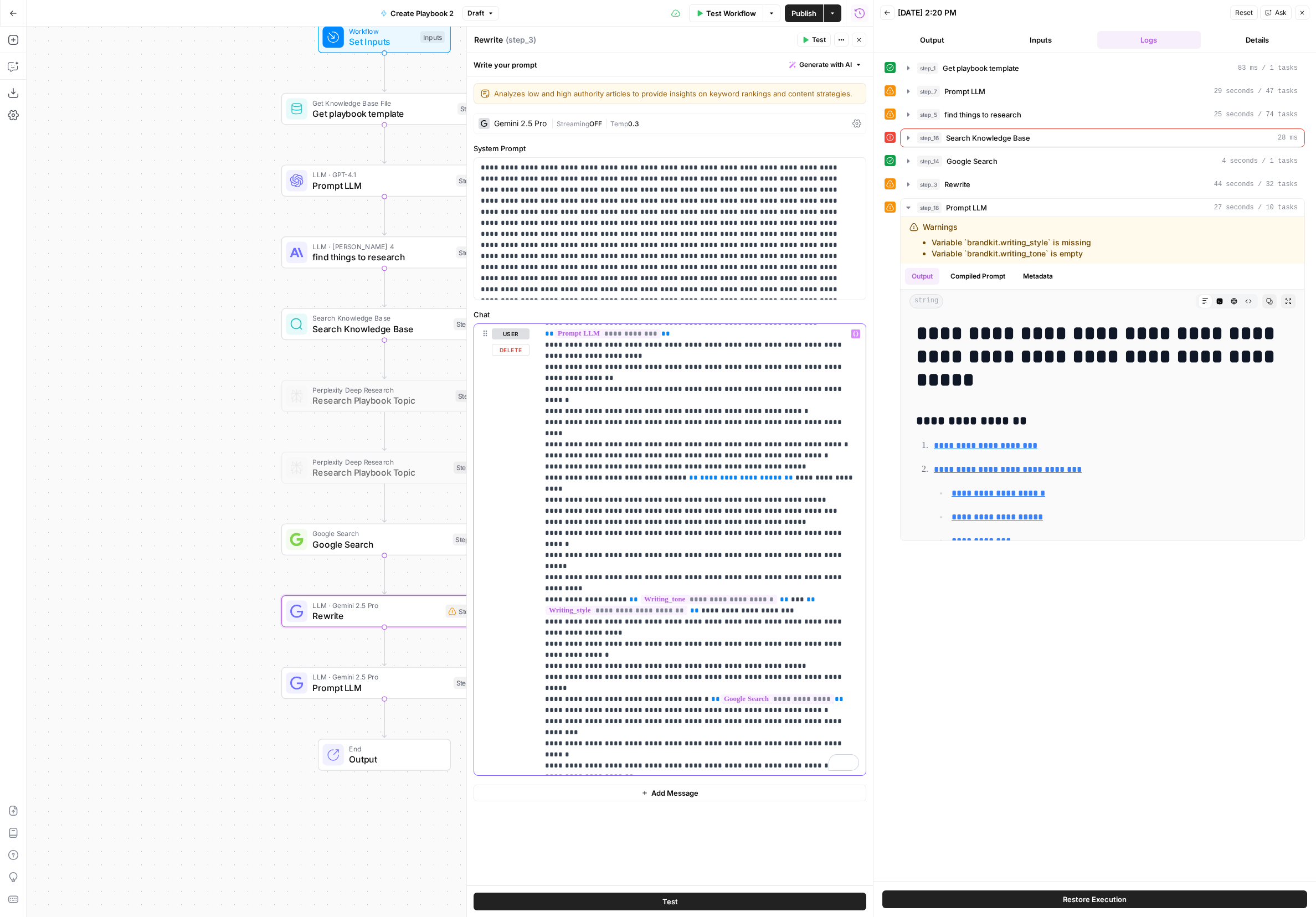
scroll to position [474, 0]
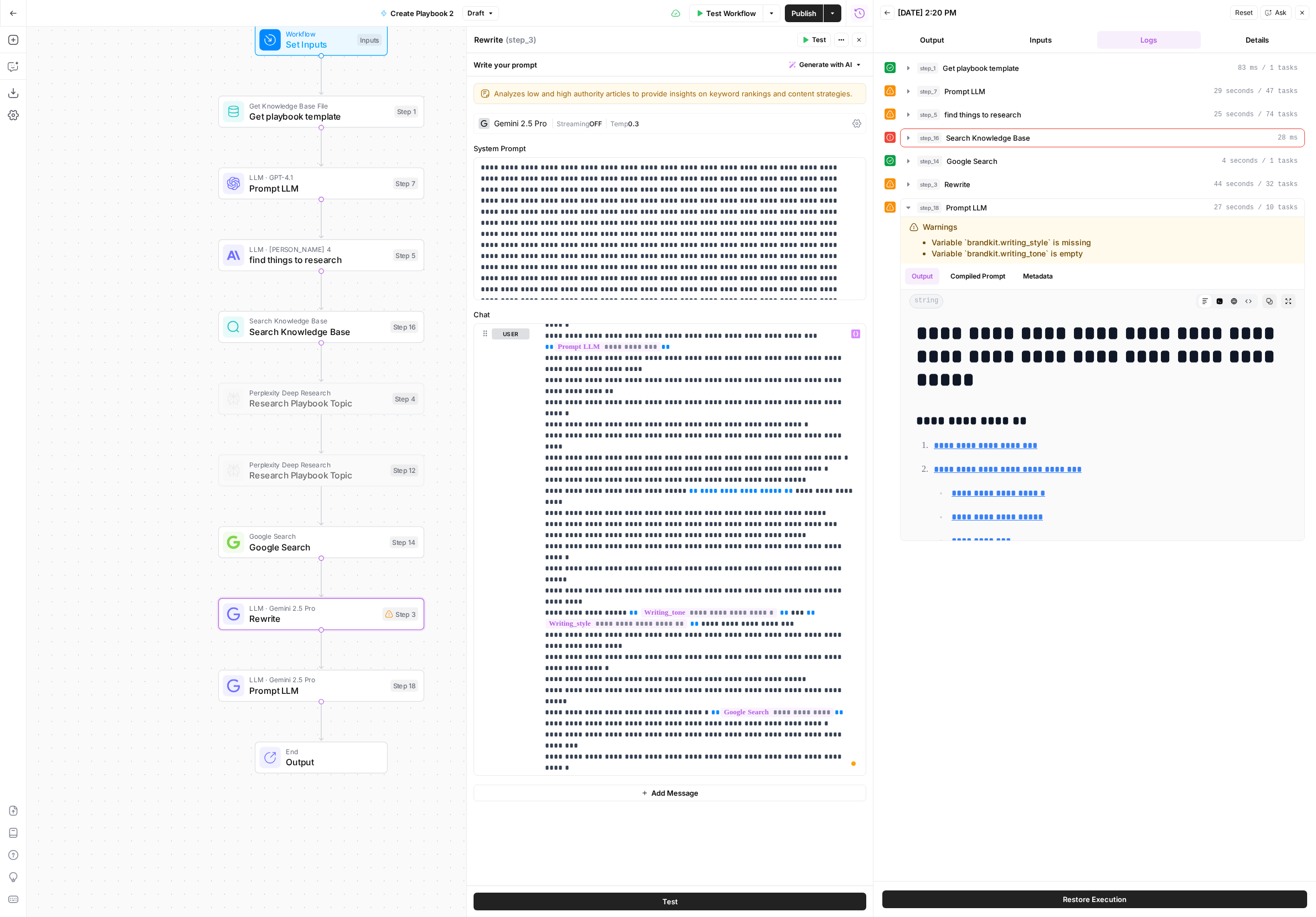
drag, startPoint x: 208, startPoint y: 397, endPoint x: 147, endPoint y: 406, distance: 61.7
click at [147, 406] on div "Workflow Set Inputs Inputs Get Knowledge Base File Get playbook template Step 1…" at bounding box center [449, 471] width 846 height 891
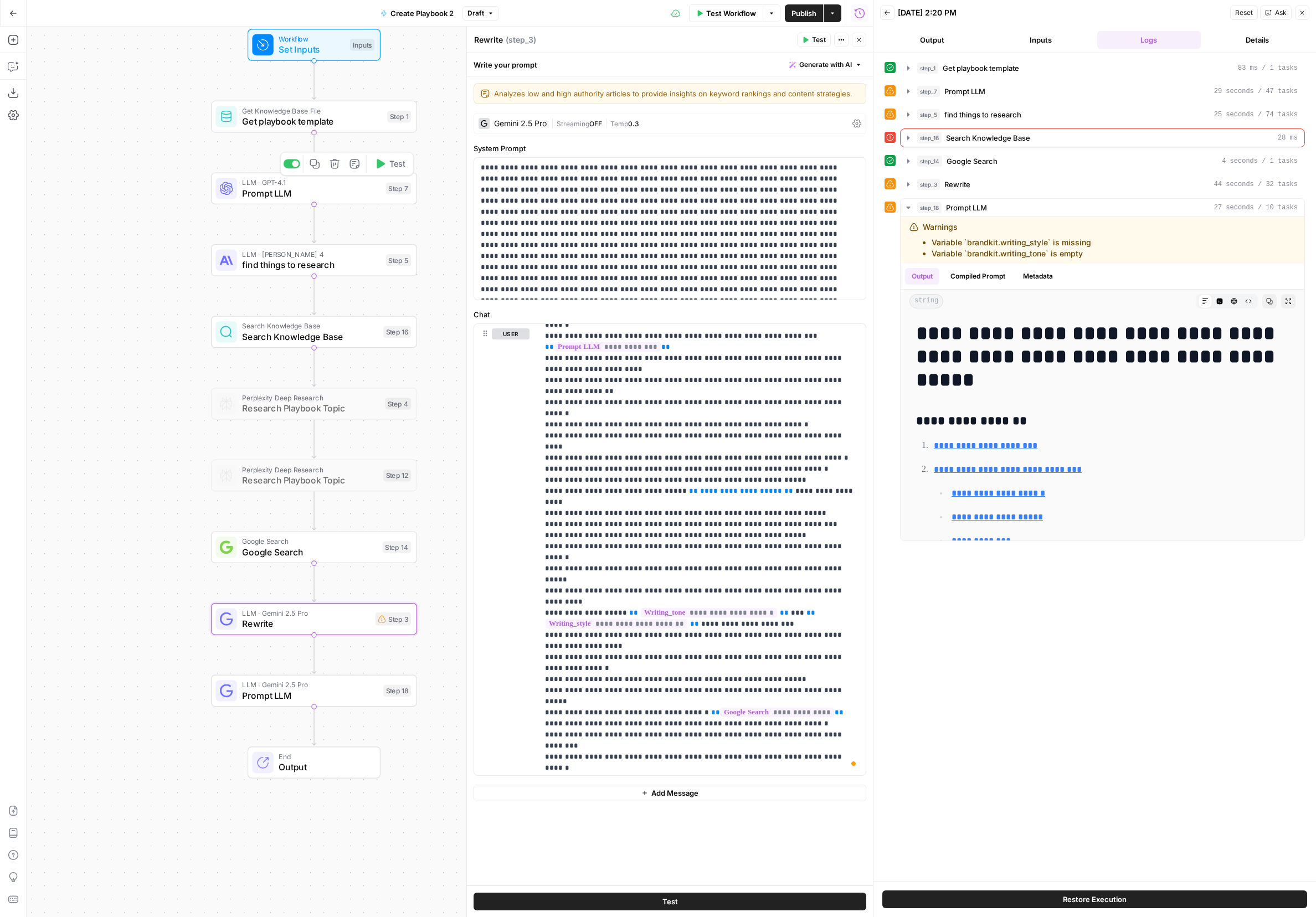
click at [301, 126] on span "Get playbook template" at bounding box center [311, 121] width 140 height 14
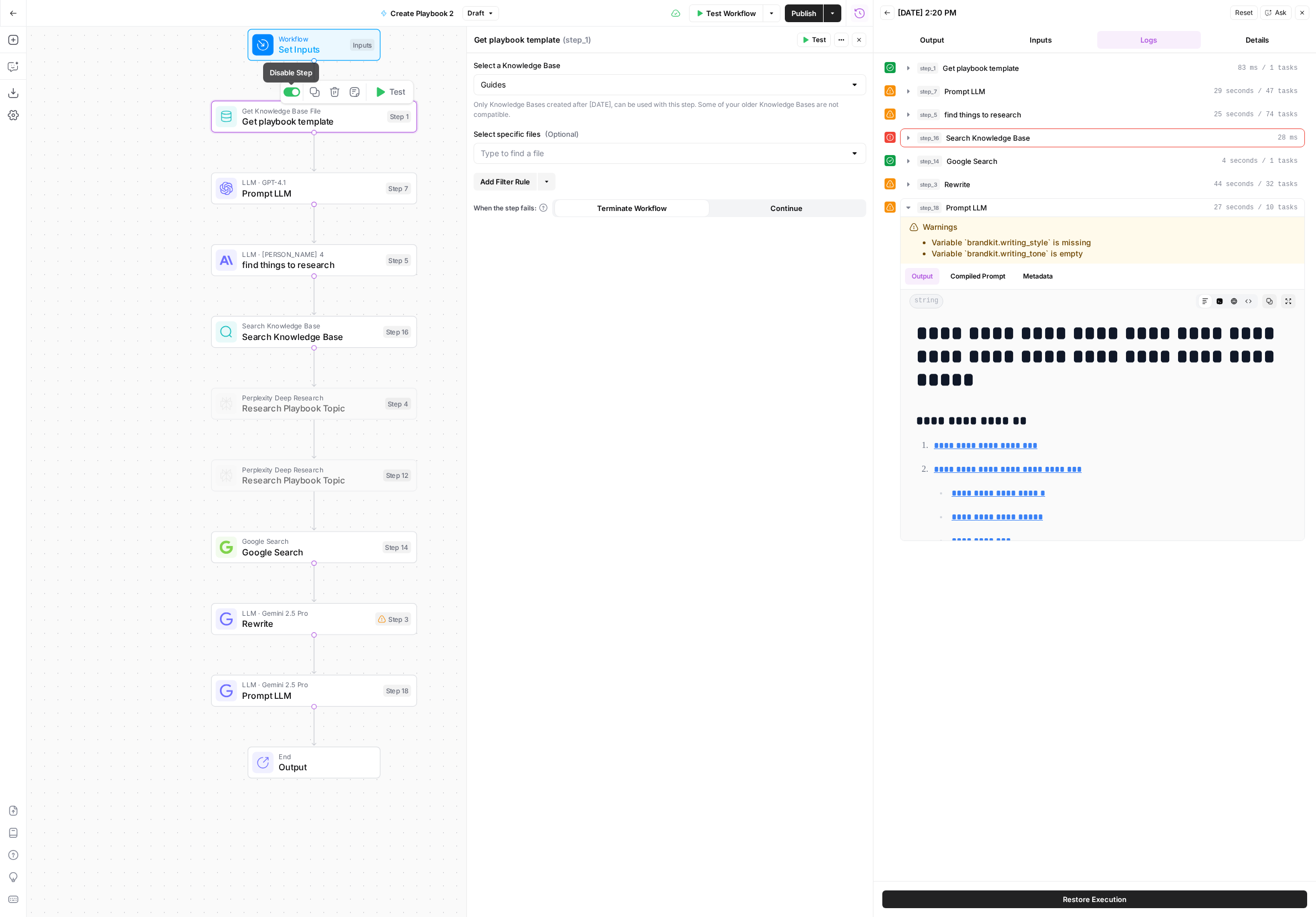
click at [292, 195] on span "Prompt LLM" at bounding box center [311, 193] width 138 height 14
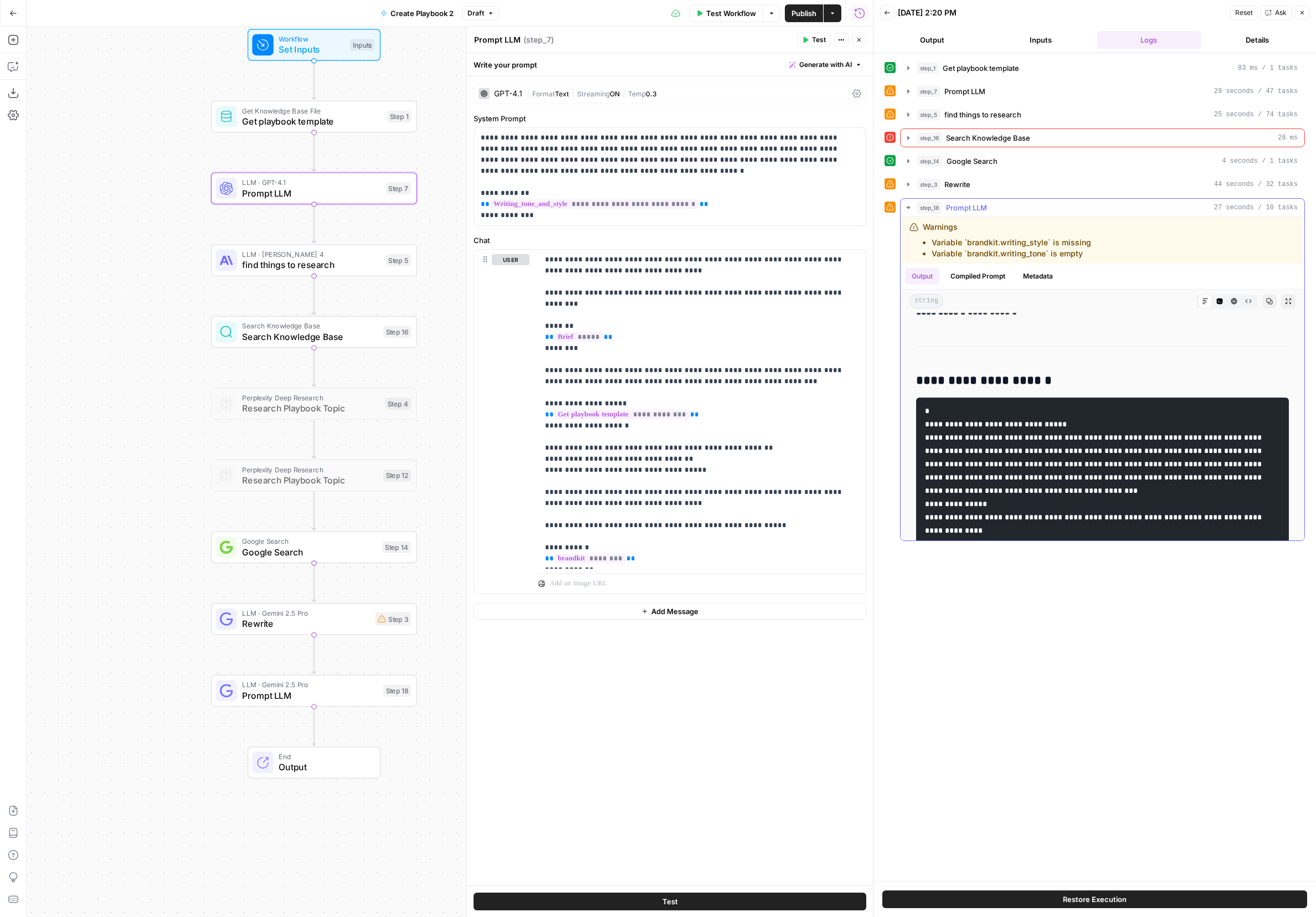
scroll to position [636, 0]
drag, startPoint x: 1019, startPoint y: 418, endPoint x: 1126, endPoint y: 465, distance: 116.9
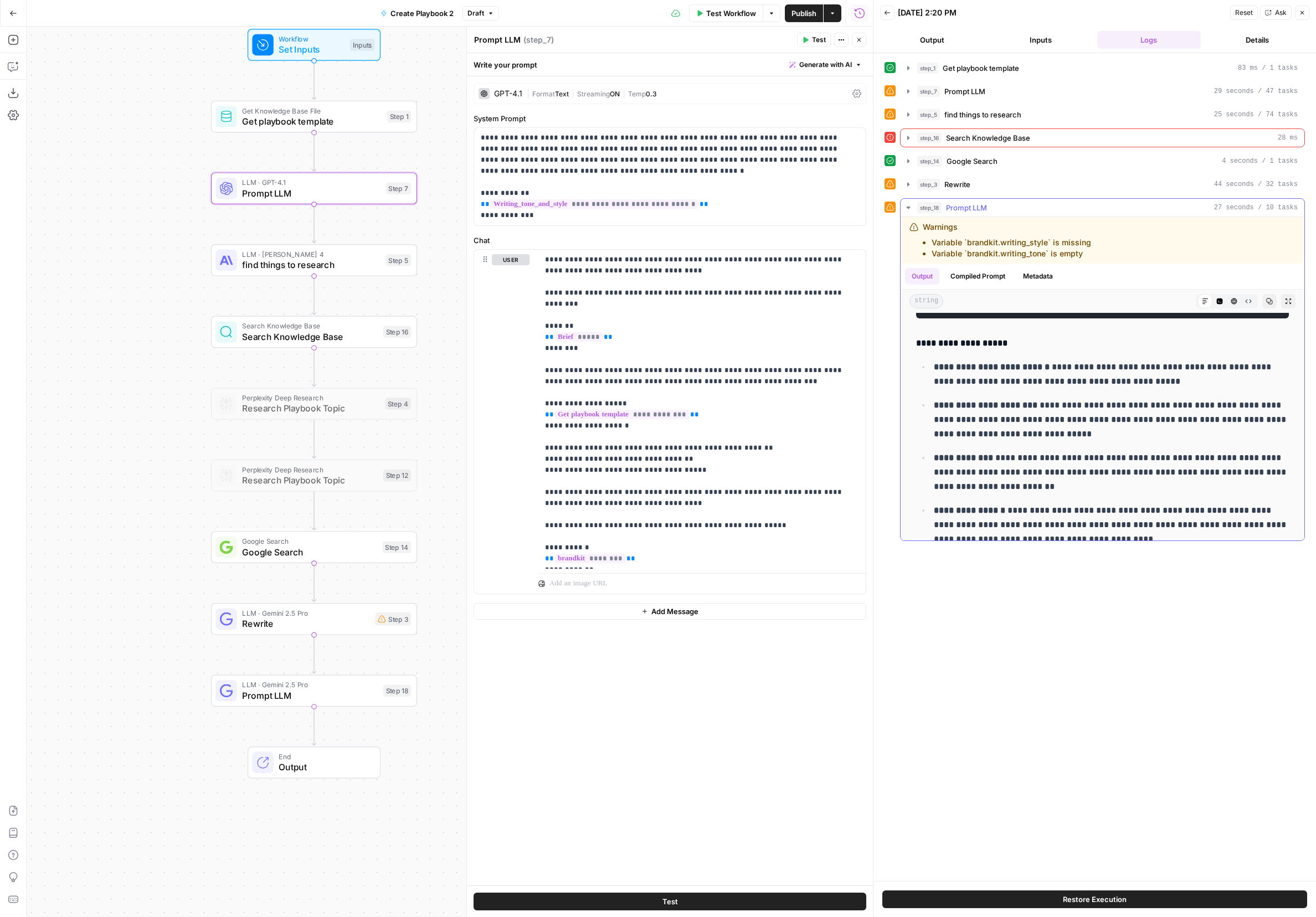
scroll to position [2388, 0]
click at [878, 13] on icon "button" at bounding box center [1302, 12] width 6 height 6
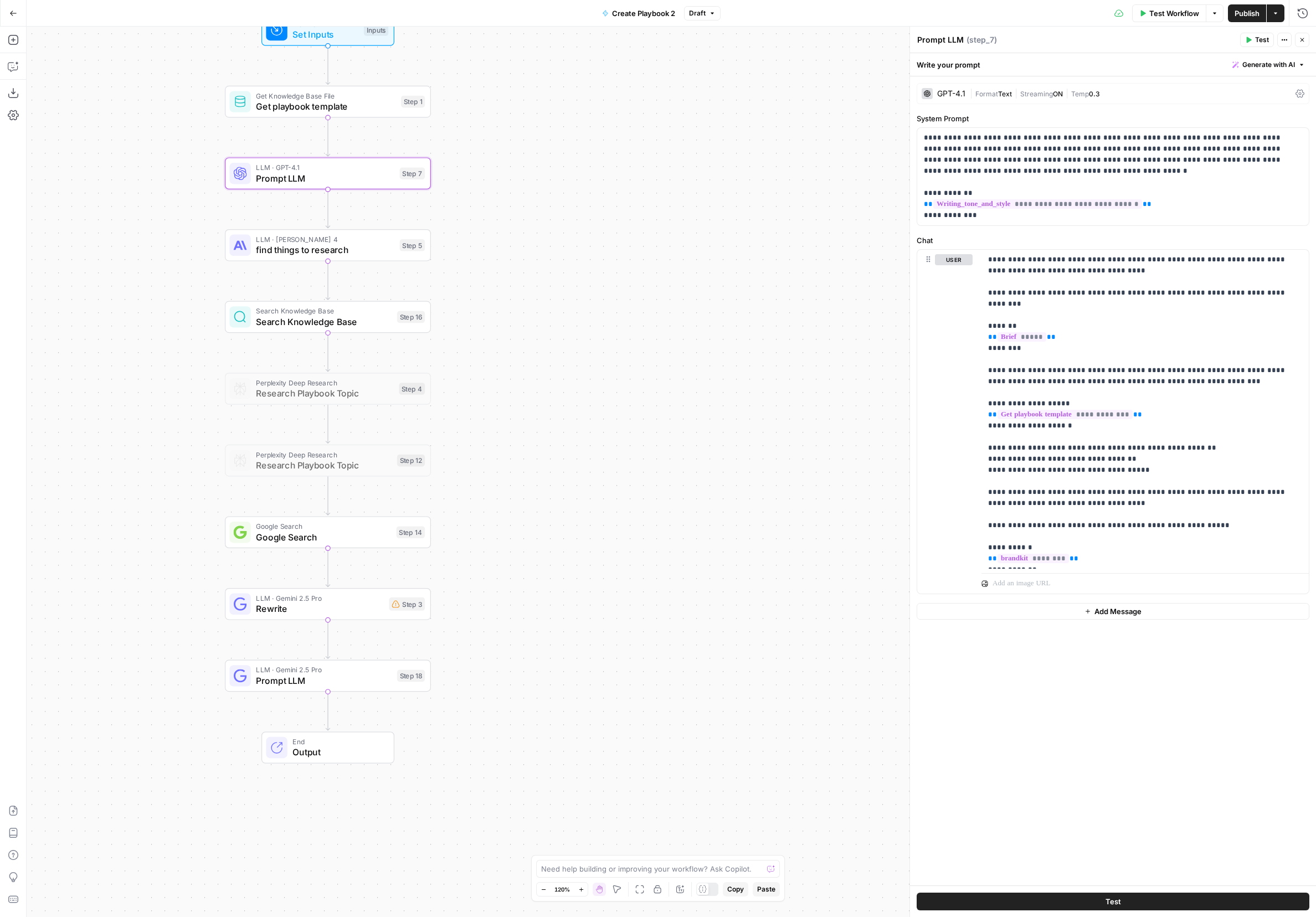
drag, startPoint x: 592, startPoint y: 593, endPoint x: 664, endPoint y: 497, distance: 120.0
click at [664, 497] on div "Workflow Set Inputs Inputs Get Knowledge Base File Get playbook template Step 1…" at bounding box center [671, 471] width 1290 height 891
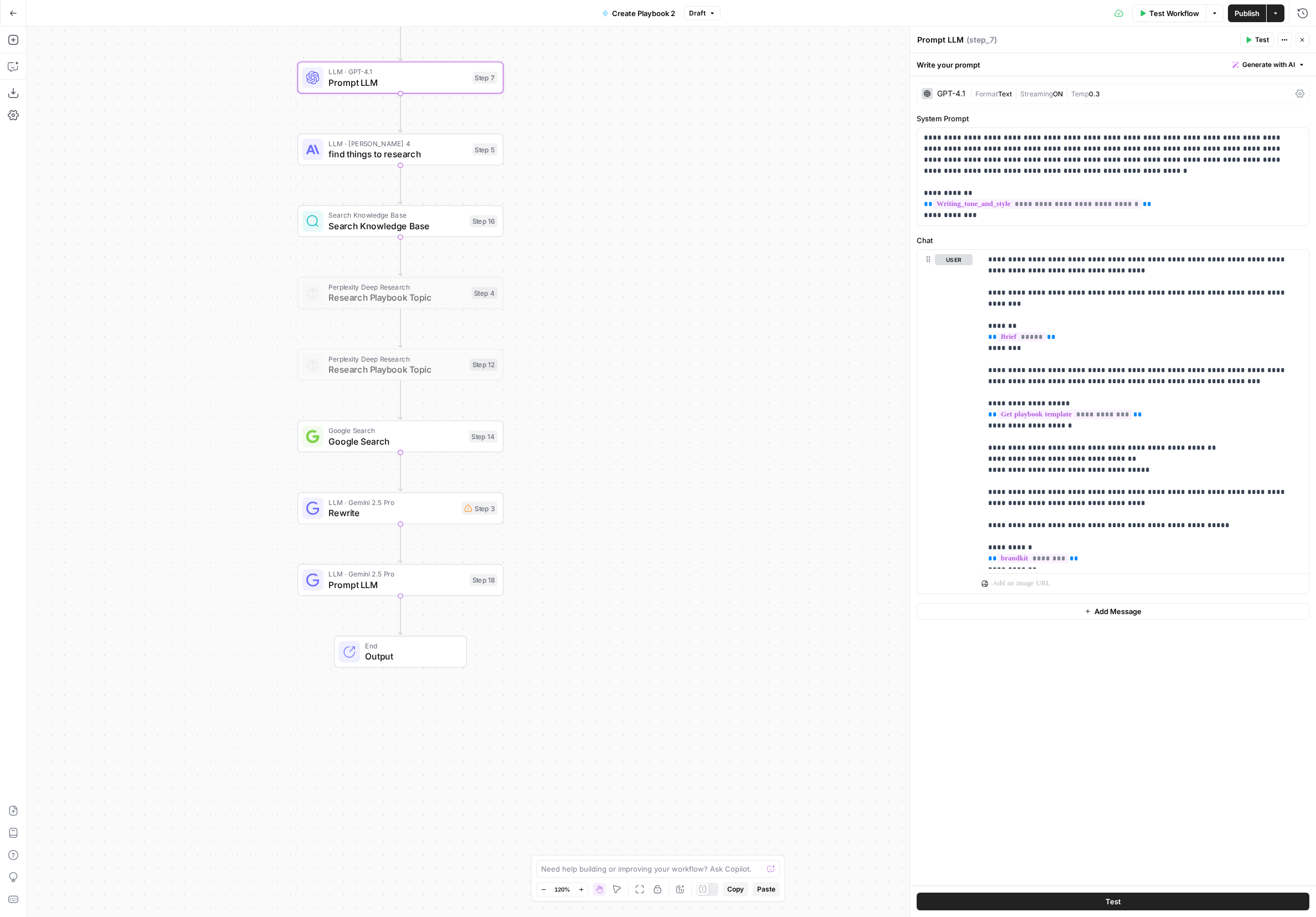
click at [402, 519] on div "LLM · Gemini 2.5 Pro Rewrite Step 3 Copy step Delete step Edit Note Test" at bounding box center [400, 508] width 206 height 32
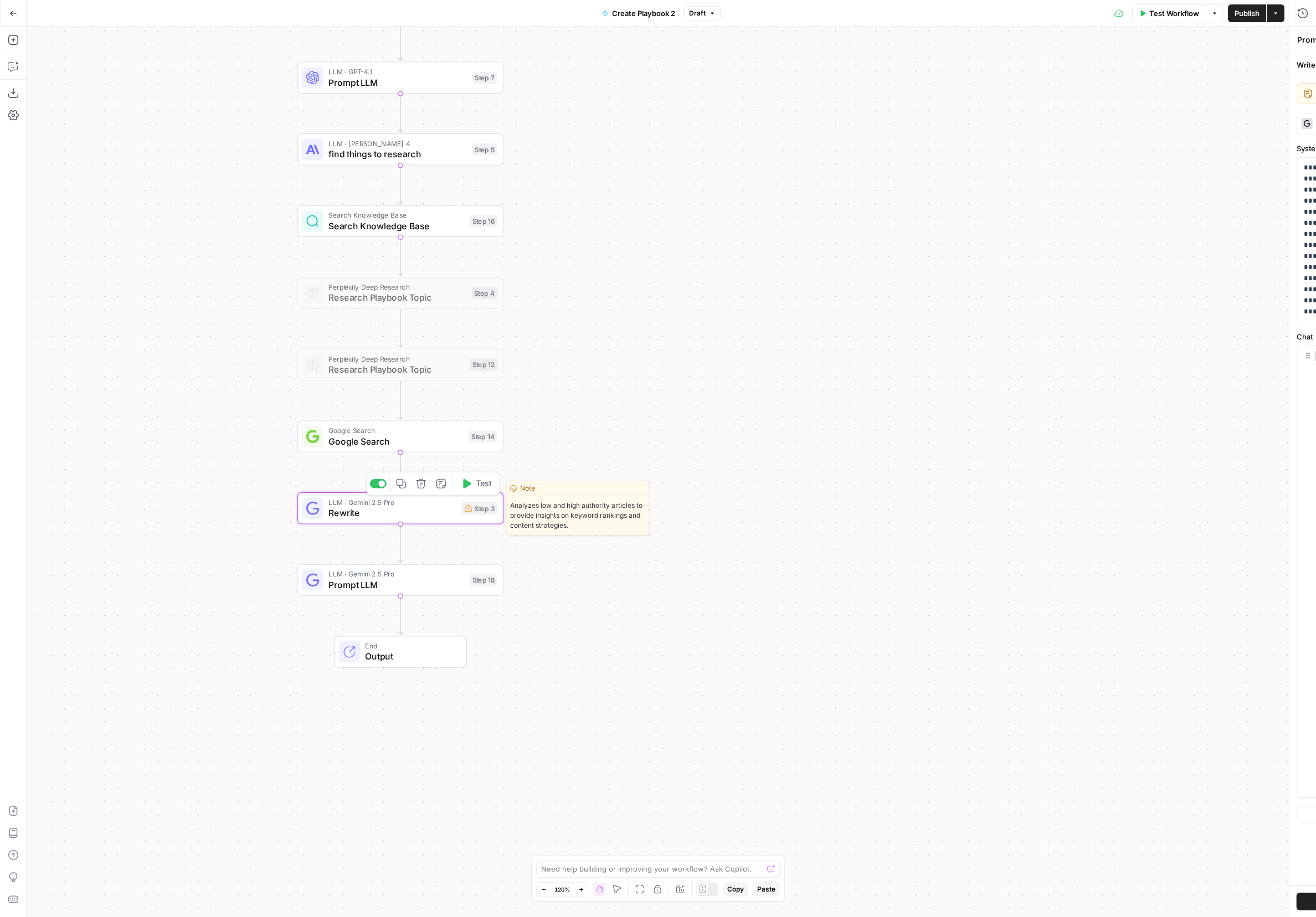
type textarea "Rewrite"
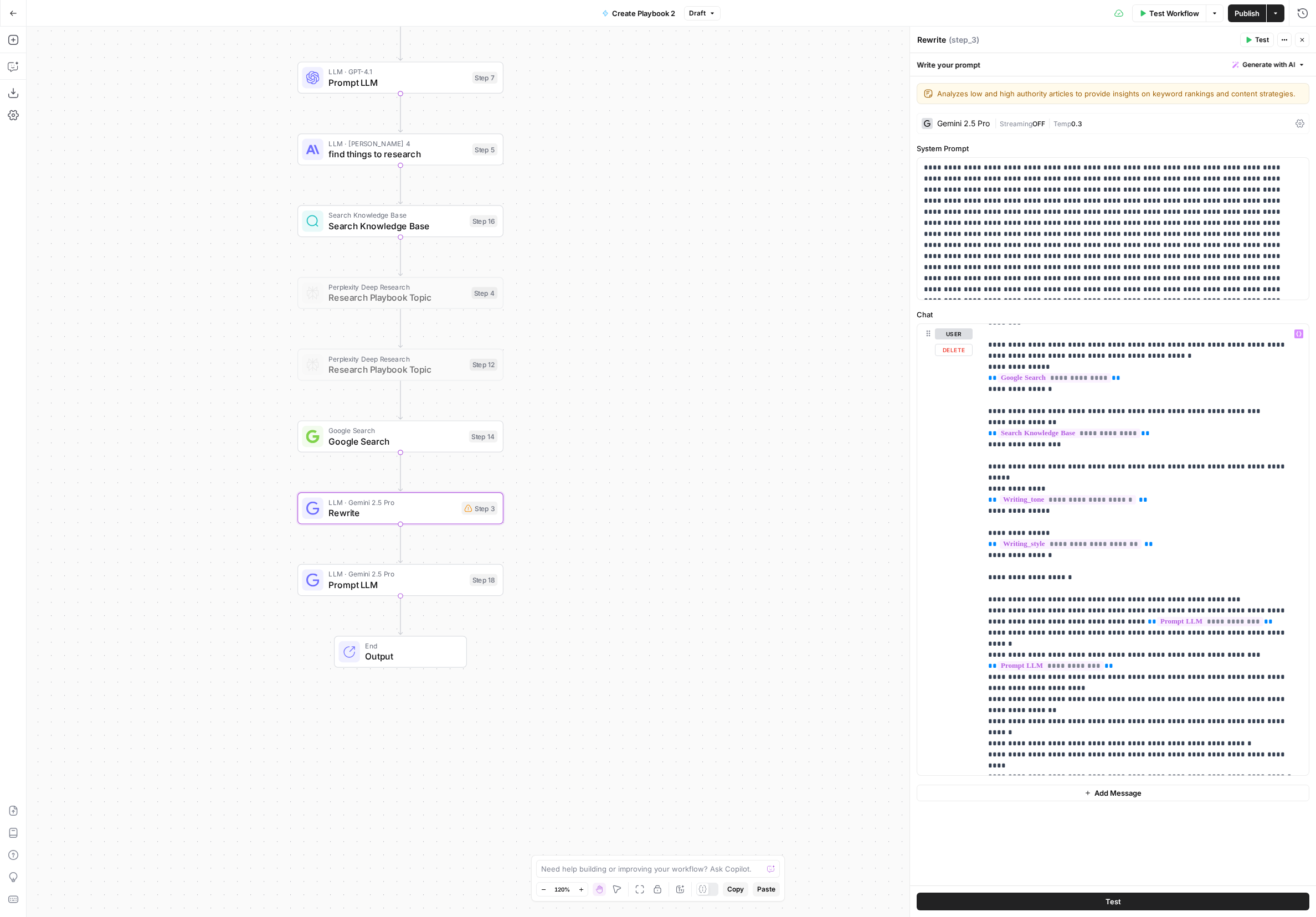
scroll to position [554, 0]
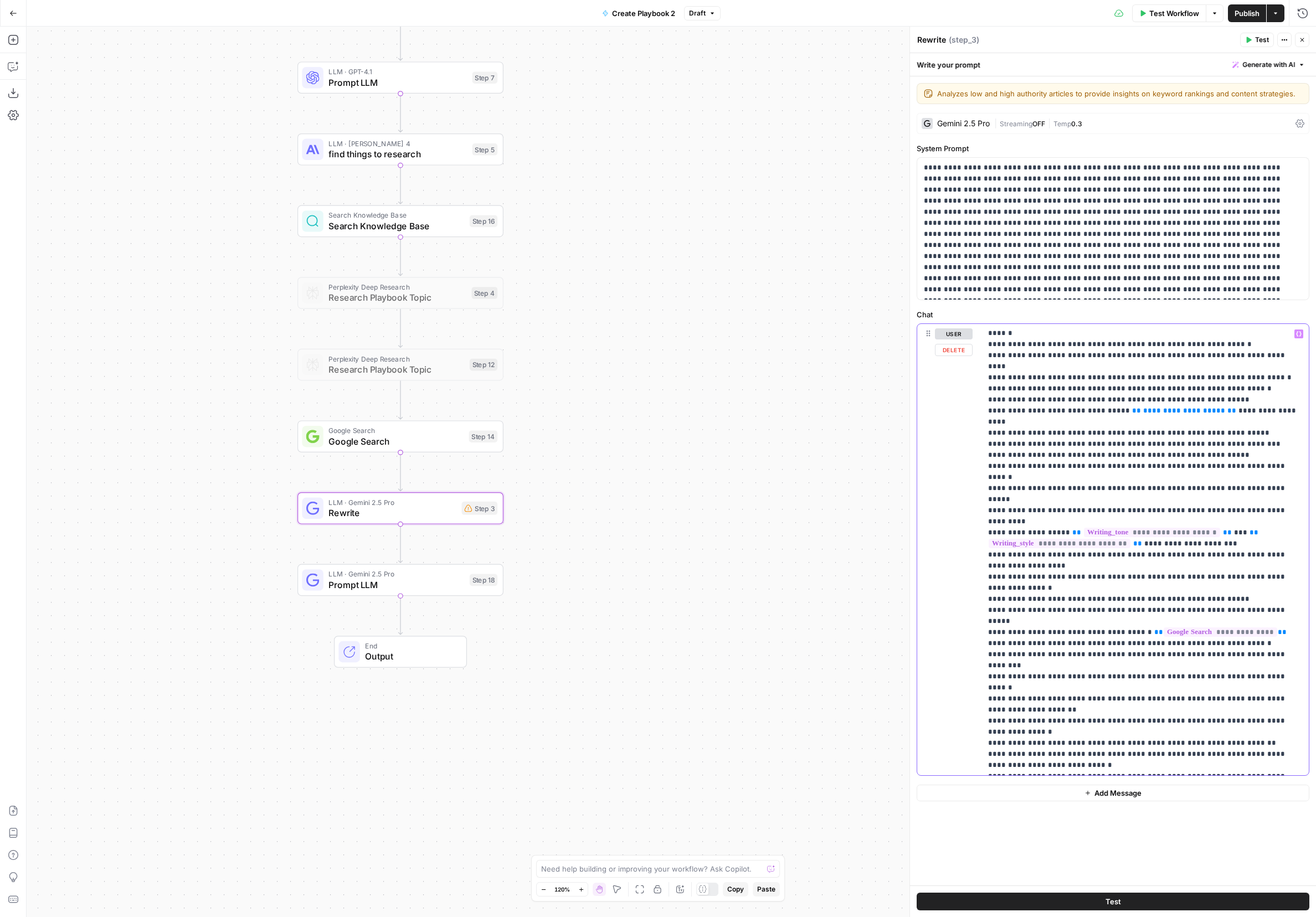
click at [878, 633] on p "**********" at bounding box center [1145, 272] width 314 height 996
click at [376, 489] on div "Workflow Set Inputs Inputs Get Knowledge Base File Get playbook template Step 1…" at bounding box center [671, 471] width 1290 height 891
click at [379, 557] on div at bounding box center [378, 556] width 16 height 9
click at [380, 486] on div at bounding box center [382, 483] width 6 height 6
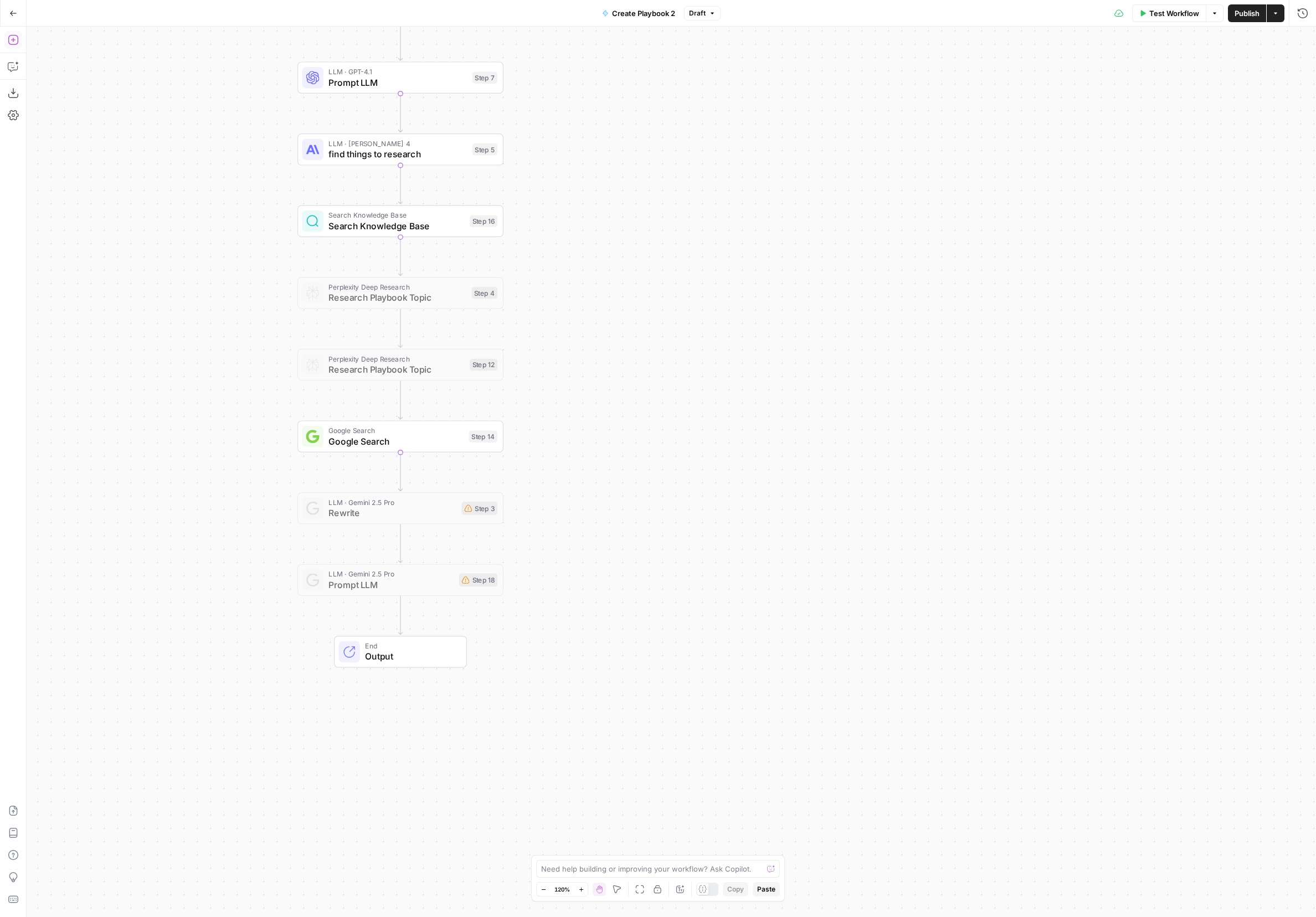
click at [16, 44] on icon "button" at bounding box center [13, 39] width 11 height 11
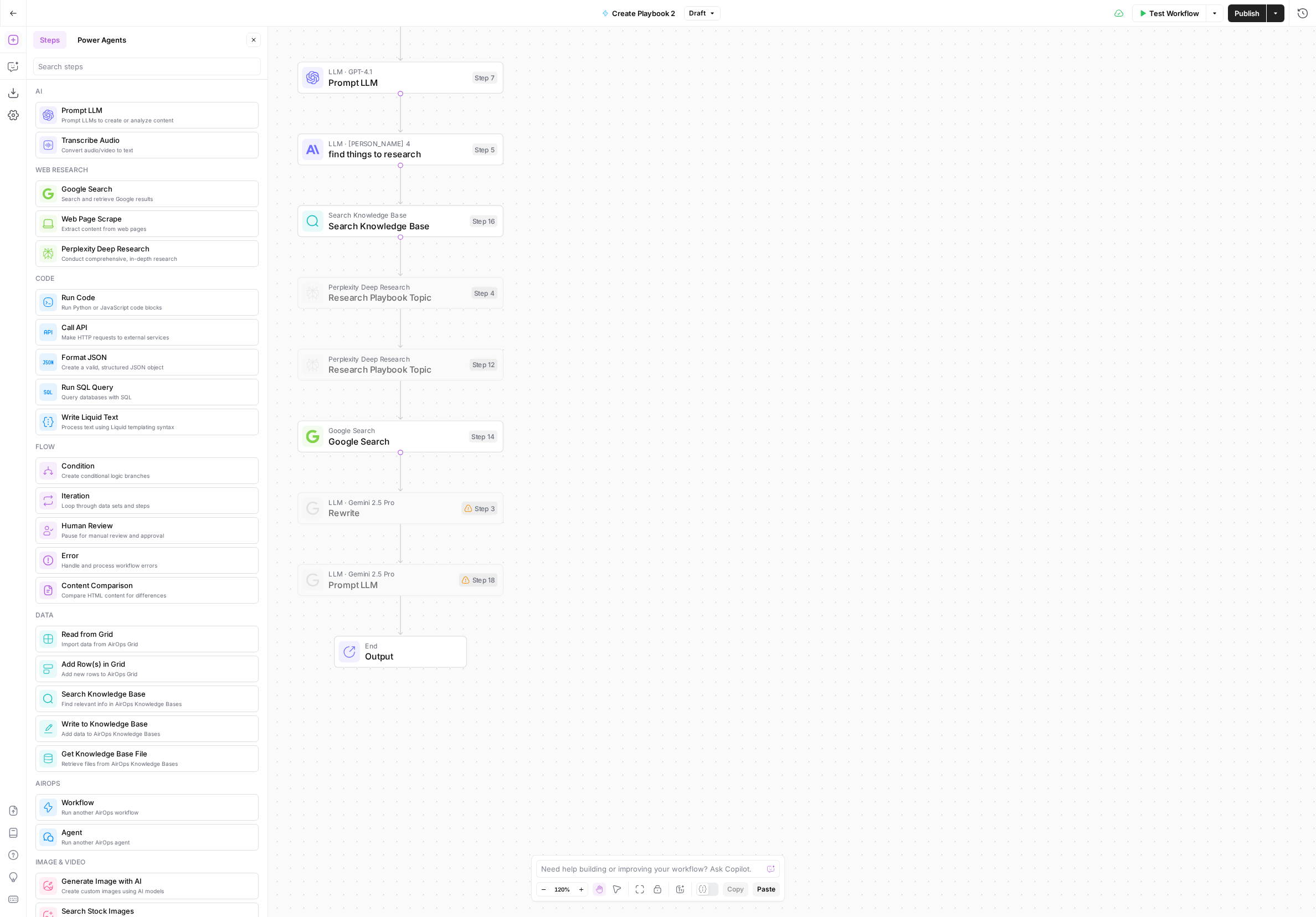
click at [78, 120] on span "Prompt LLMs to create or analyze content" at bounding box center [155, 120] width 188 height 9
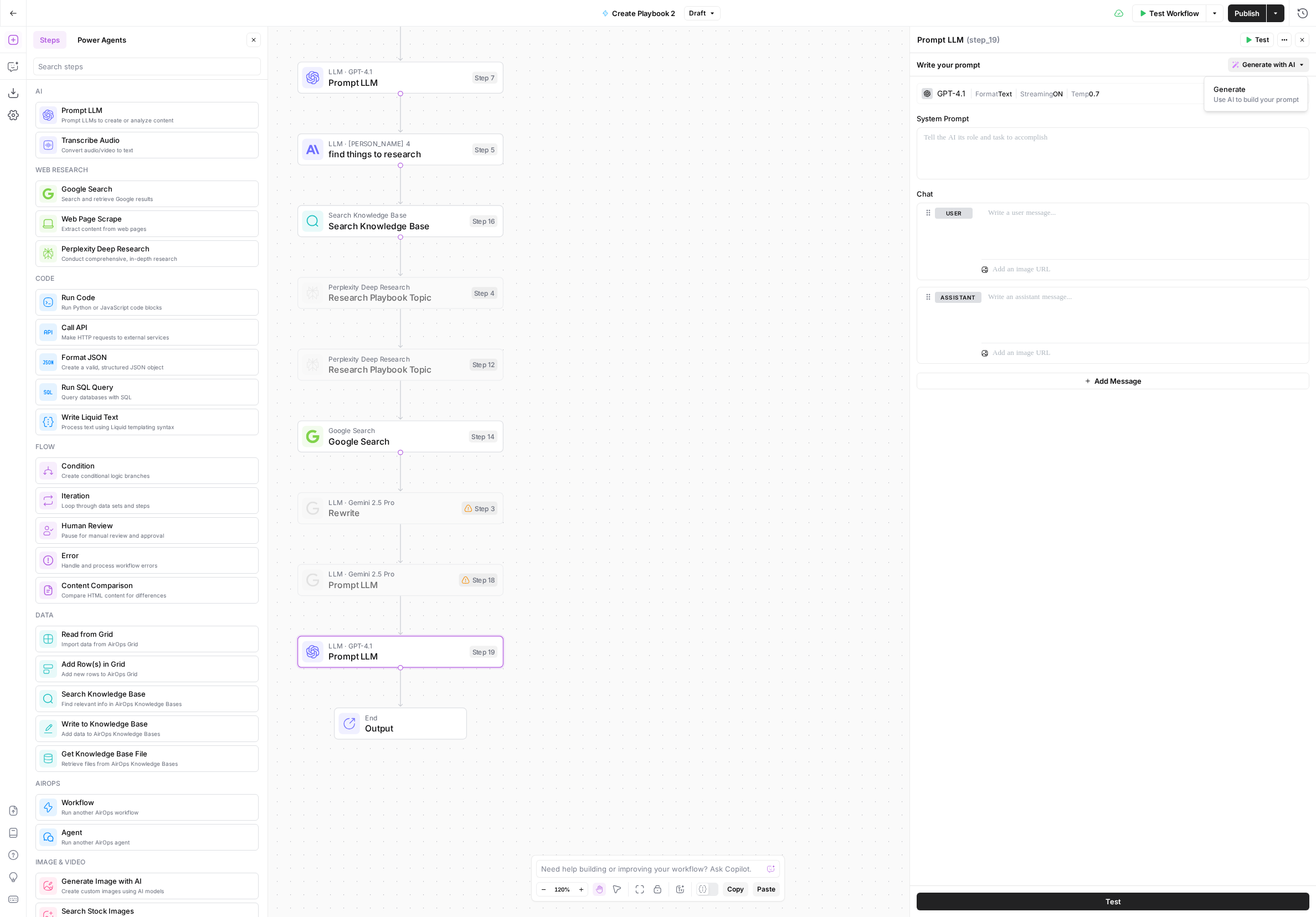
click at [878, 61] on span "Generate with AI" at bounding box center [1268, 65] width 52 height 10
click at [878, 95] on div "Use AI to build your prompt" at bounding box center [1256, 99] width 85 height 10
click at [878, 243] on div "To enrich screen reader interactions, please activate Accessibility in Grammarl…" at bounding box center [1171, 252] width 256 height 81
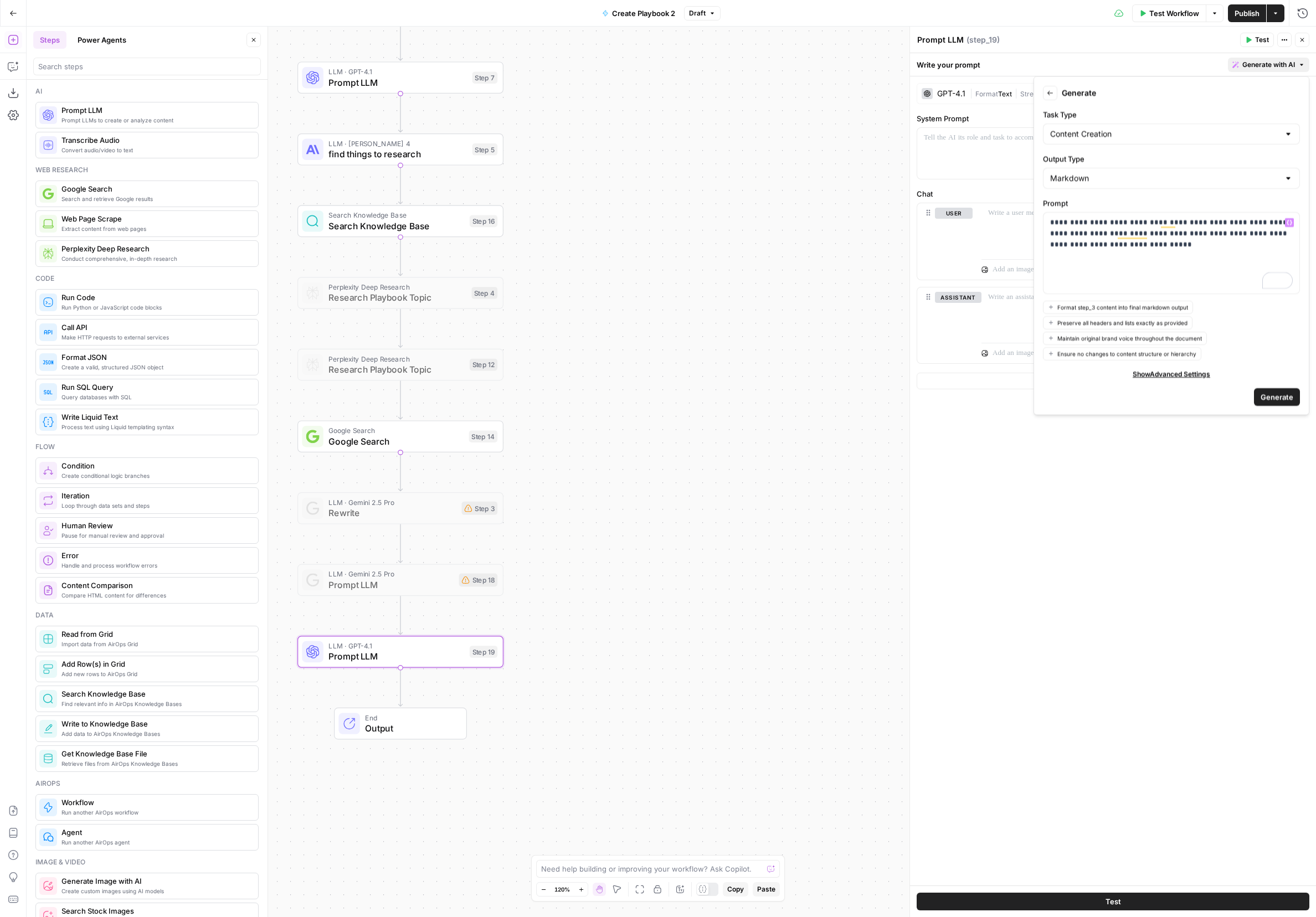
click at [878, 394] on span "Generate" at bounding box center [1277, 396] width 33 height 11
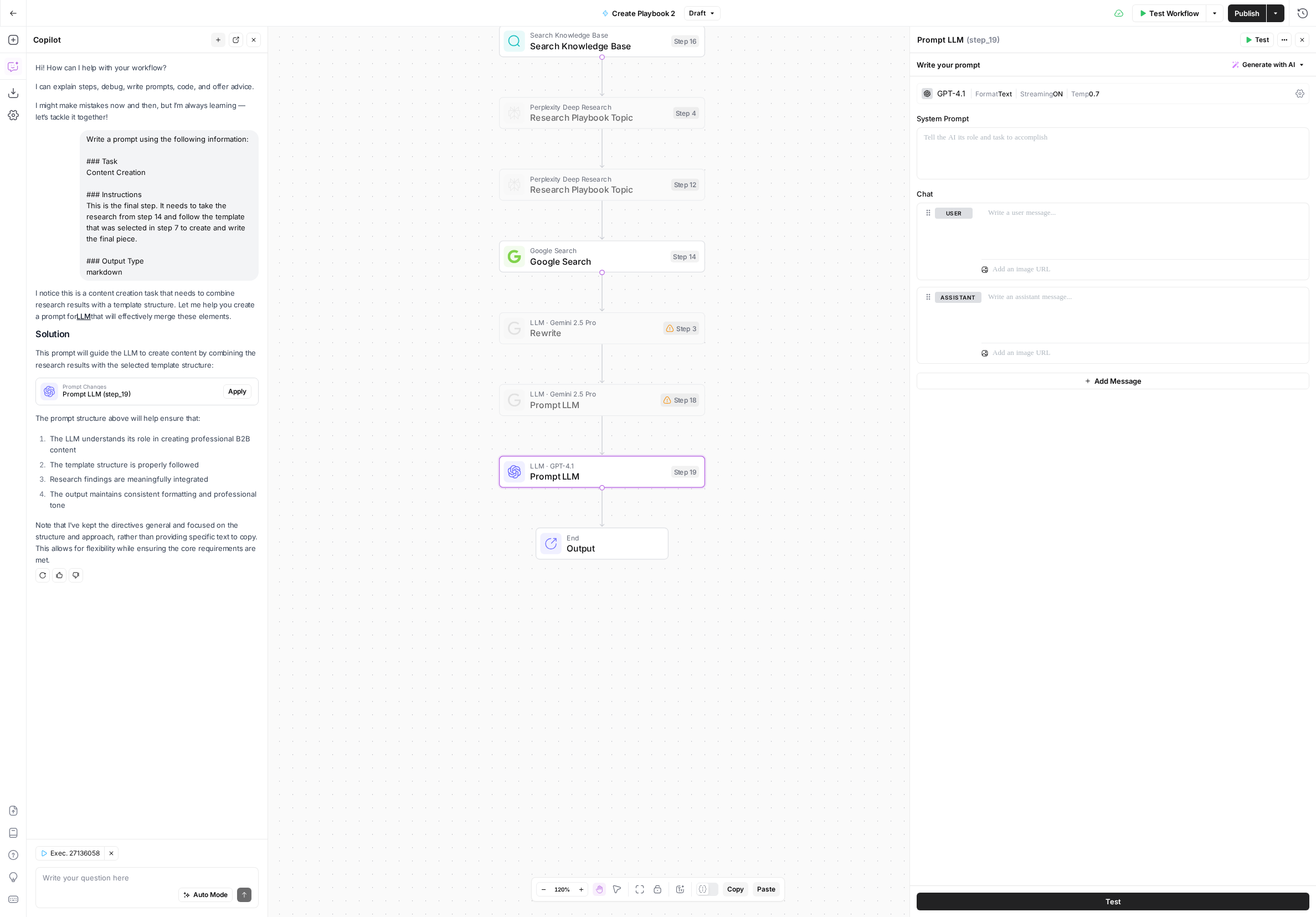
click at [233, 391] on span "Apply" at bounding box center [237, 391] width 18 height 10
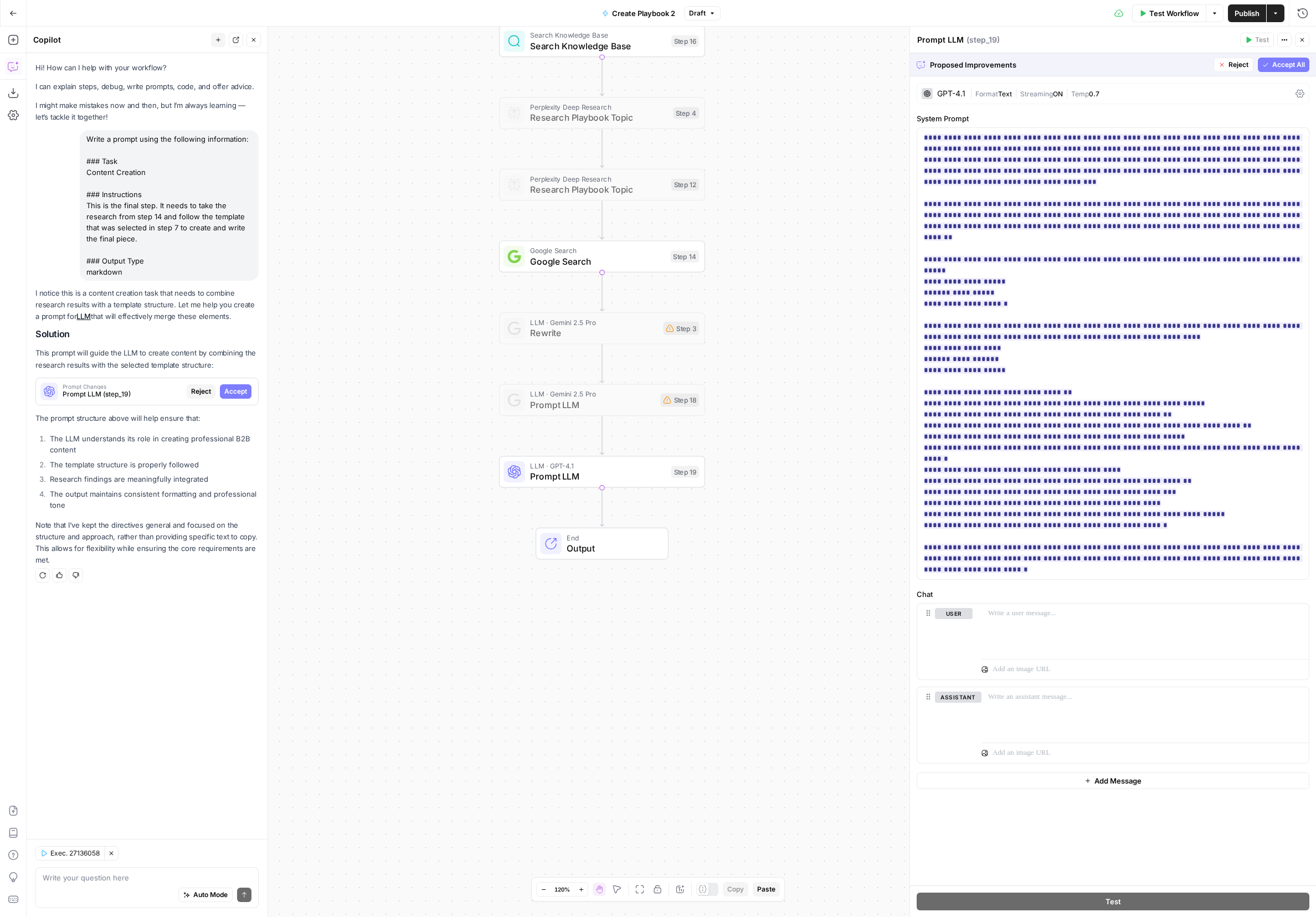
click at [878, 69] on span "Accept All" at bounding box center [1289, 65] width 33 height 10
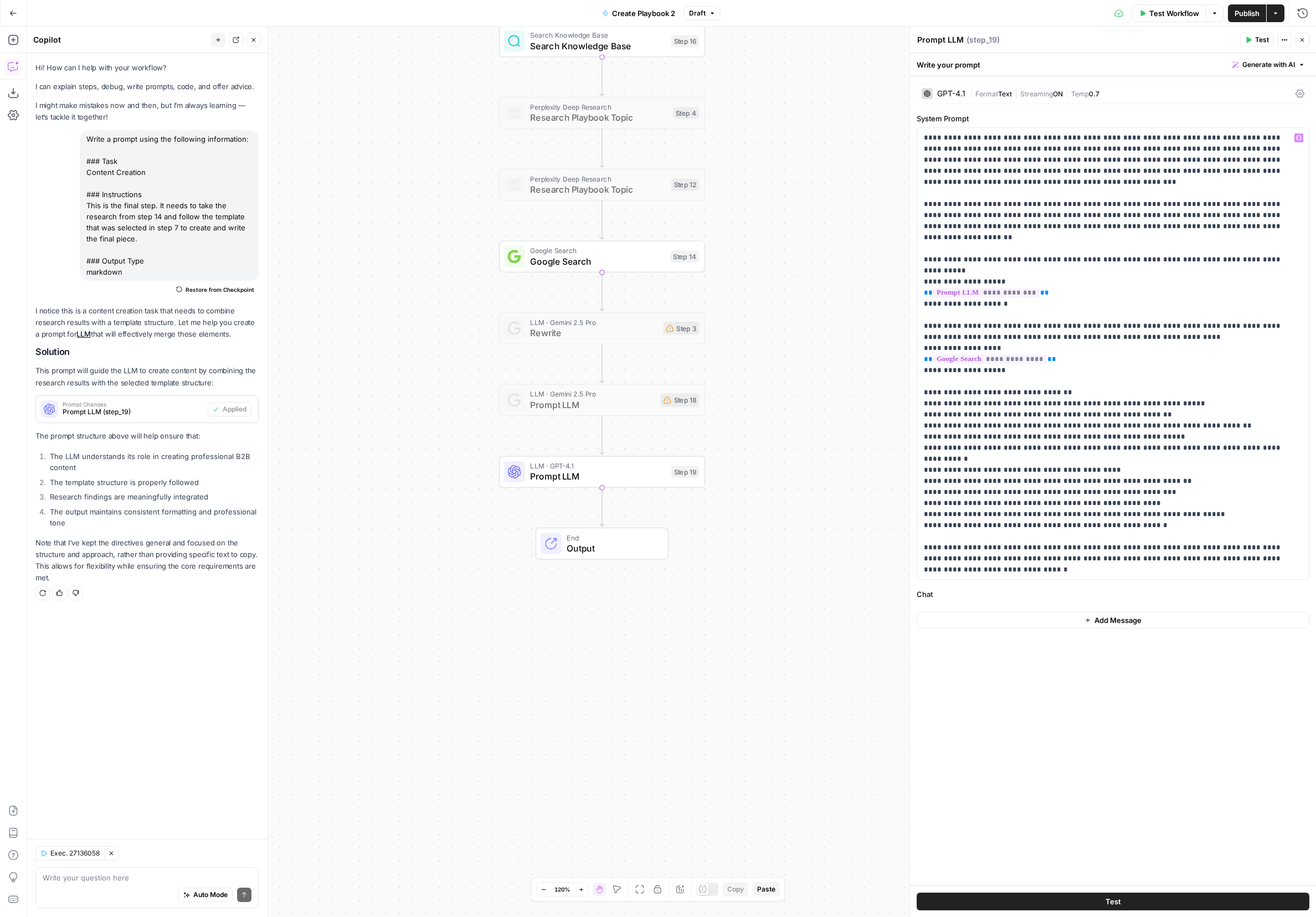
scroll to position [67, 0]
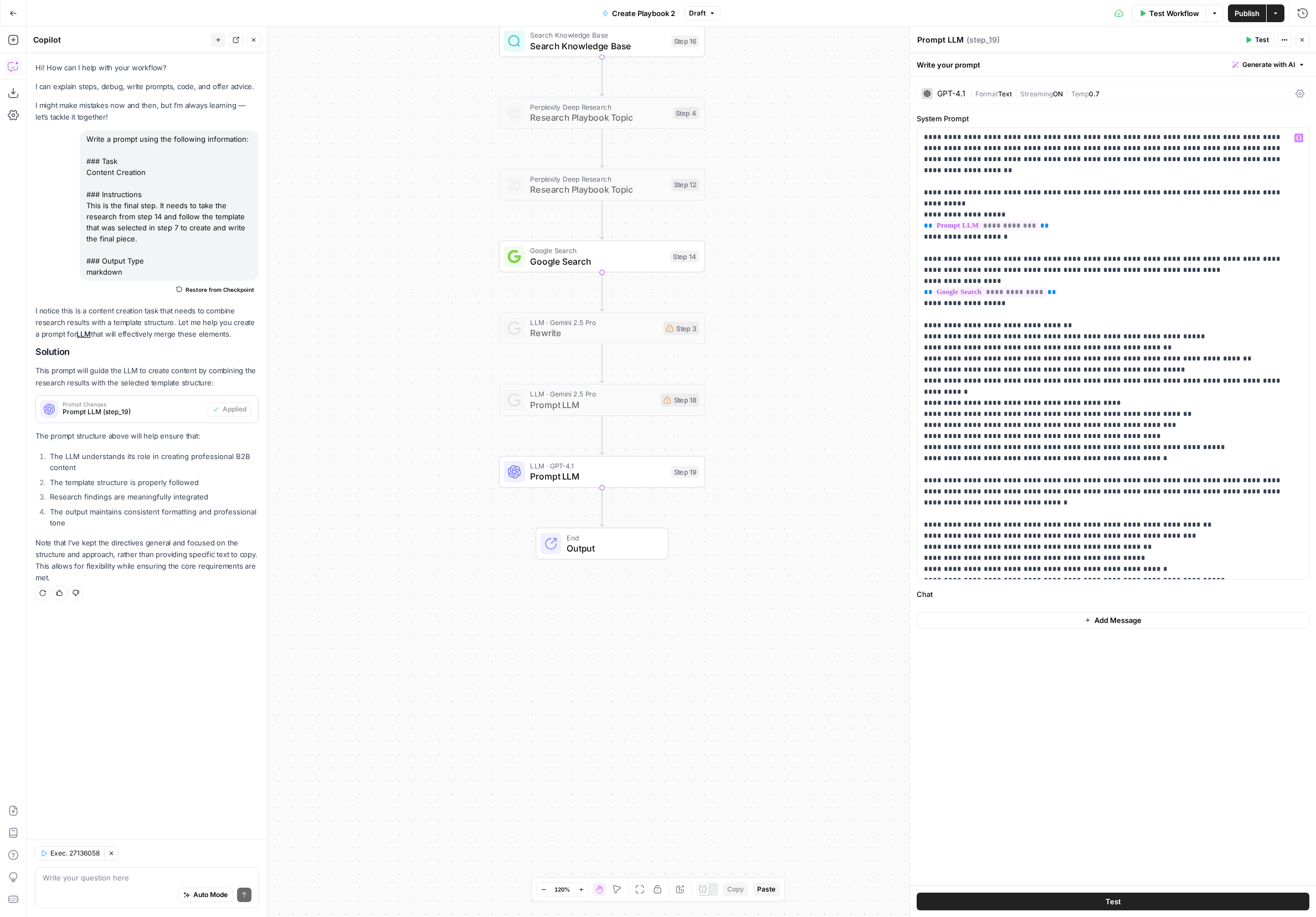
click at [878, 94] on div "GPT-4.1" at bounding box center [952, 93] width 28 height 8
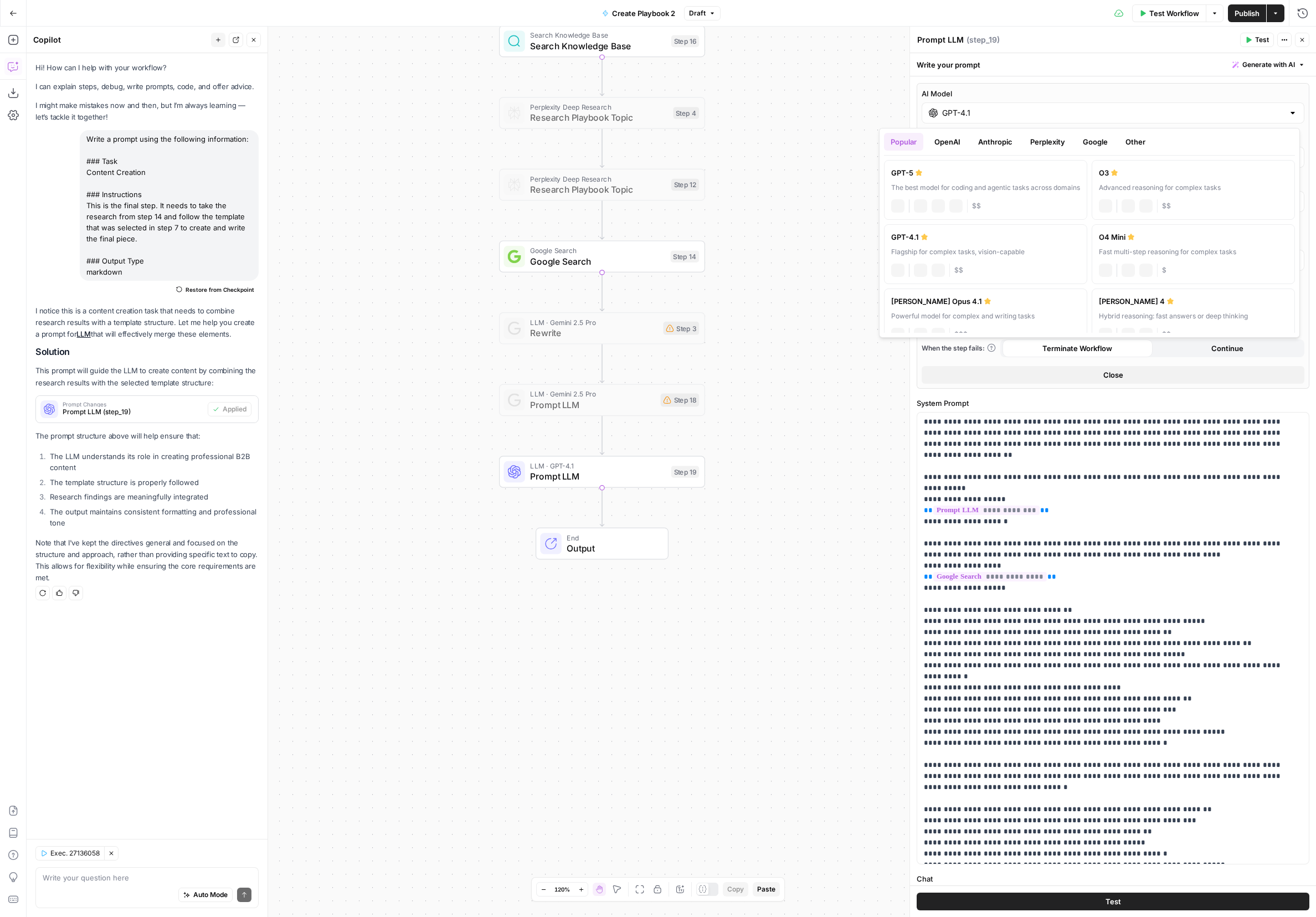
click at [878, 116] on input "GPT-4.1" at bounding box center [1113, 113] width 342 height 11
click at [878, 141] on button "OpenAI" at bounding box center [947, 142] width 39 height 18
click at [878, 143] on button "Anthropic" at bounding box center [952, 142] width 48 height 18
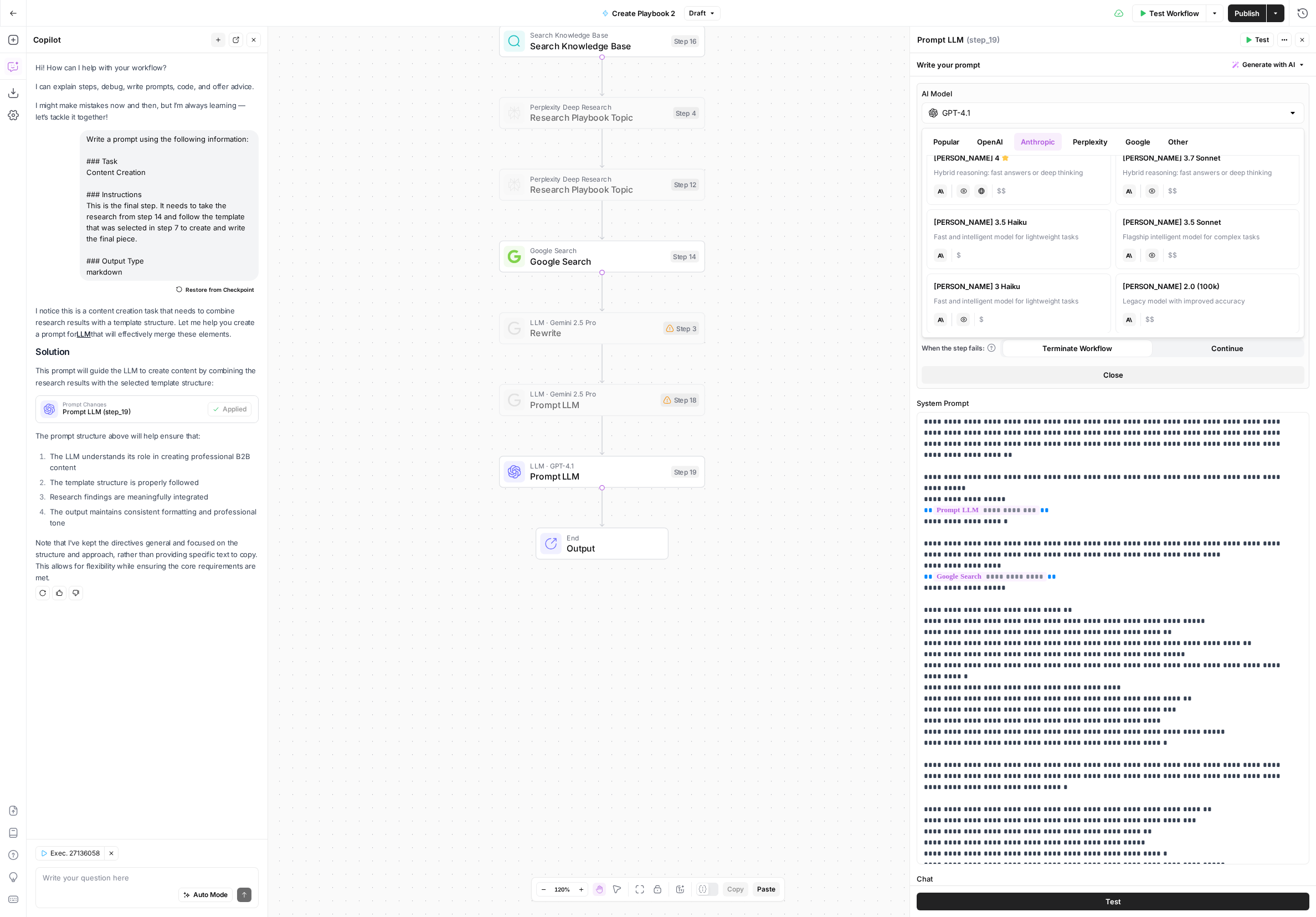
scroll to position [0, 0]
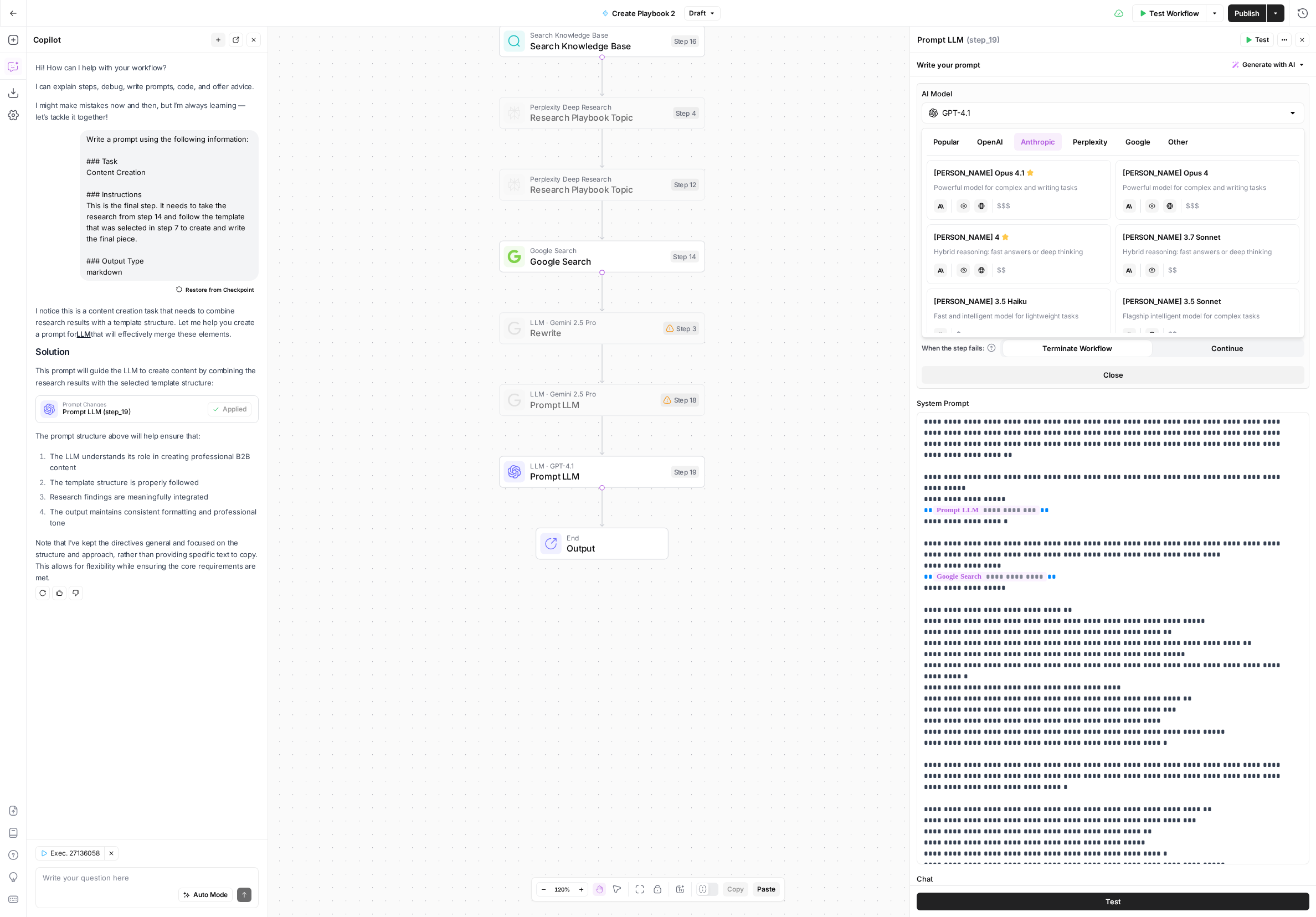
click at [878, 204] on div "anthropic Vision Capabilities Live Web Research $$$" at bounding box center [1019, 205] width 170 height 15
type input "Claude Opus 4.1"
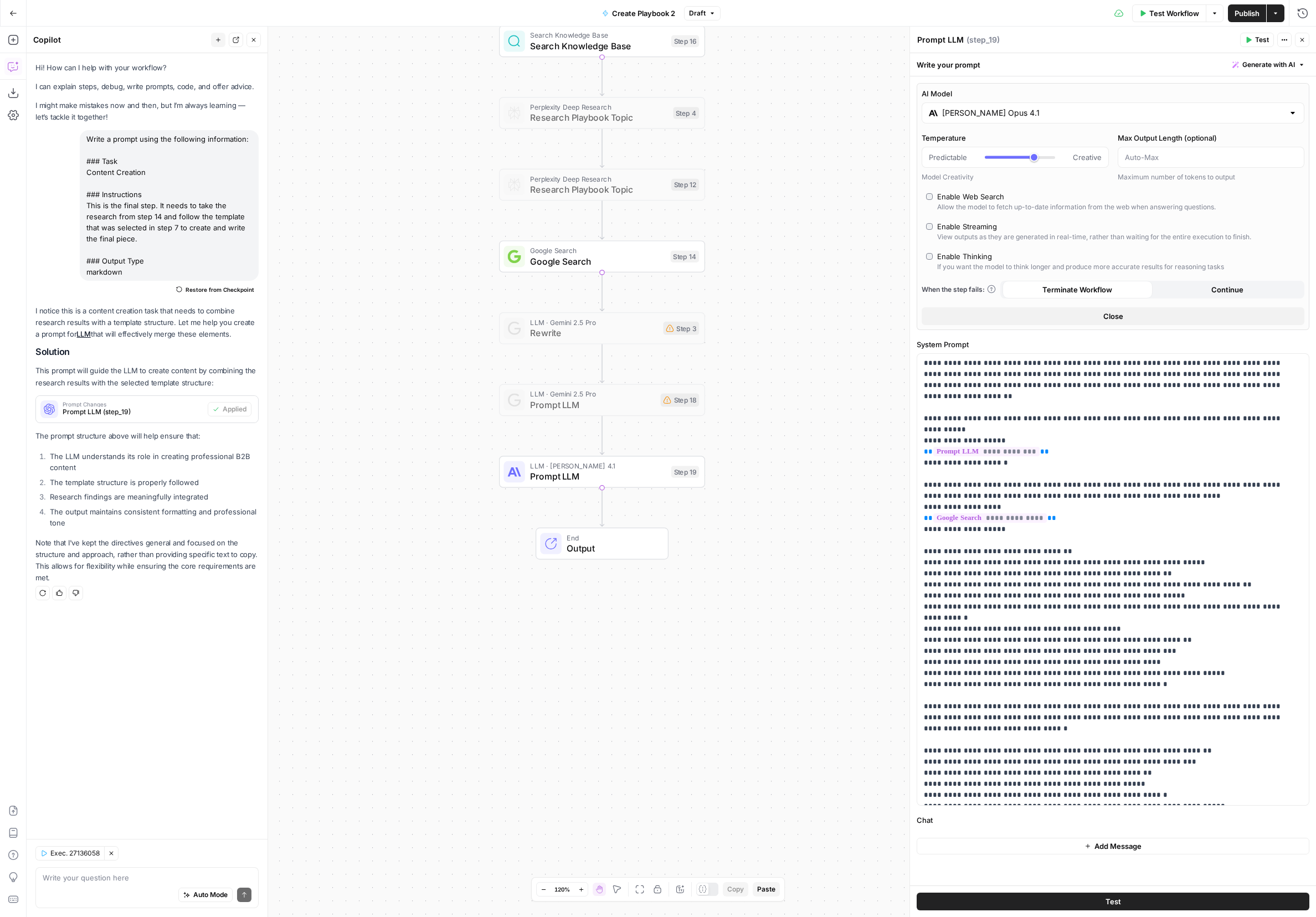
click at [878, 16] on span "Publish" at bounding box center [1247, 13] width 25 height 11
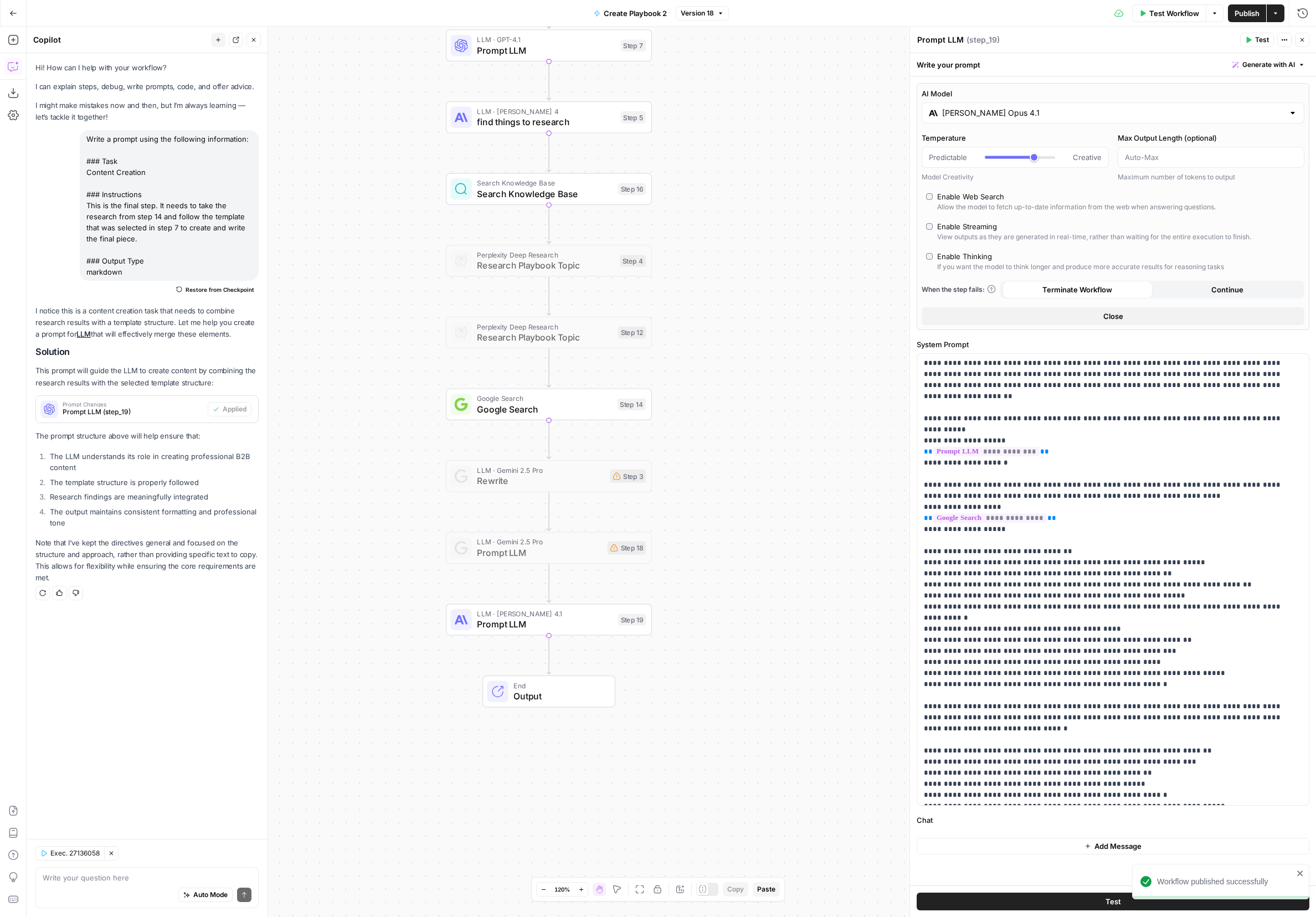
drag, startPoint x: 463, startPoint y: 98, endPoint x: 425, endPoint y: 207, distance: 115.4
click at [413, 238] on div "Workflow Set Inputs Inputs Get Knowledge Base File Get playbook template Step 1…" at bounding box center [671, 471] width 1290 height 891
click at [506, 616] on span "LLM · Claude Opus 4.1" at bounding box center [545, 614] width 135 height 11
click at [878, 61] on button "Generate with AI" at bounding box center [1269, 65] width 81 height 14
click at [878, 117] on span "Refine" at bounding box center [1251, 114] width 88 height 11
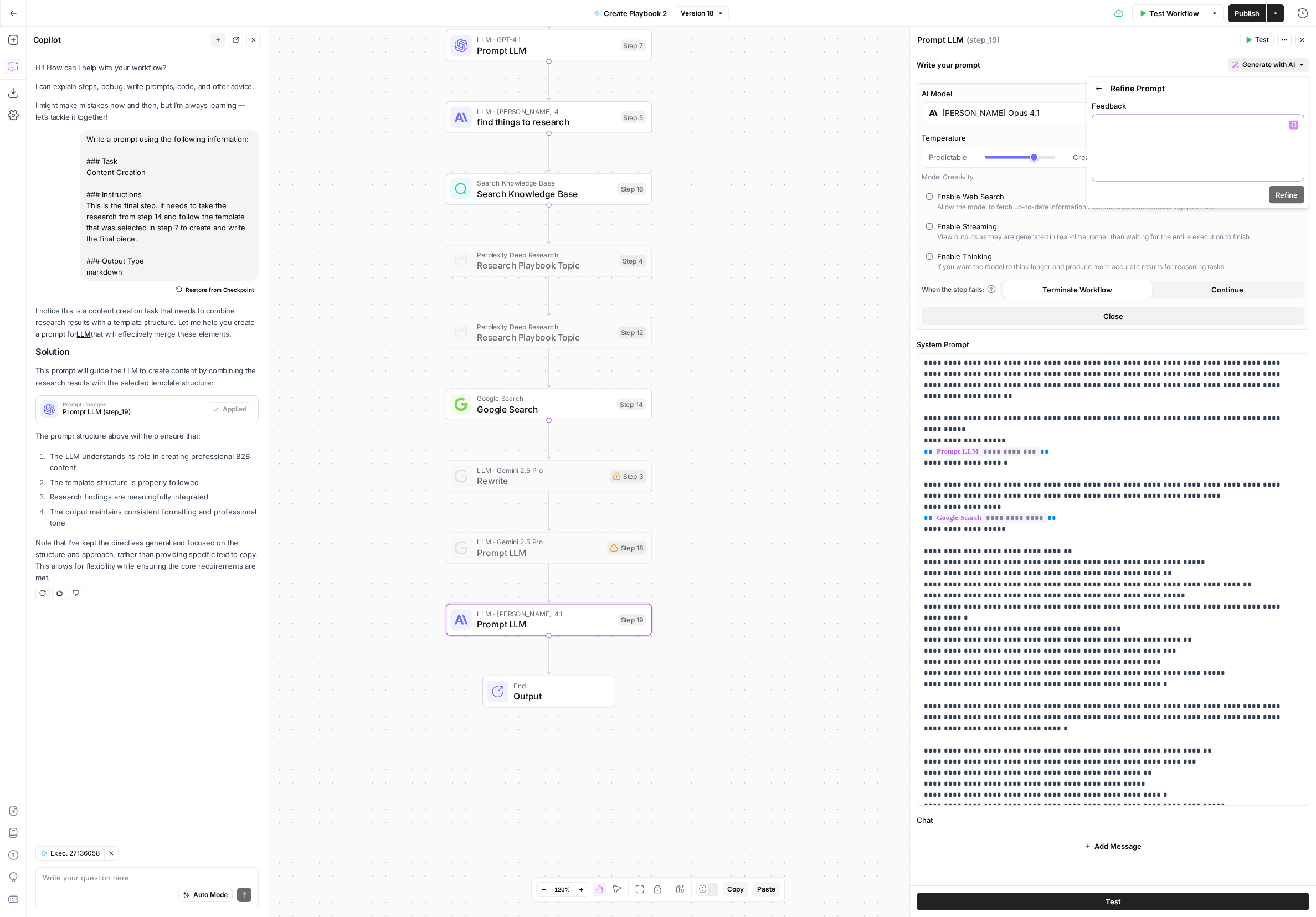
click at [878, 129] on p at bounding box center [1198, 125] width 198 height 11
click at [878, 202] on form "**********" at bounding box center [1198, 142] width 213 height 122
click at [878, 199] on span "Refine" at bounding box center [1287, 195] width 22 height 11
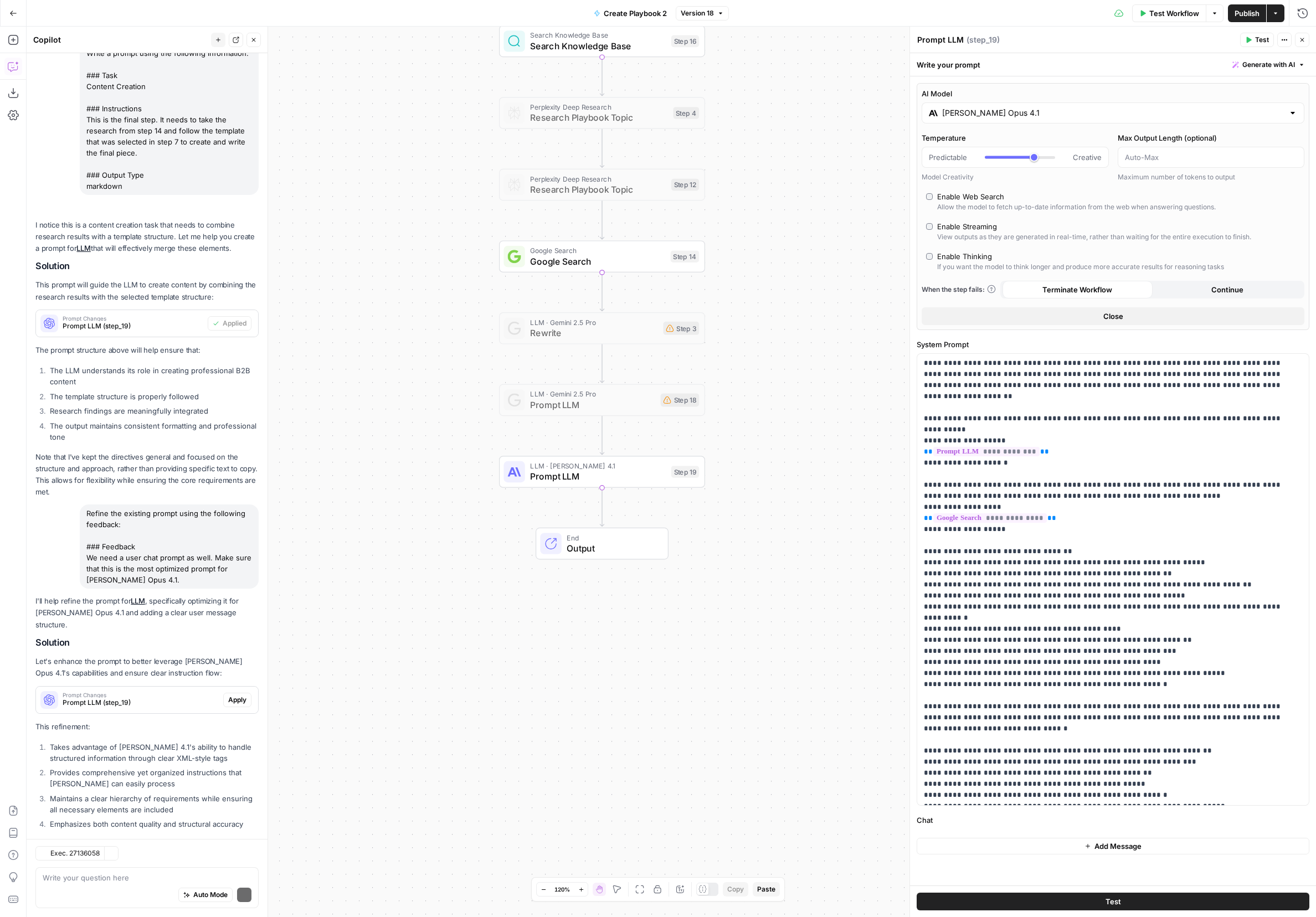
scroll to position [135, 0]
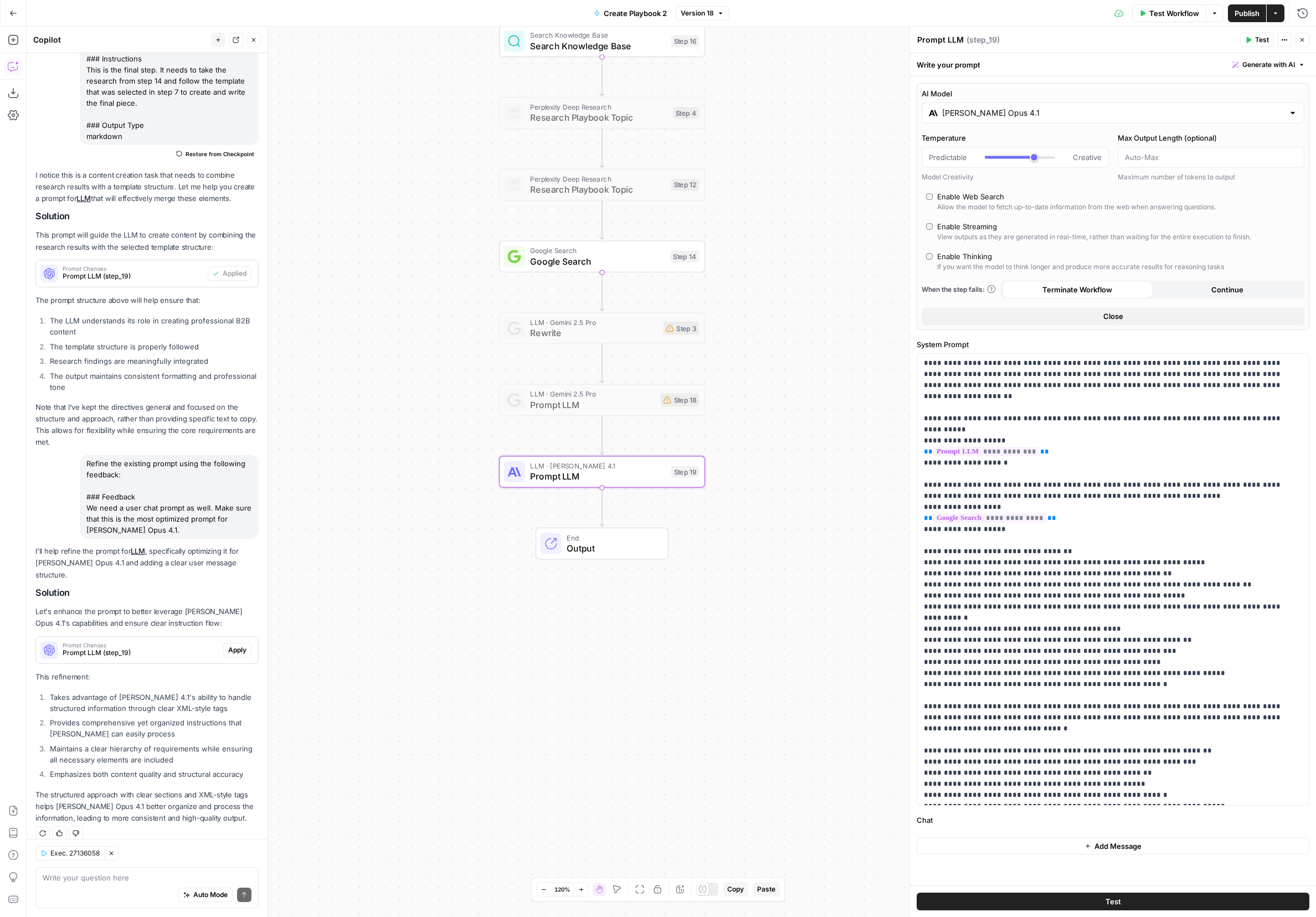
click at [232, 645] on span "Apply" at bounding box center [237, 650] width 18 height 10
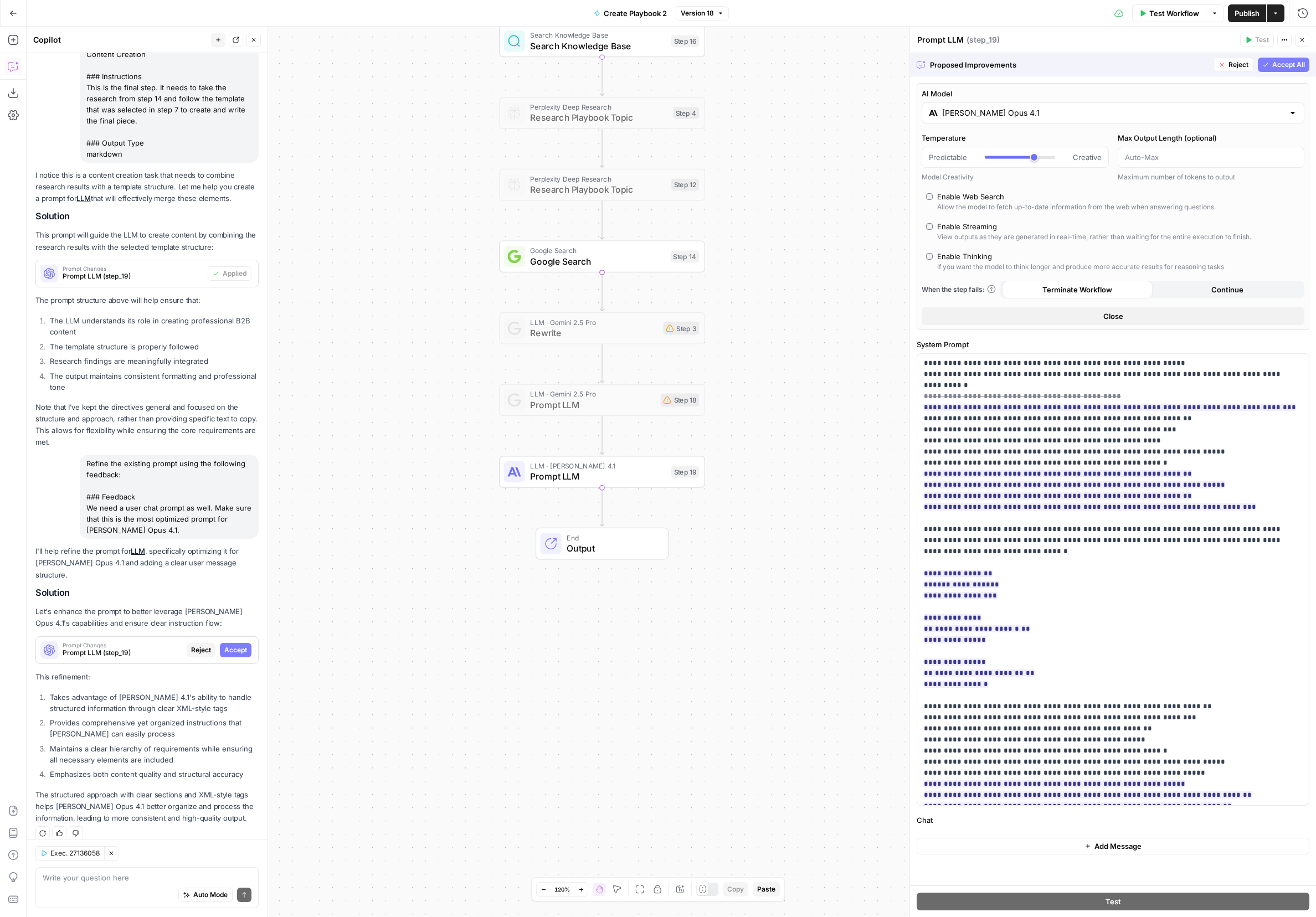
scroll to position [0, 0]
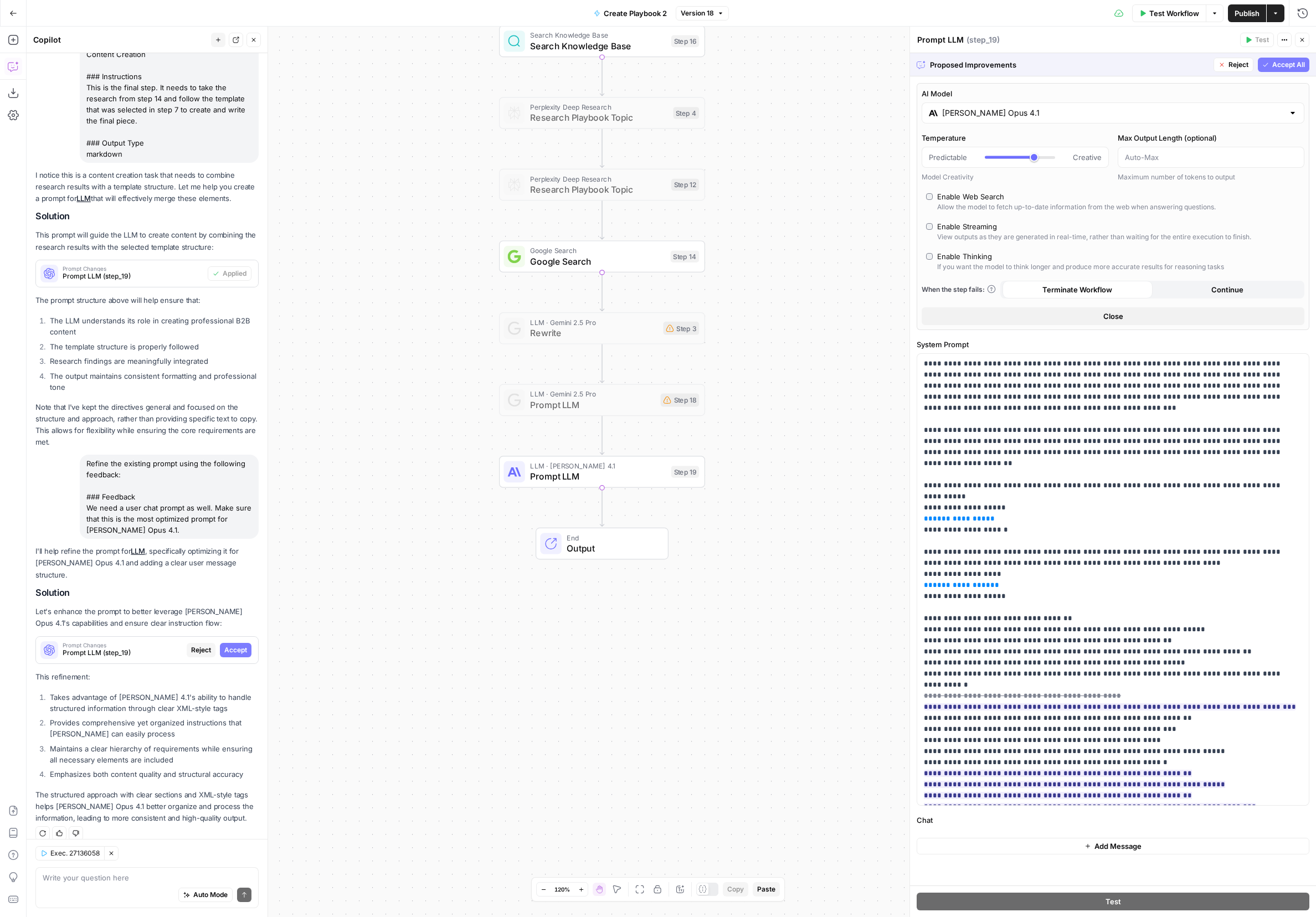
click at [878, 66] on span "Accept All" at bounding box center [1289, 65] width 33 height 10
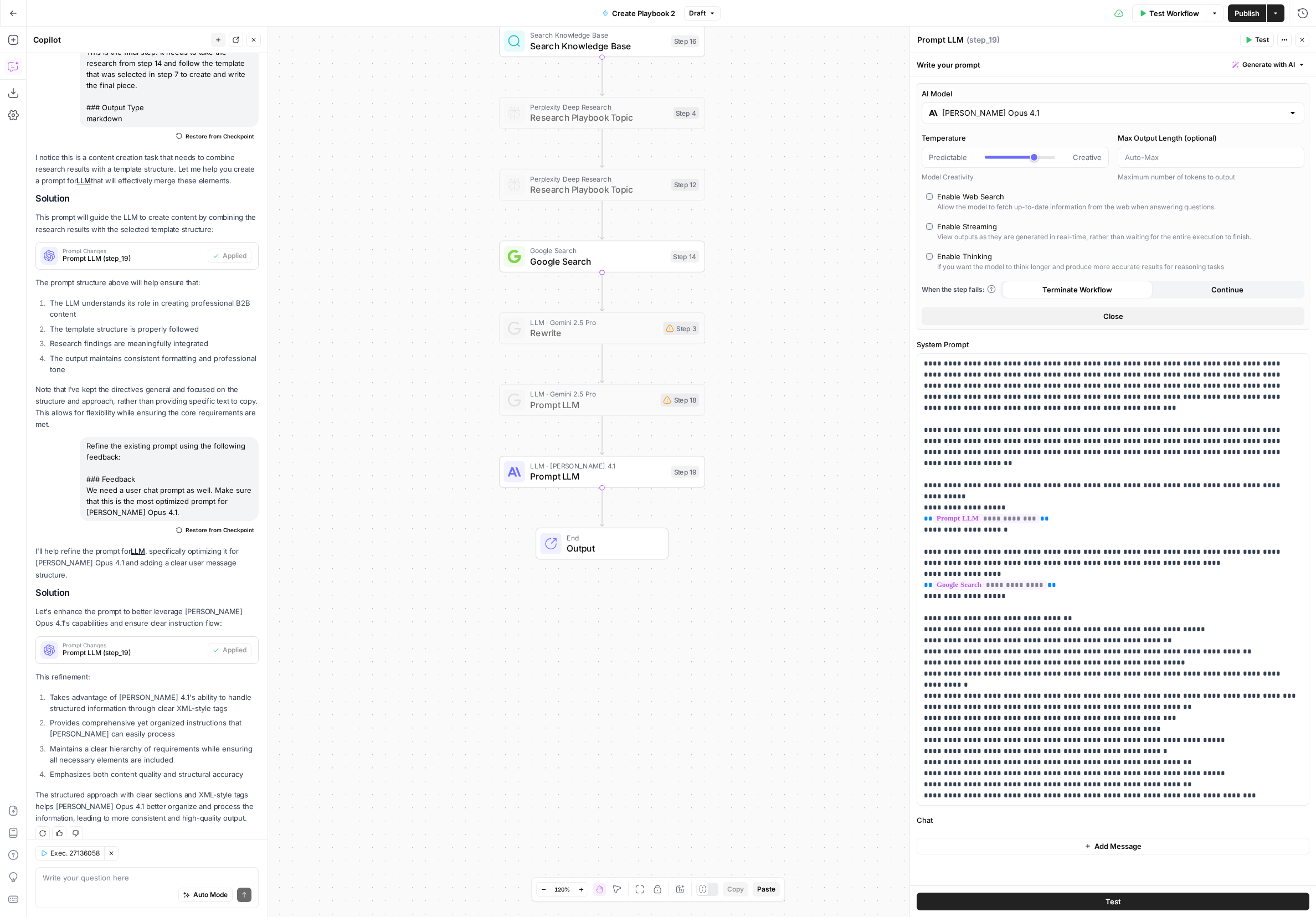
click at [878, 87] on div "AI Model Claude Opus 4.1 Temperature Predictable Creative Model Creativity Max …" at bounding box center [1113, 207] width 393 height 247
click at [878, 318] on button "Close" at bounding box center [1113, 316] width 383 height 18
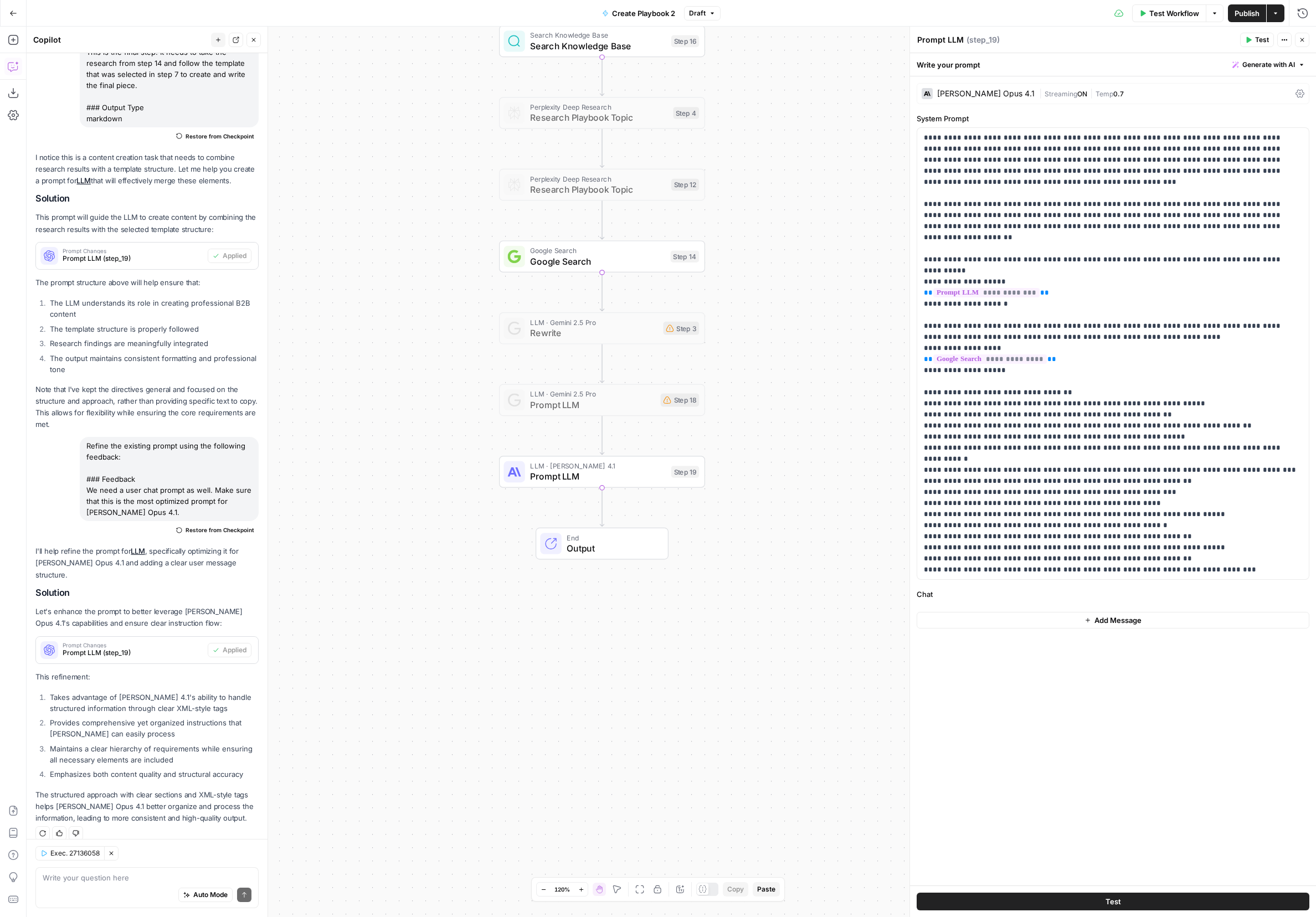
click at [878, 613] on button "Add Message" at bounding box center [1113, 620] width 393 height 16
click at [878, 636] on div at bounding box center [1145, 629] width 327 height 51
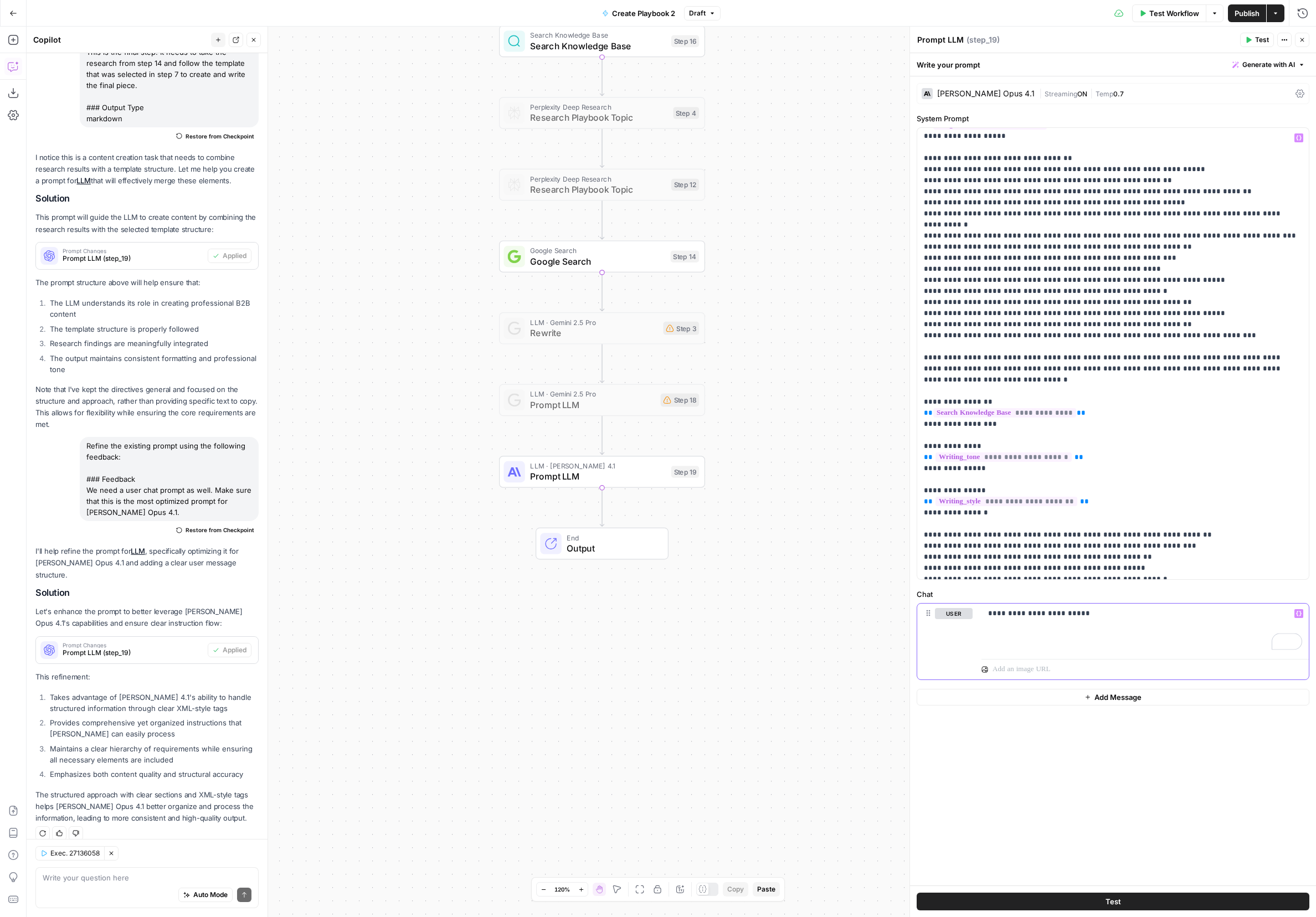
scroll to position [288, 0]
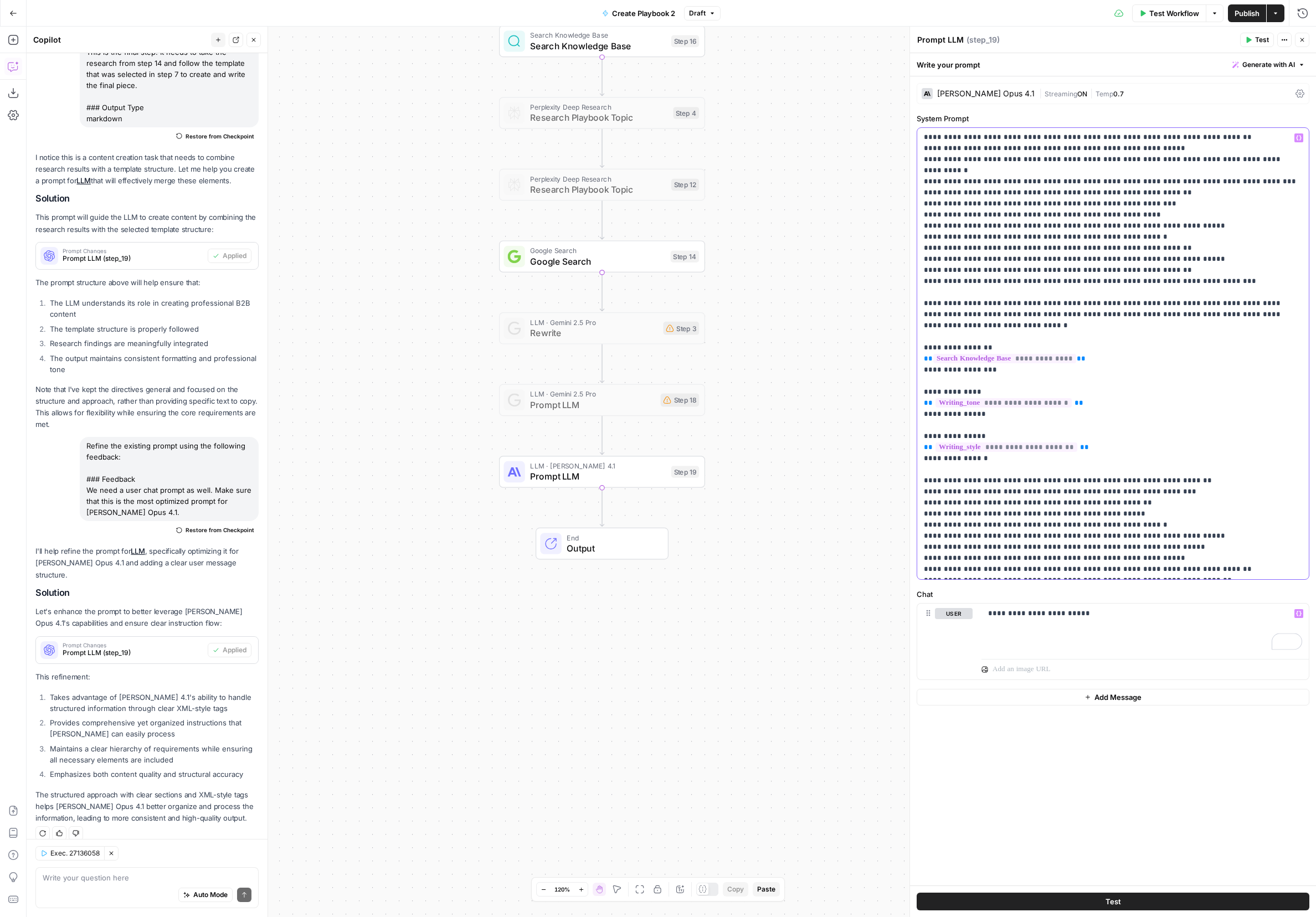
click at [878, 559] on p "**********" at bounding box center [1113, 210] width 379 height 731
copy p "**********"
click at [878, 566] on p "**********" at bounding box center [1113, 210] width 379 height 731
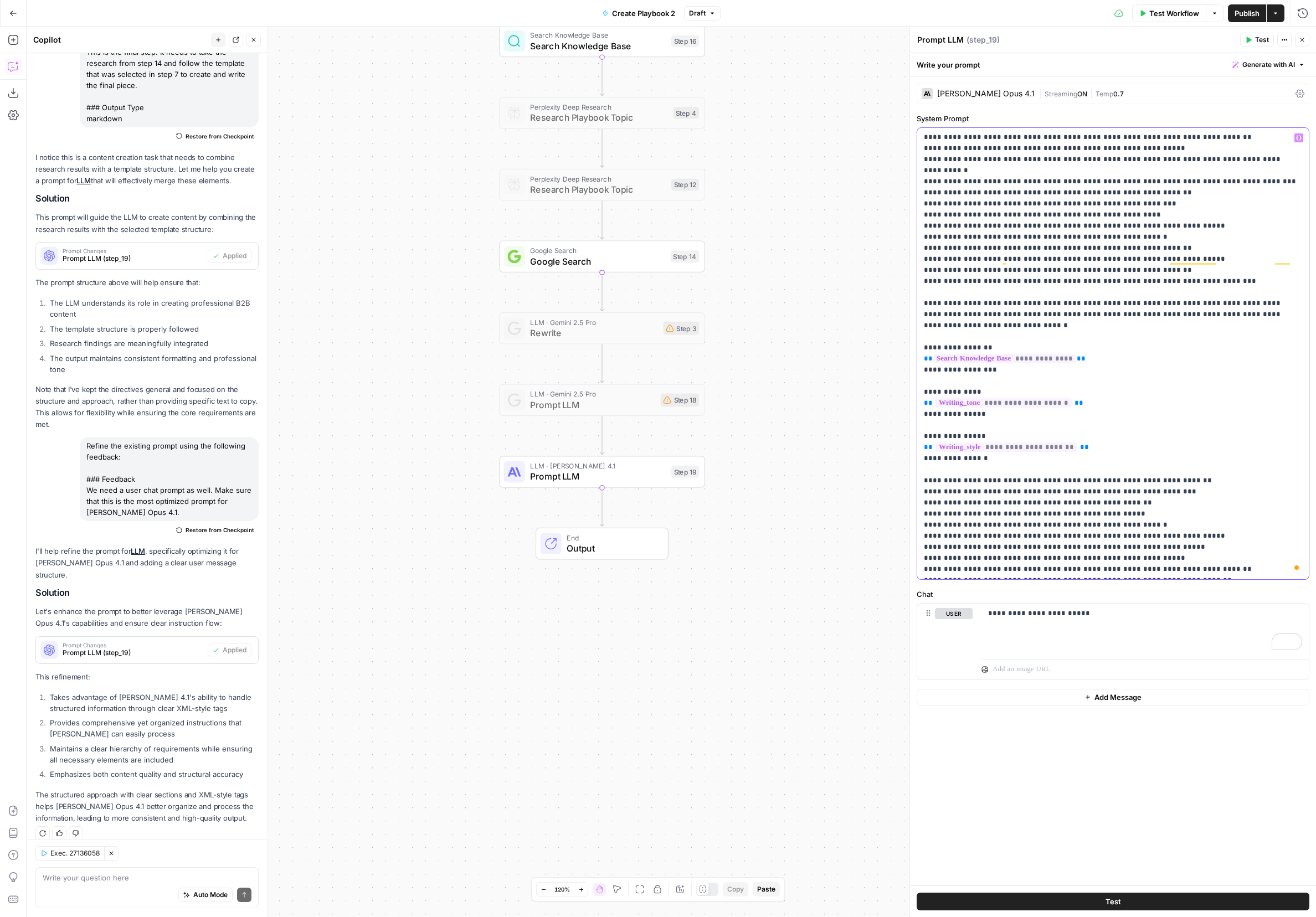
drag, startPoint x: 1020, startPoint y: 564, endPoint x: 929, endPoint y: 559, distance: 91.1
click at [878, 558] on p "**********" at bounding box center [1113, 210] width 379 height 731
copy p "**********"
click at [878, 563] on p "**********" at bounding box center [1113, 210] width 379 height 731
click at [878, 619] on p "**********" at bounding box center [1145, 613] width 314 height 11
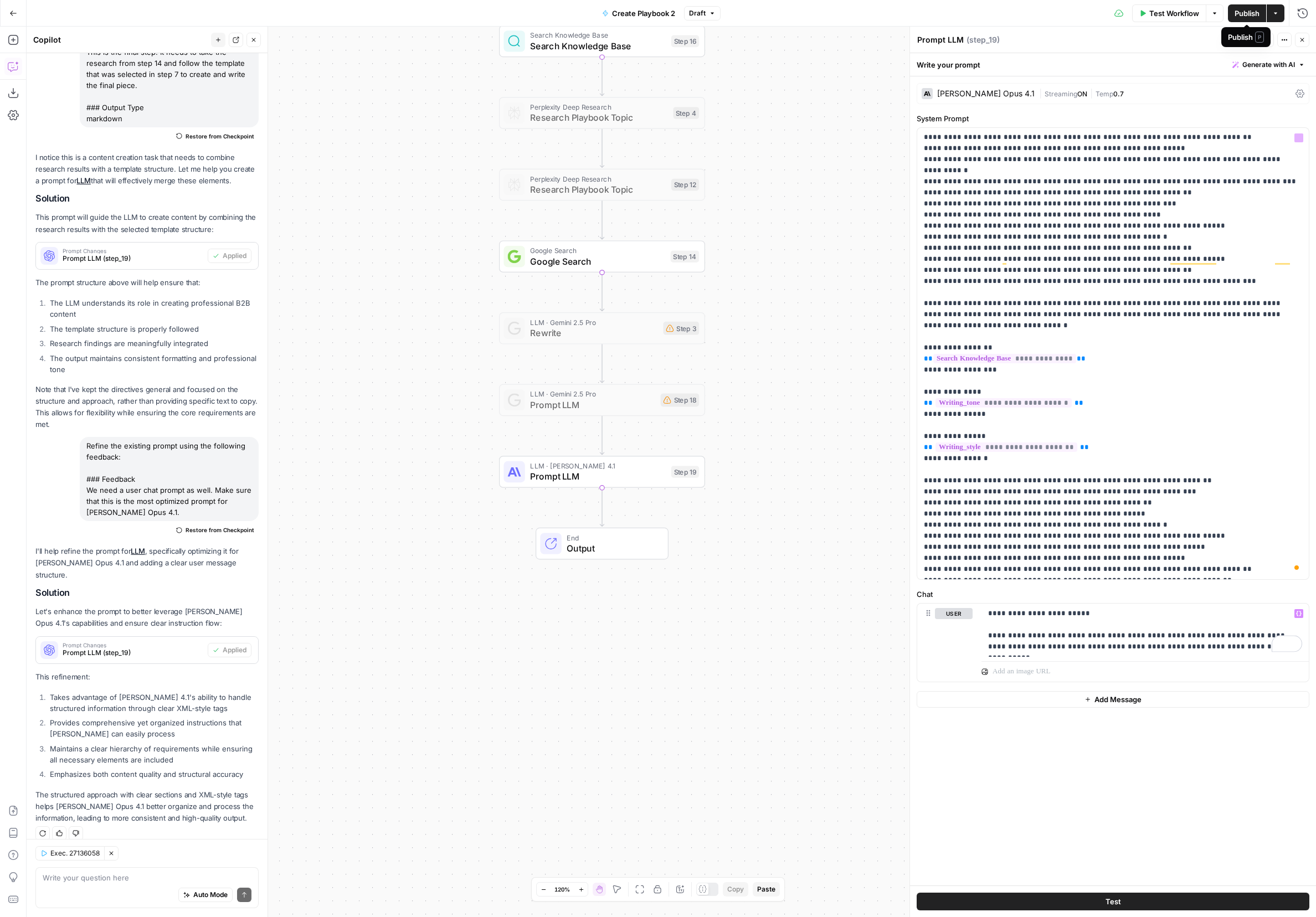
click at [866, 380] on div "Workflow Set Inputs Inputs Get Knowledge Base File Get playbook template Step 1…" at bounding box center [671, 471] width 1290 height 891
click at [878, 12] on span "Publish" at bounding box center [1247, 13] width 25 height 11
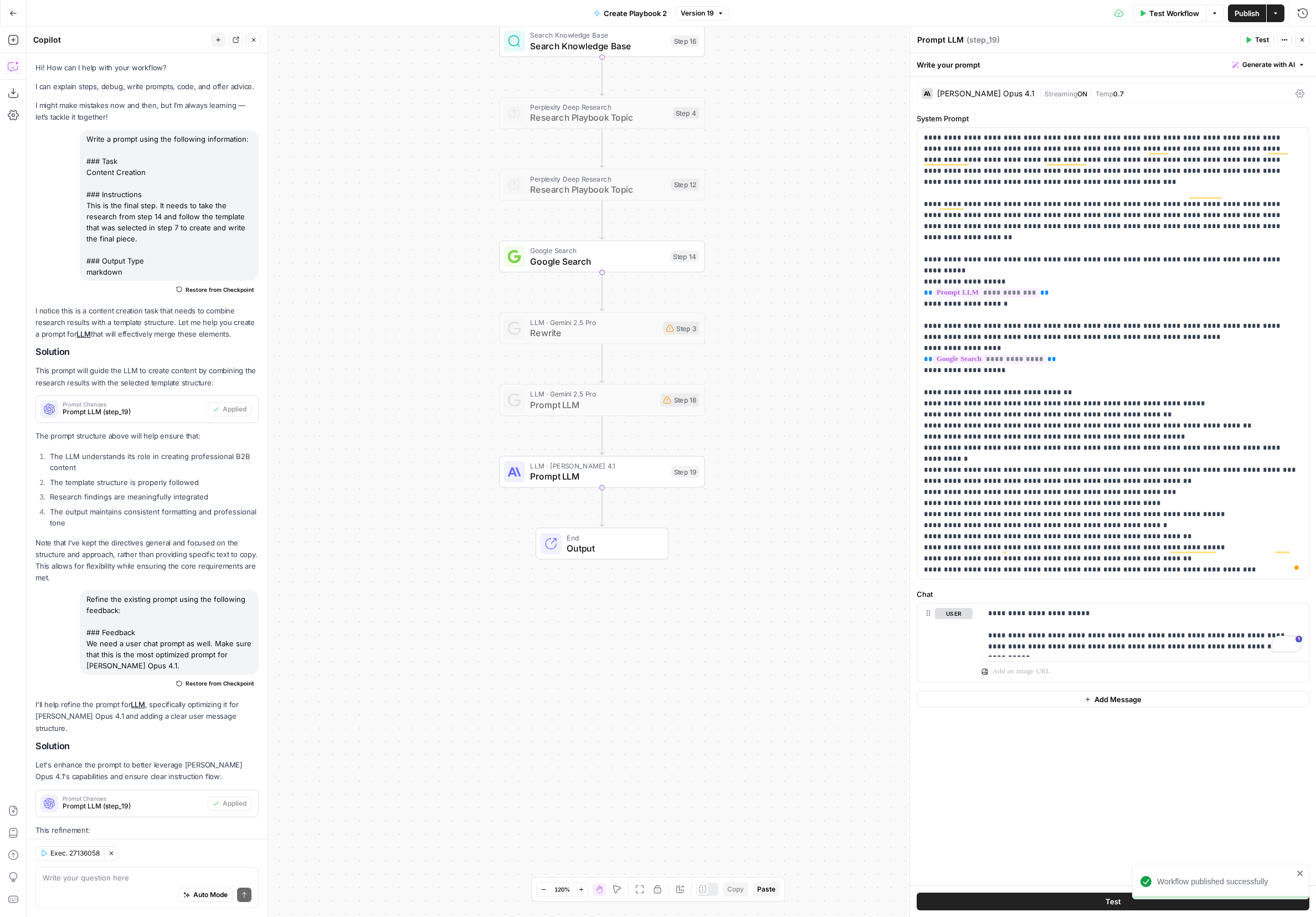
scroll to position [288, 0]
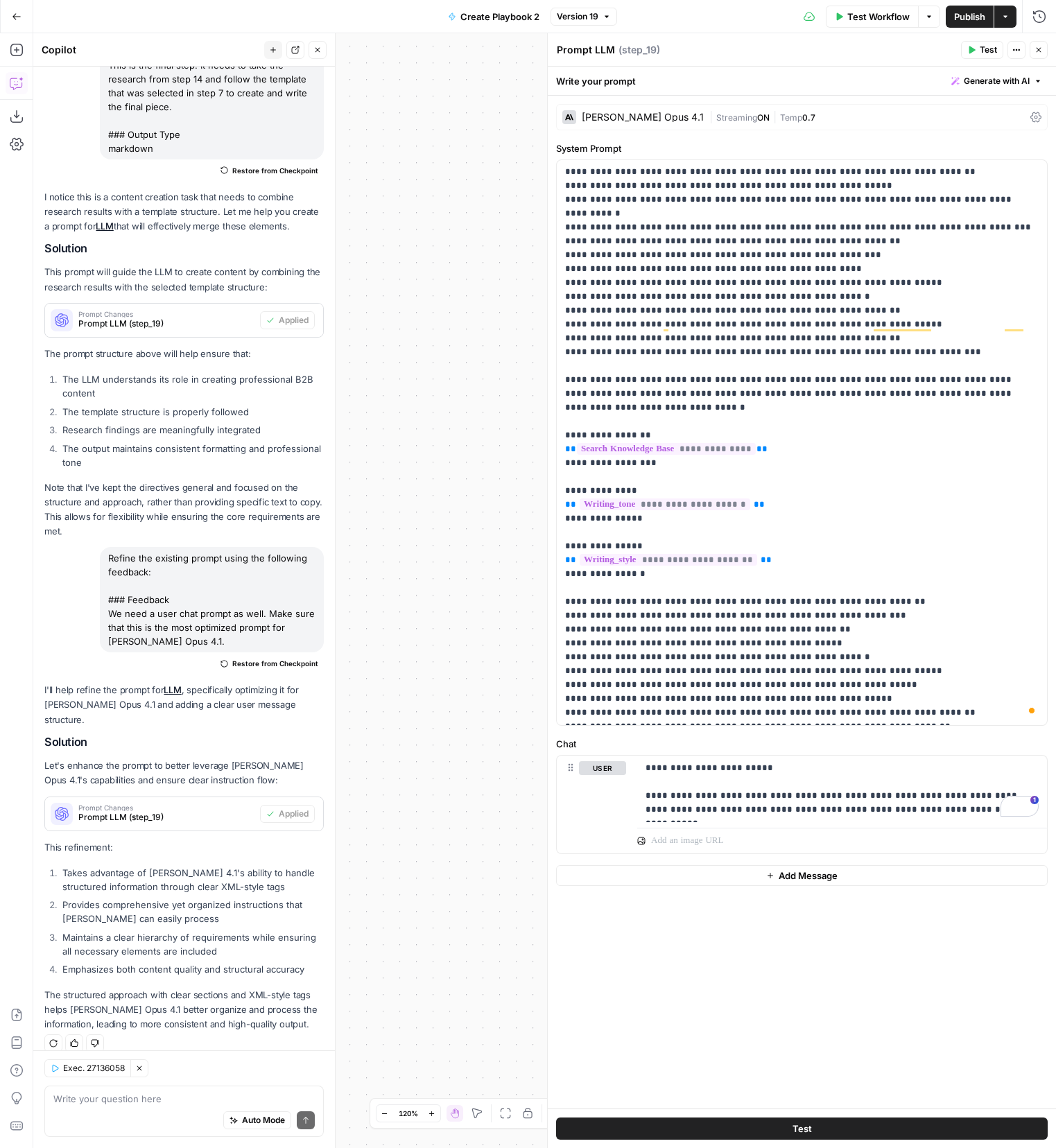
click at [15, 24] on button "Go Back" at bounding box center [17, 17] width 25 height 25
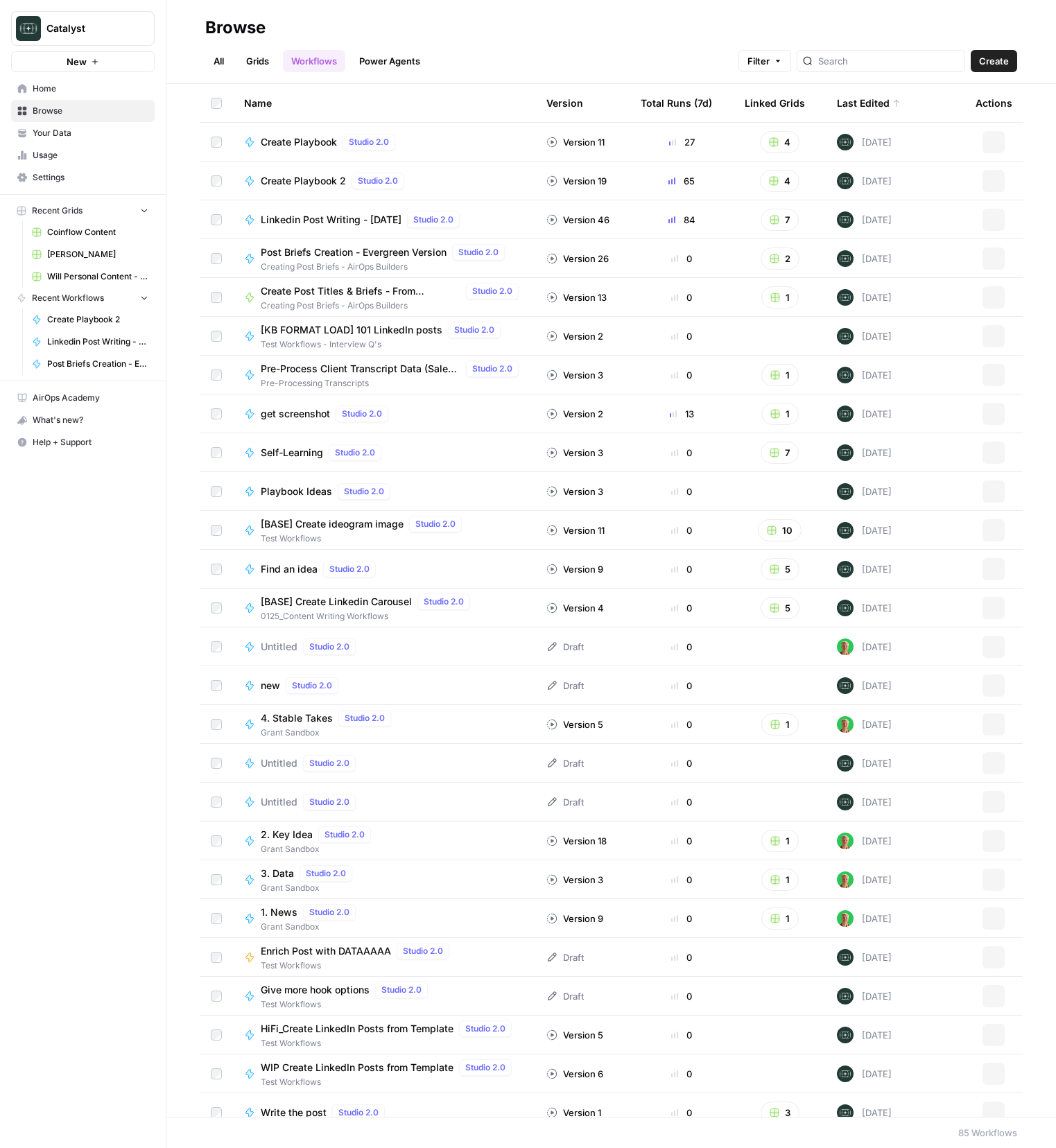
click at [54, 130] on span "Your Data" at bounding box center [90, 133] width 116 height 13
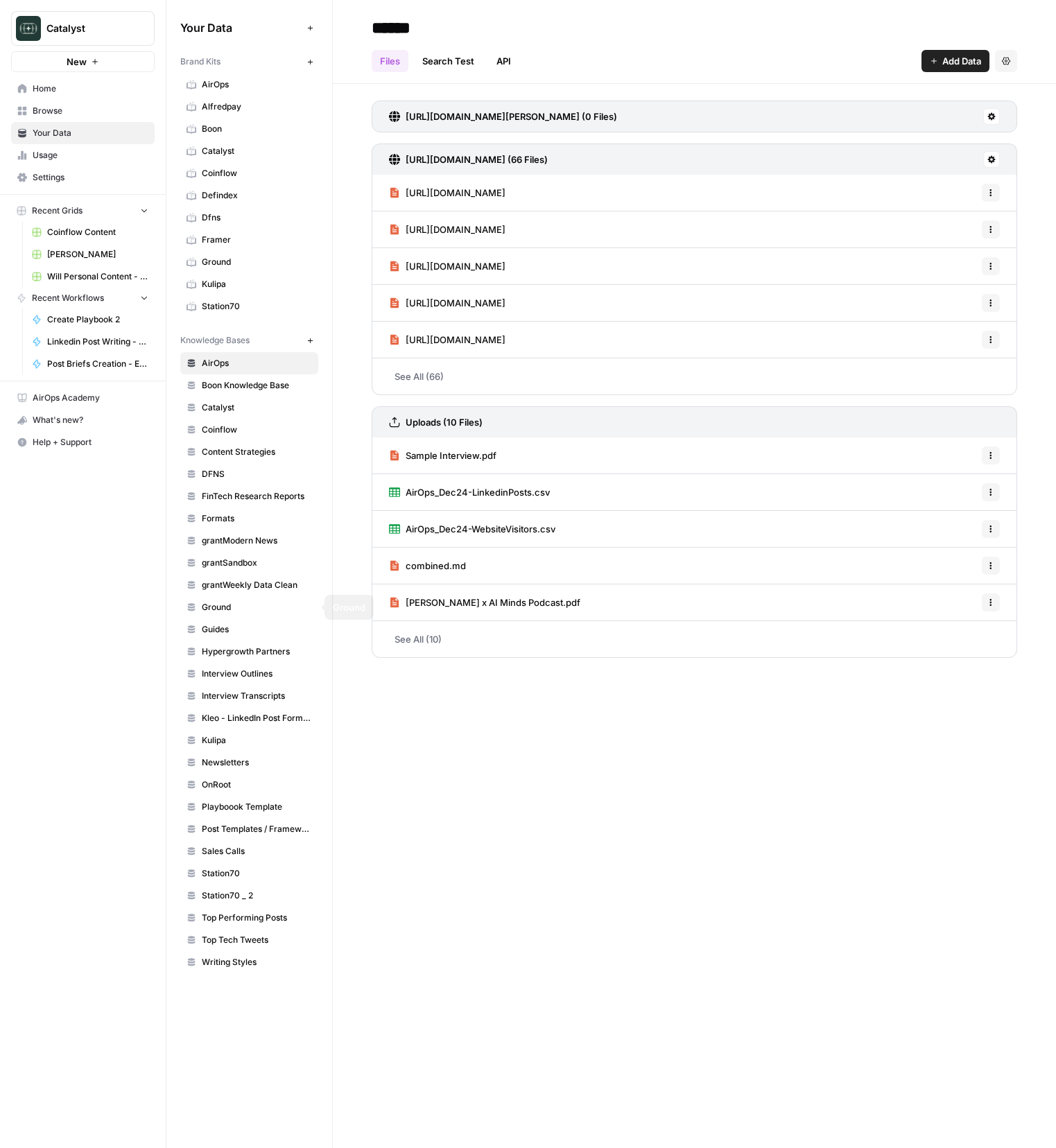
click at [245, 625] on span "Guides" at bounding box center [257, 629] width 111 height 13
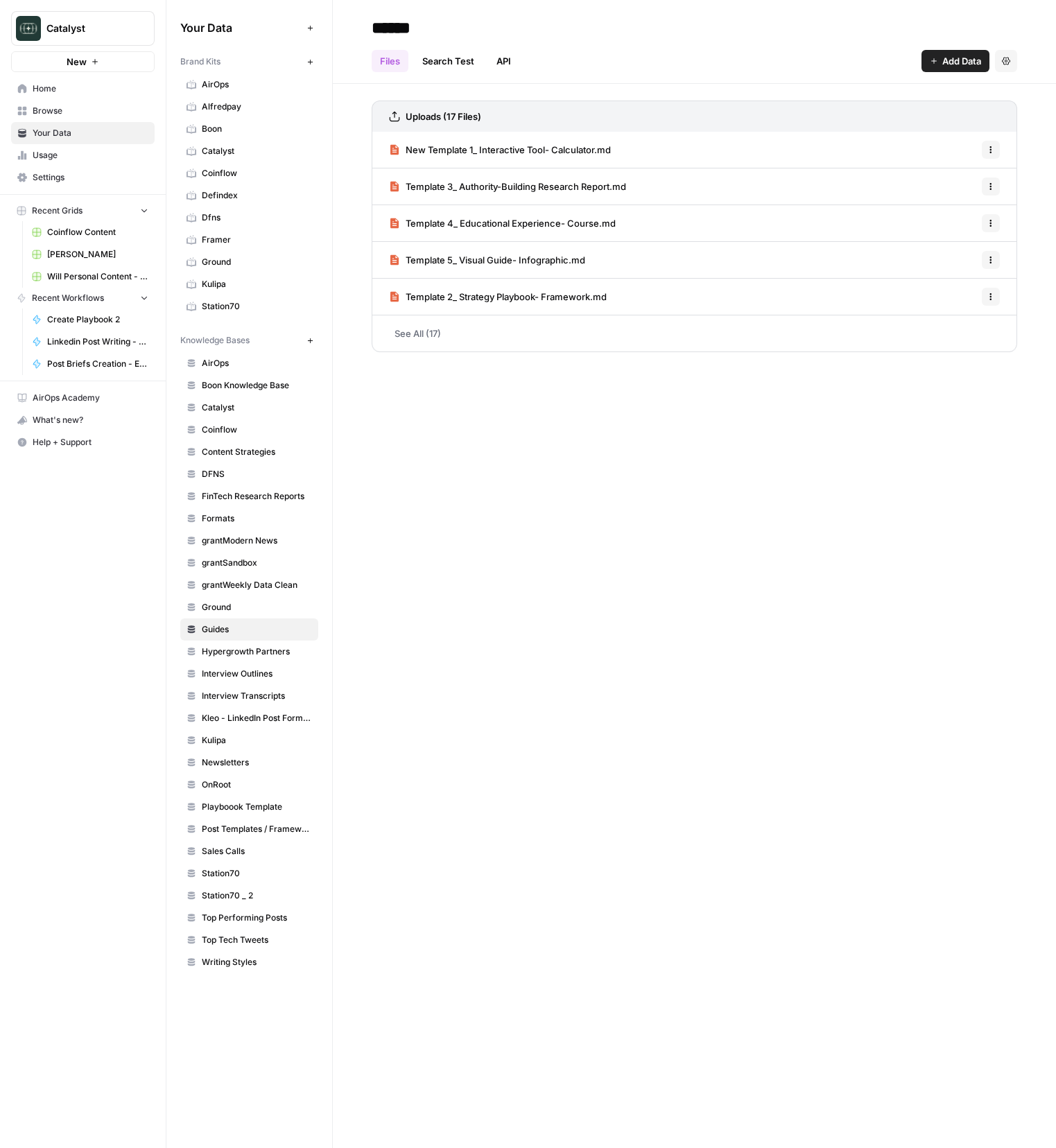
click at [553, 335] on link "See All (17)" at bounding box center [694, 333] width 646 height 36
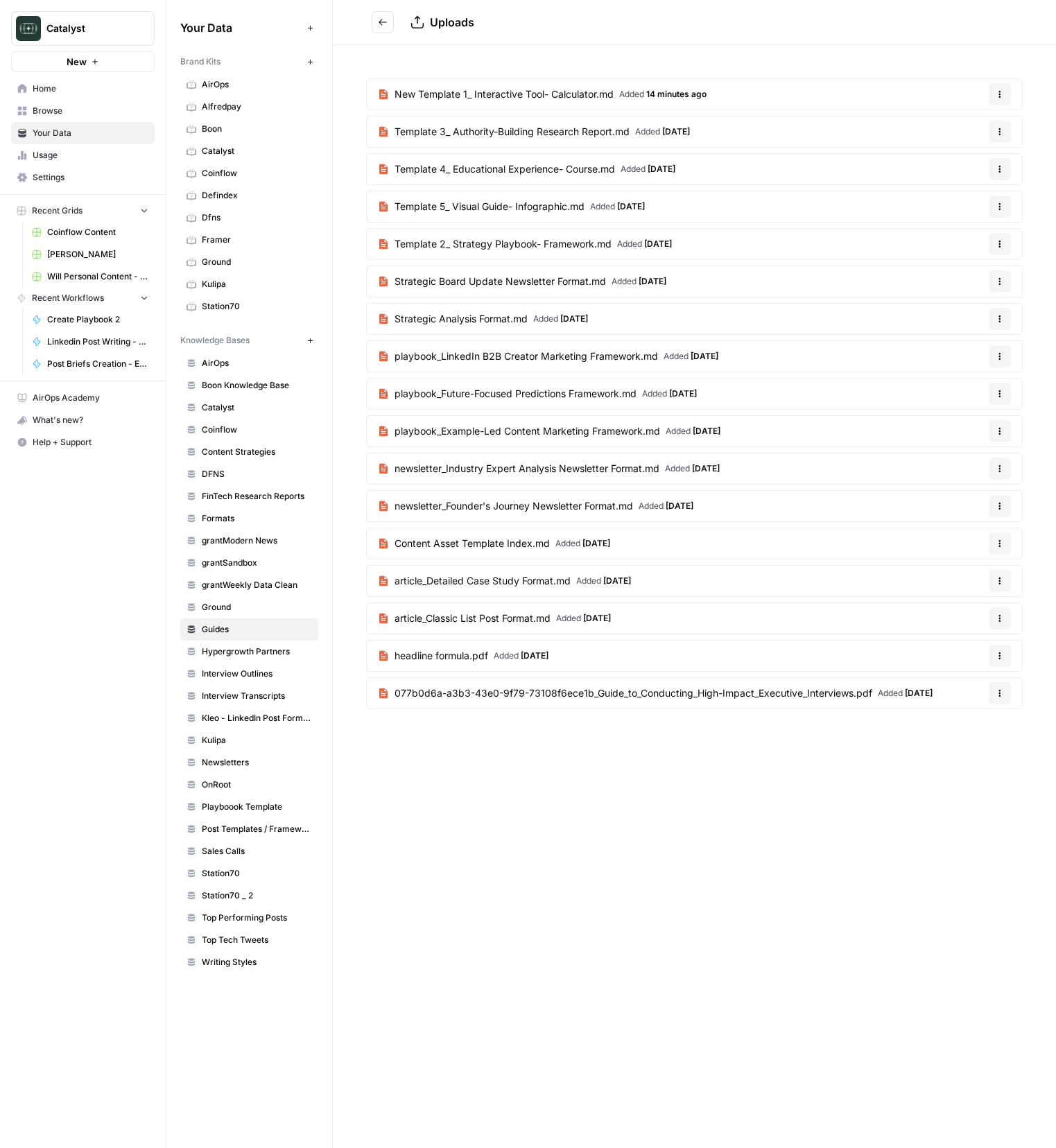
click at [985, 85] on article "New Template 1_ Interactive Tool- Calculator.md Added 14 minutes ago Options" at bounding box center [694, 94] width 657 height 32
click at [999, 97] on icon "button" at bounding box center [1000, 97] width 2 height 2
click at [961, 130] on span "Delete File" at bounding box center [971, 127] width 45 height 14
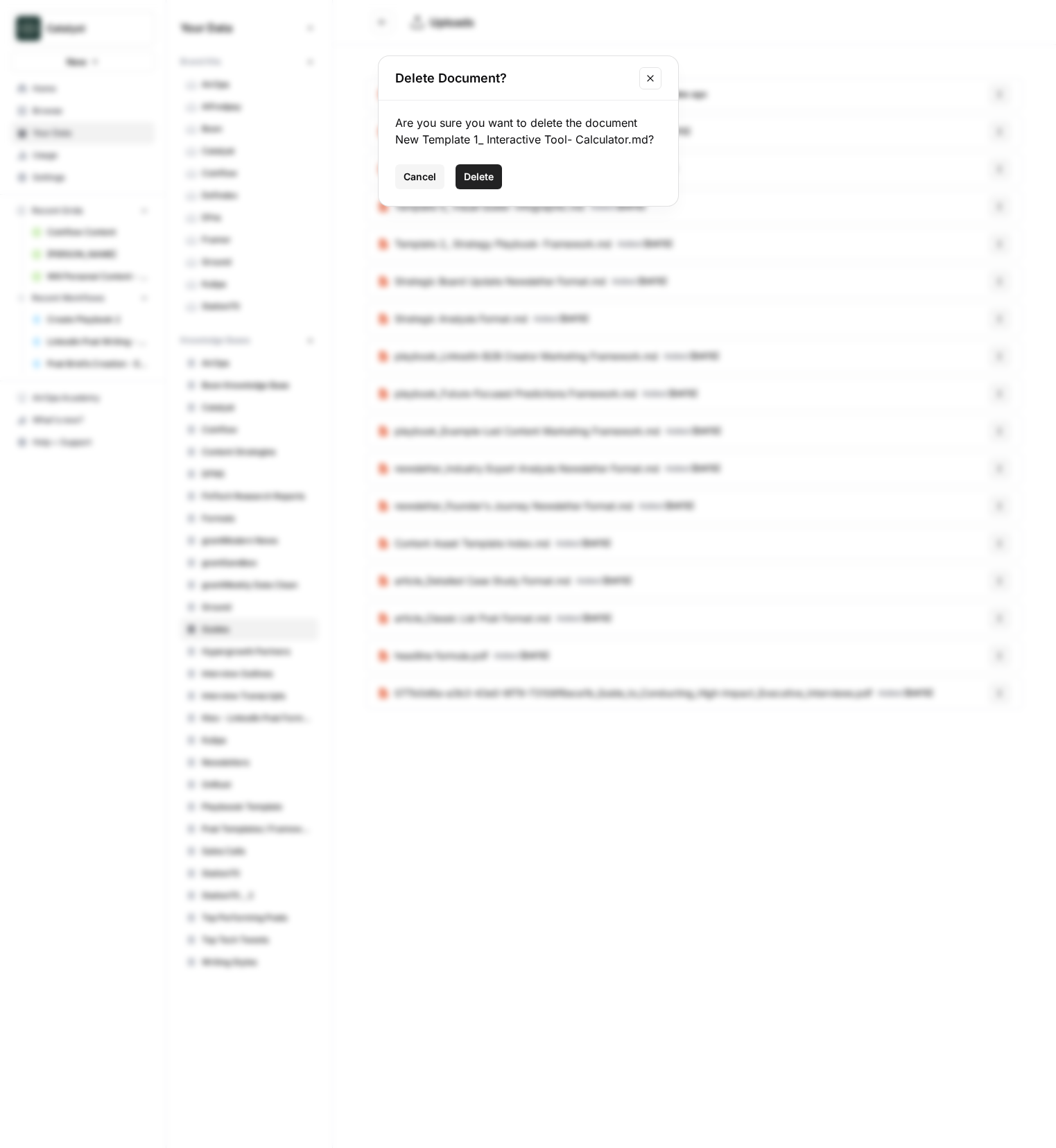
click at [475, 180] on span "Delete" at bounding box center [478, 176] width 29 height 14
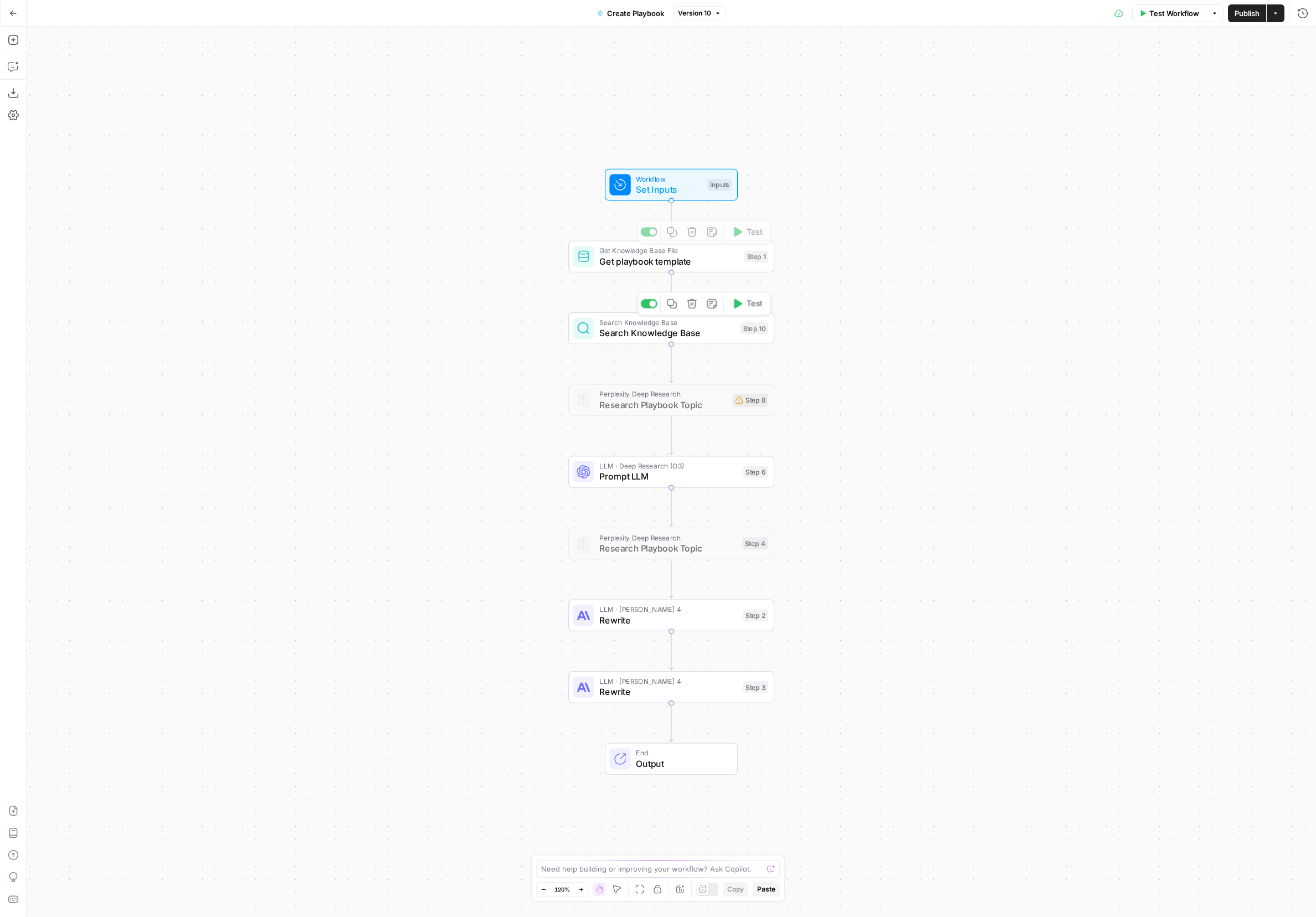
click at [628, 327] on span "Search Knowledge Base" at bounding box center [667, 333] width 135 height 14
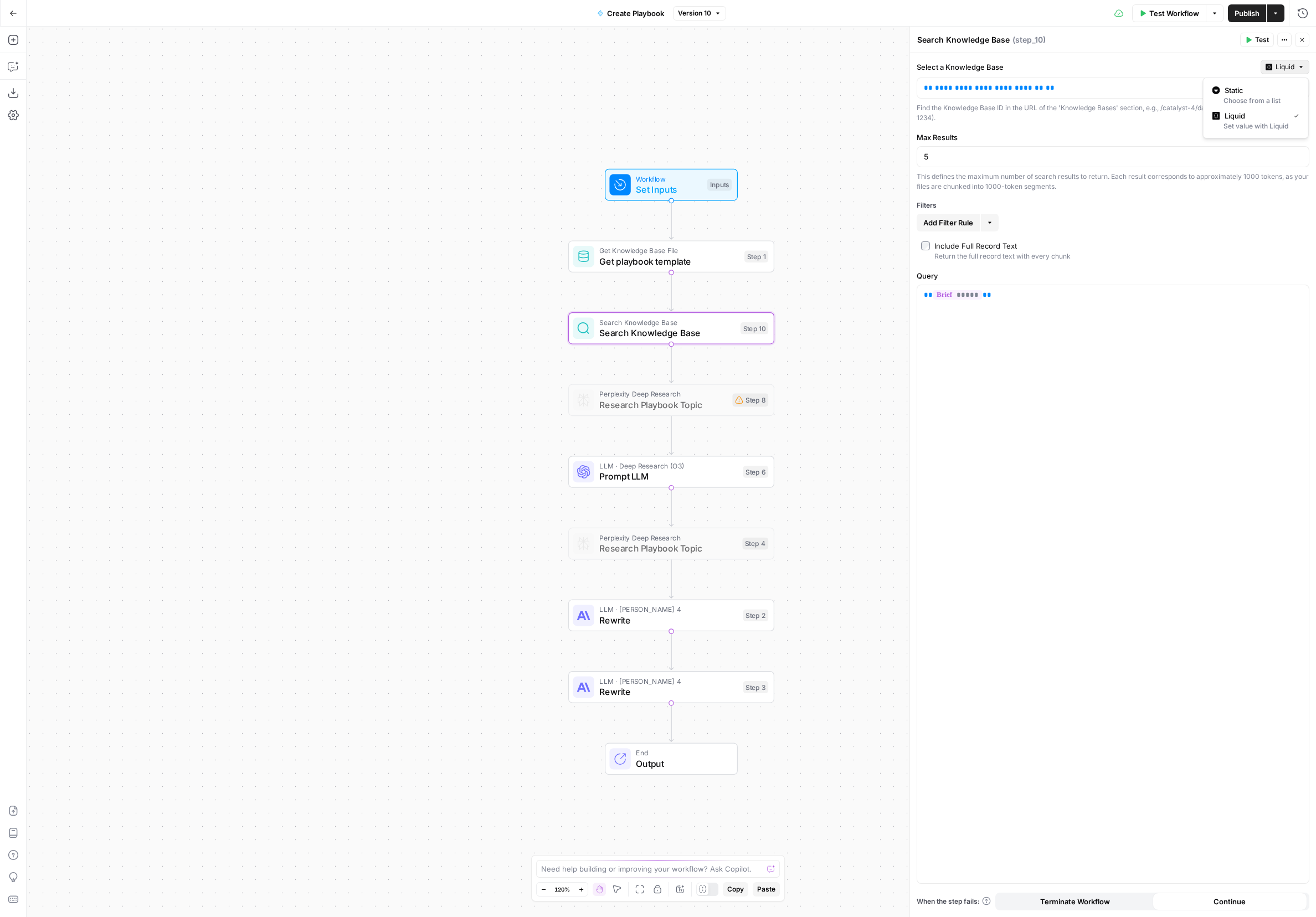
click at [1261, 64] on button "Liquid" at bounding box center [1285, 67] width 49 height 14
click at [1236, 89] on span "Static" at bounding box center [1259, 90] width 70 height 11
click at [1112, 88] on input "Select a Knowledge Base" at bounding box center [1106, 88] width 365 height 11
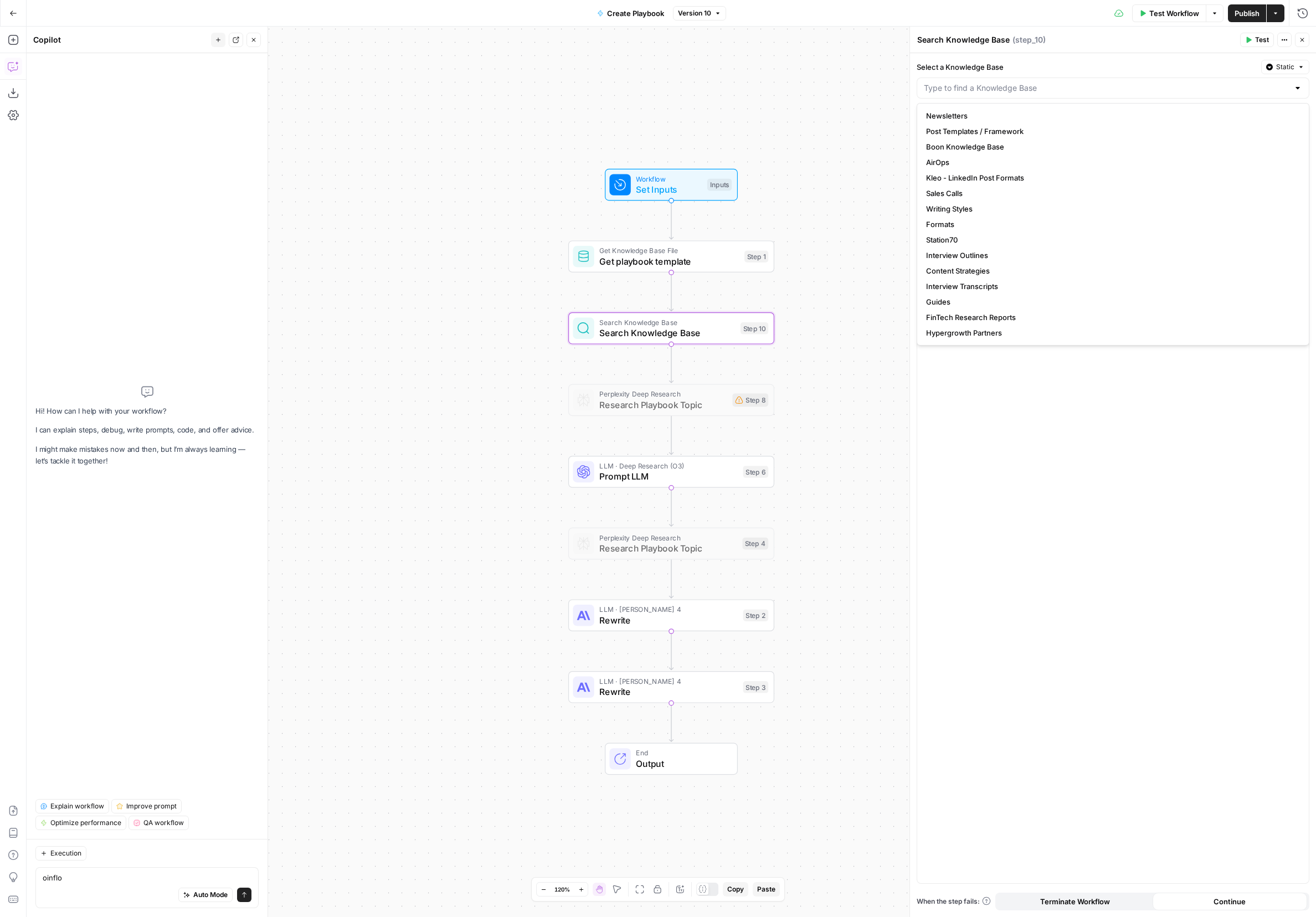
type textarea "oinflo"
click at [1003, 88] on input "Select a Knowledge Base" at bounding box center [1106, 88] width 365 height 11
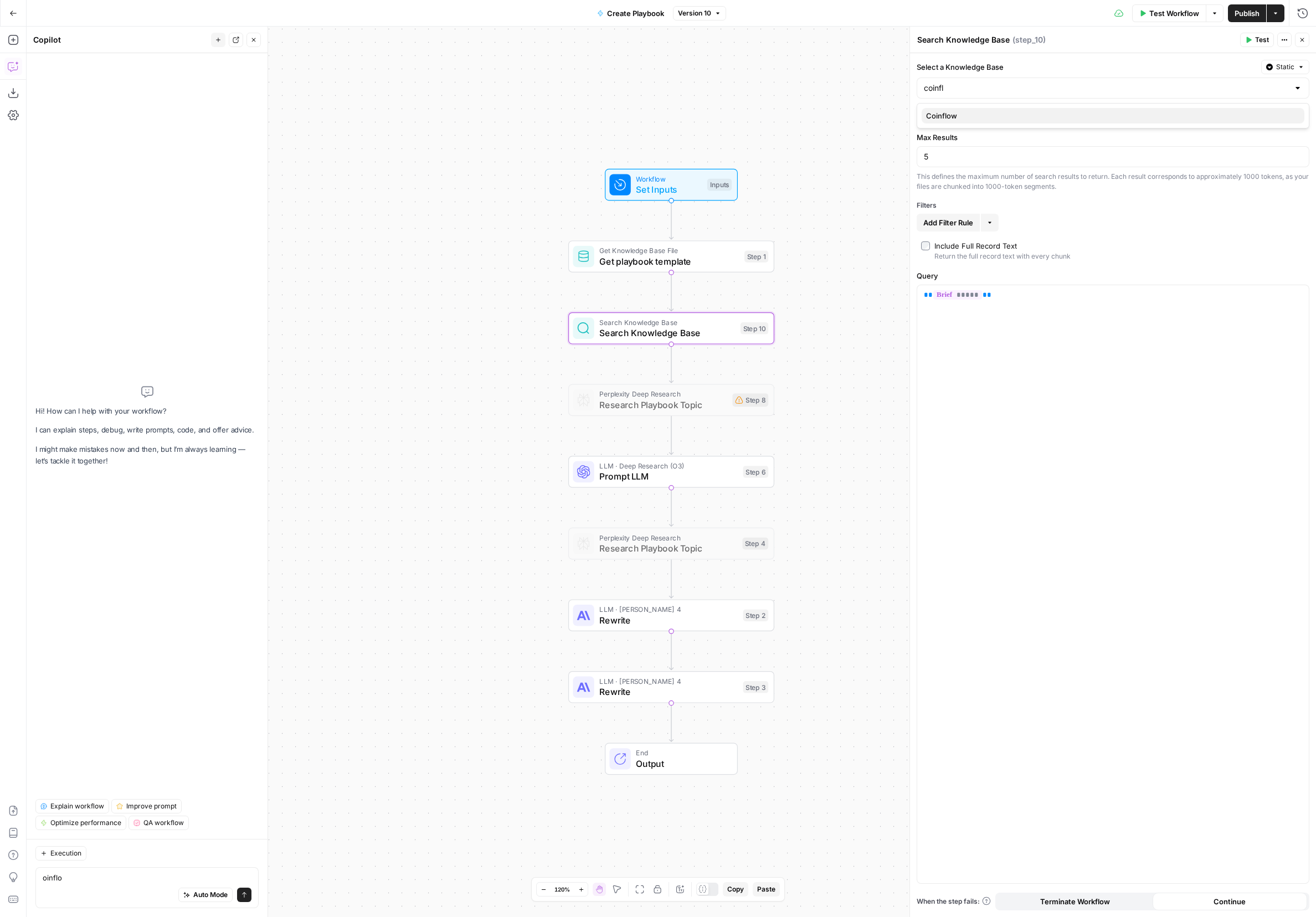
drag, startPoint x: 985, startPoint y: 118, endPoint x: 992, endPoint y: 117, distance: 7.1
click at [986, 118] on span "Coinflow" at bounding box center [1111, 115] width 369 height 11
type input "Coinflow"
click at [1244, 14] on span "Publish" at bounding box center [1247, 13] width 25 height 11
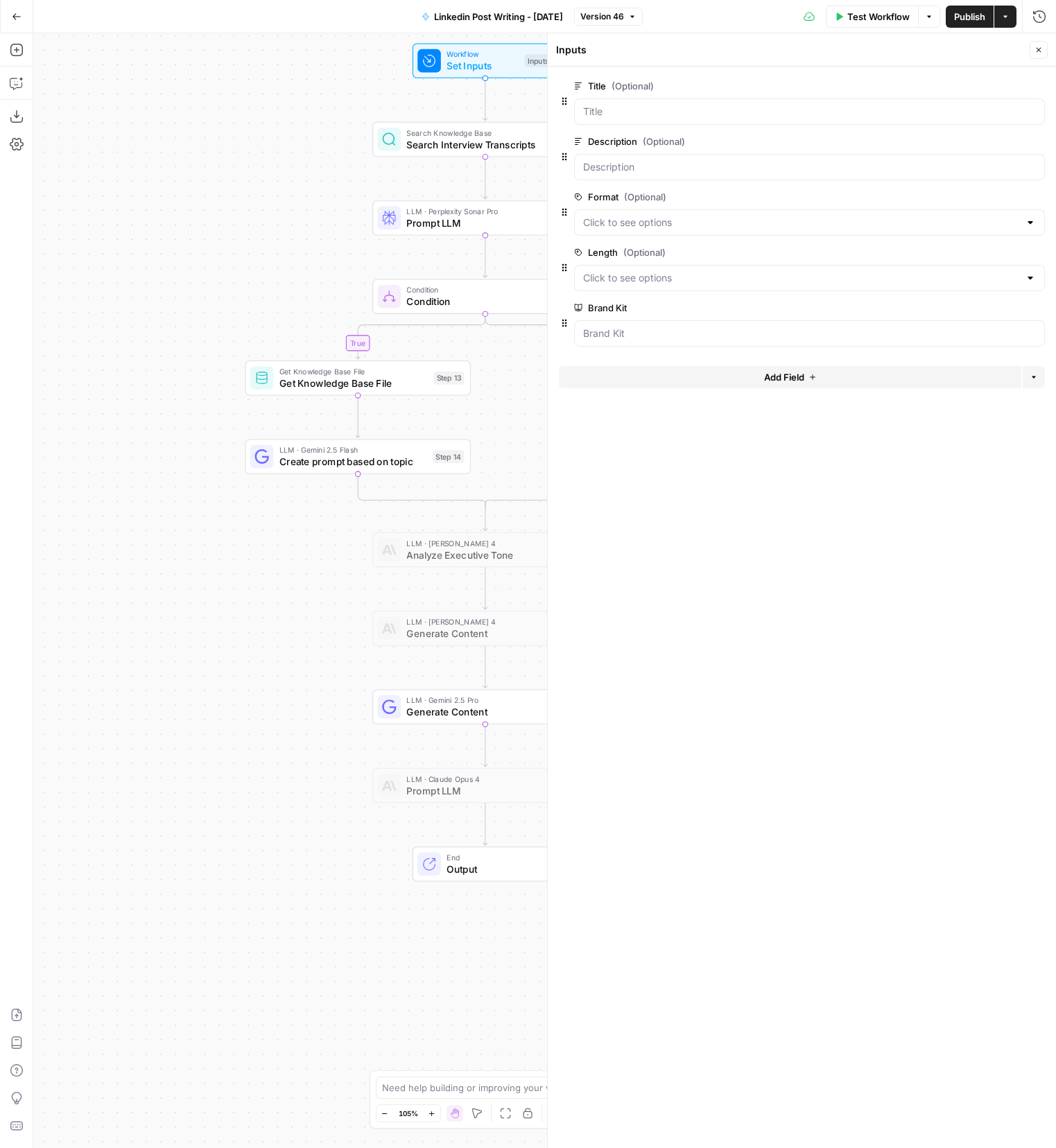
click at [18, 19] on icon "button" at bounding box center [16, 16] width 10 height 10
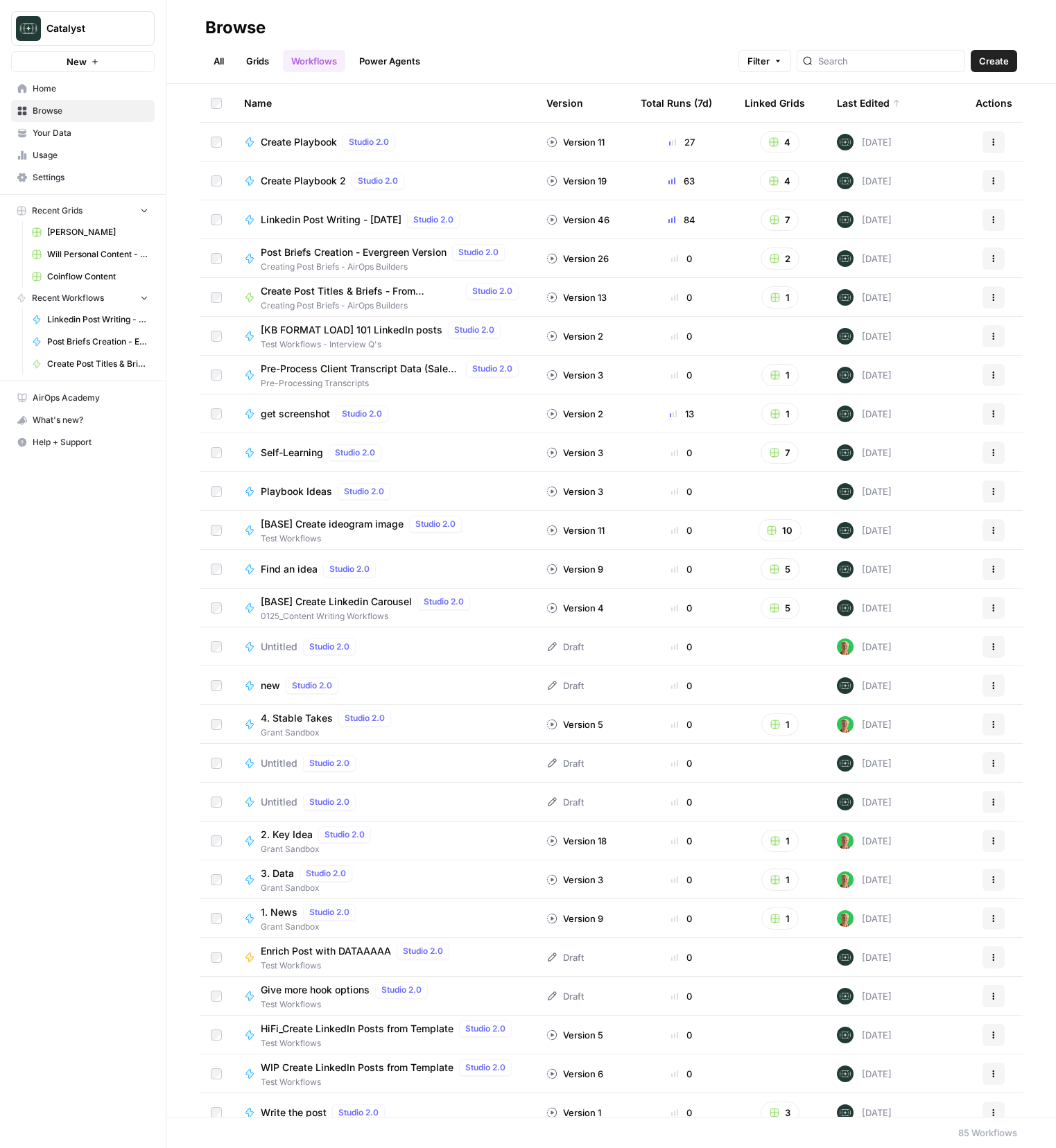
click at [63, 138] on span "Your Data" at bounding box center [90, 133] width 116 height 13
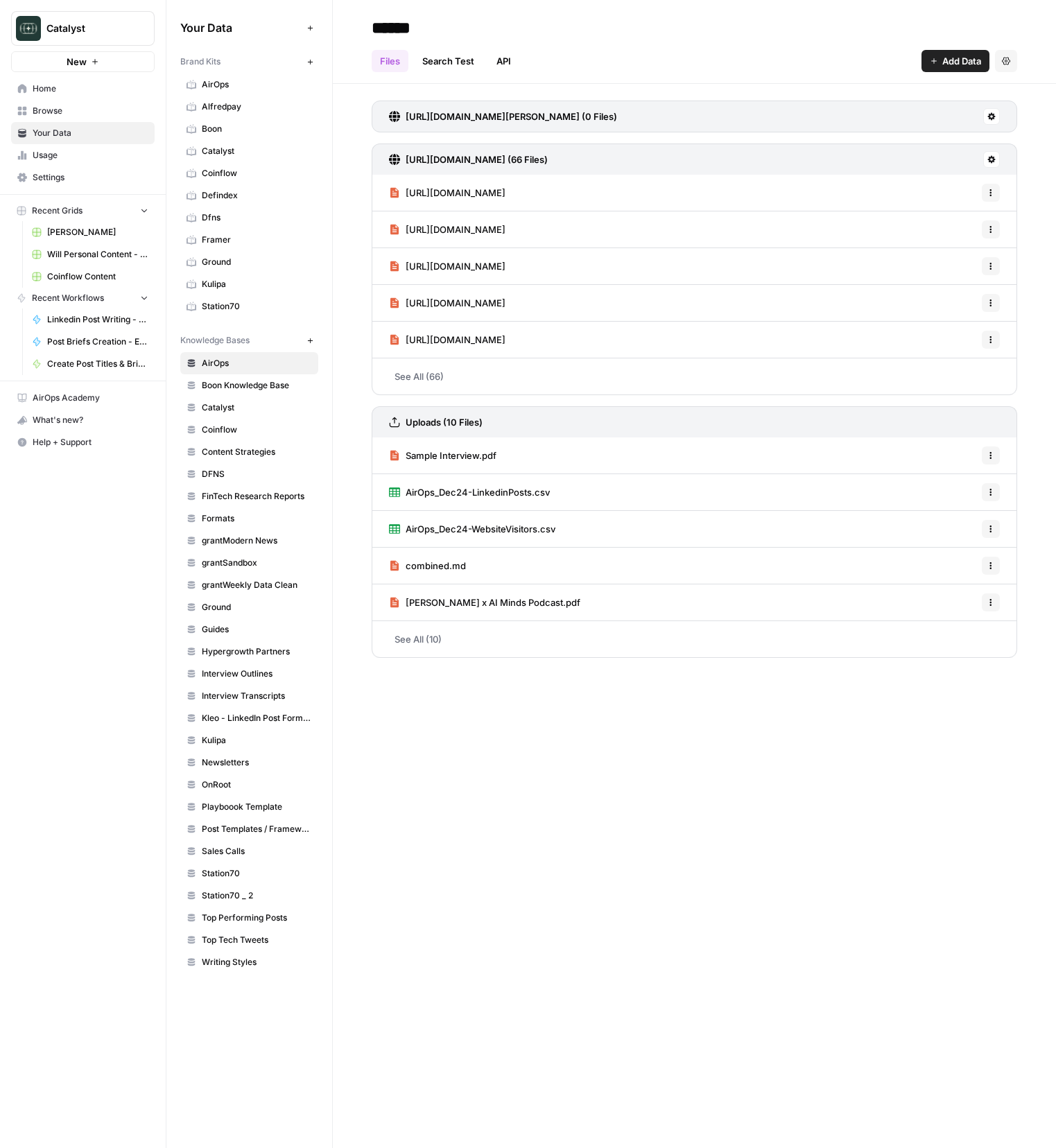
click at [223, 637] on link "Guides" at bounding box center [249, 629] width 138 height 22
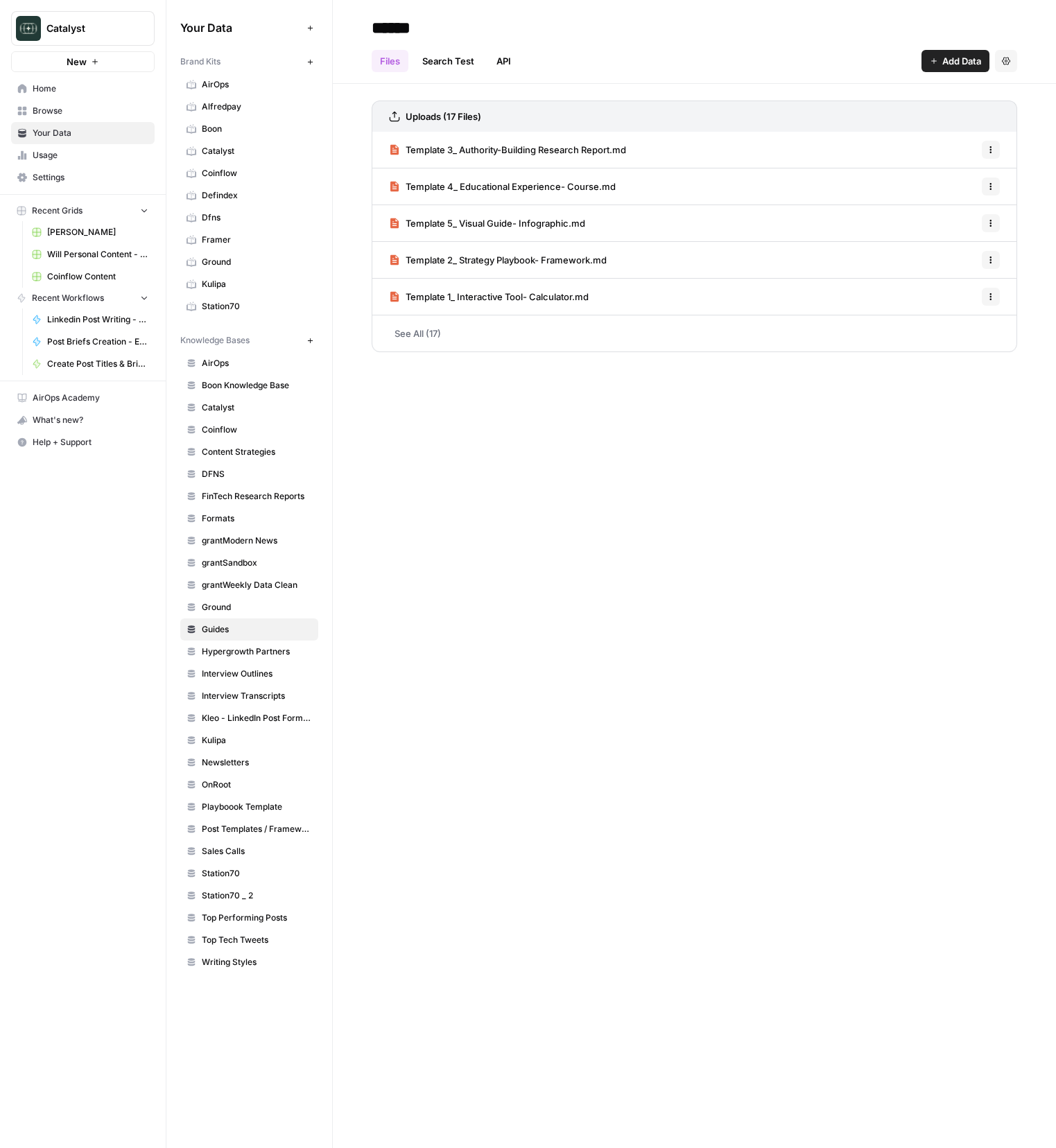
click at [445, 346] on link "See All (17)" at bounding box center [694, 333] width 646 height 36
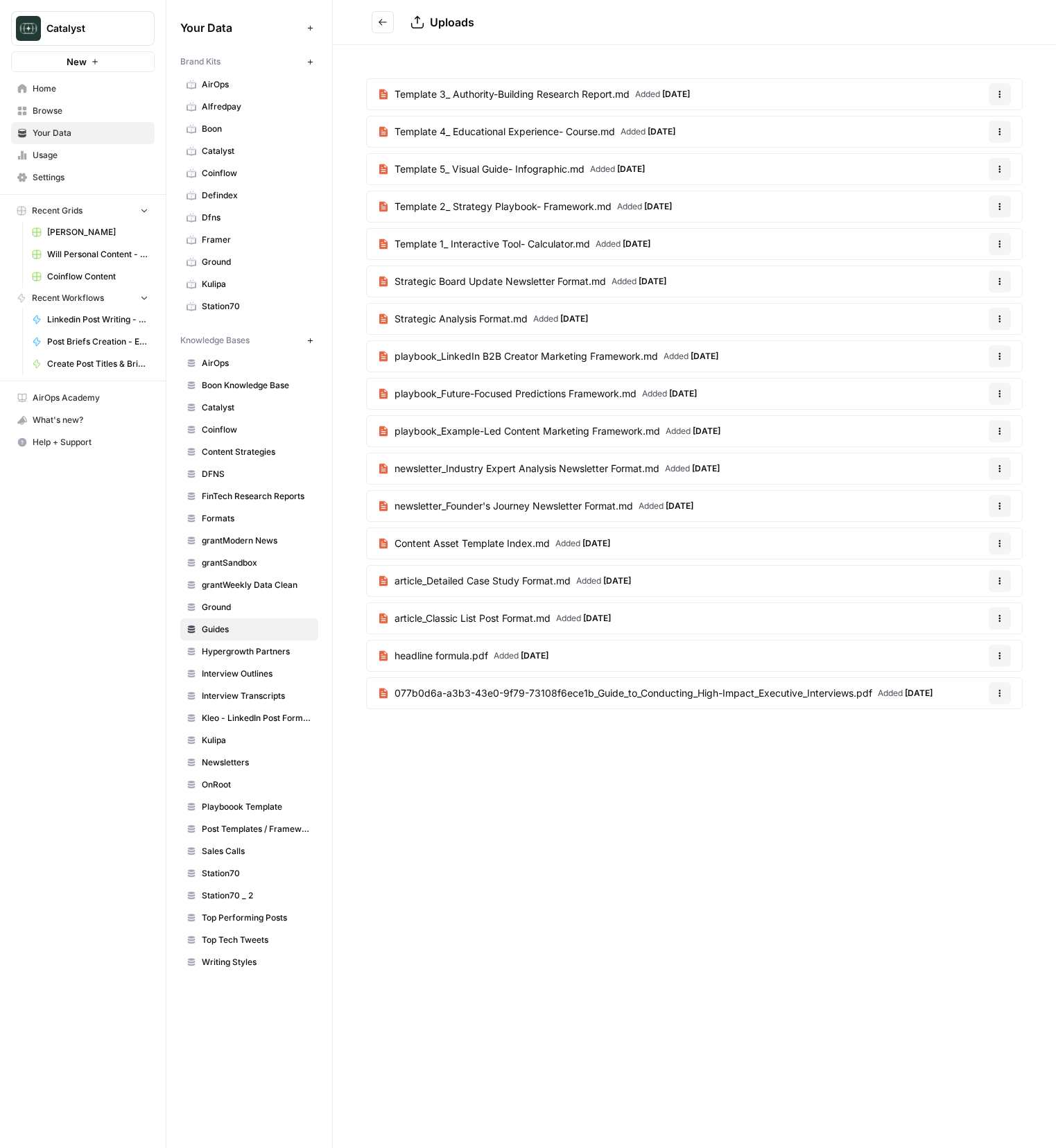
click at [505, 248] on span "Template 1_ Interactive Tool- Calculator.md" at bounding box center [492, 244] width 195 height 14
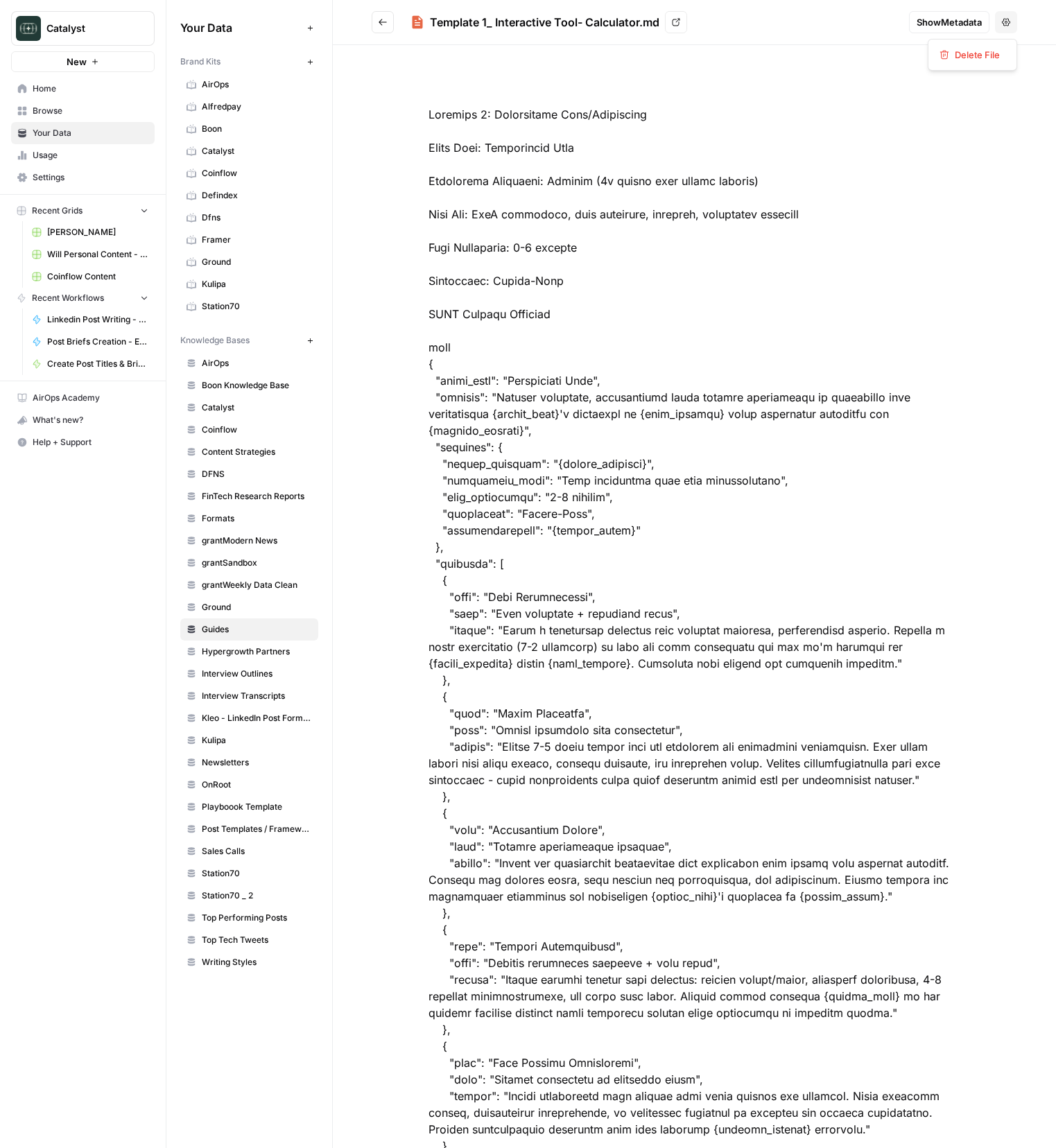
click at [1004, 14] on button "Options" at bounding box center [1006, 22] width 22 height 22
drag, startPoint x: 579, startPoint y: 93, endPoint x: 617, endPoint y: 33, distance: 71.0
click at [689, 19] on h2 "Template 1_ Interactive Tool- Calculator.md View" at bounding box center [634, 22] width 526 height 22
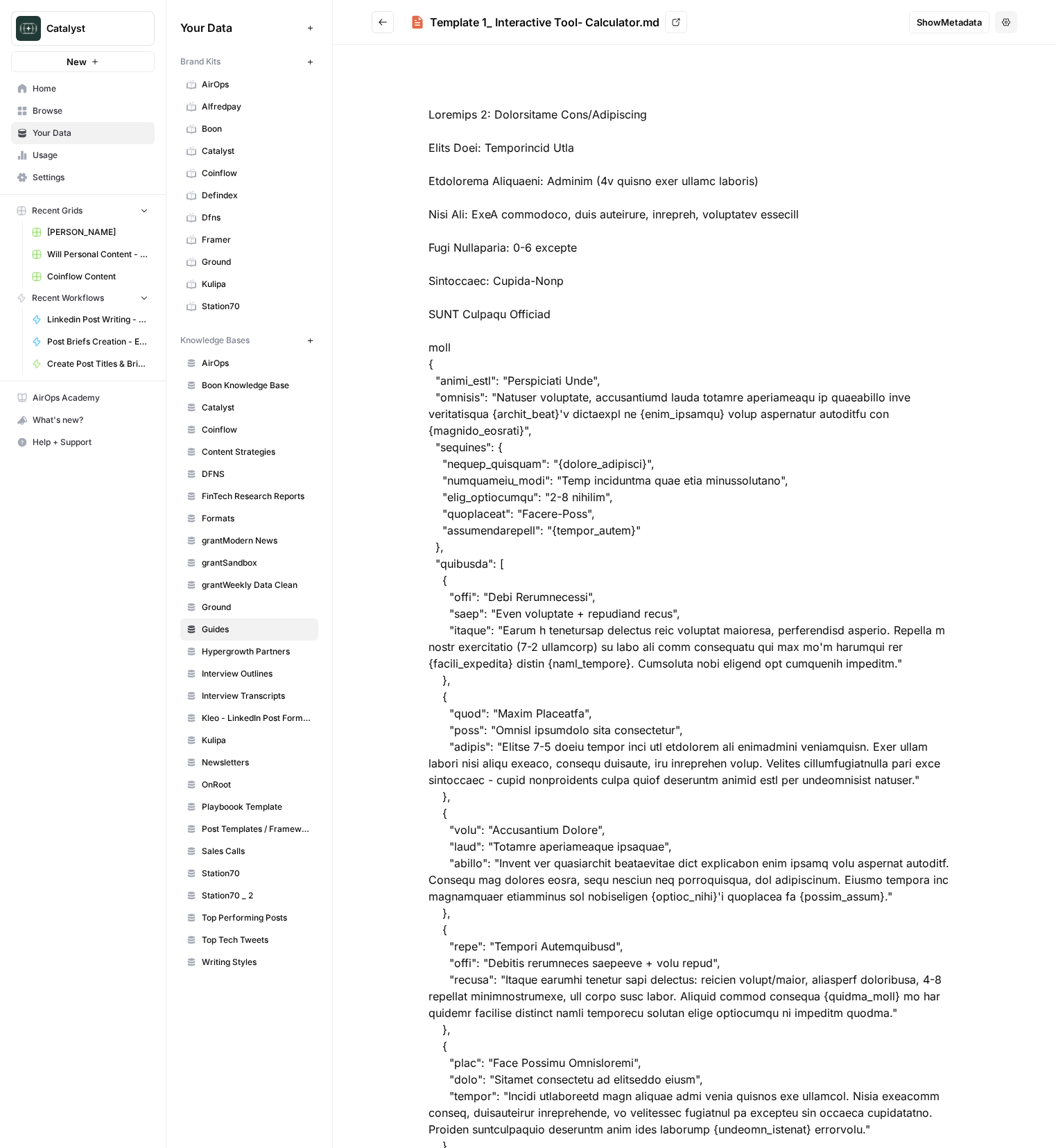
click at [671, 23] on link "View" at bounding box center [676, 22] width 22 height 22
drag, startPoint x: 644, startPoint y: 895, endPoint x: 624, endPoint y: 949, distance: 57.6
click at [383, 26] on icon "Go back" at bounding box center [382, 22] width 10 height 10
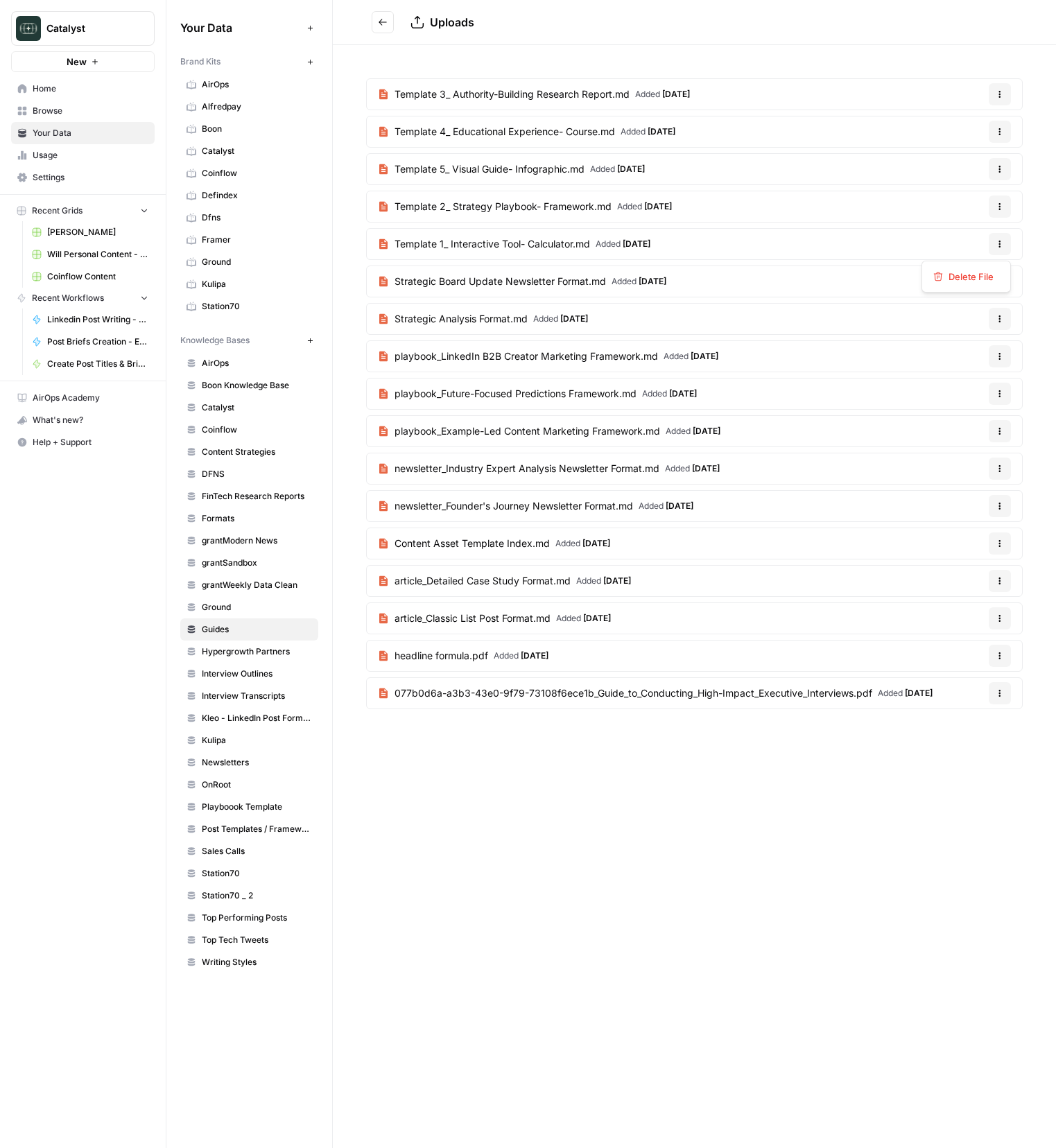
click at [991, 246] on button "Options" at bounding box center [1000, 244] width 22 height 22
click at [986, 270] on span "Delete File" at bounding box center [971, 276] width 45 height 14
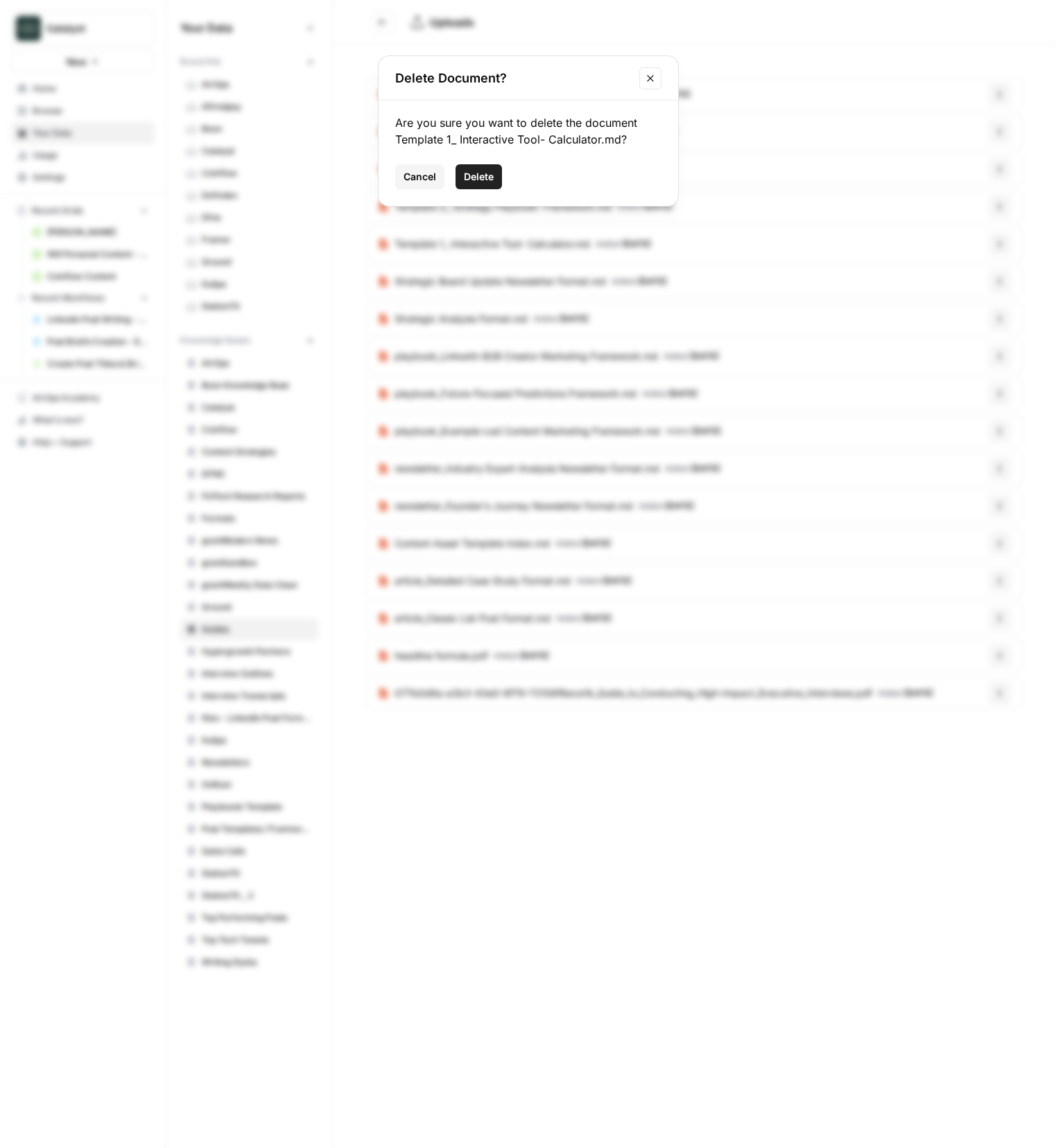
click at [493, 175] on span "Delete" at bounding box center [478, 176] width 29 height 14
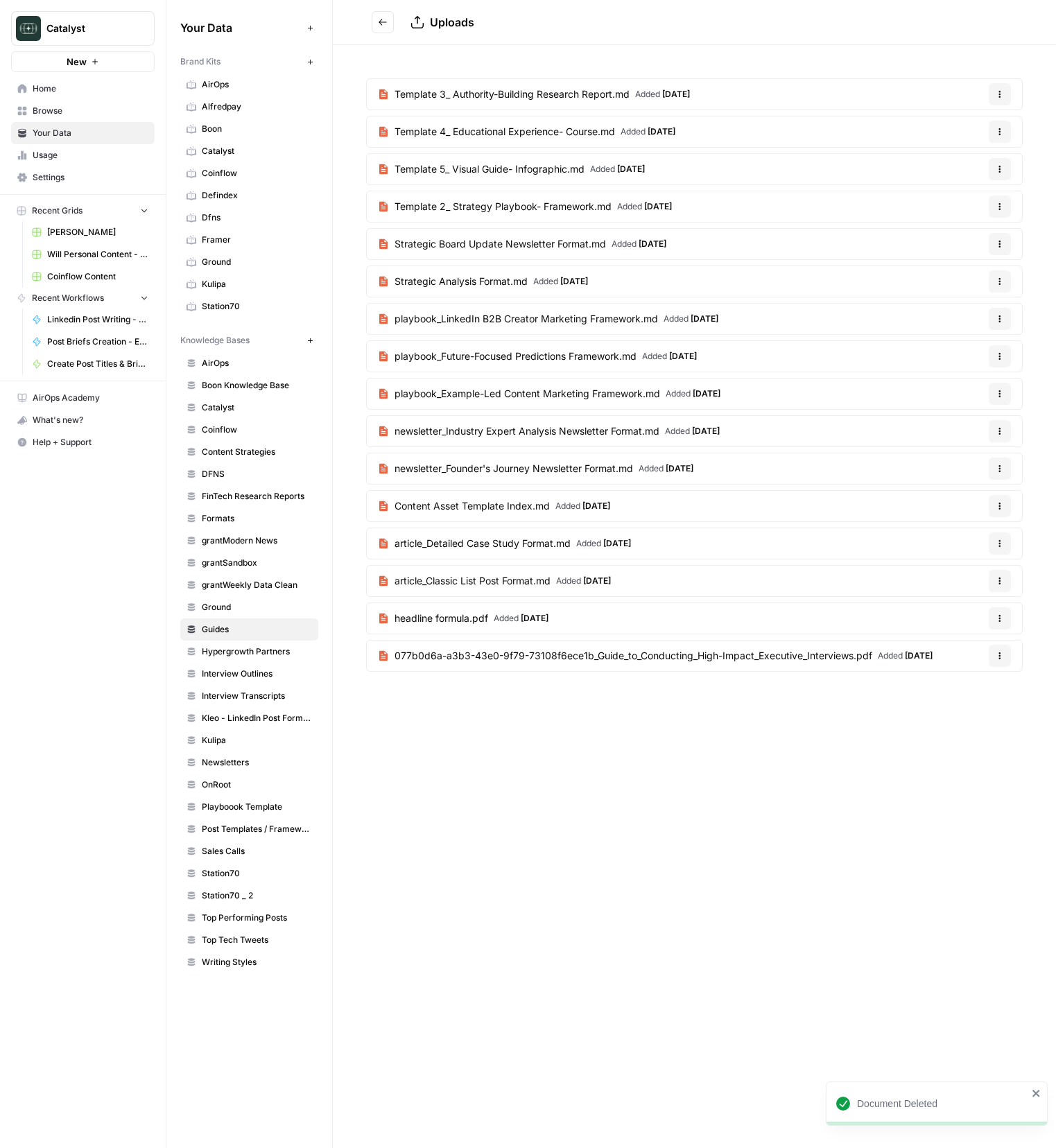
drag, startPoint x: 385, startPoint y: 24, endPoint x: 399, endPoint y: 23, distance: 14.0
click at [385, 24] on icon "Go back" at bounding box center [382, 22] width 10 height 10
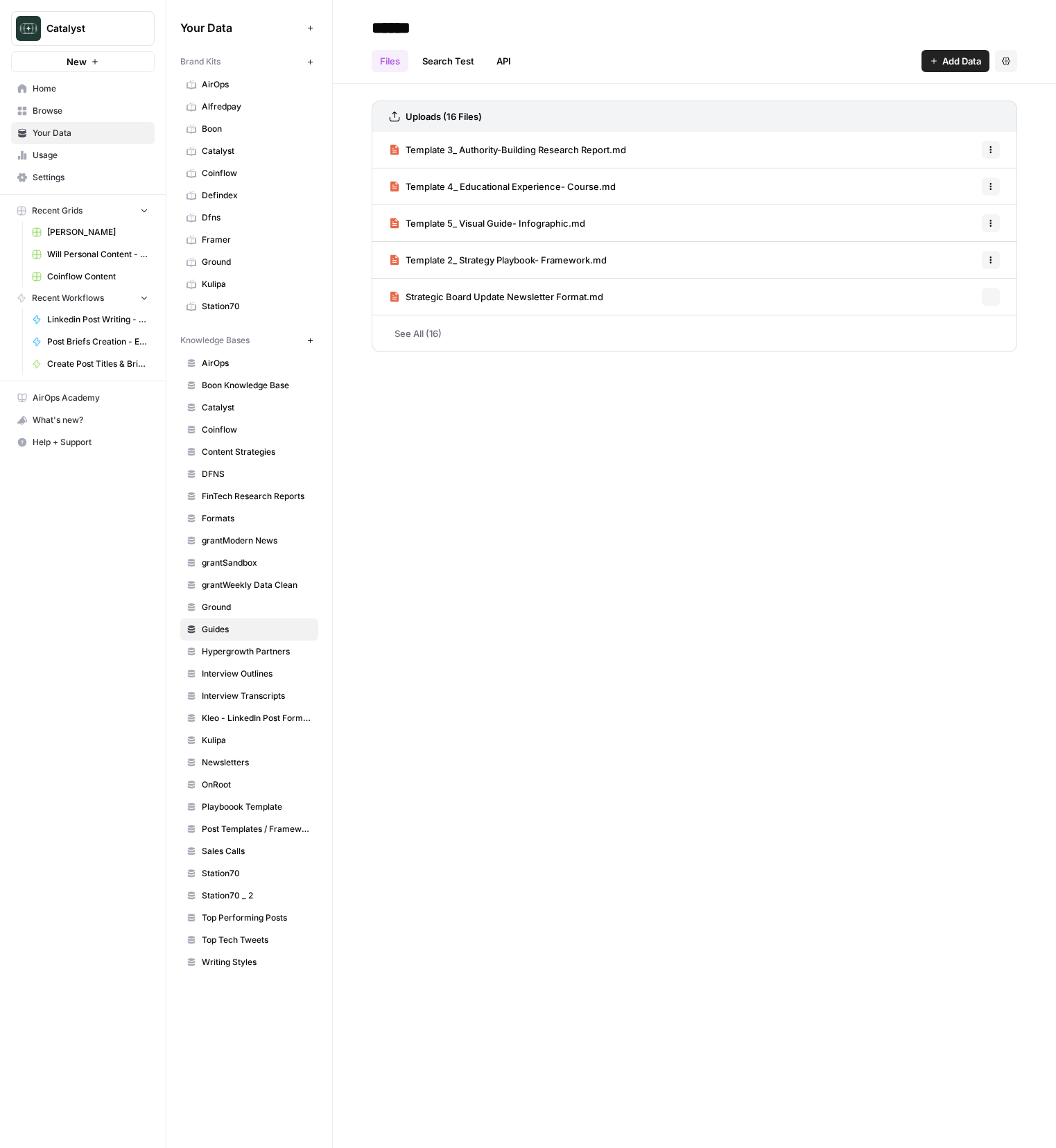
click at [959, 57] on span "Add Data" at bounding box center [962, 60] width 39 height 14
click at [945, 91] on span "Upload Files" at bounding box center [909, 94] width 126 height 14
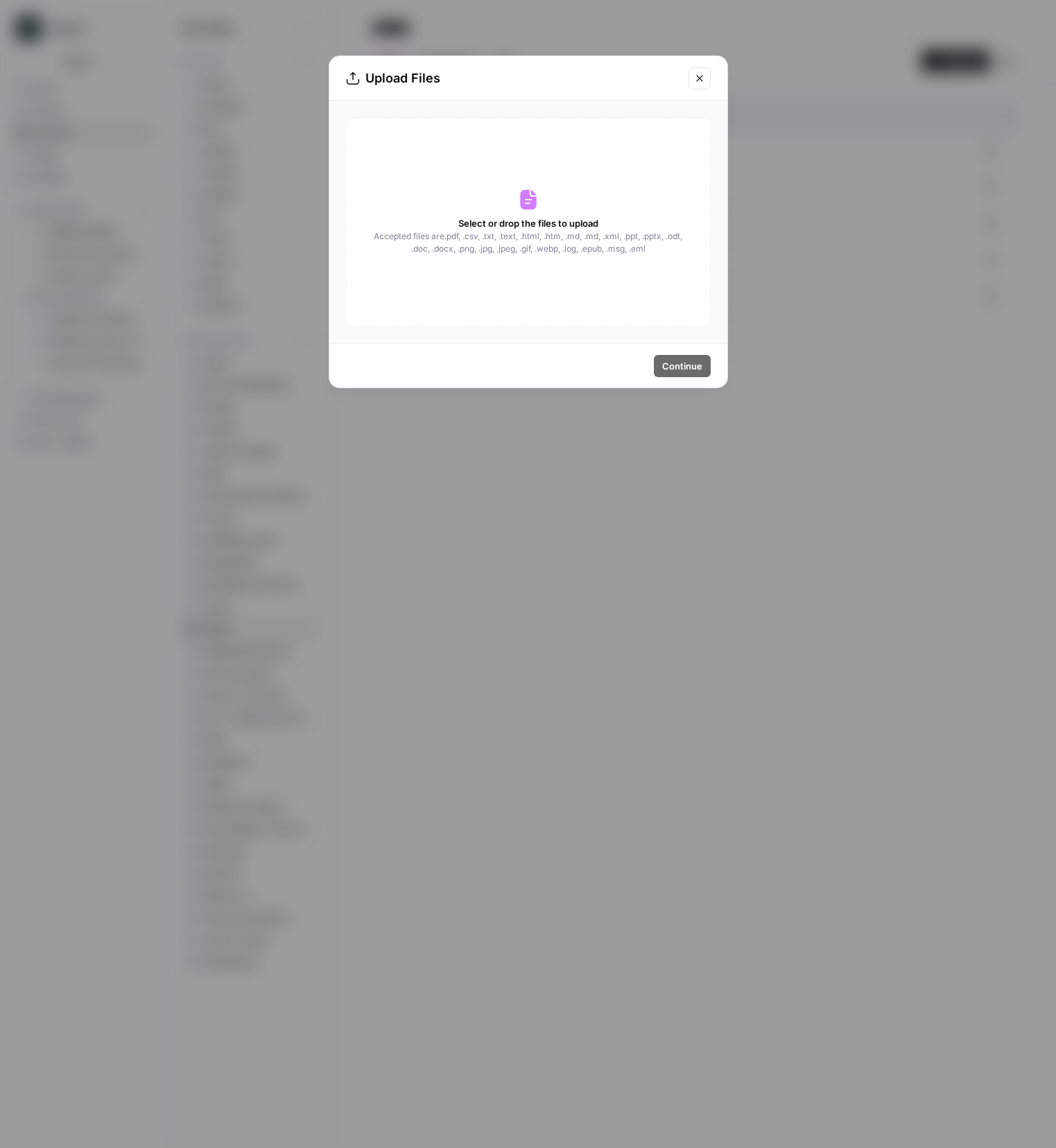
click at [482, 175] on div "Select or drop the files to upload Accepted files are .pdf, .csv, .txt, .text, …" at bounding box center [528, 222] width 365 height 209
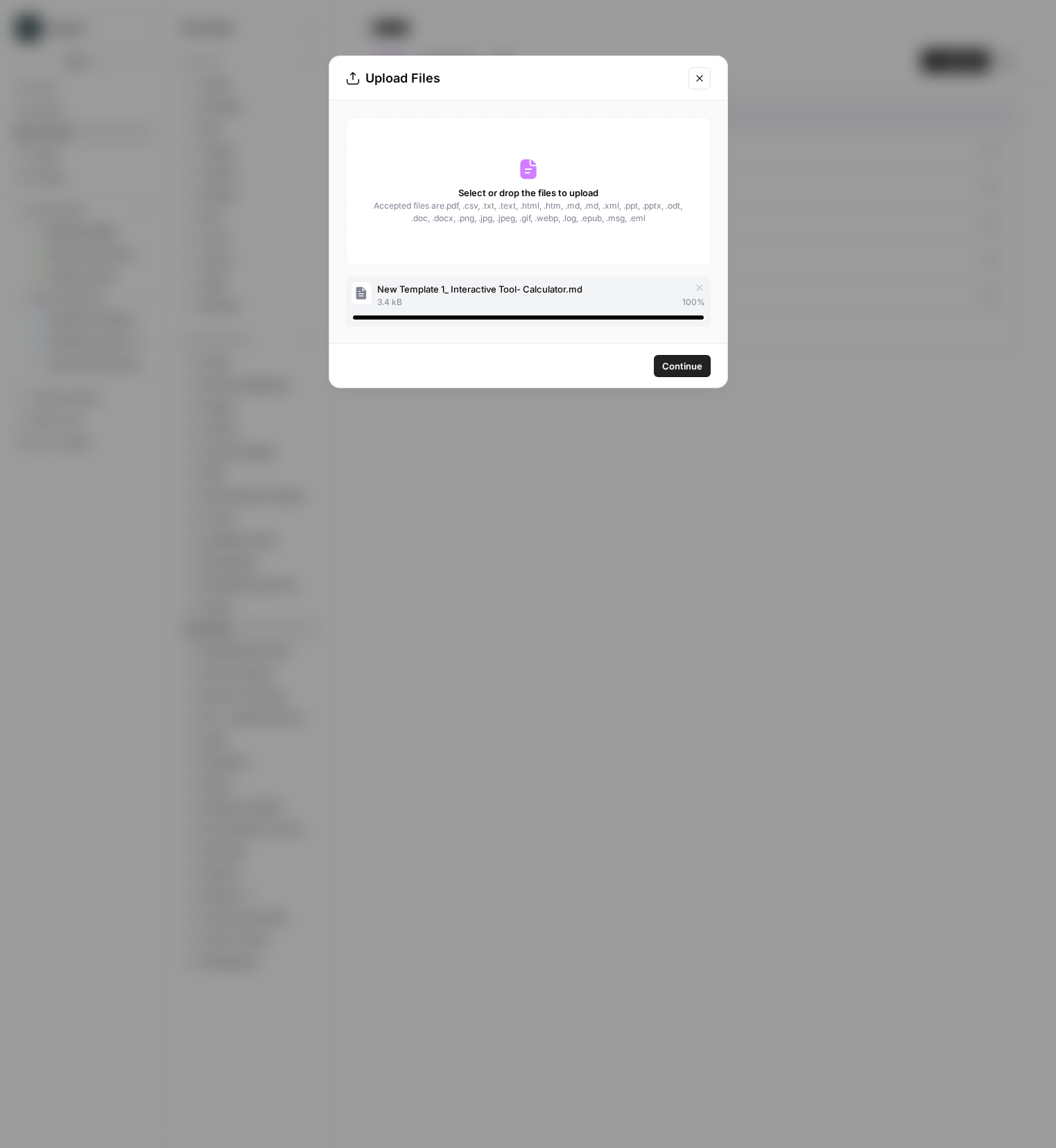
click at [676, 368] on span "Continue" at bounding box center [682, 365] width 41 height 14
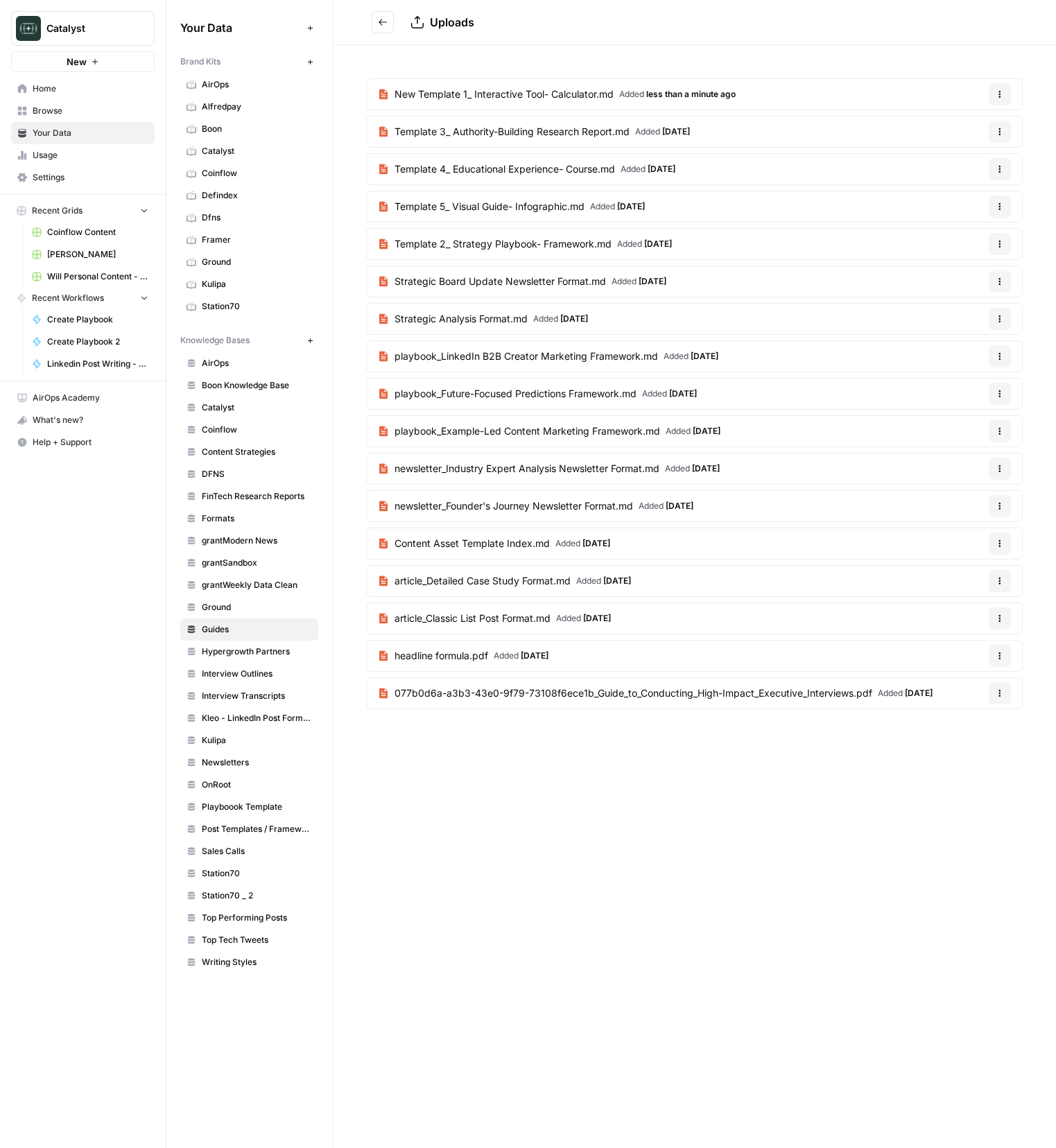
click at [497, 83] on link "New Template 1_ Interactive Tool- Calculator.md Added less than a minute ago" at bounding box center [557, 94] width 380 height 30
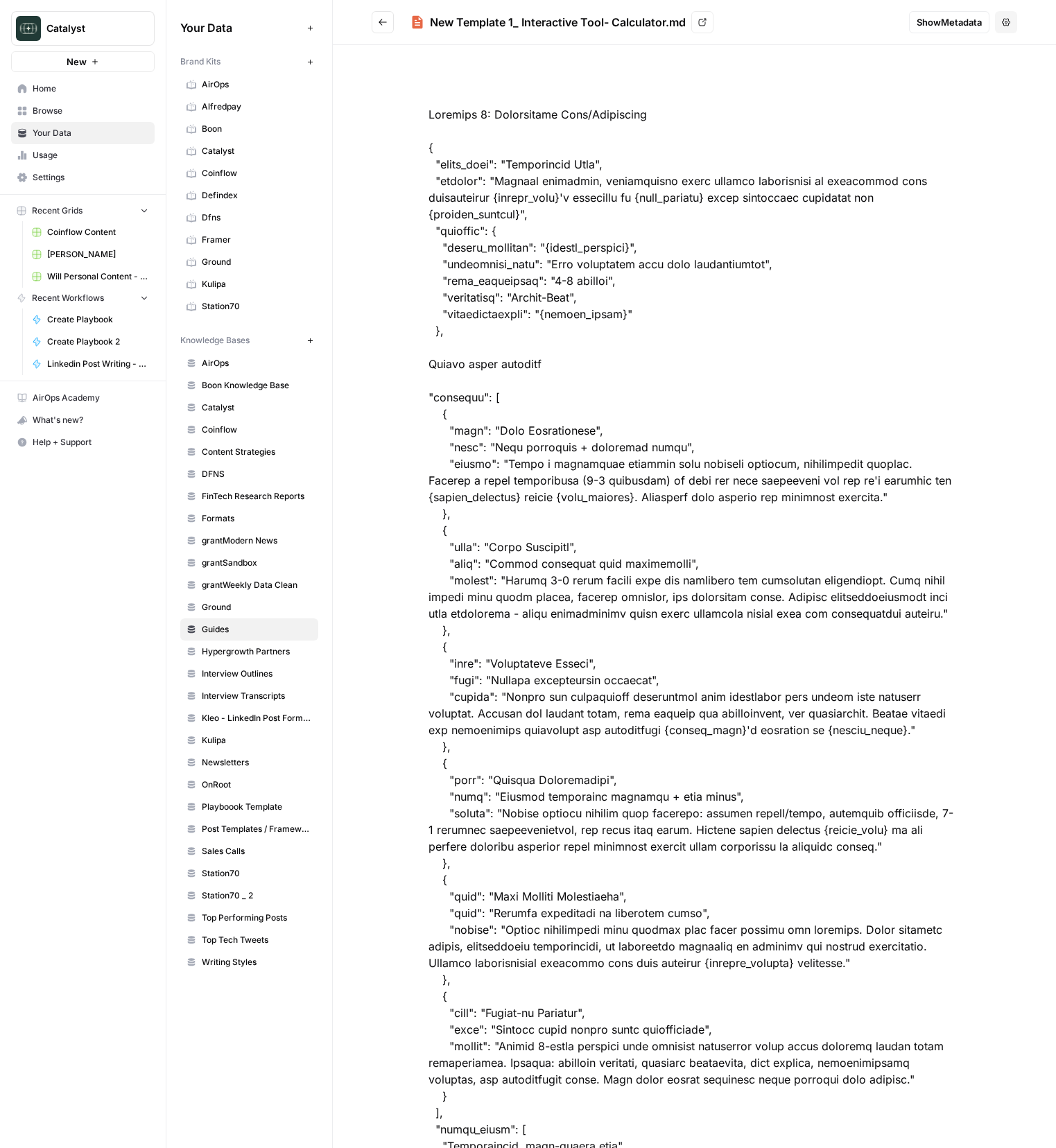
click at [383, 23] on icon "Go back" at bounding box center [382, 22] width 10 height 10
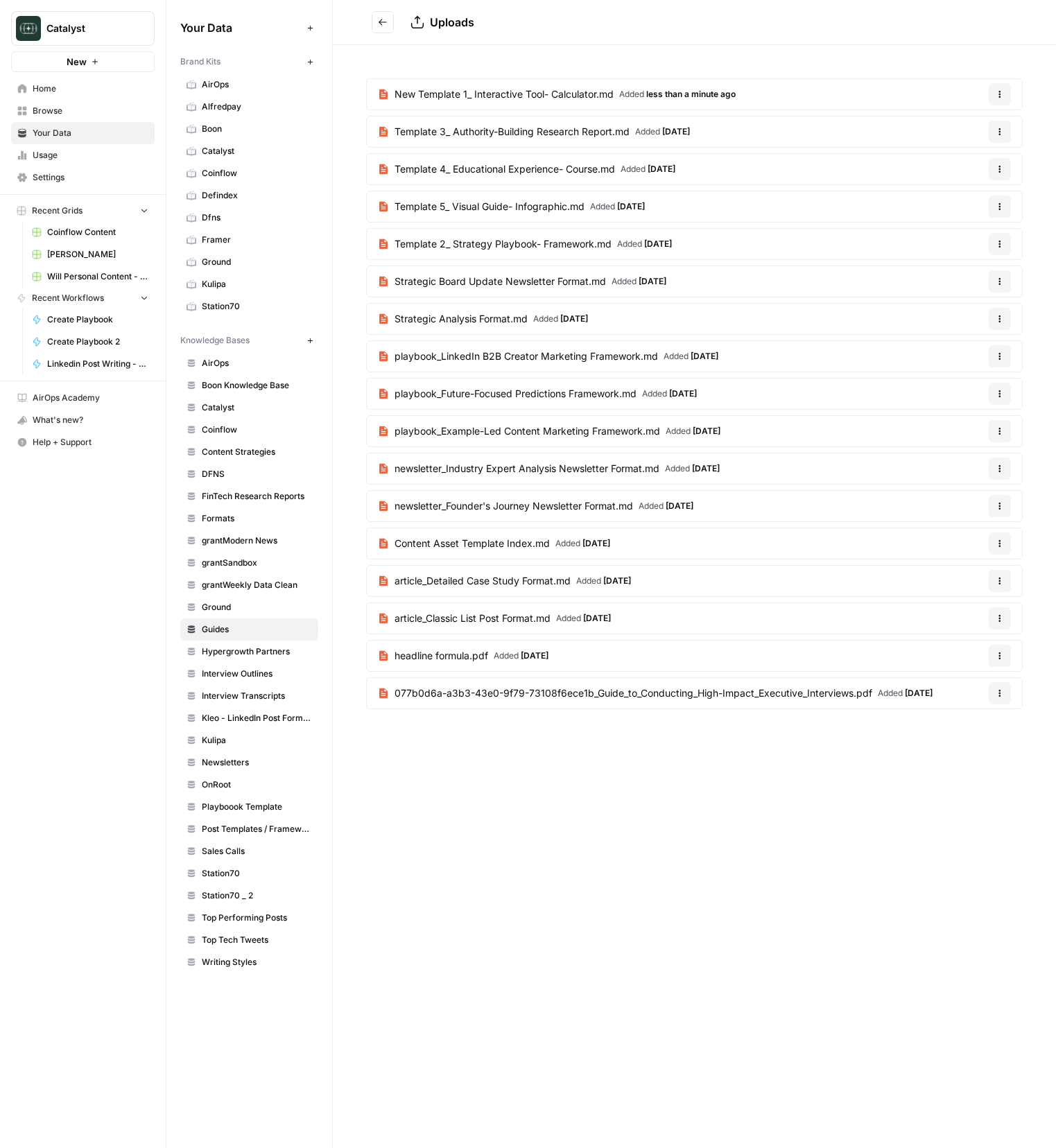
click at [408, 135] on span "Template 3_ Authority-Building Research Report.md" at bounding box center [511, 131] width 235 height 14
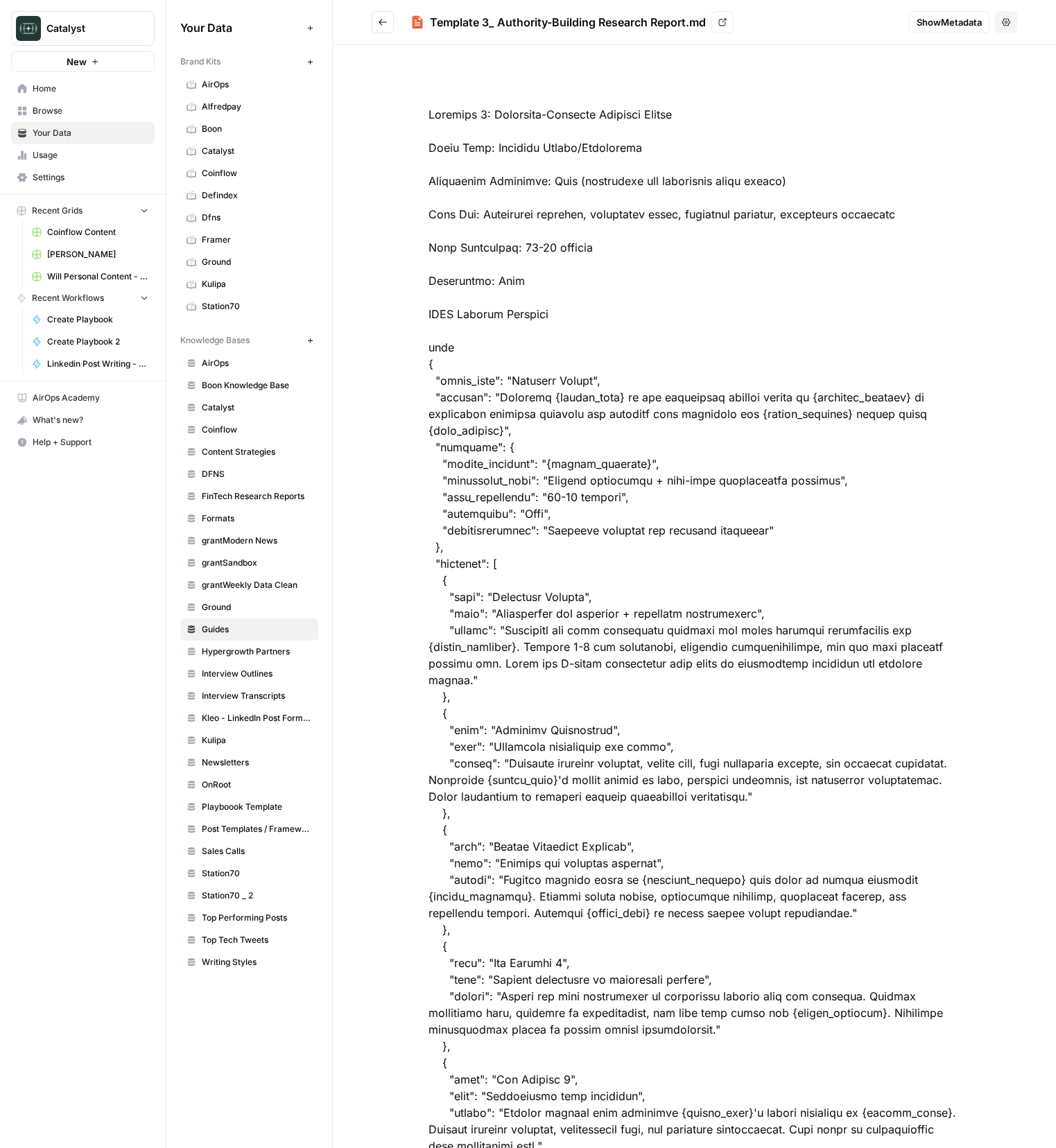
drag, startPoint x: 690, startPoint y: 205, endPoint x: 630, endPoint y: 170, distance: 69.5
click at [388, 23] on button "Go back" at bounding box center [382, 22] width 22 height 22
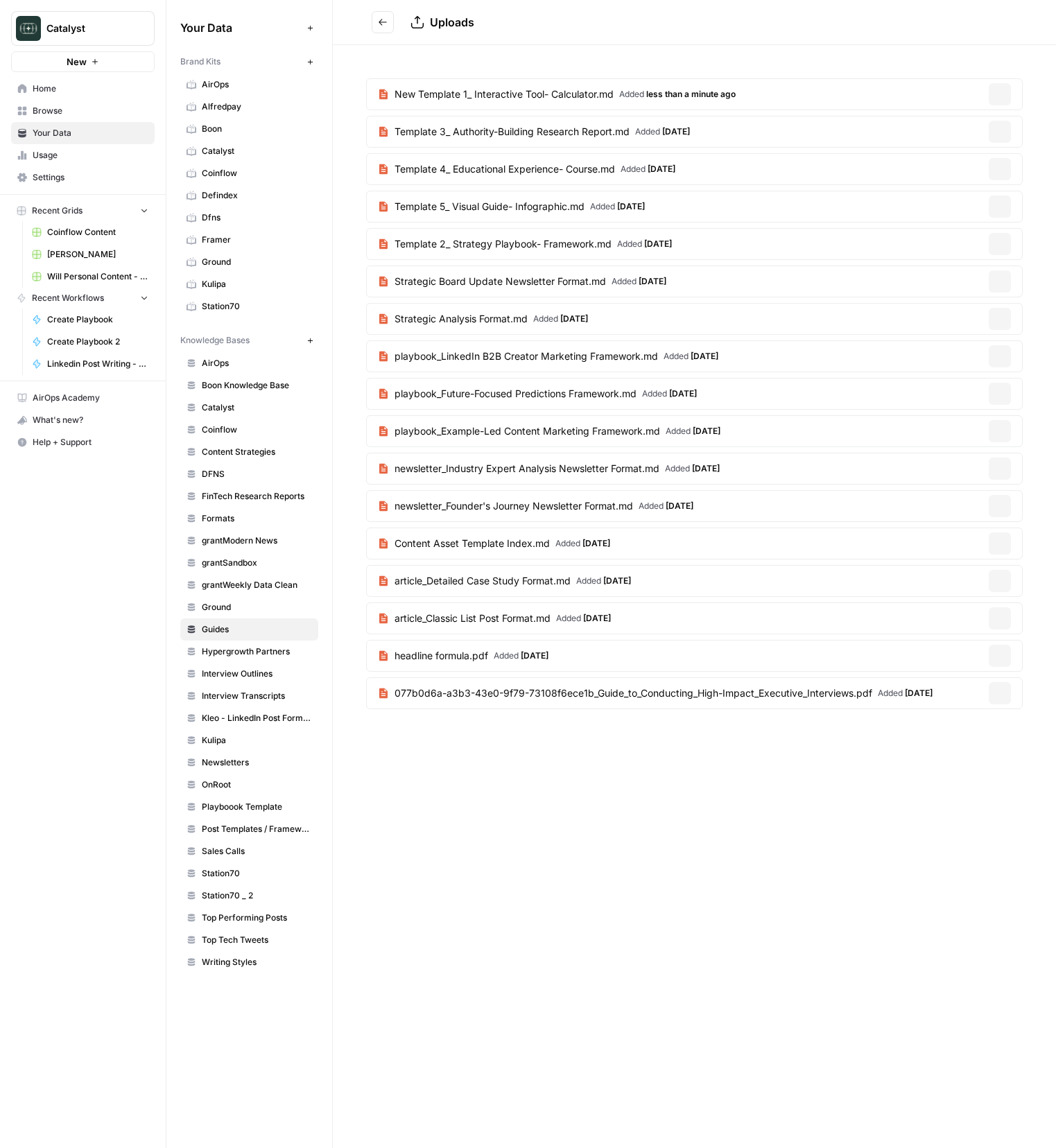
click at [542, 93] on span "New Template 1_ Interactive Tool- Calculator.md" at bounding box center [503, 94] width 219 height 14
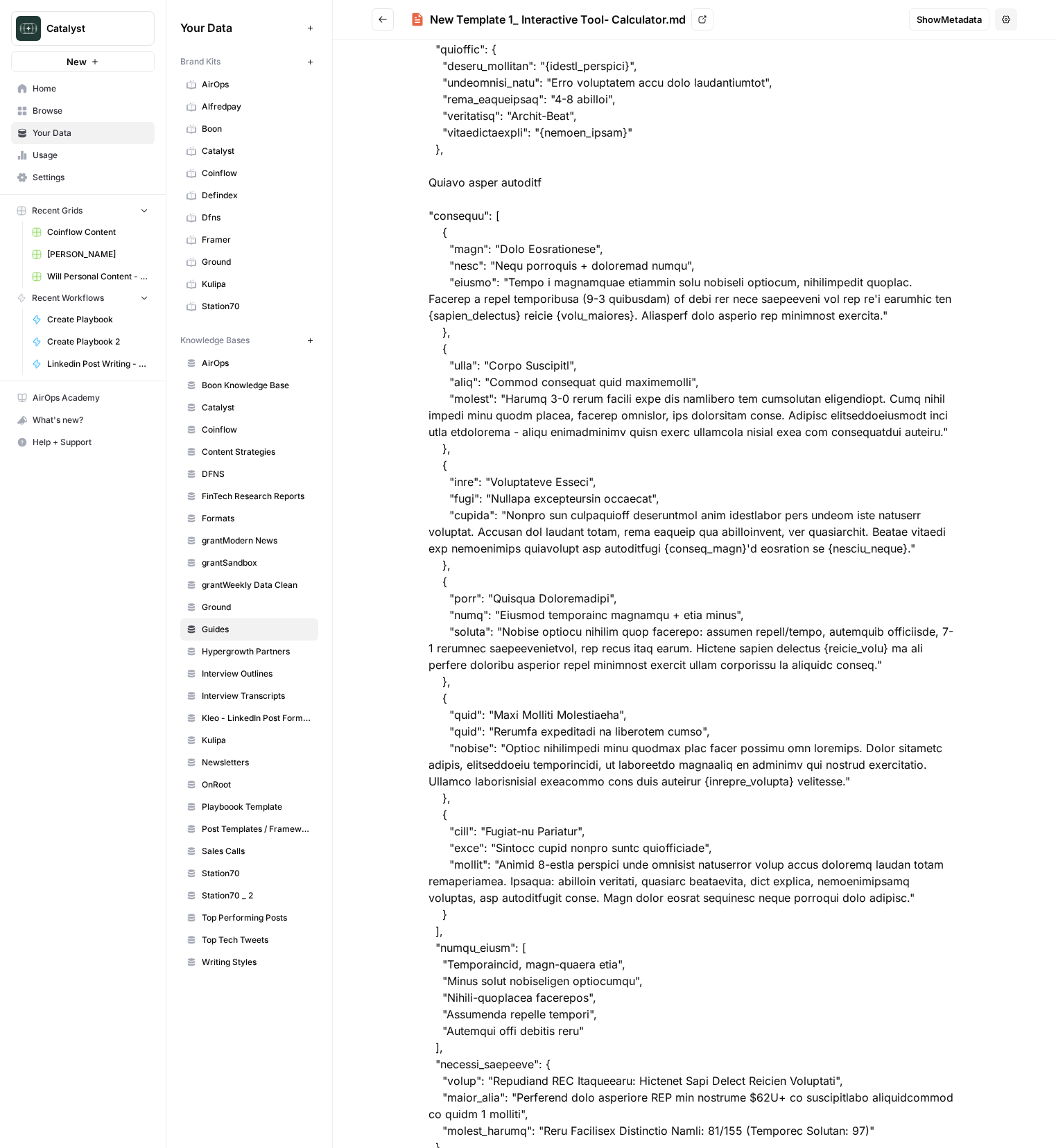
scroll to position [267, 0]
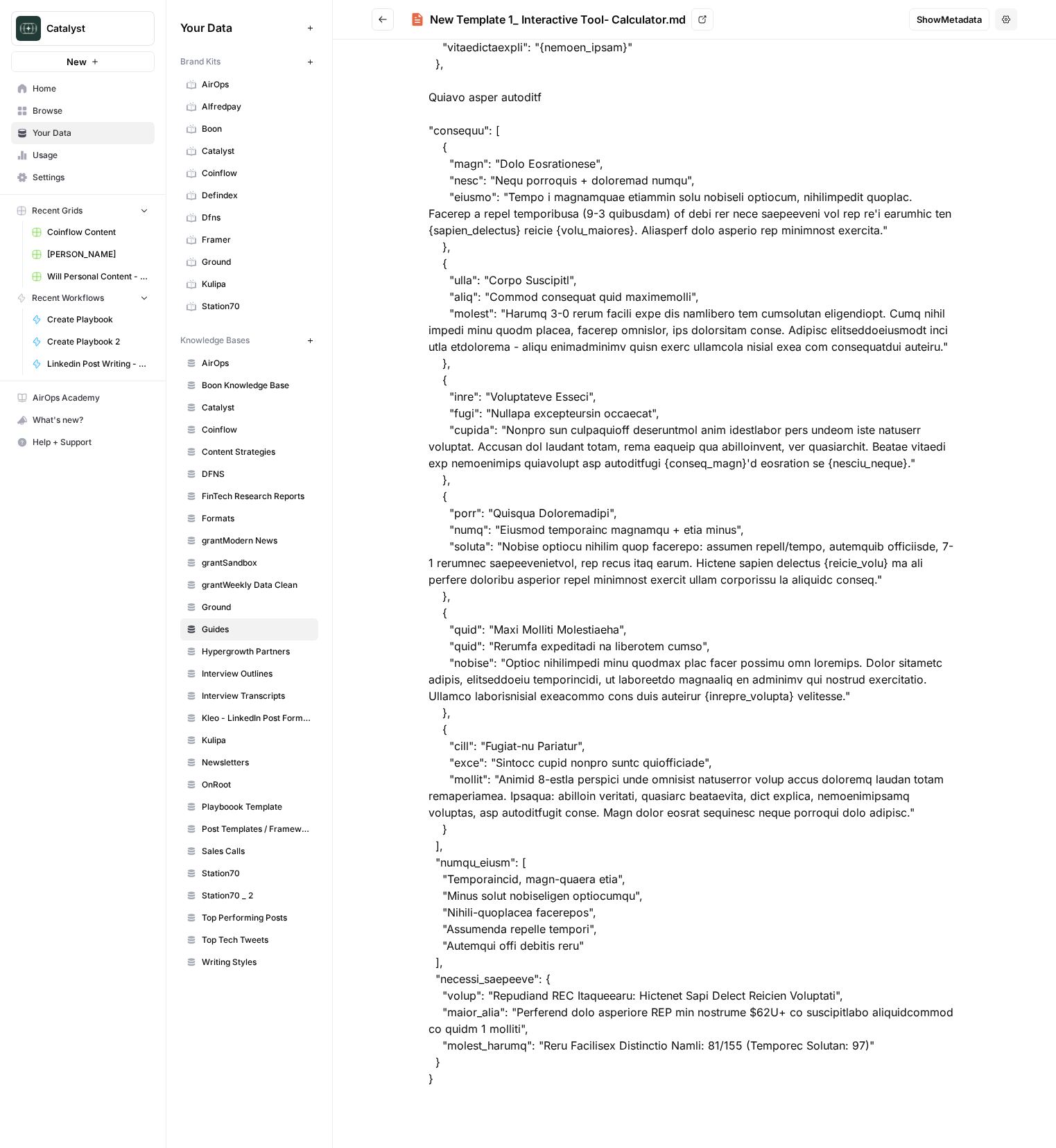
drag, startPoint x: 429, startPoint y: 116, endPoint x: 853, endPoint y: 1150, distance: 1117.6
click at [853, 1147] on html "Catalyst New Home Browse Your Data Usage Settings Recent Grids Coinflow Content…" at bounding box center [528, 574] width 1056 height 1148
copy div "Template 1: Interactive Tool/Calculator { "asset_type": "Interactive Tool", "pu…"
click at [504, 407] on div at bounding box center [694, 463] width 621 height 1315
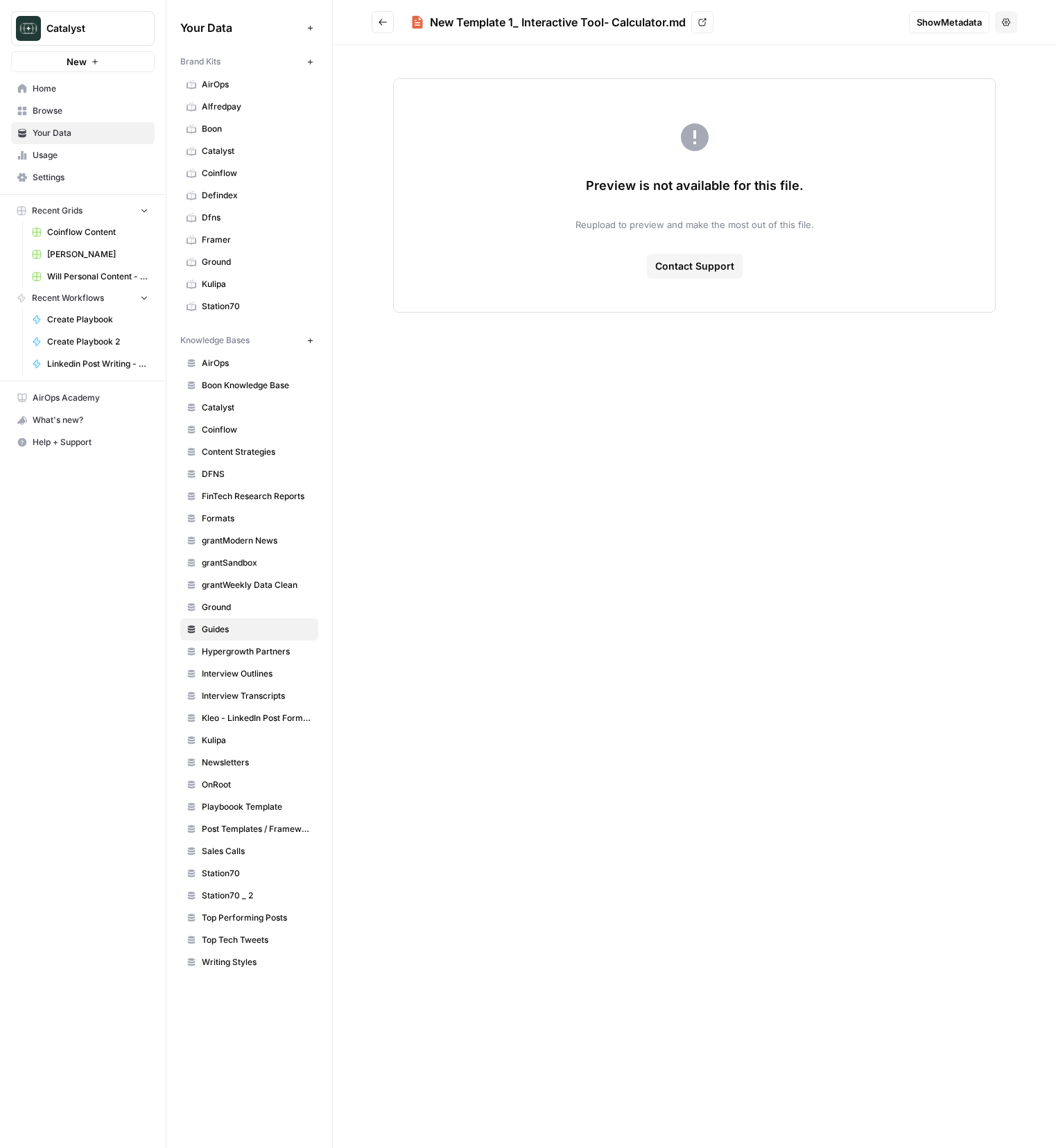
click at [388, 31] on button "Go back" at bounding box center [382, 22] width 22 height 22
